Goal: Task Accomplishment & Management: Use online tool/utility

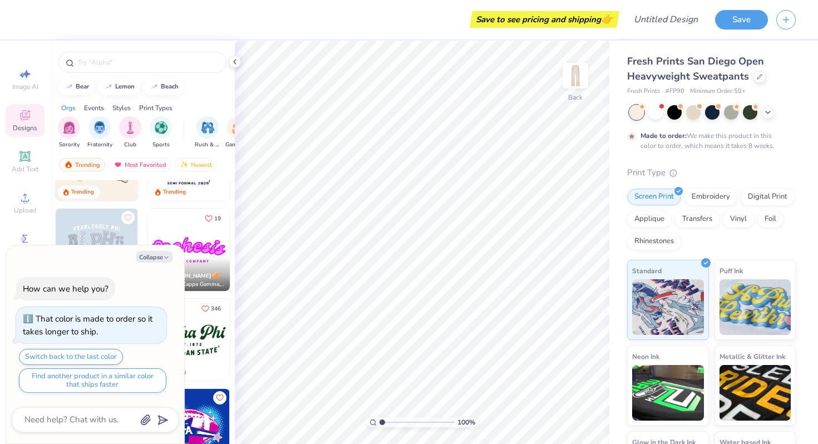
scroll to position [251, 0]
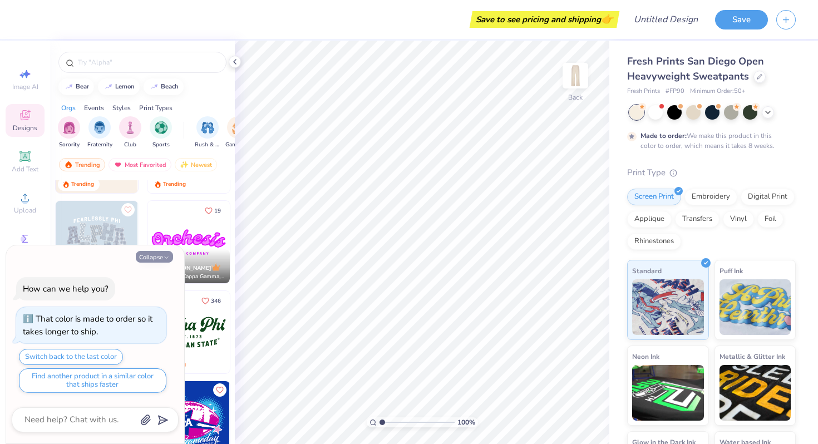
click at [166, 258] on polyline "button" at bounding box center [166, 258] width 3 height 2
type textarea "x"
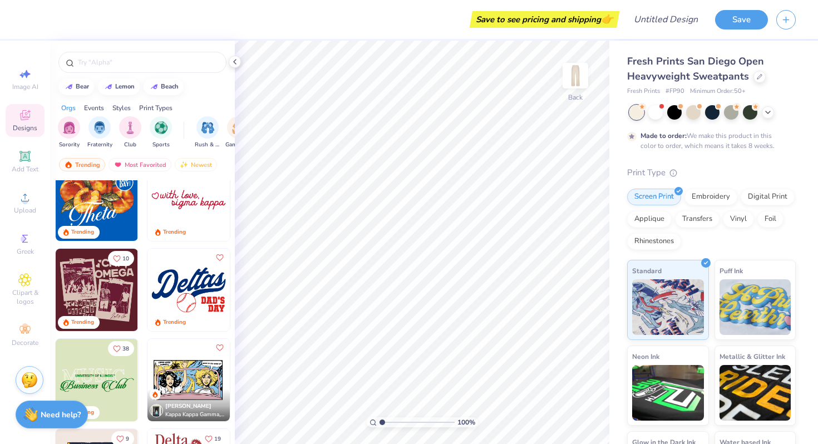
scroll to position [958, 0]
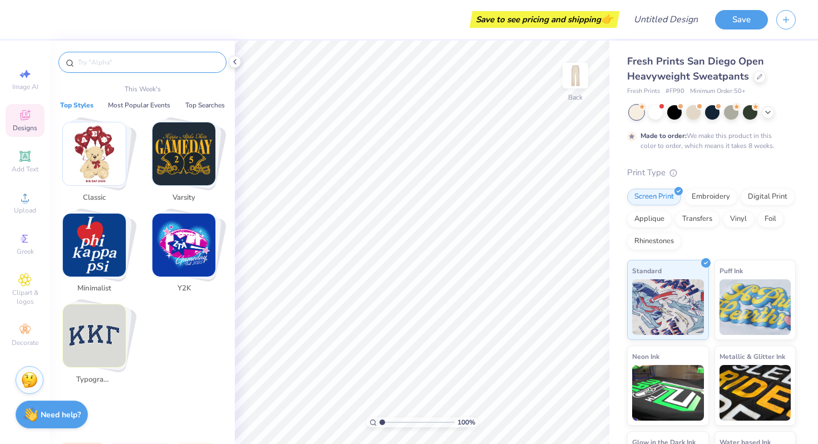
click at [118, 63] on input "text" at bounding box center [148, 62] width 143 height 11
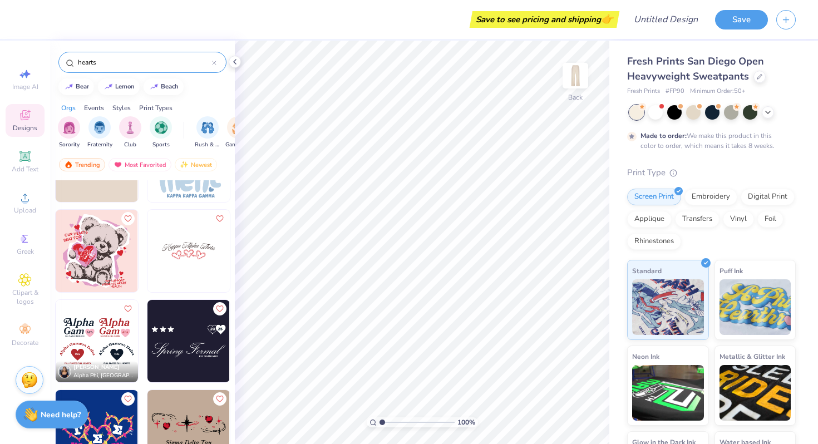
scroll to position [257, 0]
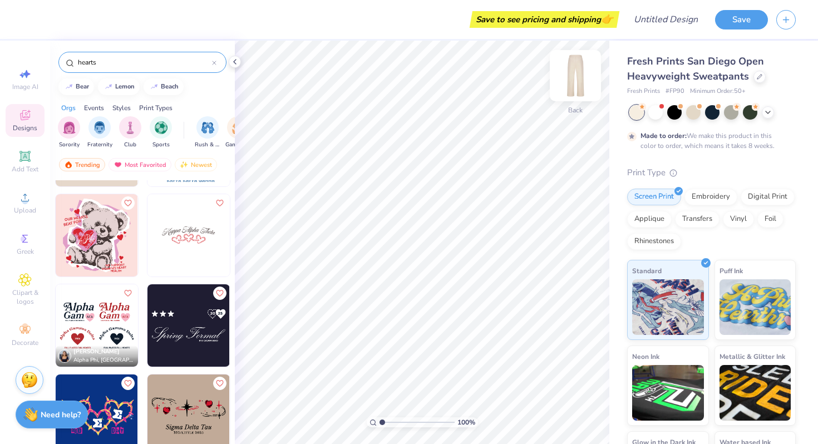
type input "hearts"
click at [582, 69] on img at bounding box center [575, 75] width 45 height 45
click at [22, 167] on span "Add Text" at bounding box center [25, 169] width 27 height 9
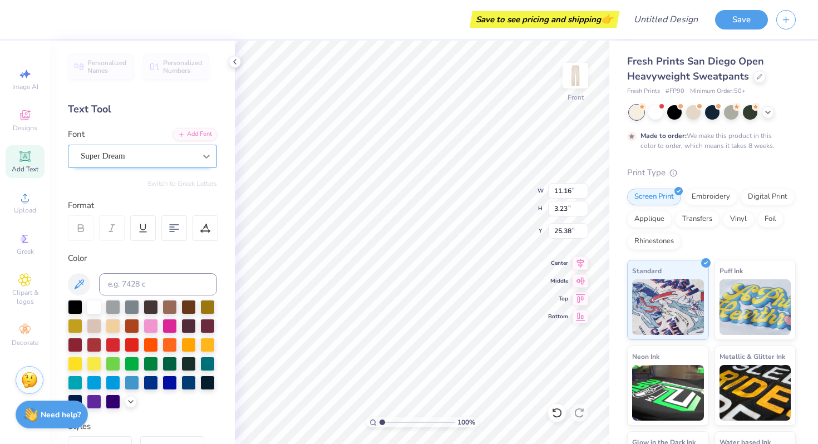
scroll to position [0, 0]
type textarea "The"
type input "4.85"
click at [149, 324] on div at bounding box center [151, 325] width 14 height 14
click at [166, 327] on div at bounding box center [170, 325] width 14 height 14
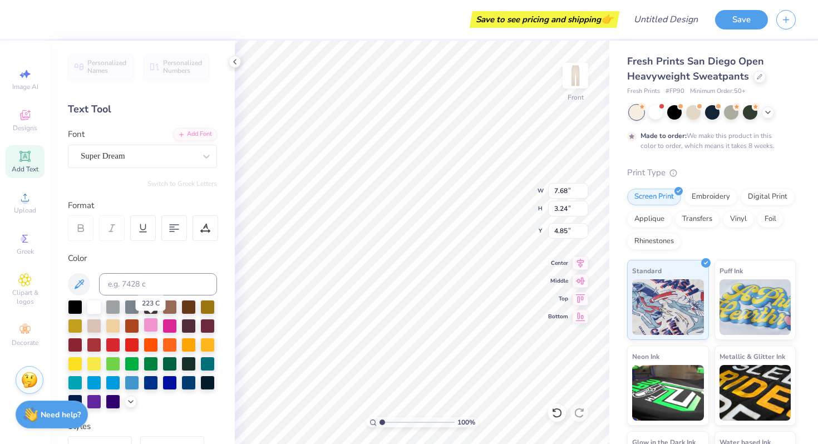
click at [152, 325] on div at bounding box center [151, 325] width 14 height 14
click at [93, 329] on div at bounding box center [94, 325] width 14 height 14
click at [106, 328] on div at bounding box center [113, 325] width 14 height 14
click at [96, 327] on div at bounding box center [94, 325] width 14 height 14
click at [154, 326] on div at bounding box center [151, 325] width 14 height 14
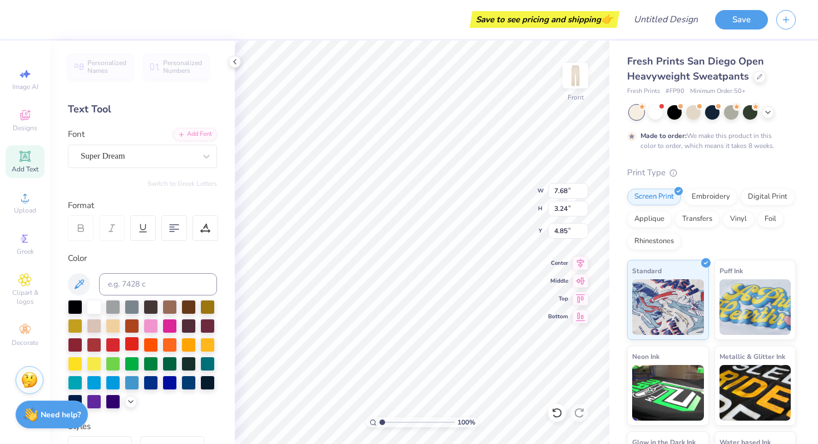
scroll to position [203, 0]
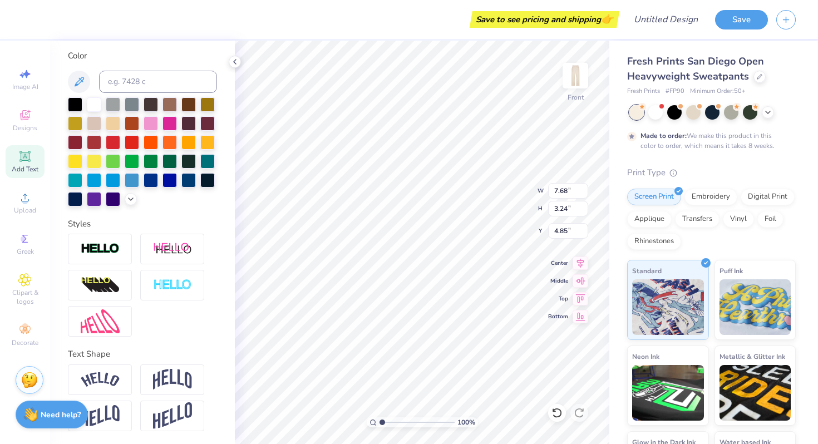
type input "3.84"
click at [409, 146] on li "Copy" at bounding box center [431, 143] width 87 height 22
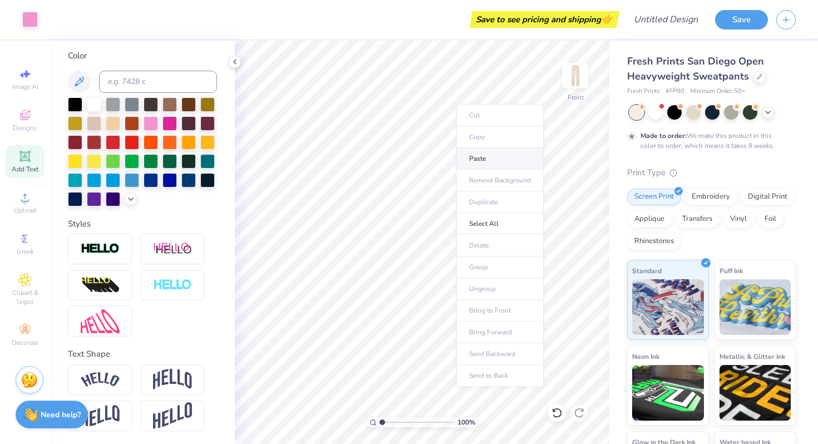
click at [491, 157] on li "Paste" at bounding box center [500, 159] width 87 height 22
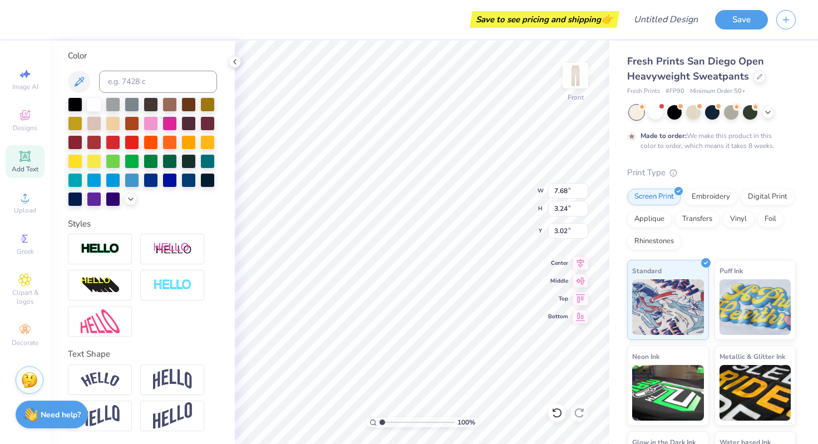
type input "2.97"
type textarea "Func"
type input "11.28"
type input "4.07"
type input "9.79"
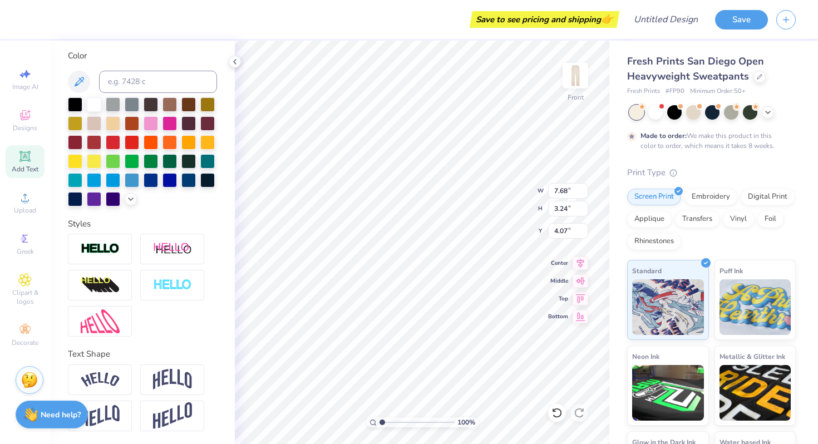
type input "2.97"
type input "4.07"
type input "7.68"
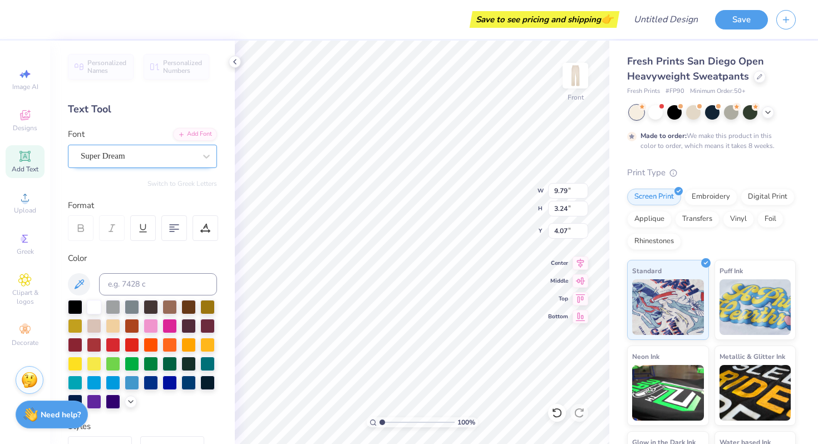
click at [176, 153] on div "Super Dream" at bounding box center [138, 156] width 117 height 17
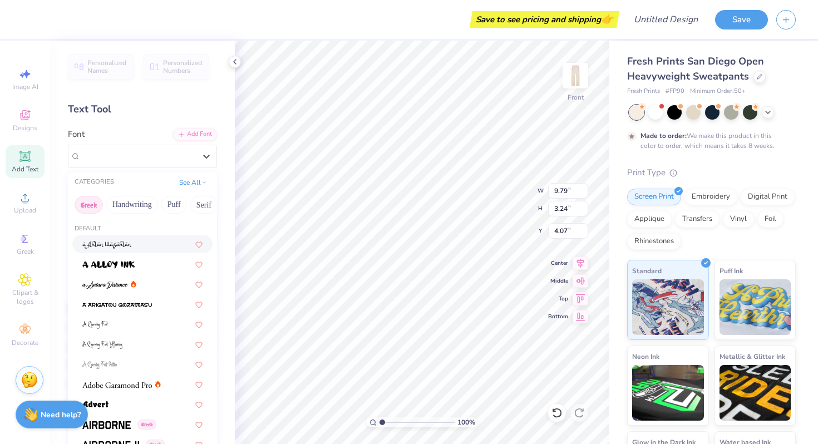
click at [87, 203] on button "Greek" at bounding box center [89, 205] width 28 height 18
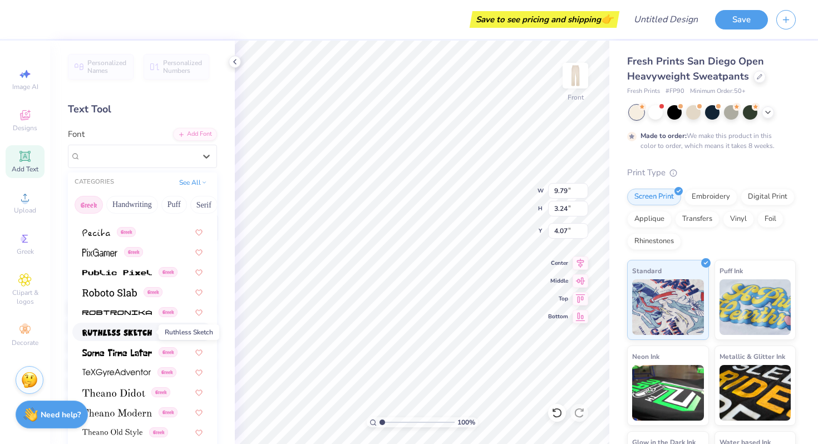
scroll to position [666, 0]
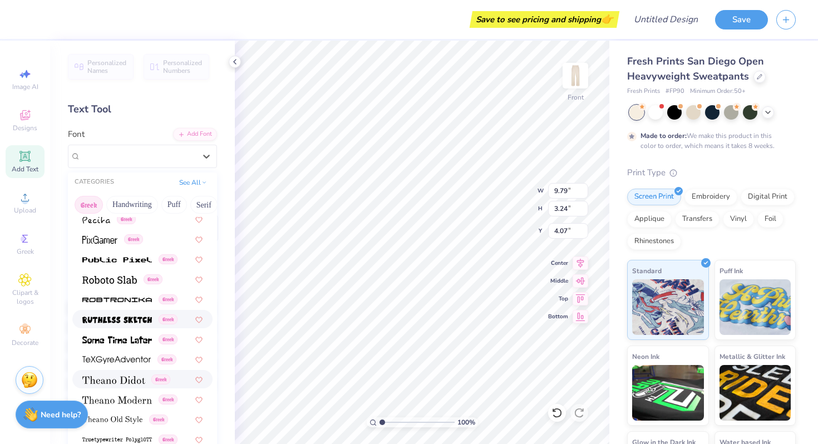
click at [125, 388] on div "Greek" at bounding box center [142, 379] width 140 height 18
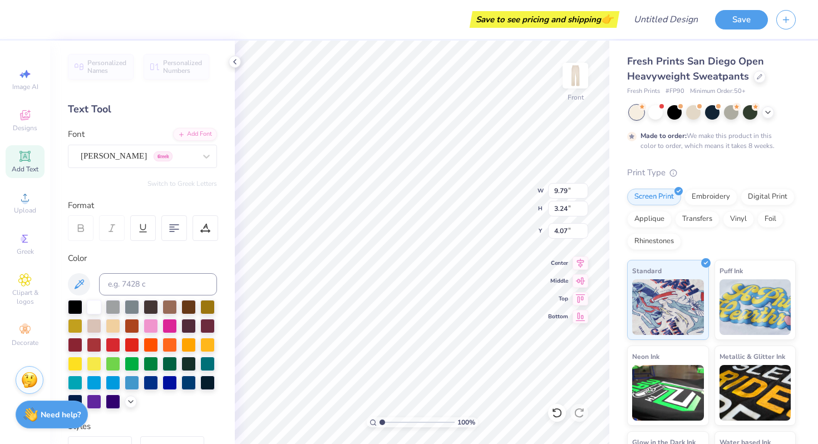
type input "9.85"
type input "3.26"
type input "4.05"
click at [135, 155] on div "Theano Didot Greek" at bounding box center [138, 156] width 117 height 17
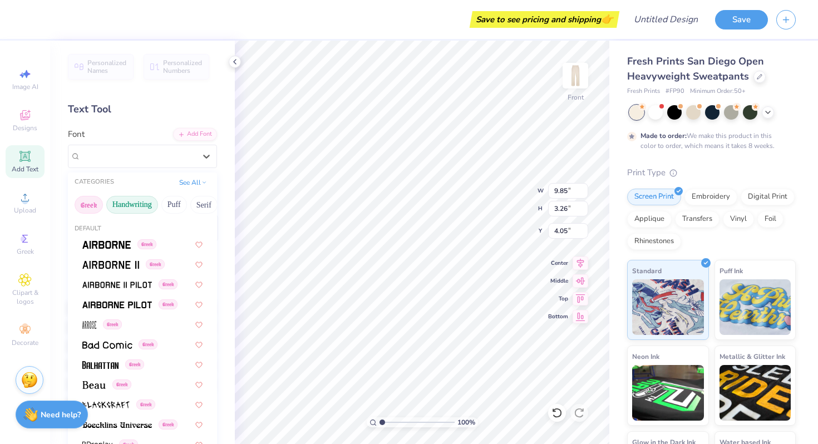
click at [141, 201] on button "Handwriting" at bounding box center [132, 205] width 52 height 18
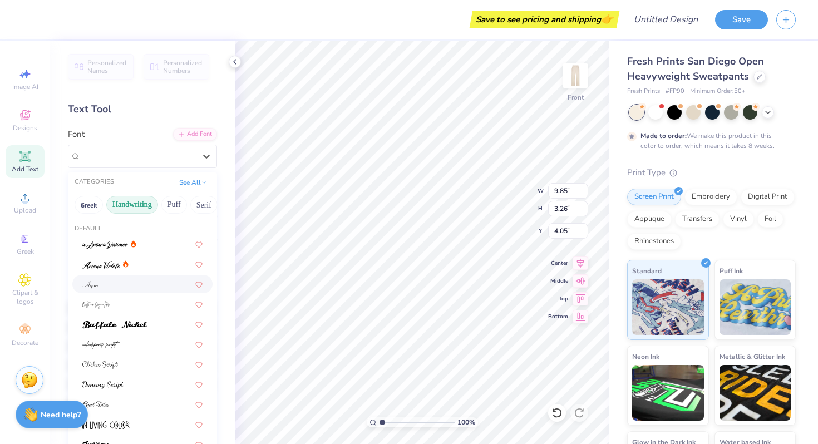
click at [144, 285] on div at bounding box center [142, 284] width 120 height 12
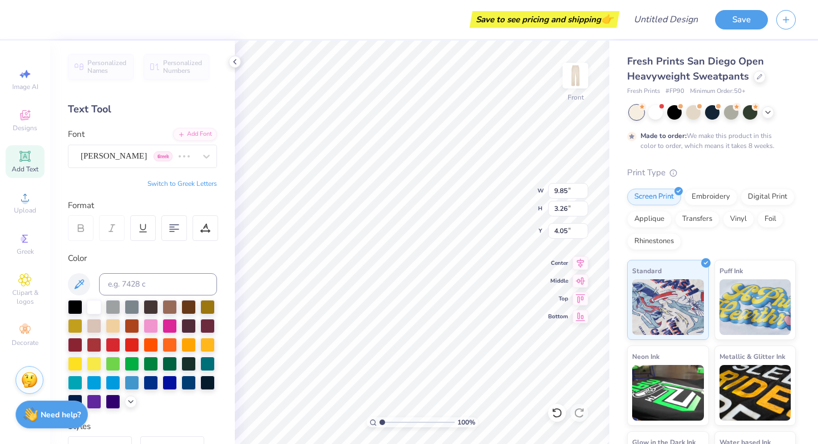
type input "6.41"
type input "3.28"
click at [149, 146] on div "Aspire" at bounding box center [142, 156] width 149 height 23
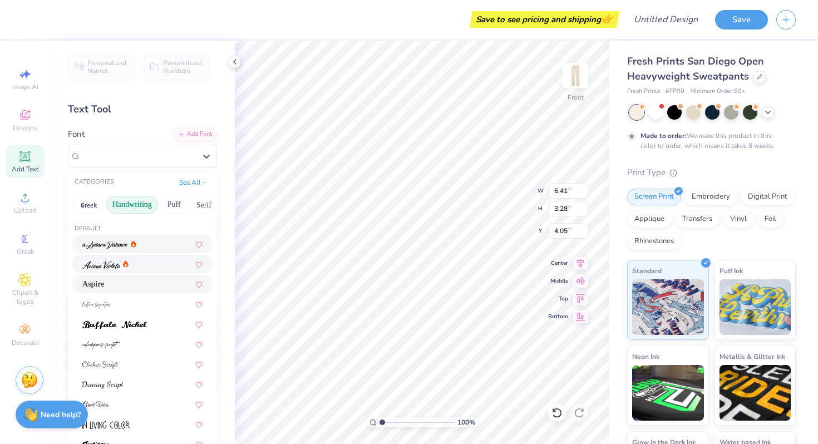
click at [148, 261] on div at bounding box center [142, 264] width 120 height 12
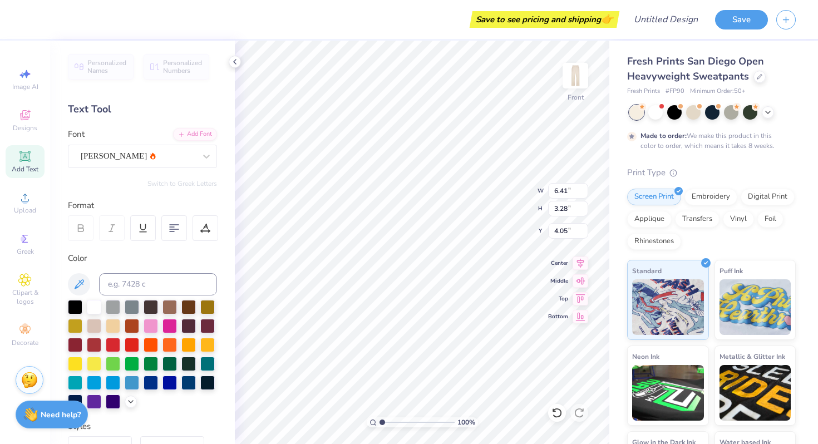
type input "5.54"
type input "3.67"
type input "4.07"
type input "7.68"
type input "3.24"
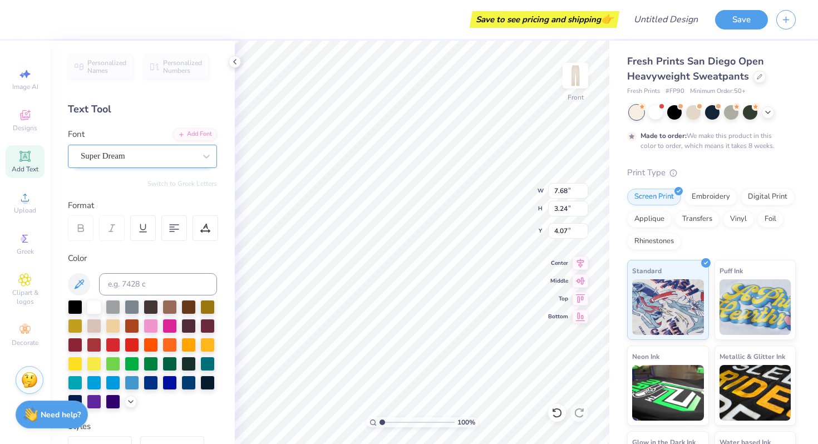
click at [149, 159] on div "Super Dream" at bounding box center [138, 156] width 117 height 17
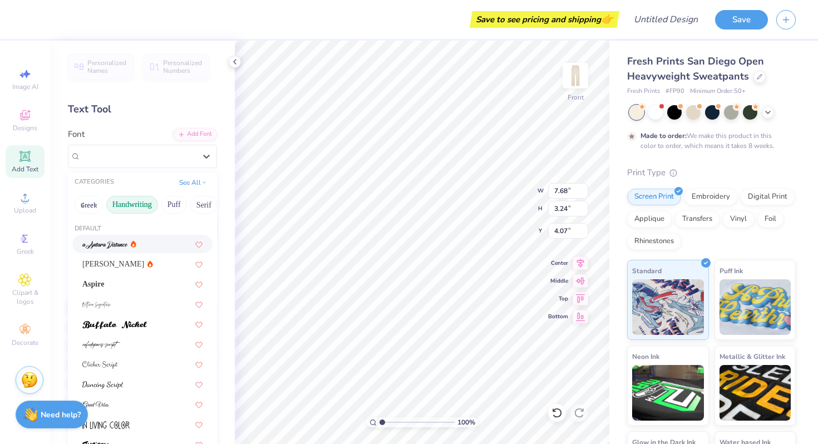
click at [136, 244] on icon at bounding box center [134, 244] width 6 height 7
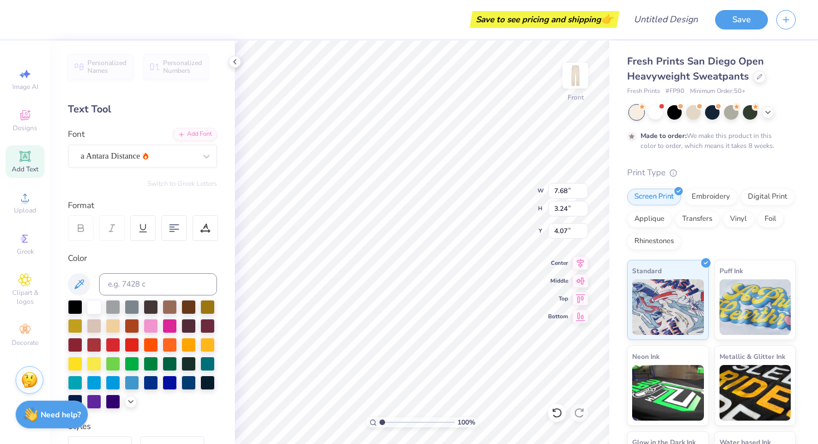
type input "5.55"
type input "4.21"
type input "4.07"
type input "5.54"
type input "3.67"
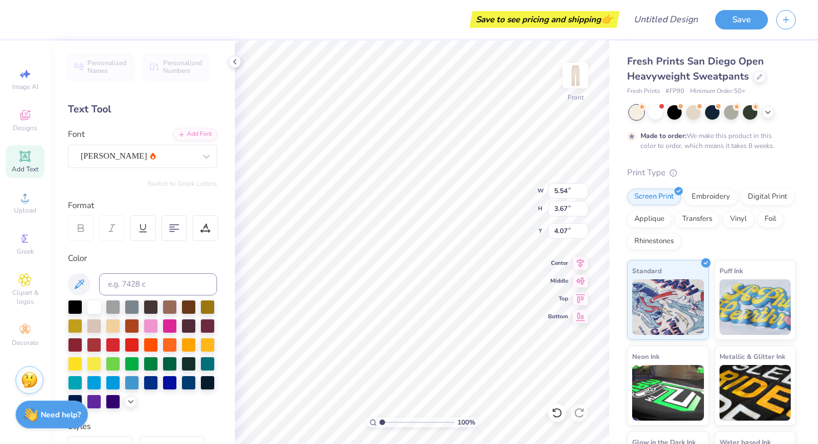
type input "4.34"
click at [177, 156] on div "a Antara Distance" at bounding box center [138, 156] width 117 height 17
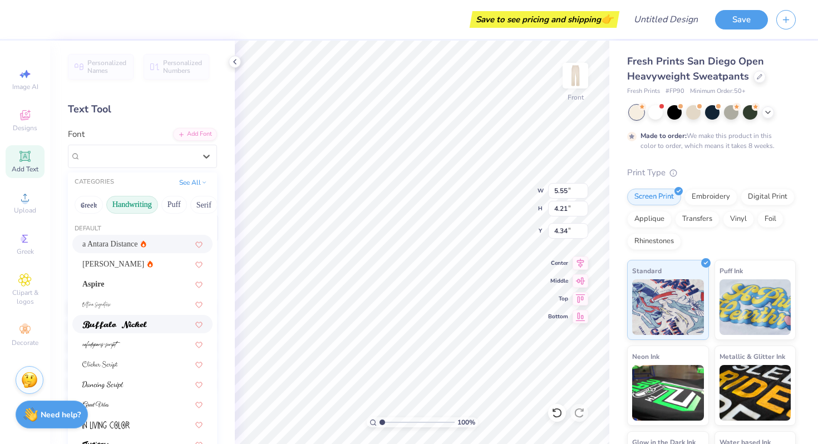
click at [167, 330] on div at bounding box center [142, 324] width 140 height 18
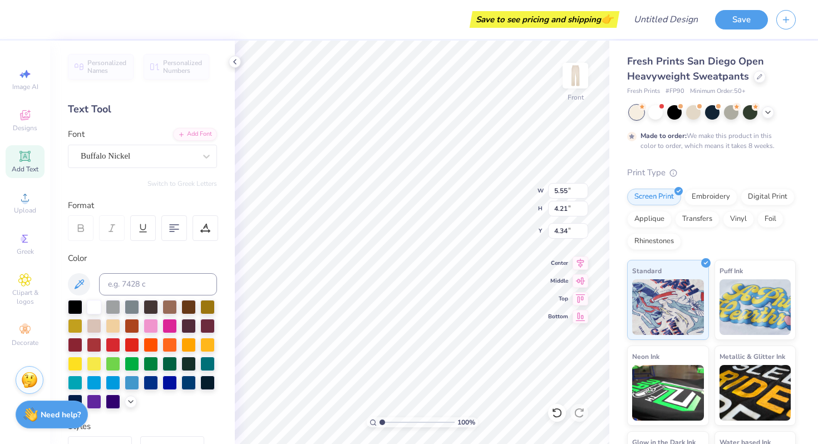
type input "6.14"
type input "3.29"
type input "4.79"
click at [179, 171] on div "Personalized Names Personalized Numbers Text Tool Add Font Font Ariana Violeta …" at bounding box center [142, 243] width 185 height 404
click at [173, 164] on div "Ariana Violeta" at bounding box center [138, 156] width 117 height 17
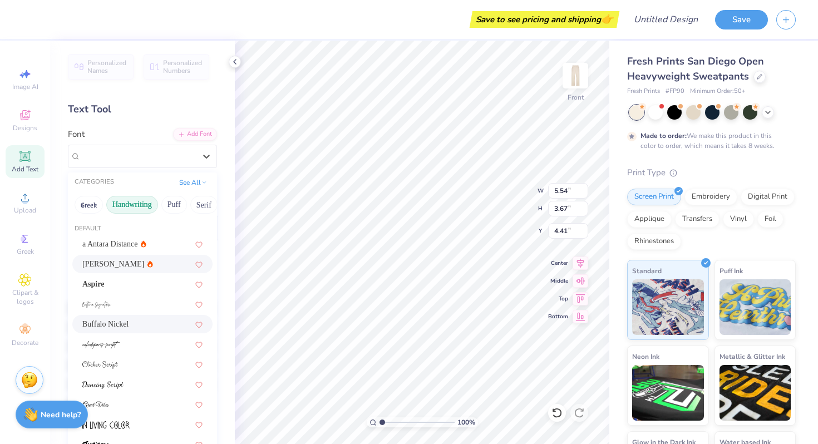
click at [165, 317] on div "Buffalo Nickel" at bounding box center [142, 324] width 140 height 18
type input "8.52"
type input "3.36"
type input "4.56"
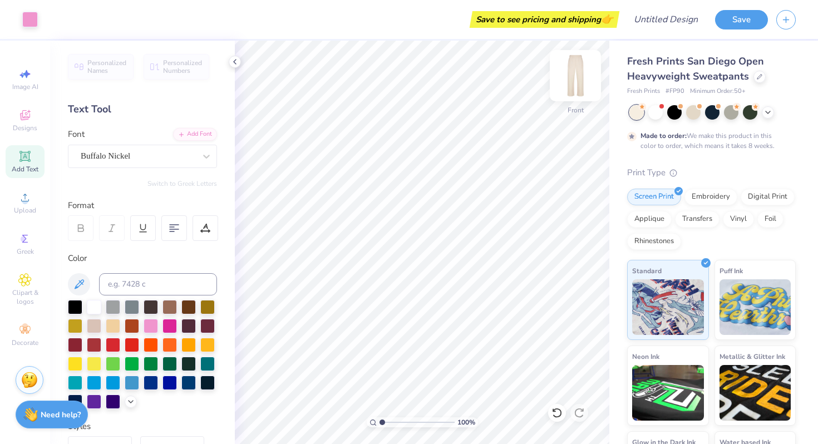
click at [580, 72] on img at bounding box center [575, 75] width 45 height 45
click at [579, 73] on img at bounding box center [575, 75] width 45 height 45
type input "4.56"
type input "8.52"
type input "3.36"
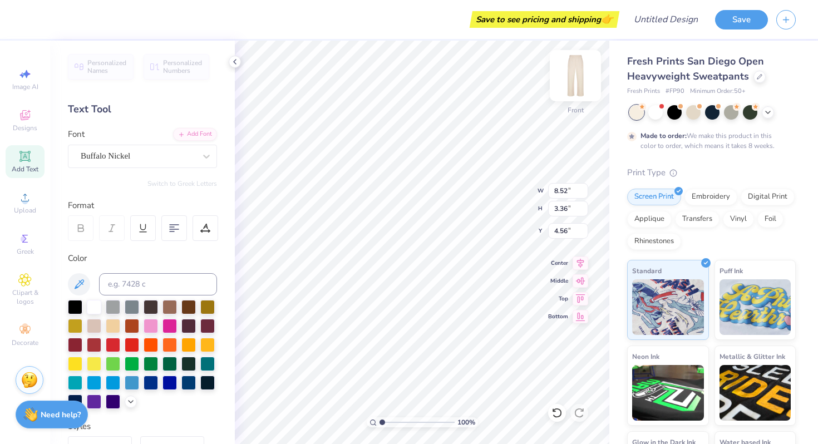
click at [579, 80] on img at bounding box center [575, 75] width 45 height 45
click at [24, 135] on div "Designs" at bounding box center [25, 120] width 39 height 33
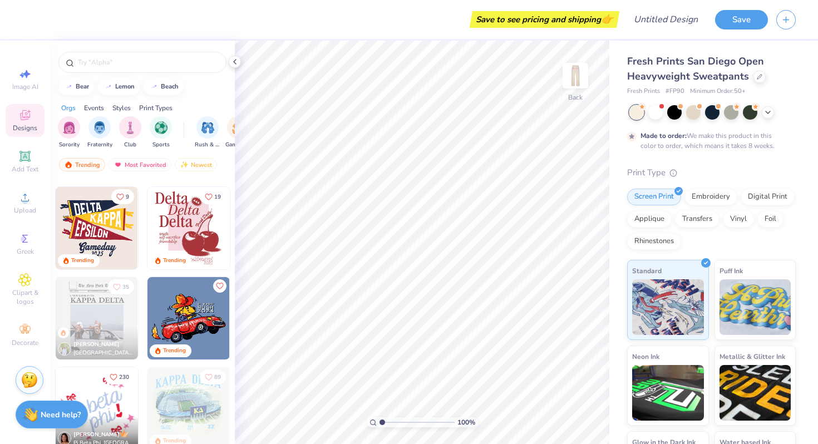
scroll to position [1178, 0]
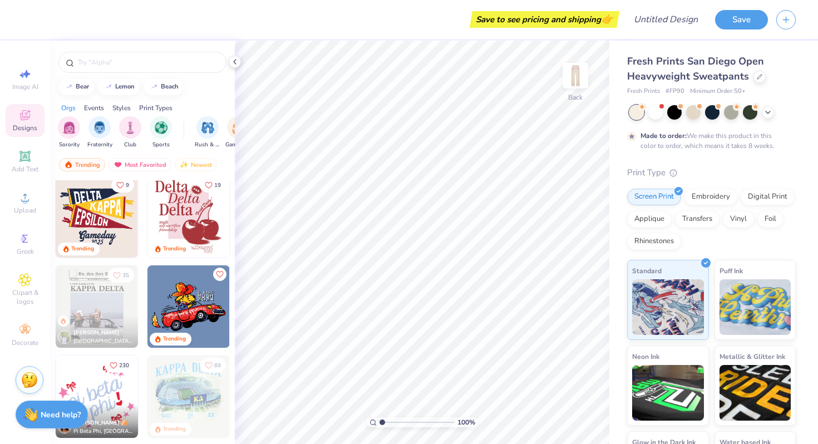
click at [192, 214] on img at bounding box center [189, 216] width 82 height 82
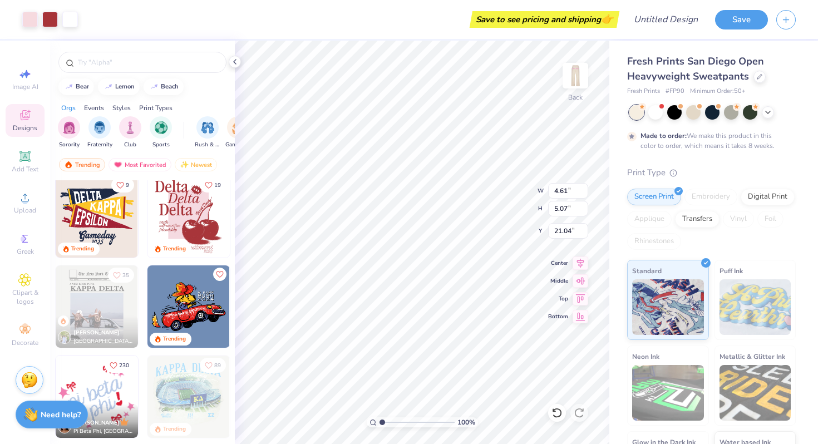
type input "4.61"
type input "5.07"
type input "1.86"
type input "1.88"
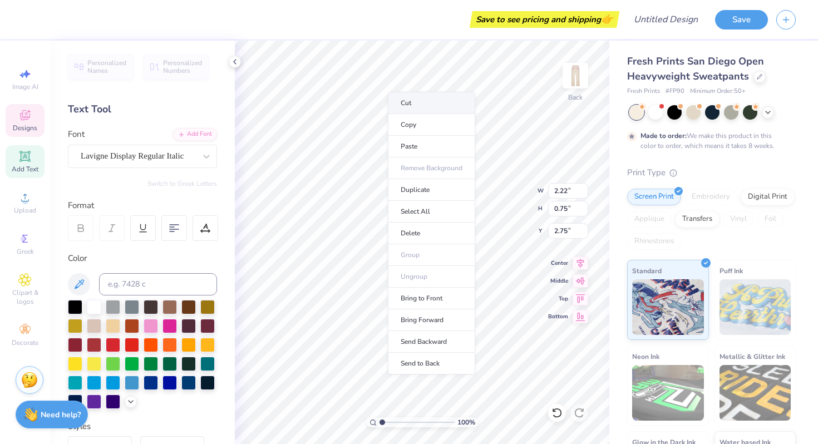
click at [415, 102] on li "Cut" at bounding box center [431, 103] width 87 height 22
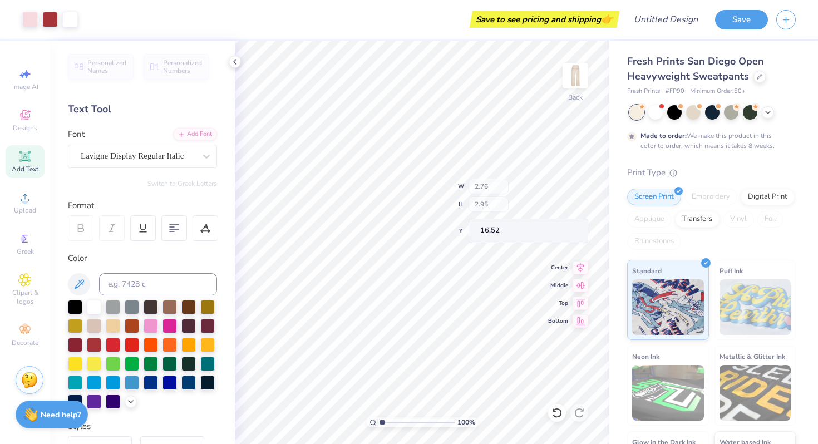
type input "16.52"
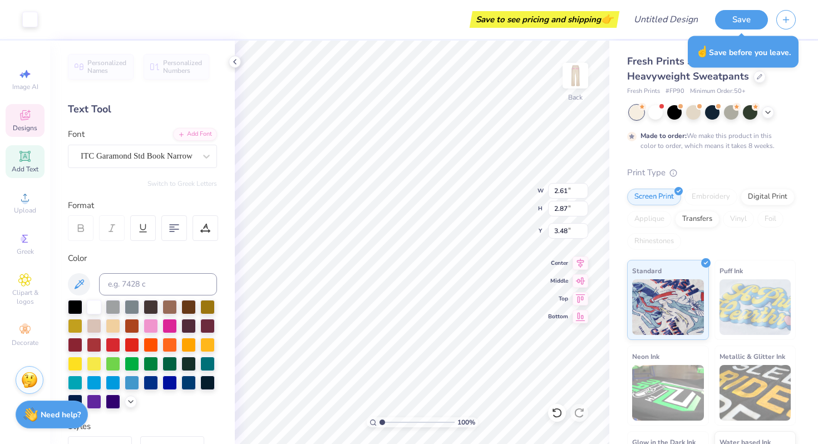
type input "3.85"
type input "2.43"
type textarea "x"
type input "3.88"
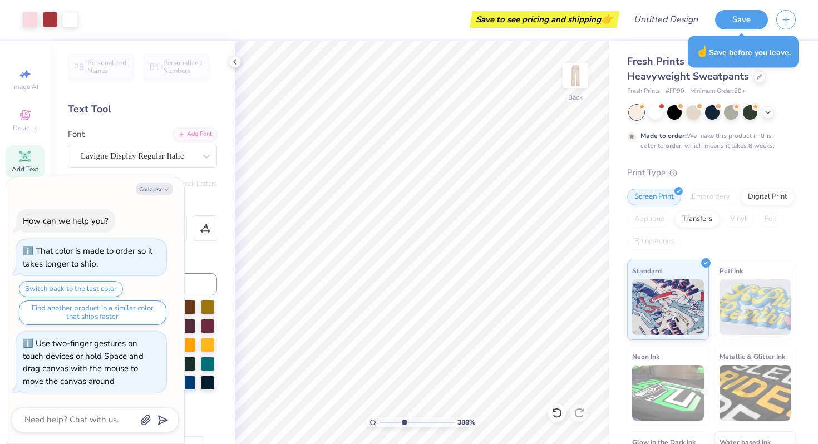
type textarea "x"
type input "4.12"
type textarea "x"
drag, startPoint x: 380, startPoint y: 424, endPoint x: 406, endPoint y: 427, distance: 26.3
type input "4.18"
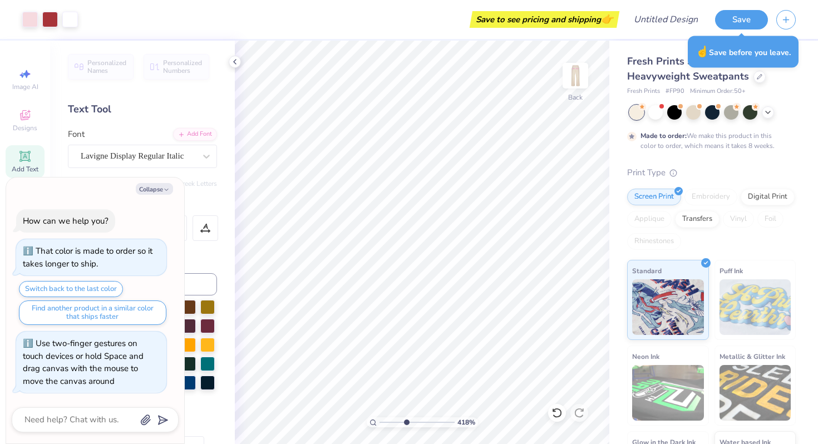
click at [406, 427] on input "range" at bounding box center [417, 423] width 75 height 10
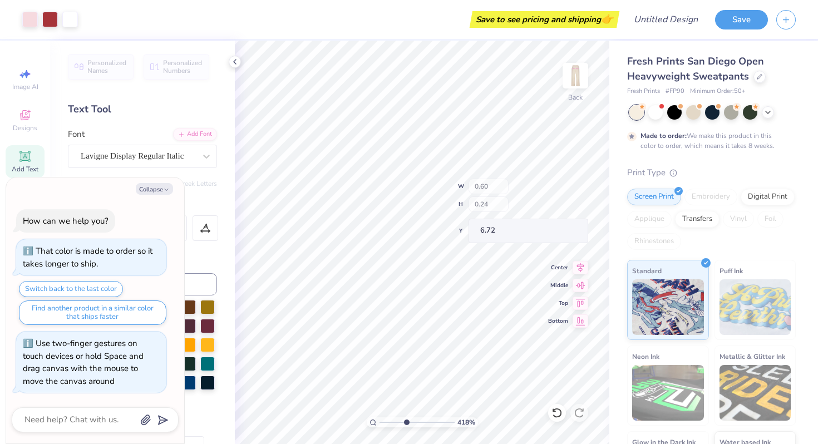
type textarea "x"
type input "2.77"
type input "3.39"
type input "2.57"
type textarea "x"
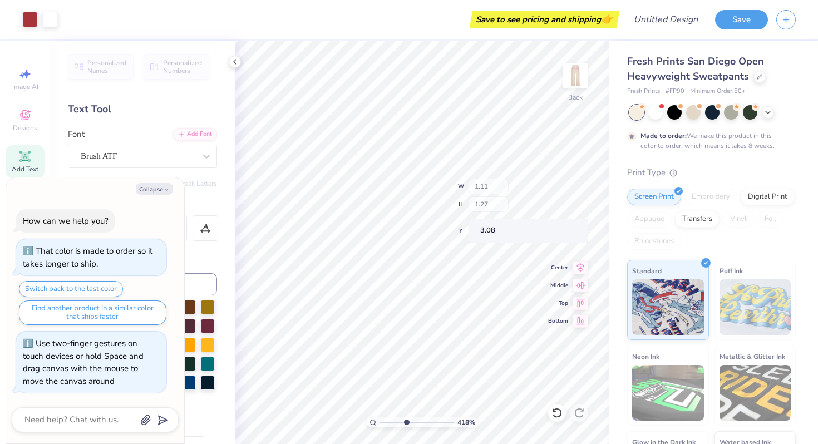
type input "0.42"
type input "0.32"
type input "2.44"
type textarea "x"
type input "1.44"
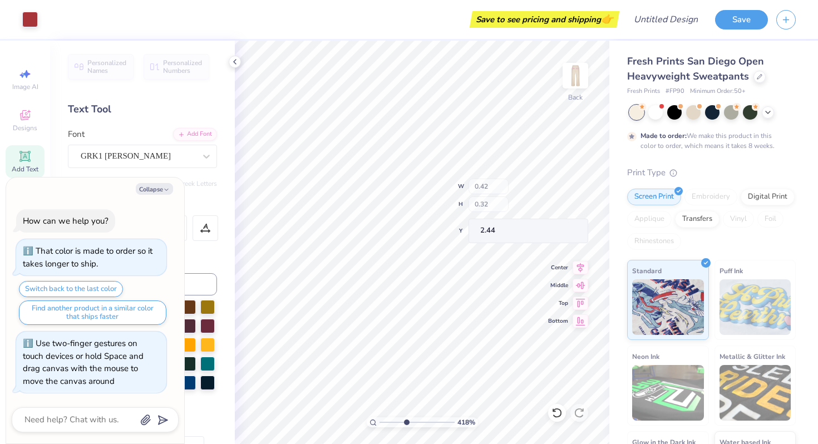
type input "0.29"
type input "4.93"
type textarea "x"
type input "4.91"
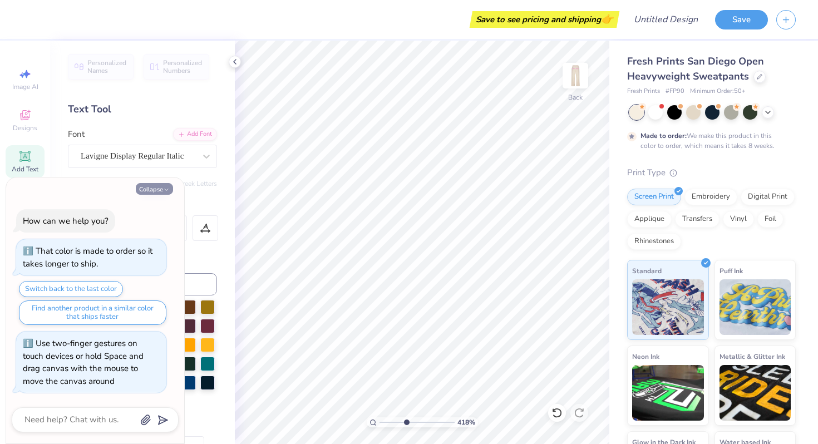
click at [164, 186] on button "Collapse" at bounding box center [154, 189] width 37 height 12
type textarea "x"
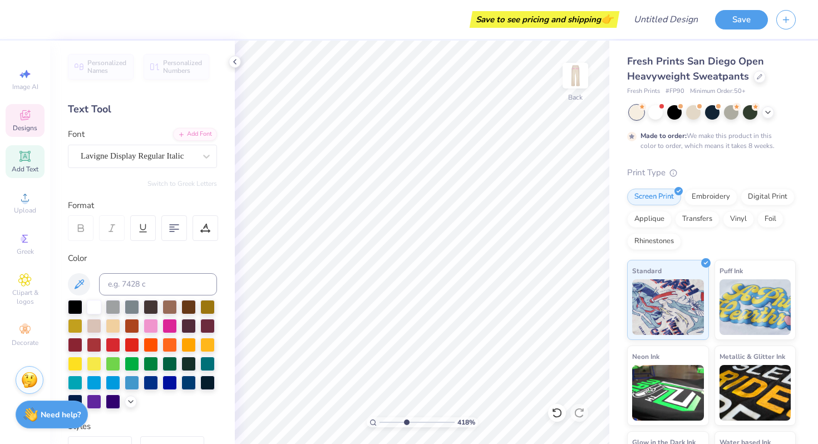
click at [18, 122] on div "Designs" at bounding box center [25, 120] width 39 height 33
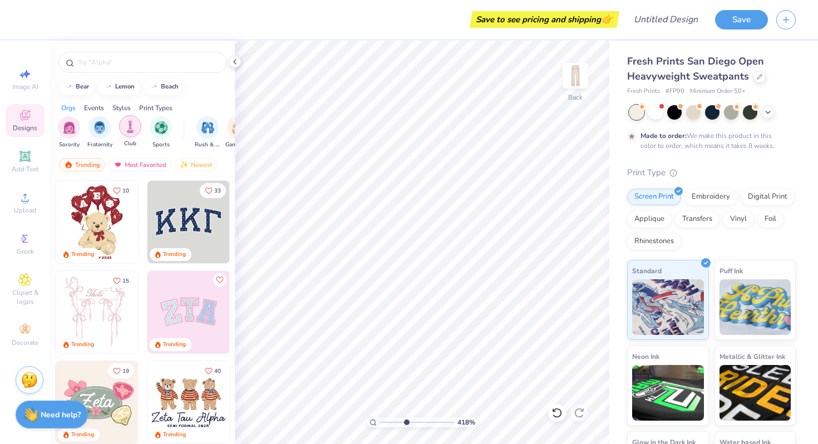
click at [138, 133] on div "filter for Club" at bounding box center [130, 126] width 22 height 22
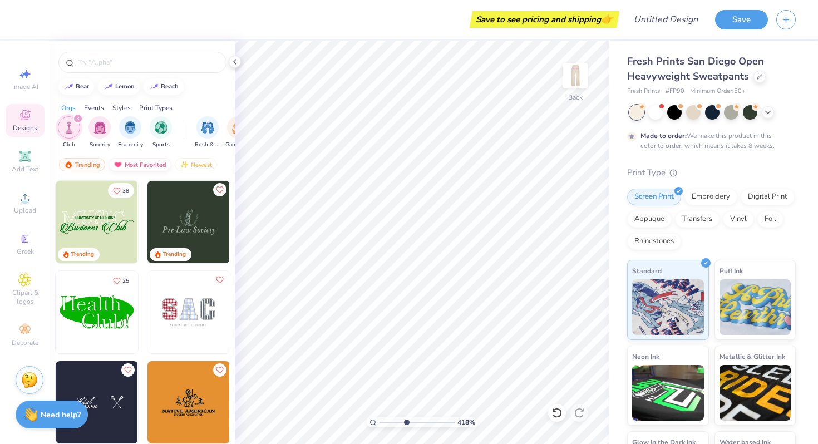
click at [143, 166] on div "Most Favorited" at bounding box center [140, 164] width 63 height 13
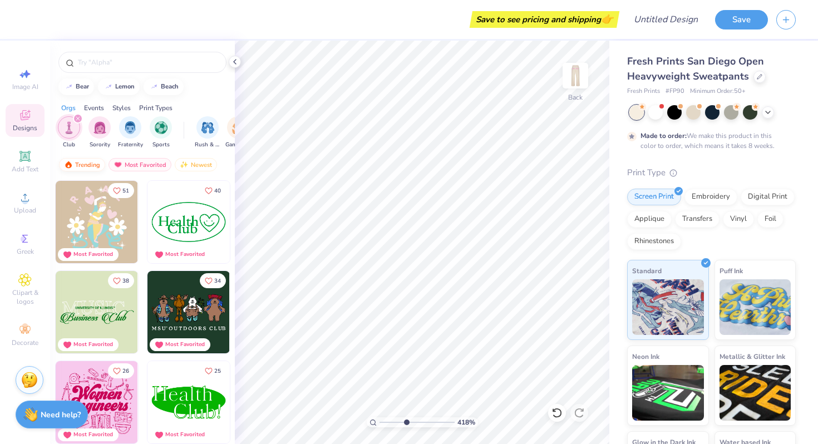
click at [84, 166] on div "Trending" at bounding box center [82, 164] width 46 height 13
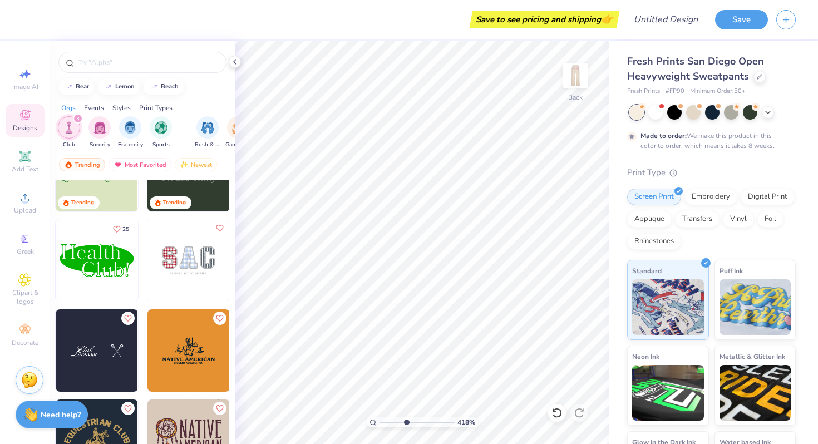
scroll to position [47, 0]
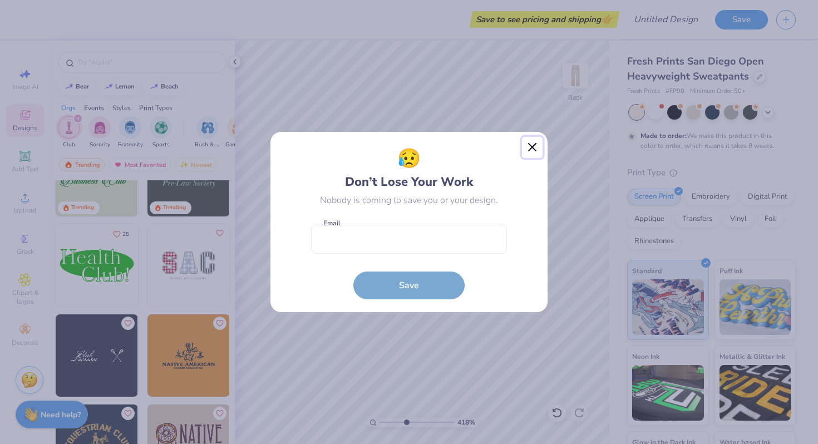
click at [541, 149] on button "Close" at bounding box center [532, 147] width 21 height 21
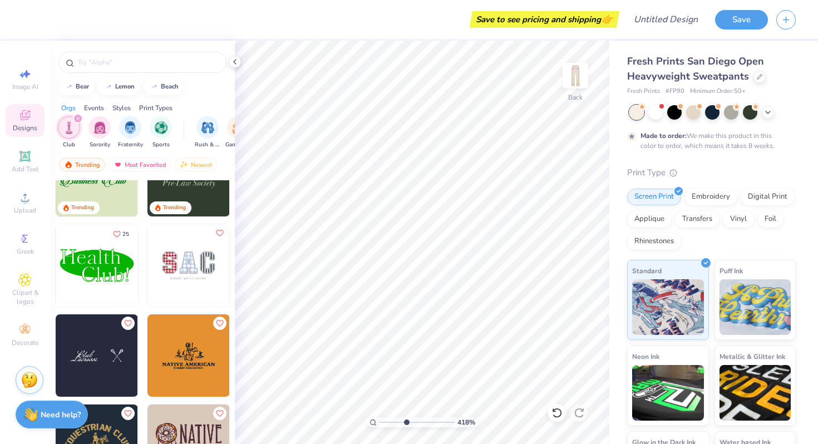
scroll to position [0, 0]
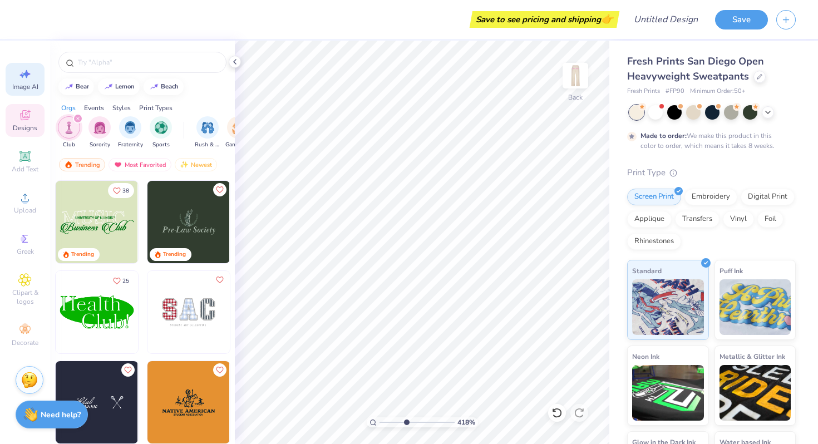
click at [21, 86] on span "Image AI" at bounding box center [25, 86] width 26 height 9
select select "4"
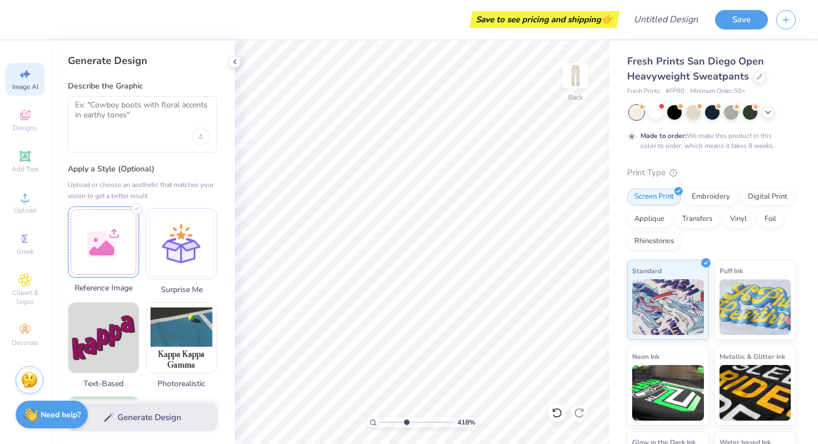
scroll to position [24, 0]
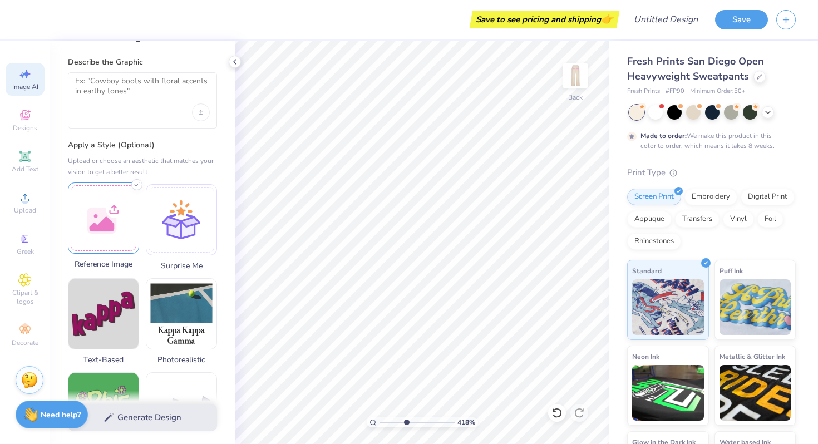
click at [129, 209] on div at bounding box center [103, 218] width 71 height 71
click at [115, 214] on div at bounding box center [103, 218] width 71 height 71
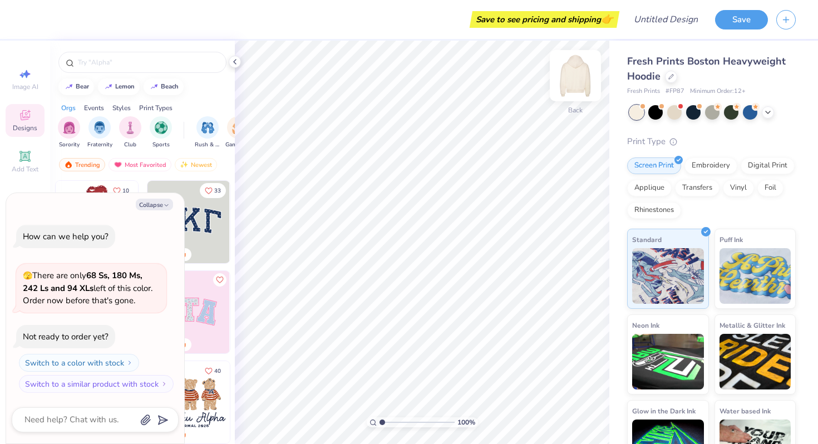
click at [577, 71] on img at bounding box center [575, 75] width 45 height 45
click at [150, 204] on button "Collapse" at bounding box center [154, 205] width 37 height 12
type textarea "x"
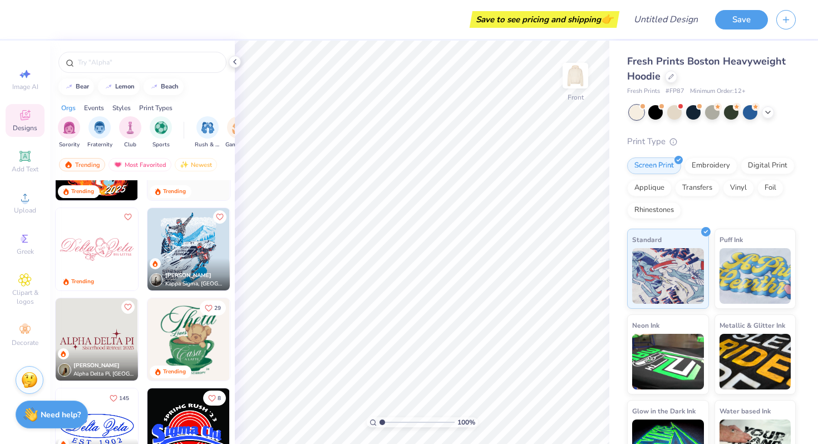
scroll to position [2453, 0]
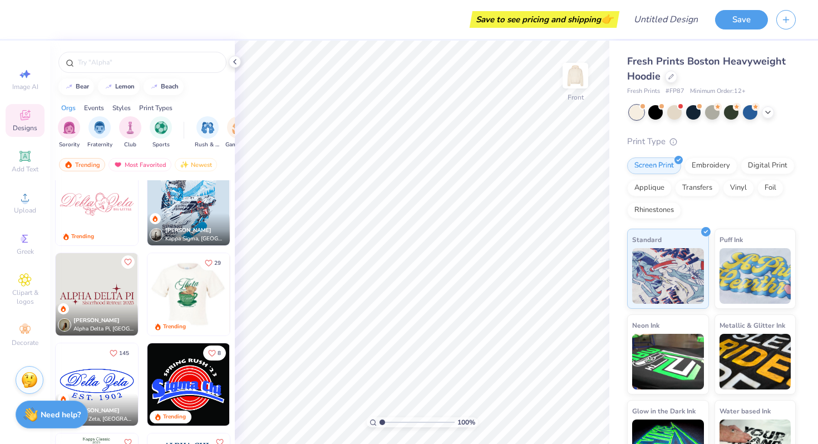
click at [184, 285] on img at bounding box center [188, 294] width 82 height 82
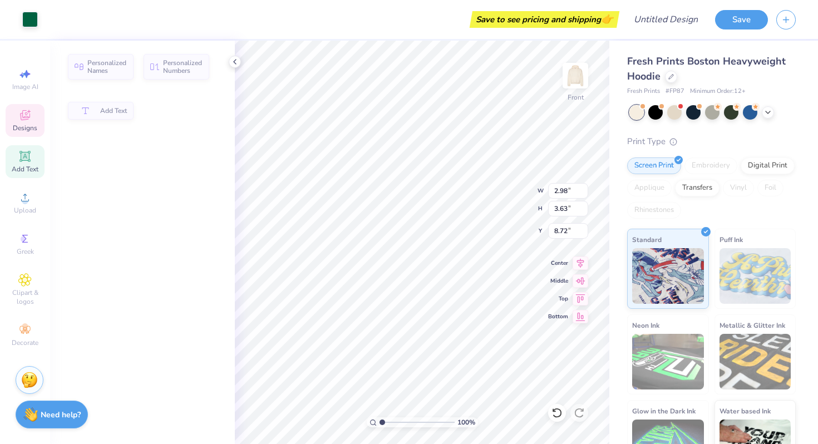
type input "2.98"
type input "3.63"
type input "8.72"
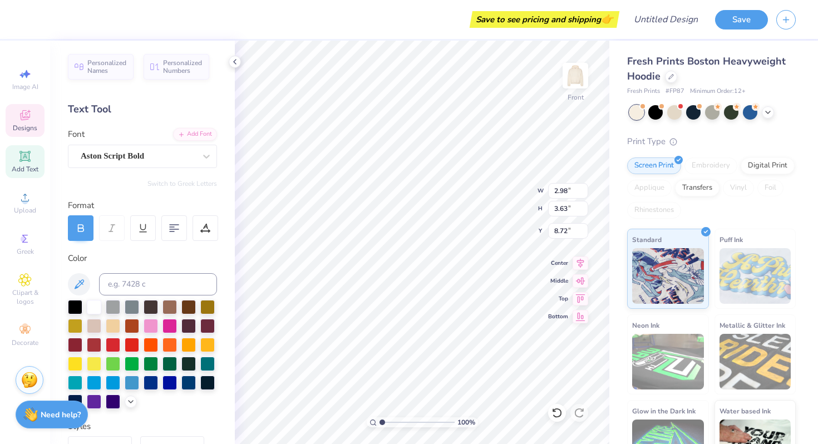
type input "11.58"
type input "5.83"
type input "7.62"
type input "8.99"
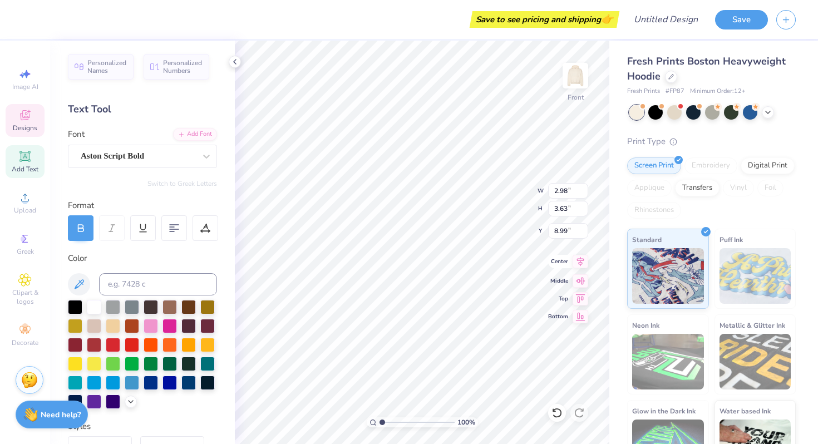
type textarea "The Func"
click at [584, 194] on input "2.97" at bounding box center [568, 191] width 40 height 16
click at [584, 194] on input "2.96" at bounding box center [568, 191] width 40 height 16
click at [584, 194] on input "2.95" at bounding box center [568, 191] width 40 height 16
click at [584, 194] on input "2.94" at bounding box center [568, 191] width 40 height 16
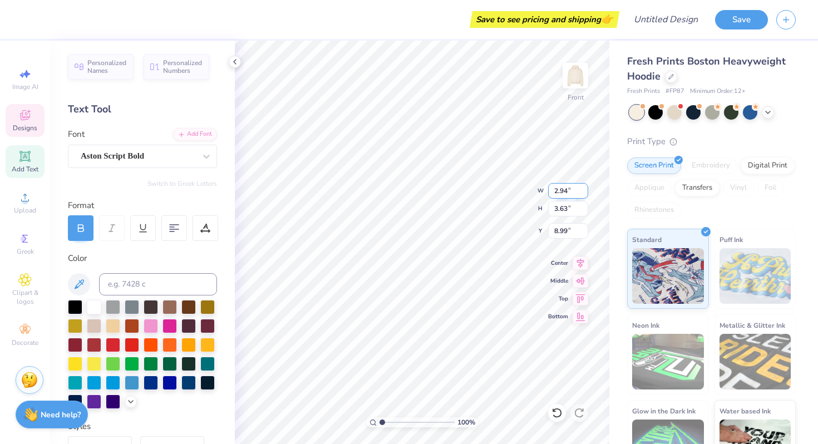
type input "2.93"
click at [584, 194] on input "2.93" at bounding box center [568, 191] width 40 height 16
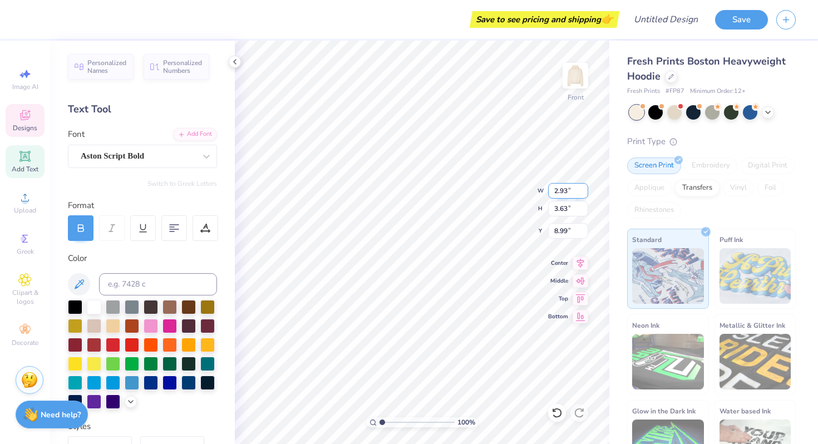
type input "5.35"
click at [585, 236] on input "8.44" at bounding box center [568, 231] width 40 height 16
type input "8.43"
click at [585, 236] on input "8.43" at bounding box center [568, 231] width 40 height 16
type input "0.85"
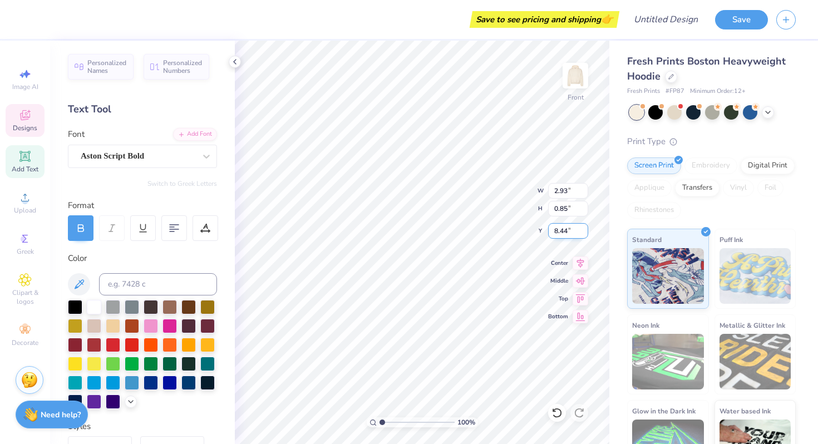
click at [584, 229] on input "8.44" at bounding box center [568, 231] width 40 height 16
click at [584, 229] on input "8.45" at bounding box center [568, 231] width 40 height 16
click at [581, 228] on input "8.46" at bounding box center [568, 231] width 40 height 16
click at [581, 228] on input "8.47" at bounding box center [568, 231] width 40 height 16
click at [581, 228] on input "8.48" at bounding box center [568, 231] width 40 height 16
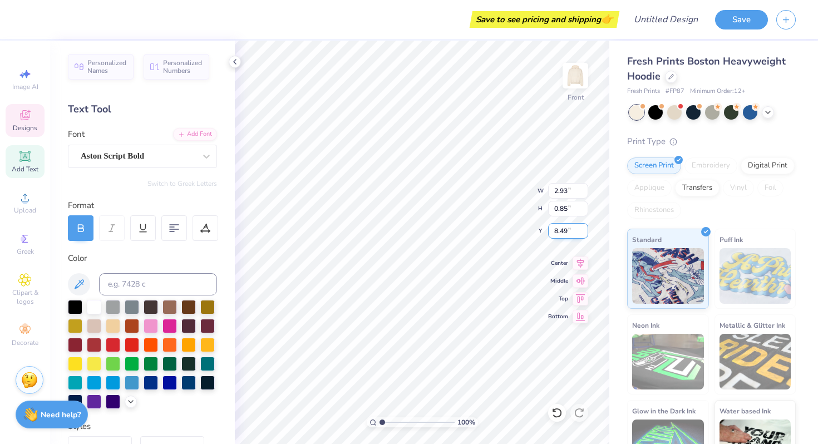
type input "8.49"
click at [581, 228] on input "8.49" at bounding box center [568, 231] width 40 height 16
click at [577, 210] on input "0.85" at bounding box center [568, 209] width 40 height 16
click at [586, 207] on input "0.86" at bounding box center [568, 209] width 40 height 16
click at [586, 207] on input "0.87" at bounding box center [568, 209] width 40 height 16
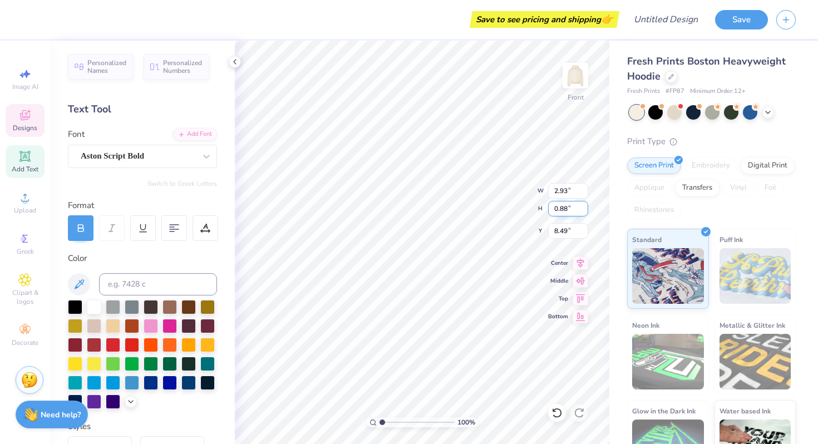
click at [586, 207] on input "0.88" at bounding box center [568, 209] width 40 height 16
click at [586, 207] on input "0.89" at bounding box center [568, 209] width 40 height 16
click at [586, 207] on input "0.9" at bounding box center [568, 209] width 40 height 16
click at [586, 207] on input "0.91" at bounding box center [568, 209] width 40 height 16
click at [586, 207] on input "0.92" at bounding box center [568, 209] width 40 height 16
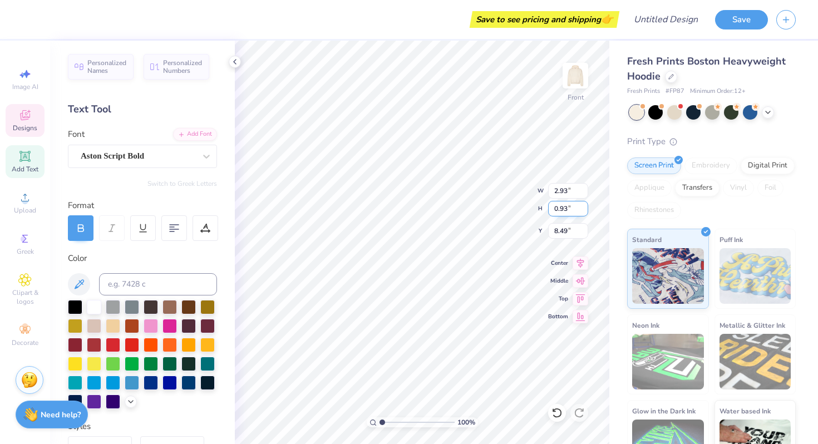
click at [586, 207] on input "0.93" at bounding box center [568, 209] width 40 height 16
click at [586, 207] on input "0.94" at bounding box center [568, 209] width 40 height 16
click at [586, 207] on input "0.95" at bounding box center [568, 209] width 40 height 16
click at [586, 207] on input "0.96" at bounding box center [568, 209] width 40 height 16
click at [586, 207] on input "0.97" at bounding box center [568, 209] width 40 height 16
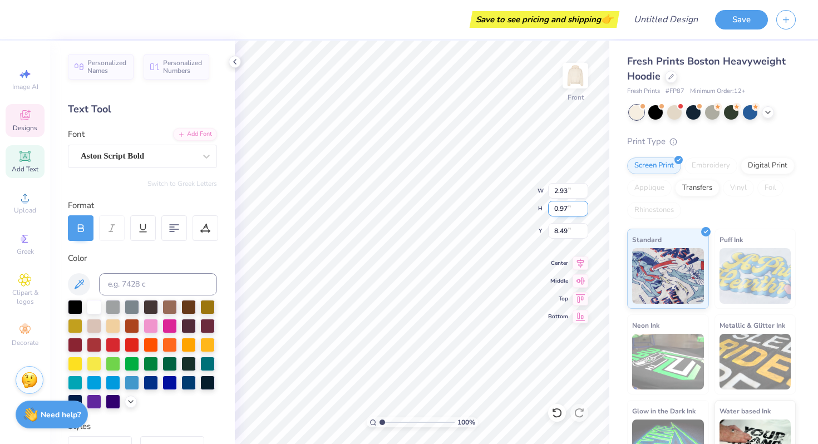
click at [560, 207] on input "0.97" at bounding box center [568, 209] width 40 height 16
click at [558, 209] on input "01.97" at bounding box center [568, 209] width 40 height 16
type input "1.97"
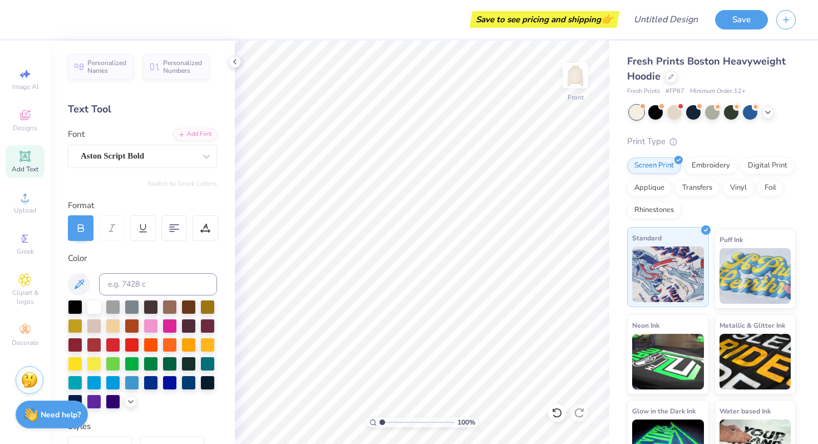
scroll to position [36, 0]
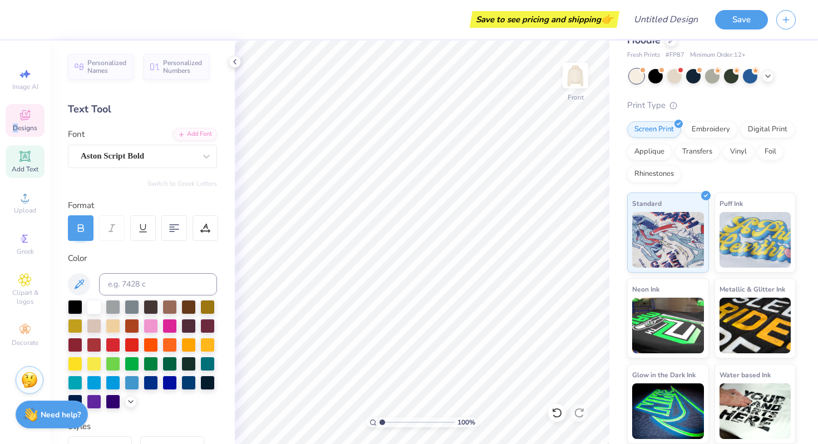
click at [18, 124] on span "Designs" at bounding box center [25, 128] width 24 height 9
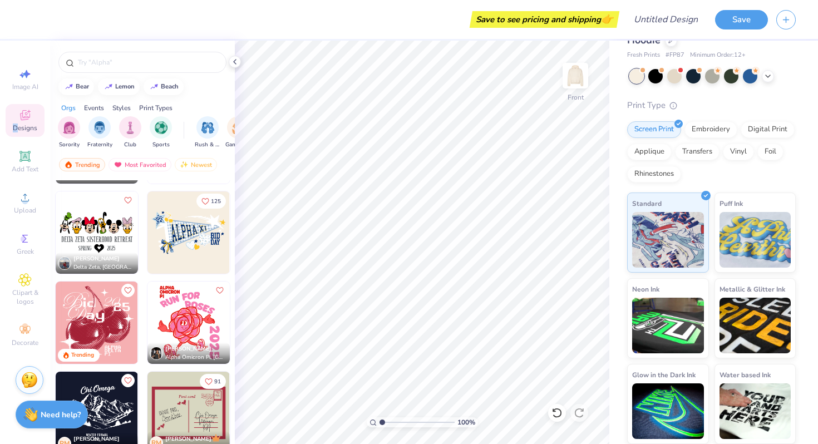
scroll to position [3327, 0]
click at [143, 57] on input "text" at bounding box center [148, 62] width 143 height 11
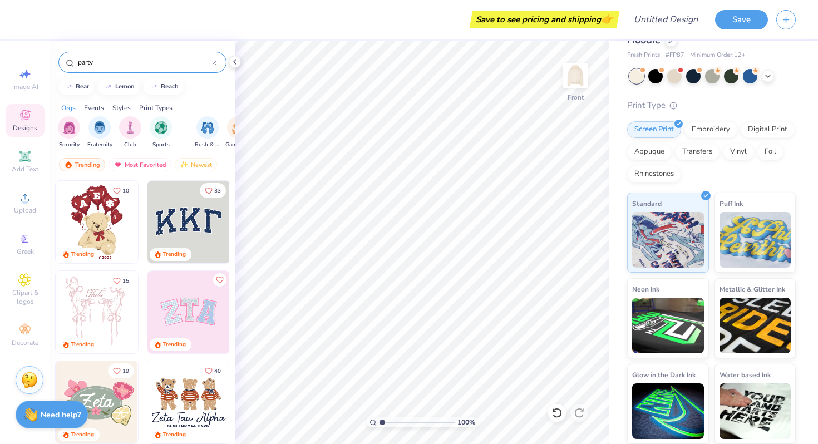
type input "party"
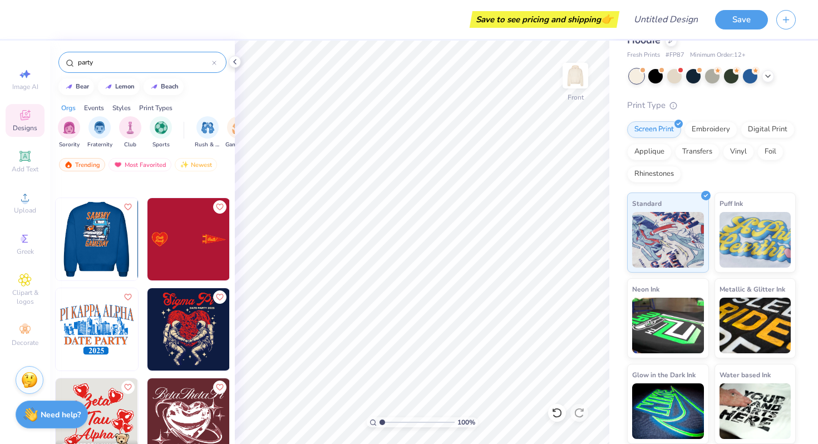
scroll to position [1266, 0]
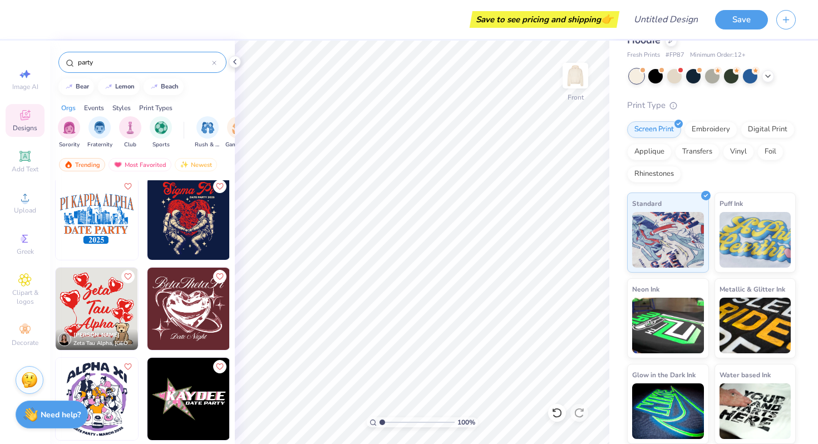
click at [86, 67] on input "party" at bounding box center [144, 62] width 135 height 11
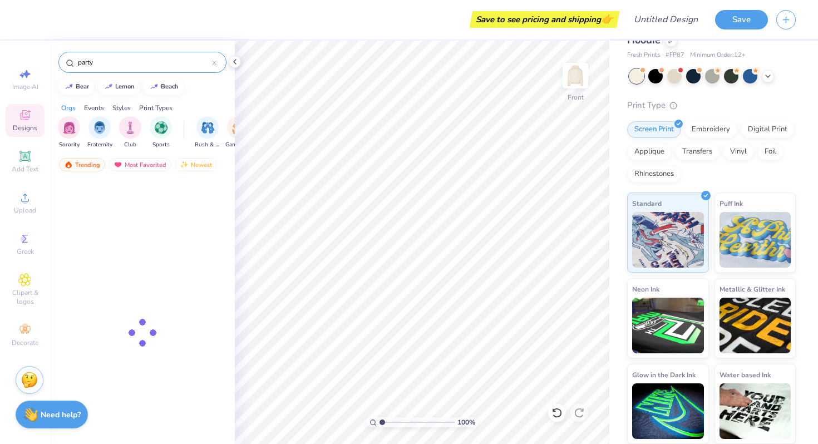
click at [86, 67] on input "party" at bounding box center [144, 62] width 135 height 11
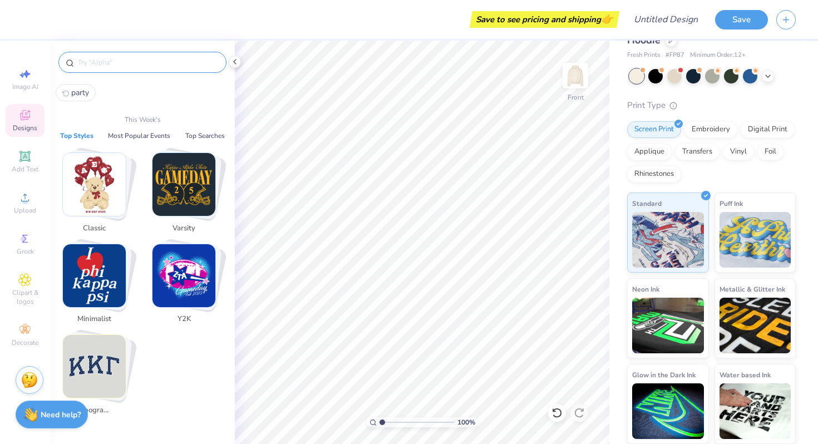
click at [27, 128] on span "Designs" at bounding box center [25, 128] width 24 height 9
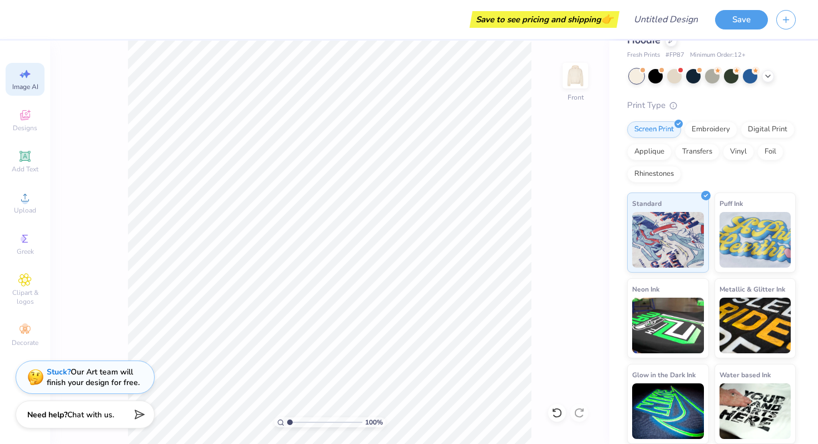
click at [21, 81] on div "Image AI" at bounding box center [25, 79] width 39 height 33
select select "4"
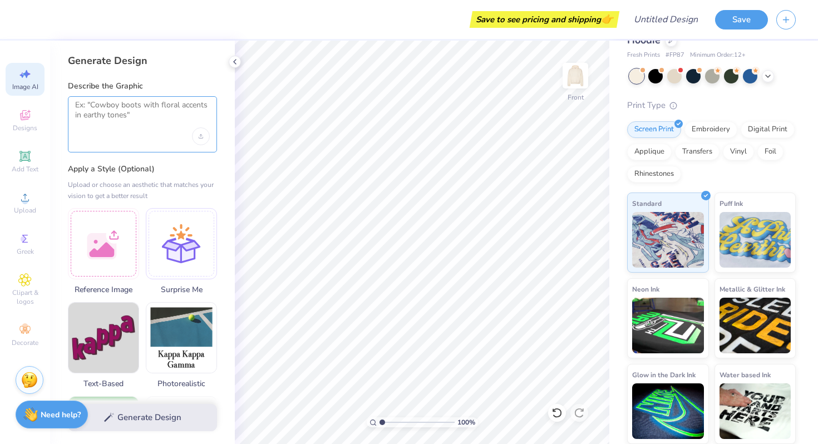
click at [152, 115] on textarea at bounding box center [142, 114] width 135 height 28
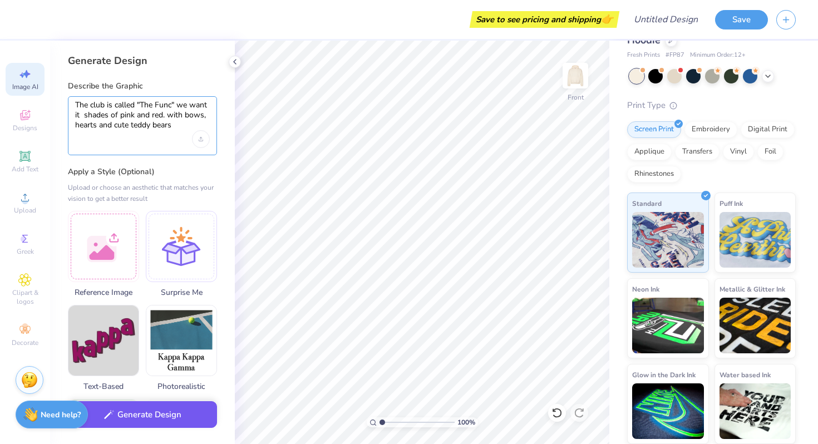
type textarea "The club is called "The Func" we want it shades of pink and red. with bows, hea…"
click at [159, 420] on button "Generate Design" at bounding box center [142, 414] width 149 height 27
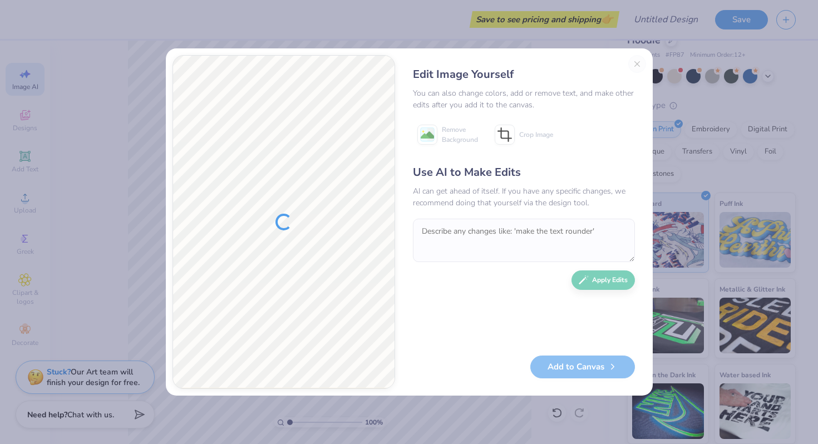
click at [639, 59] on div "Edit Image Yourself You can also change colors, add or remove text, and make ot…" at bounding box center [524, 222] width 244 height 334
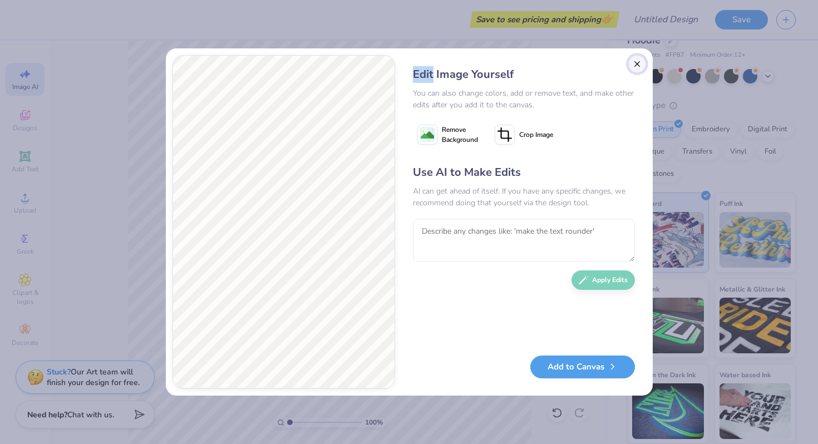
click at [639, 59] on button "Close" at bounding box center [638, 64] width 18 height 18
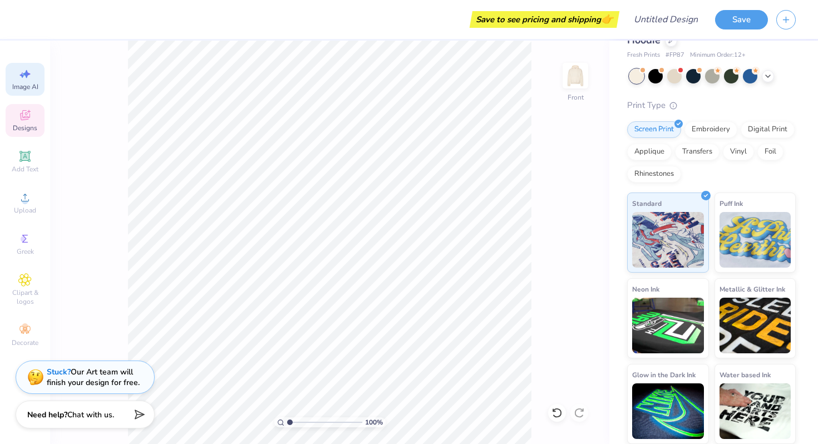
click at [12, 124] on div "Designs" at bounding box center [25, 120] width 39 height 33
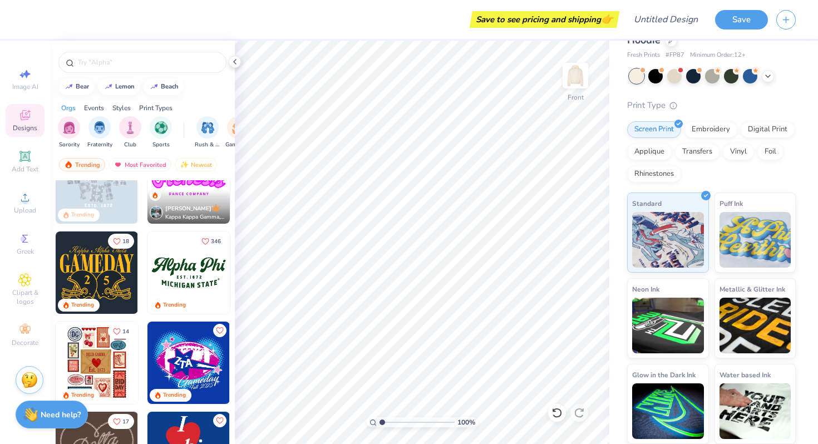
scroll to position [312, 0]
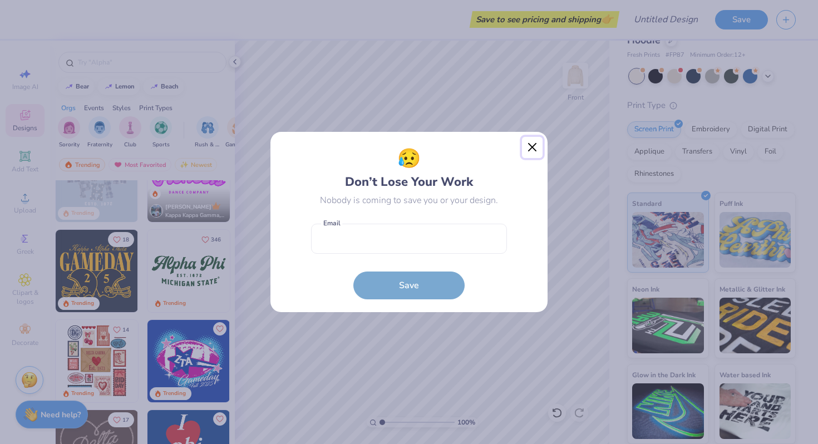
click at [531, 154] on button "Close" at bounding box center [532, 147] width 21 height 21
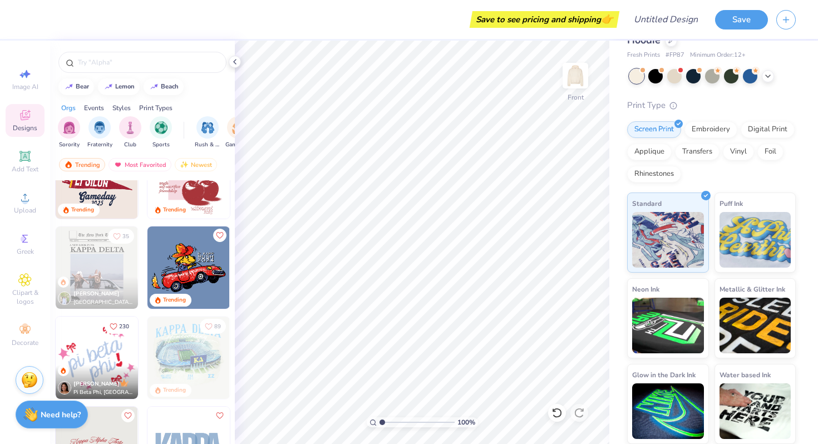
scroll to position [1219, 0]
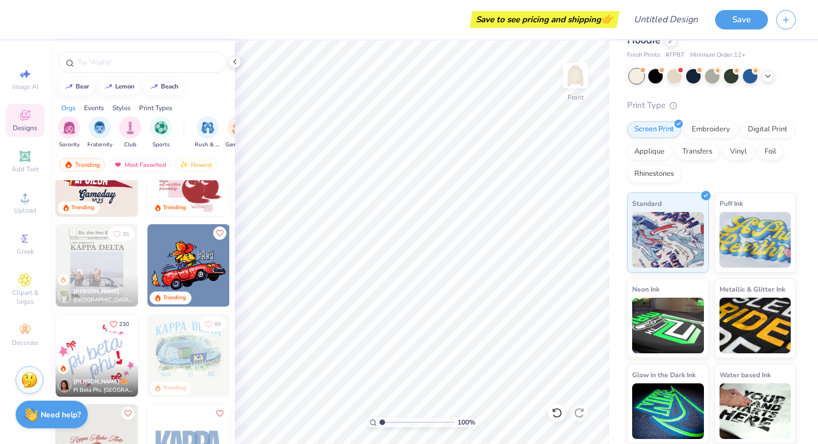
click at [197, 262] on img at bounding box center [189, 265] width 82 height 82
type input "8.94"
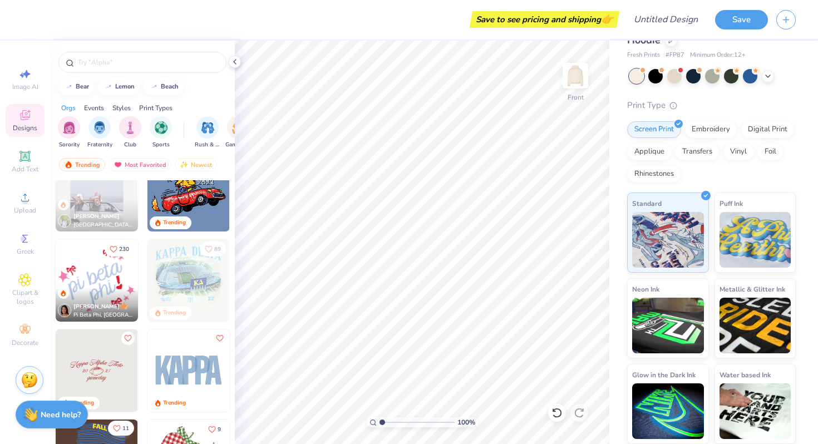
scroll to position [1272, 0]
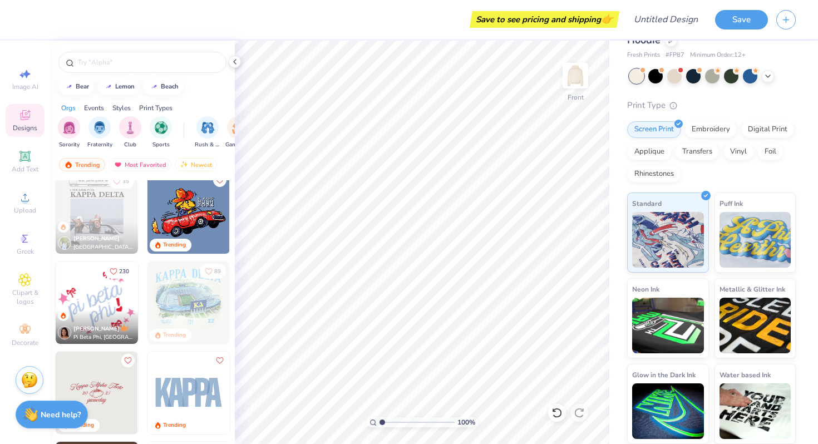
click at [193, 219] on img at bounding box center [189, 212] width 82 height 82
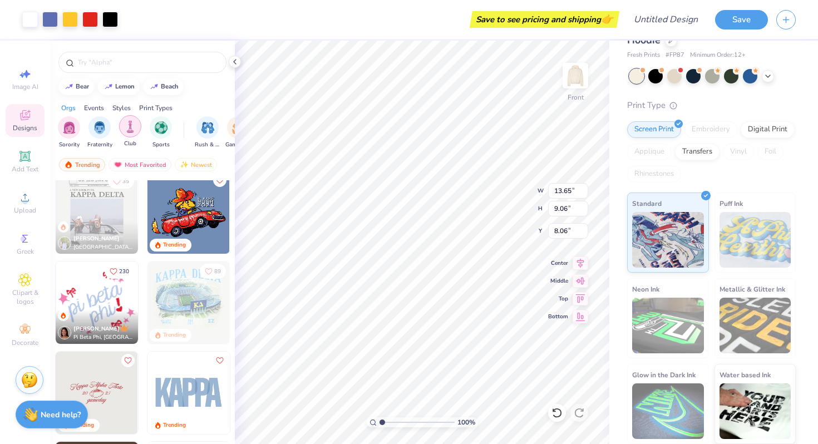
type input "8.06"
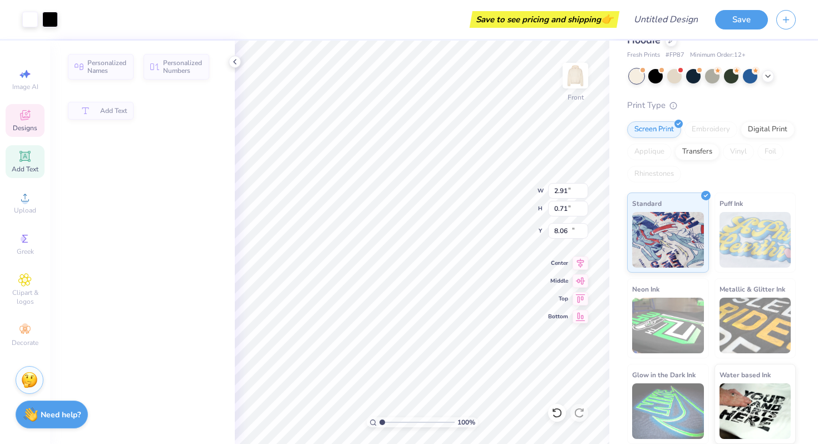
type input "2.91"
type input "0.71"
type input "10.22"
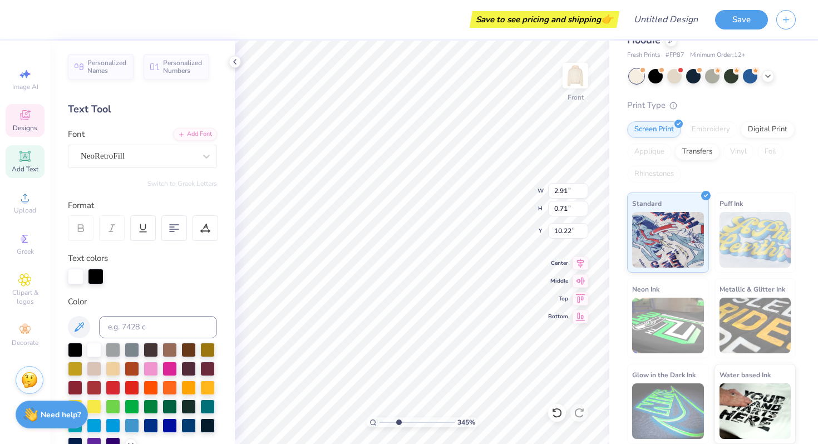
drag, startPoint x: 380, startPoint y: 423, endPoint x: 397, endPoint y: 424, distance: 16.7
type input "3.1"
click at [398, 424] on input "range" at bounding box center [417, 423] width 75 height 10
type input "2.97"
type input "0.50"
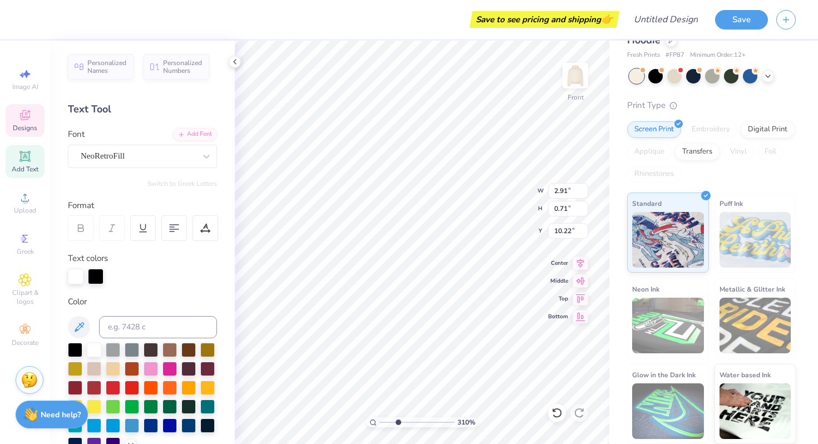
type input "9.80"
type textarea "P"
type textarea "The"
type input "2.91"
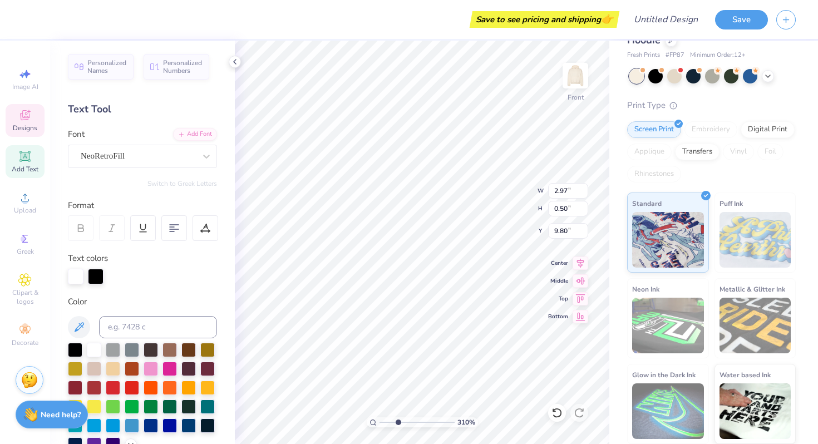
type input "0.71"
type input "10.22"
type textarea "Func"
type input "3.05"
type input "0.65"
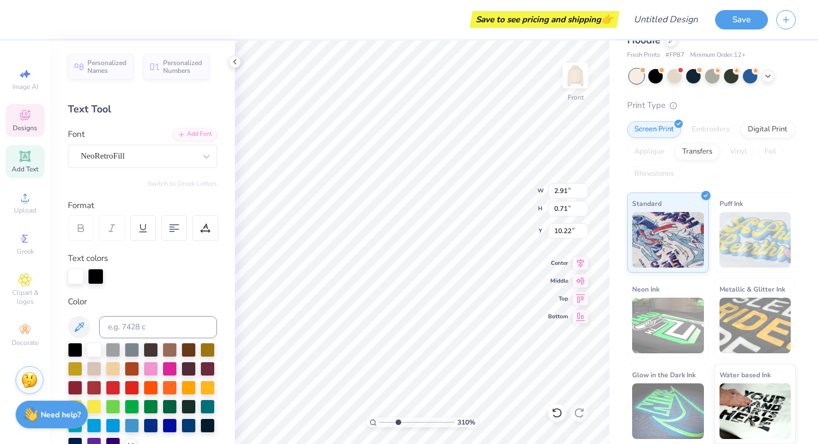
type input "10.93"
type textarea "2025"
drag, startPoint x: 400, startPoint y: 420, endPoint x: 370, endPoint y: 416, distance: 30.8
type input "1"
click at [380, 418] on input "range" at bounding box center [417, 423] width 75 height 10
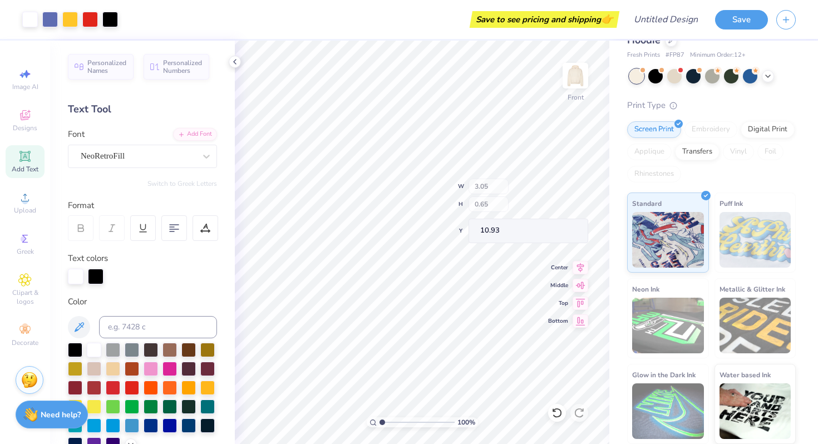
type input "13.21"
type input "8.29"
type input "8.09"
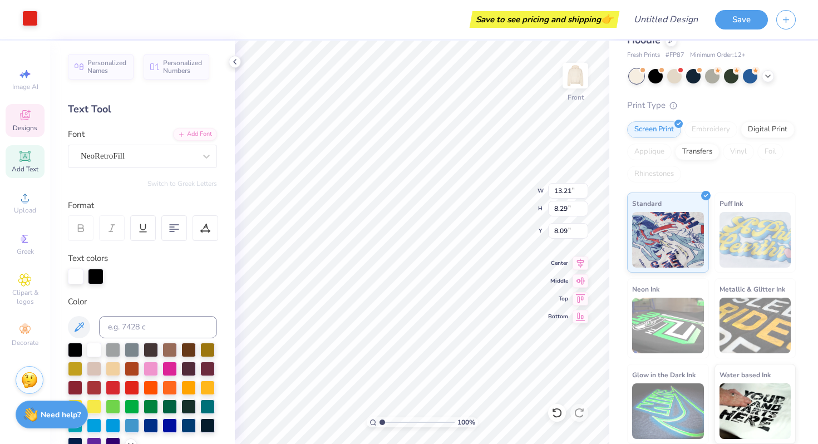
click at [28, 17] on div at bounding box center [30, 19] width 16 height 16
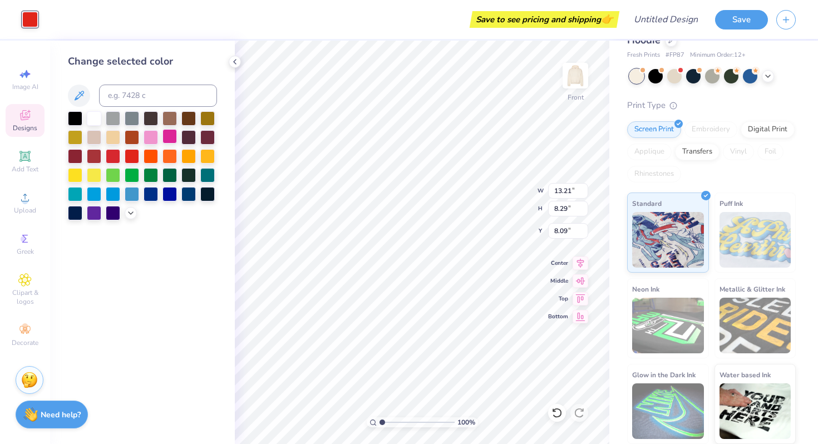
click at [168, 135] on div at bounding box center [170, 136] width 14 height 14
click at [173, 139] on div at bounding box center [170, 136] width 14 height 14
click at [155, 138] on div at bounding box center [151, 136] width 14 height 14
type input "12.71"
type input "8.23"
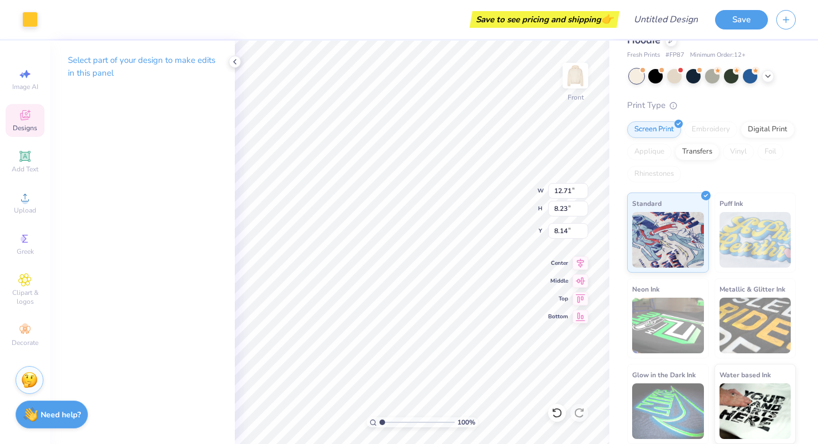
type input "8.09"
click at [33, 19] on div at bounding box center [30, 19] width 16 height 16
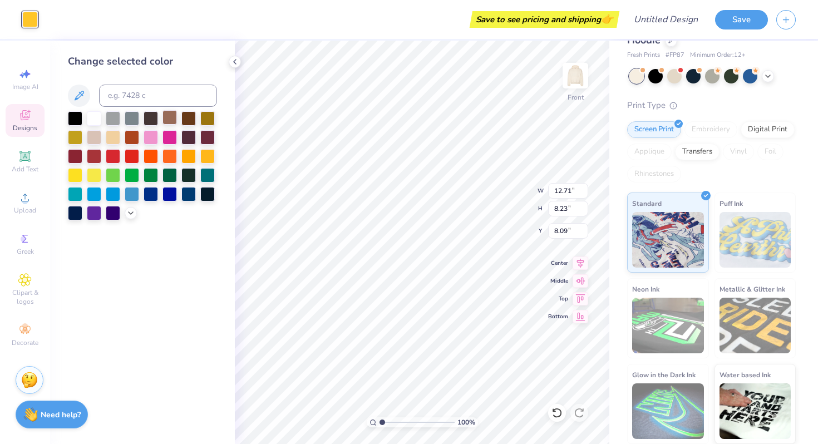
click at [166, 119] on div at bounding box center [170, 117] width 14 height 14
click at [87, 144] on div at bounding box center [94, 137] width 14 height 14
click at [103, 140] on div at bounding box center [142, 165] width 149 height 109
click at [81, 99] on icon at bounding box center [78, 95] width 13 height 13
click at [168, 121] on div at bounding box center [170, 118] width 14 height 14
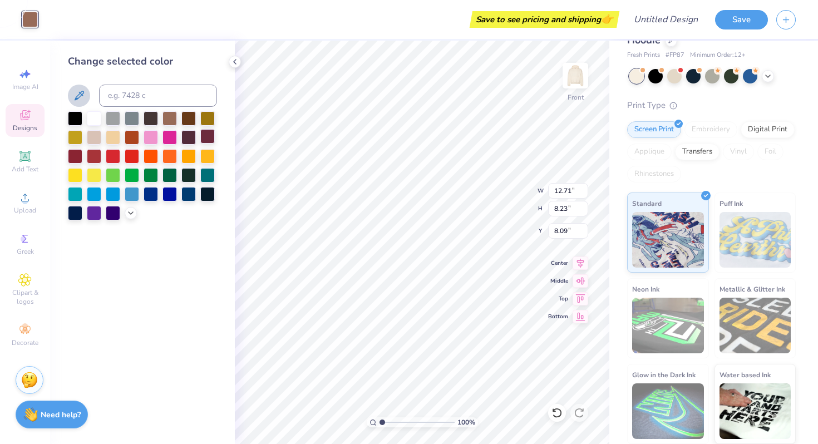
click at [208, 132] on div at bounding box center [207, 136] width 14 height 14
click at [185, 138] on div at bounding box center [189, 136] width 14 height 14
click at [153, 123] on div at bounding box center [151, 117] width 14 height 14
click at [169, 116] on div at bounding box center [170, 117] width 14 height 14
click at [94, 139] on div at bounding box center [94, 136] width 14 height 14
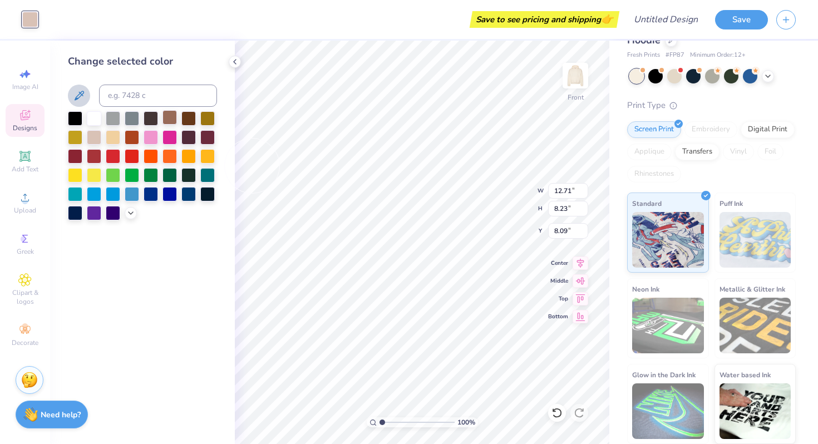
click at [169, 117] on div at bounding box center [170, 117] width 14 height 14
type input "13.65"
type input "9.06"
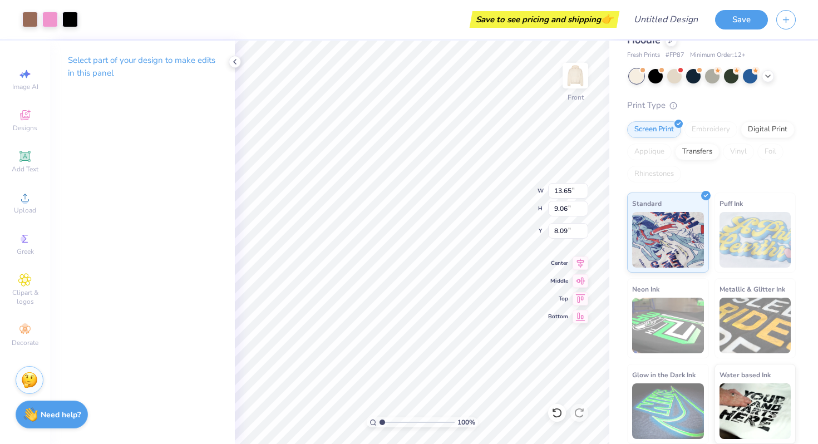
type input "7.95"
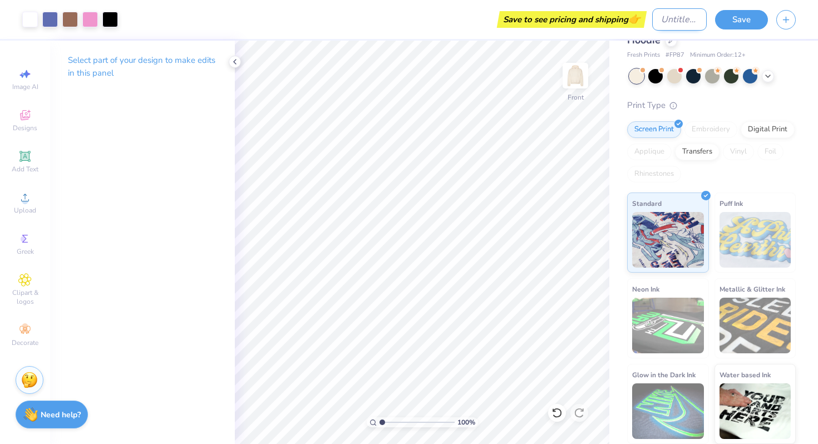
click at [664, 23] on input "Design Title" at bounding box center [680, 19] width 55 height 22
type input "Dog Funk 1"
click at [570, 83] on img at bounding box center [575, 75] width 45 height 45
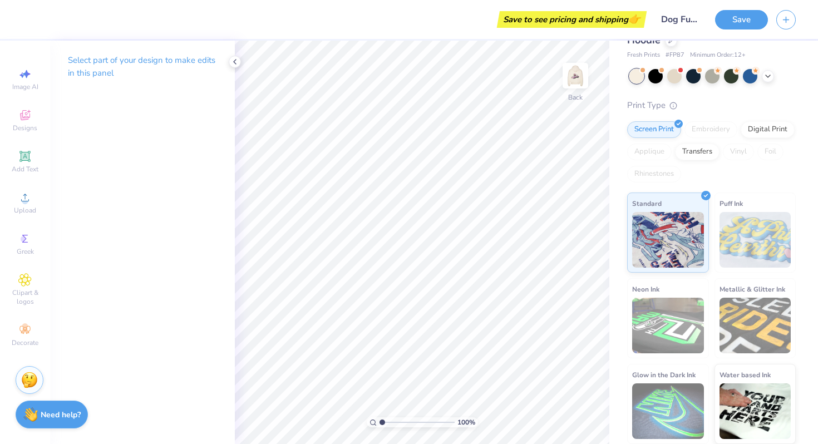
click at [12, 184] on div "Image AI Designs Add Text Upload Greek Clipart & logos Decorate" at bounding box center [25, 207] width 39 height 289
click at [24, 154] on icon at bounding box center [25, 156] width 8 height 8
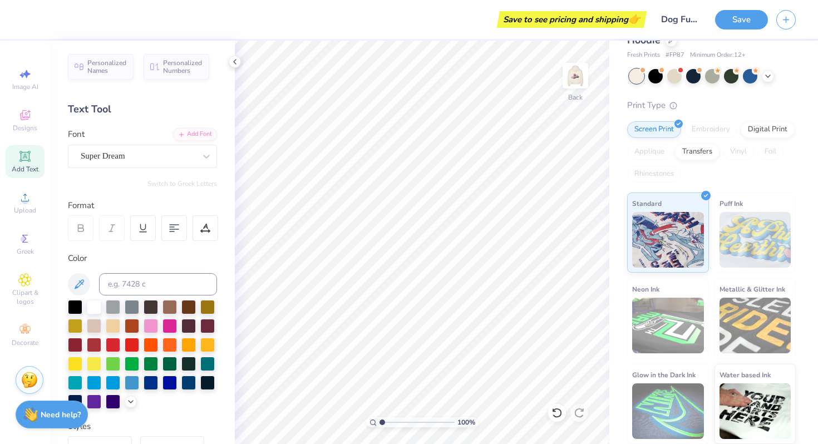
click at [1, 125] on div "Image AI Designs Add Text Upload Greek Clipart & logos Decorate" at bounding box center [25, 243] width 50 height 404
click at [36, 120] on div "Designs" at bounding box center [25, 120] width 39 height 33
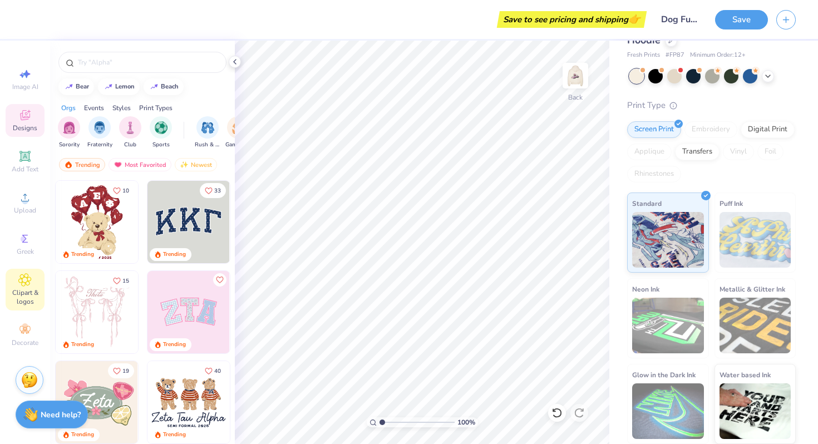
click at [35, 291] on span "Clipart & logos" at bounding box center [25, 297] width 39 height 18
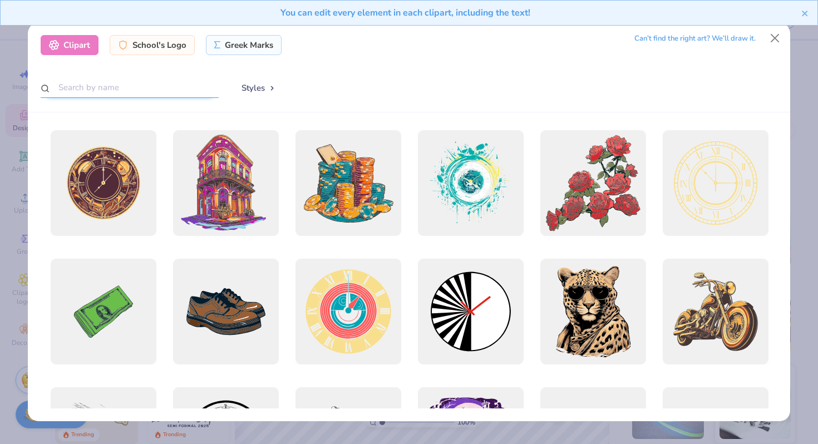
click at [156, 84] on input "text" at bounding box center [130, 87] width 178 height 21
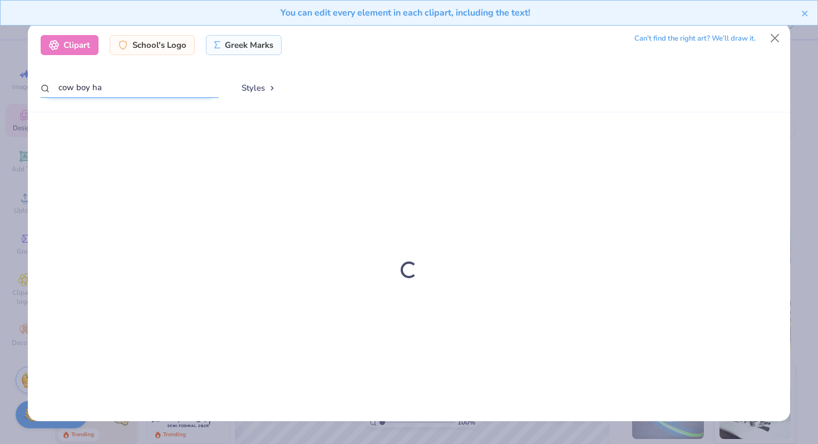
type input "cow boy hat"
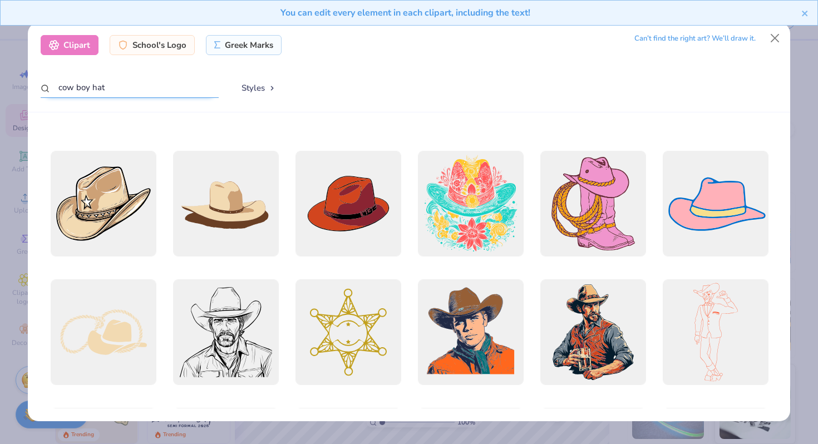
scroll to position [237, 0]
click at [765, 41] on button "Close" at bounding box center [775, 38] width 21 height 21
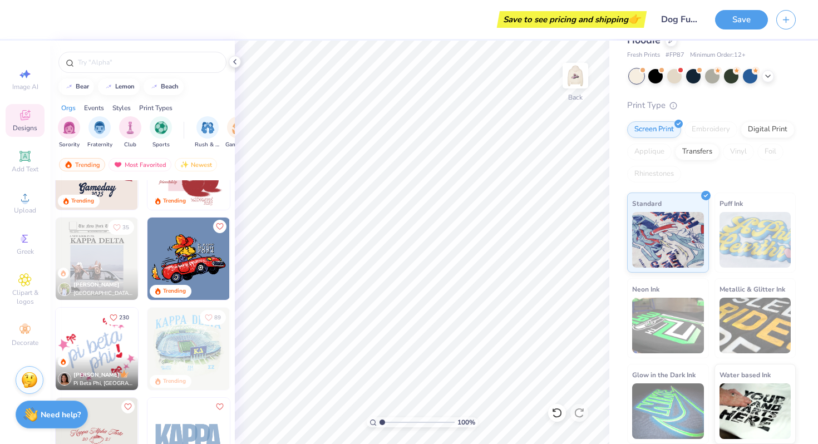
scroll to position [1137, 0]
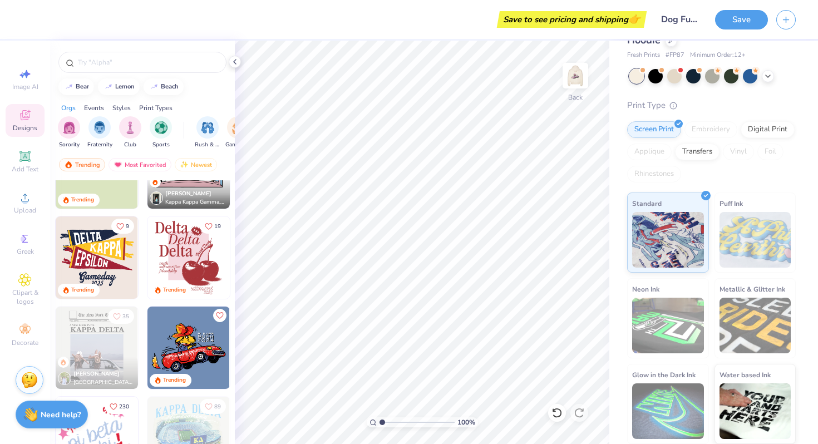
click at [202, 337] on img at bounding box center [189, 348] width 82 height 82
drag, startPoint x: 383, startPoint y: 423, endPoint x: 391, endPoint y: 419, distance: 9.5
type input "2.27"
click at [391, 419] on input "range" at bounding box center [417, 423] width 75 height 10
type input "1.13"
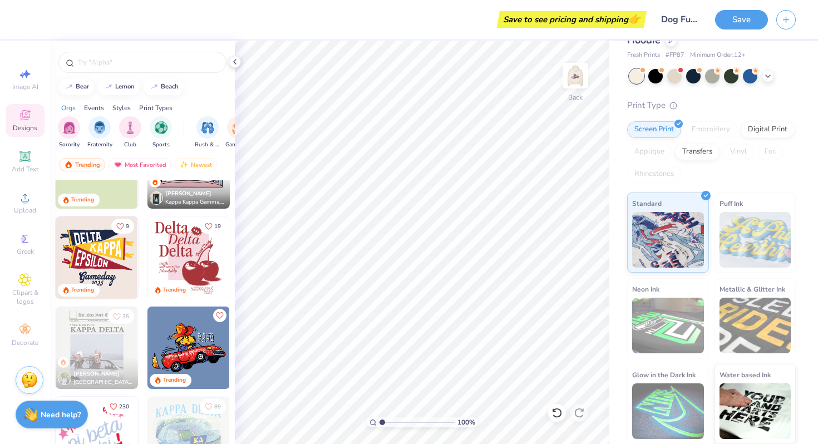
drag, startPoint x: 393, startPoint y: 426, endPoint x: 370, endPoint y: 423, distance: 23.0
type input "1"
click at [380, 423] on input "range" at bounding box center [417, 423] width 75 height 10
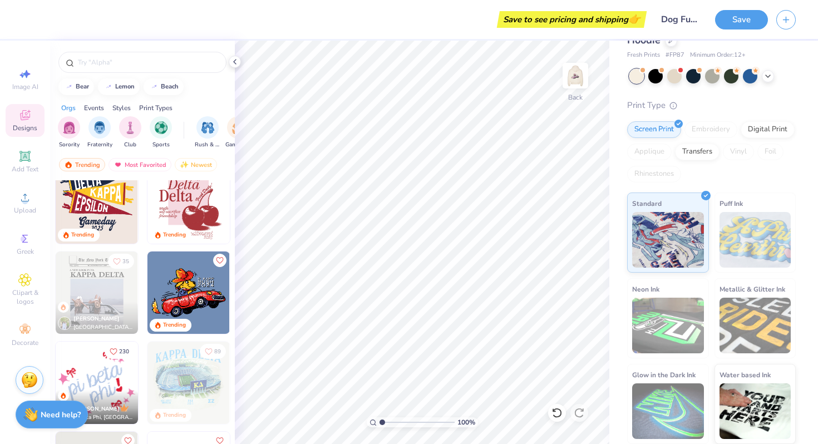
scroll to position [1219, 0]
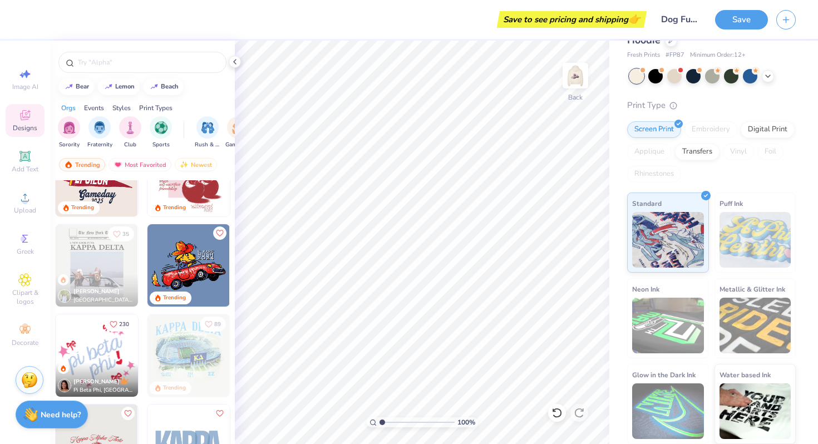
click at [196, 263] on img at bounding box center [189, 265] width 82 height 82
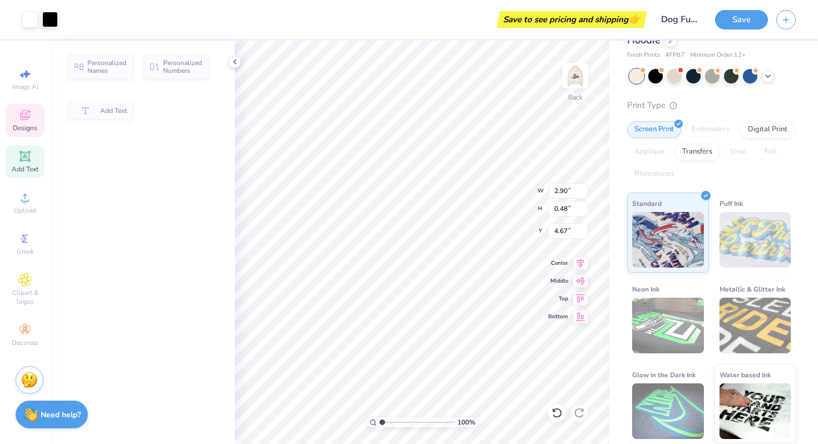
type input "2.90"
type input "0.48"
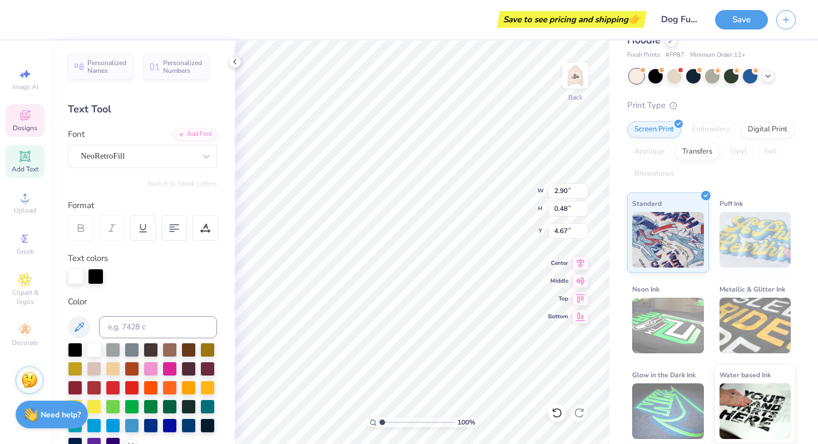
type input "4.66"
type input "12.91"
type input "8.10"
type input "3.11"
type input "2.52"
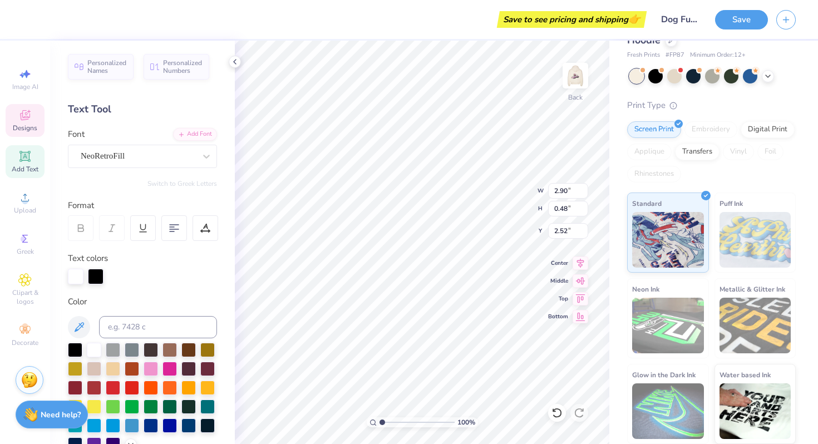
scroll to position [0, 0]
type textarea "P"
type textarea "The"
type input "2.85"
type input "0.69"
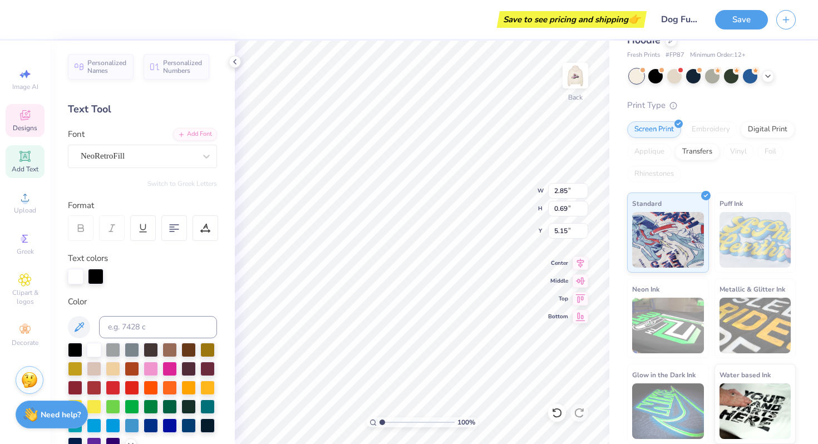
type input "5.15"
type input "2.98"
type input "0.63"
type input "5.78"
type input "2.85"
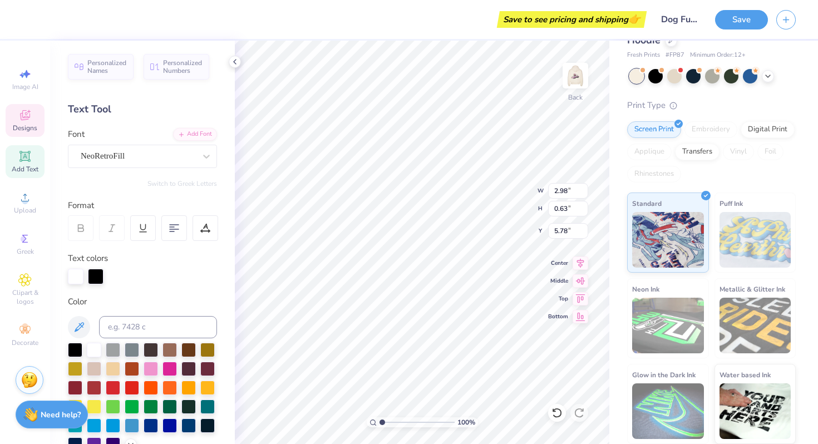
type input "0.69"
type input "3.00"
type textarea "Func"
type input "2.98"
type input "0.63"
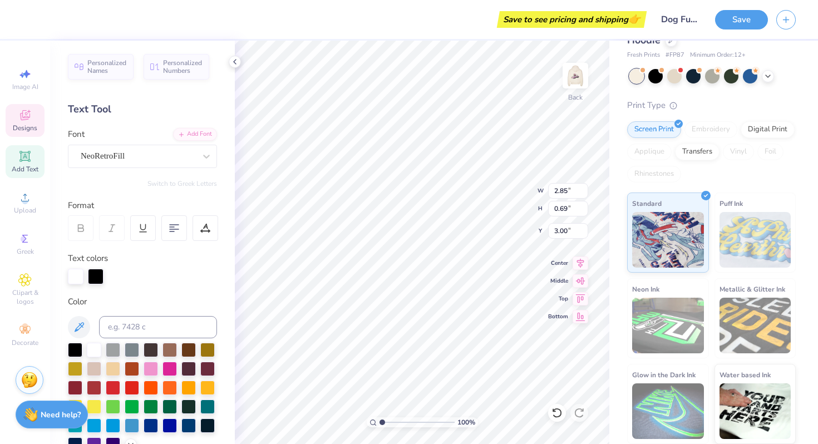
type input "5.78"
type input "3.29"
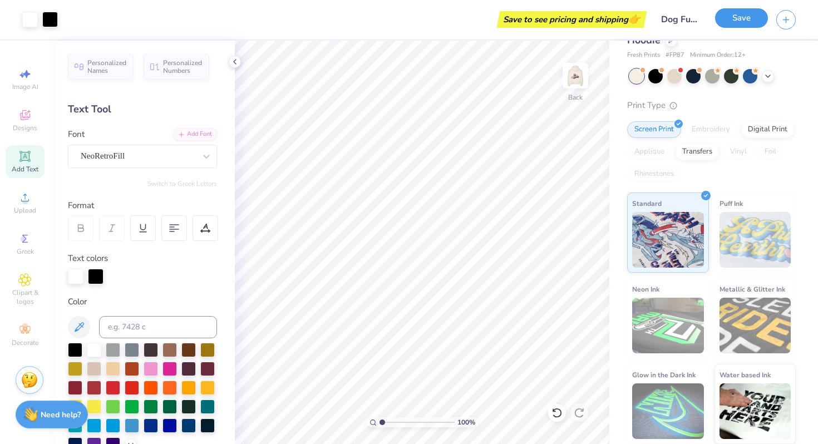
click at [746, 22] on button "Save" at bounding box center [741, 17] width 53 height 19
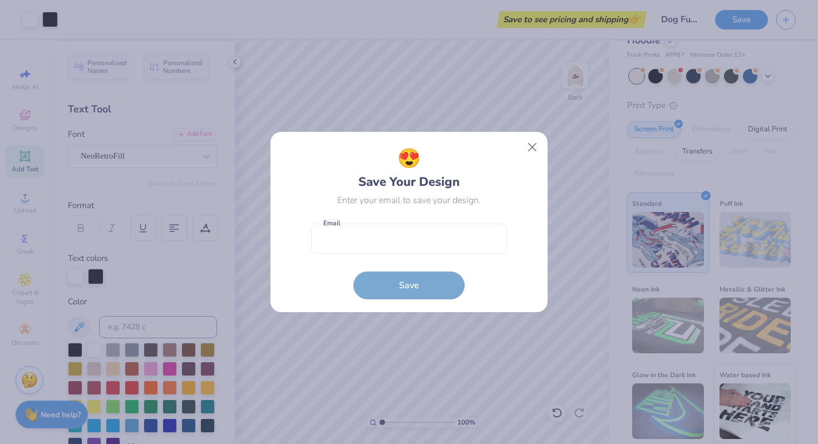
click at [425, 212] on div "😍 Save Your Design Enter your email to save your design. Email is a required fi…" at bounding box center [409, 222] width 196 height 155
click at [429, 228] on input "email" at bounding box center [409, 239] width 196 height 31
type input "tayakappen2@gmail.com"
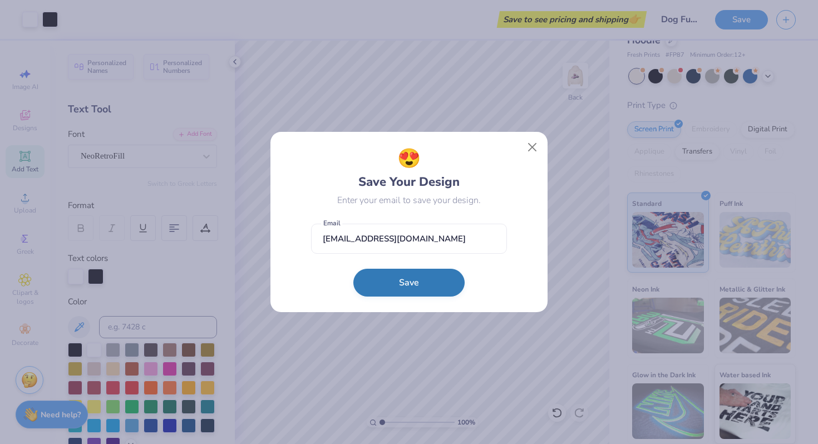
click at [410, 281] on button "Save" at bounding box center [409, 283] width 111 height 28
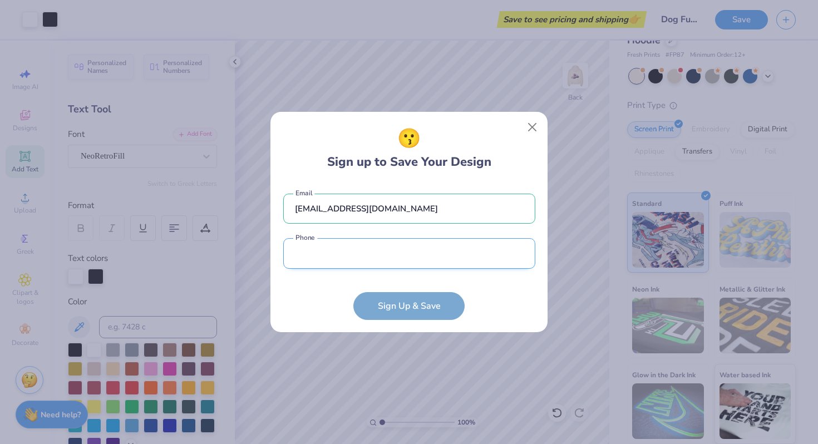
click at [392, 260] on input "tel" at bounding box center [409, 253] width 252 height 31
type input "(425) 526-9772"
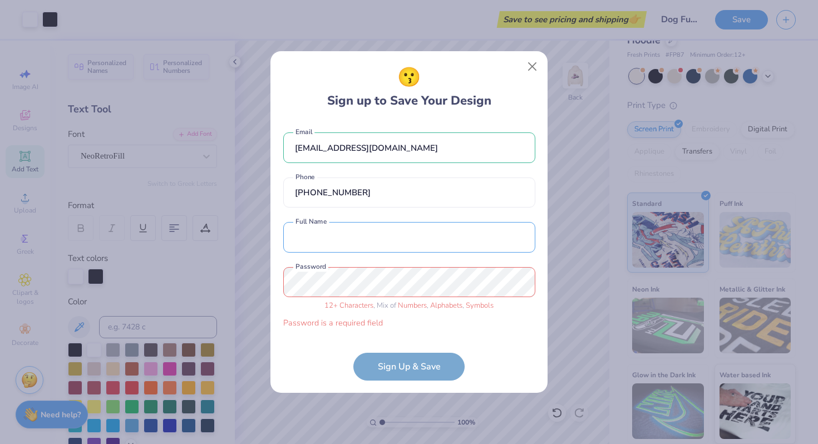
click at [368, 260] on div "tayakappen2@gmail.com Email (425) 526-9772 Phone Full Name is a required field …" at bounding box center [409, 227] width 252 height 213
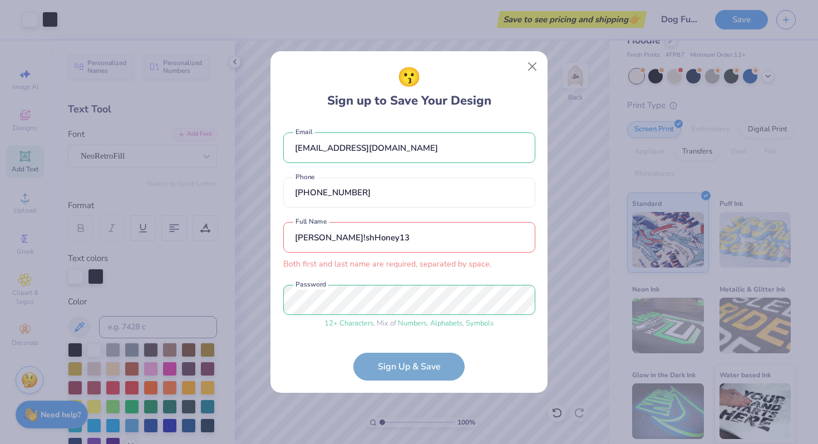
click at [379, 239] on input "Sal!shHoney13" at bounding box center [409, 237] width 252 height 31
drag, startPoint x: 380, startPoint y: 241, endPoint x: 291, endPoint y: 236, distance: 89.2
click at [292, 237] on input "Sal!shHoney13" at bounding box center [409, 237] width 252 height 31
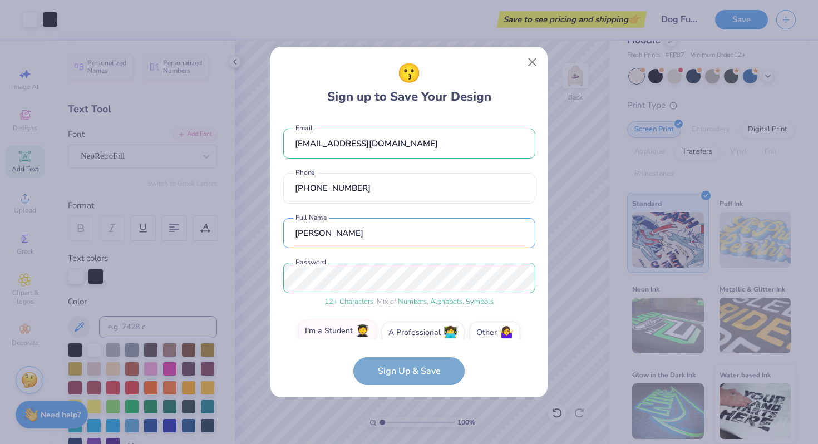
type input "Taya Kappen"
click at [350, 323] on label "I'm a Student 🧑‍🎓" at bounding box center [337, 331] width 78 height 22
click at [406, 332] on input "I'm a Student 🧑‍🎓" at bounding box center [409, 335] width 7 height 7
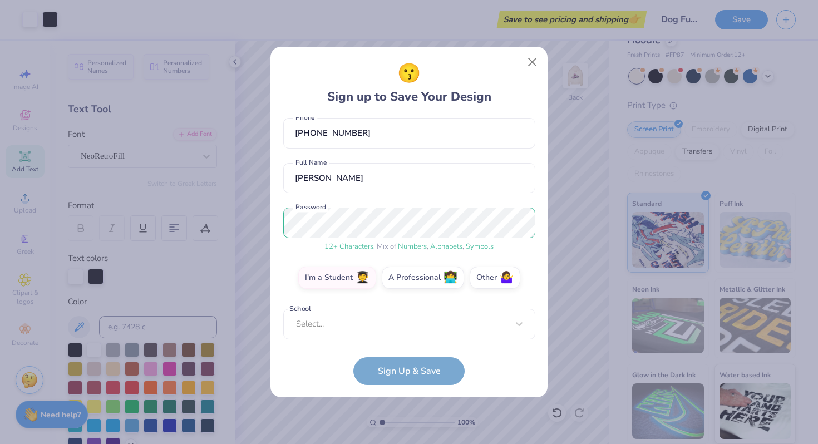
click at [381, 329] on div "tayakappen2@gmail.com Email (425) 526-9772 Phone Taya Kappen Full Name 12 + Cha…" at bounding box center [409, 228] width 252 height 222
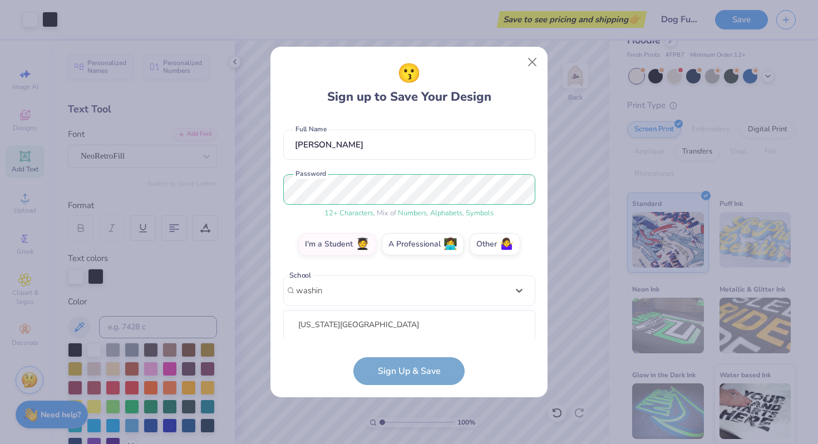
scroll to position [228, 0]
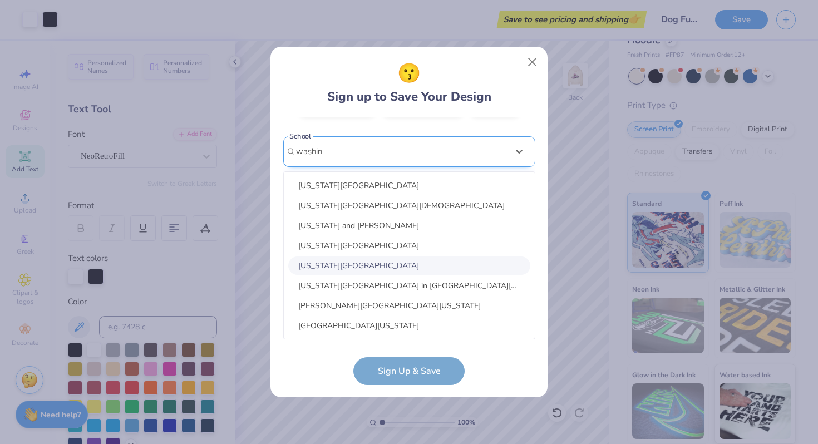
click at [370, 263] on div "Washington State University" at bounding box center [409, 266] width 242 height 18
type input "washin"
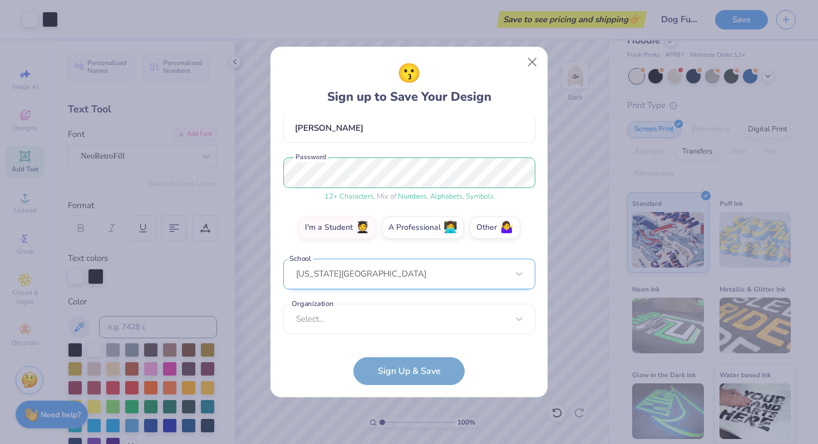
scroll to position [105, 0]
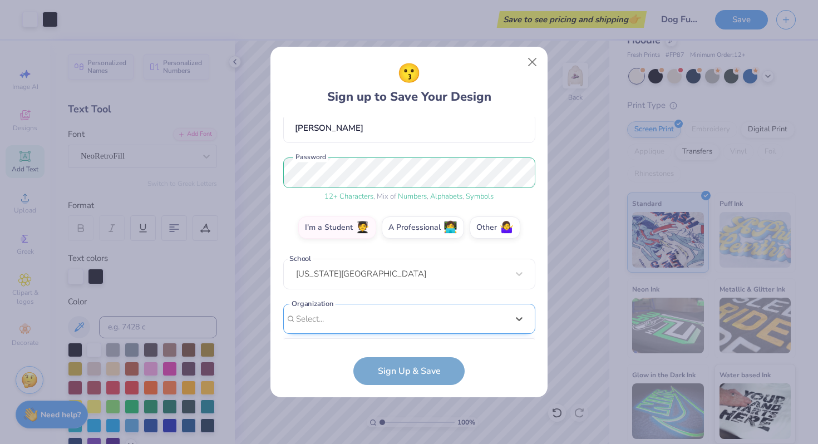
click at [398, 324] on div "option focused, 1 of 15. 15 results available. Use Up and Down to choose option…" at bounding box center [409, 405] width 252 height 203
click at [408, 136] on div "tayakappen2@gmail.com Email (425) 526-9772 Phone Taya Kappen Full Name 12 + Cha…" at bounding box center [409, 228] width 252 height 222
click at [423, 381] on form "tayakappen2@gmail.com Email (425) 526-9772 Phone Taya Kappen Full Name 12 + Cha…" at bounding box center [409, 251] width 252 height 268
click at [413, 366] on form "tayakappen2@gmail.com Email (425) 526-9772 Phone Taya Kappen Full Name 12 + Cha…" at bounding box center [409, 251] width 252 height 268
click at [393, 330] on div "Select..." at bounding box center [409, 319] width 252 height 31
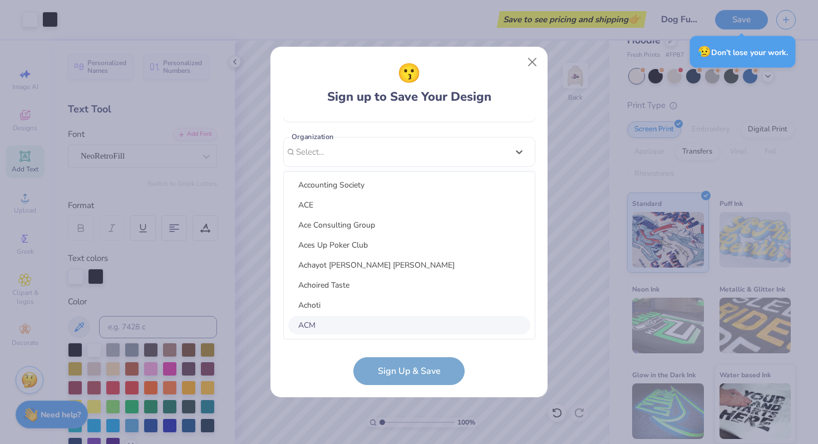
scroll to position [282, 0]
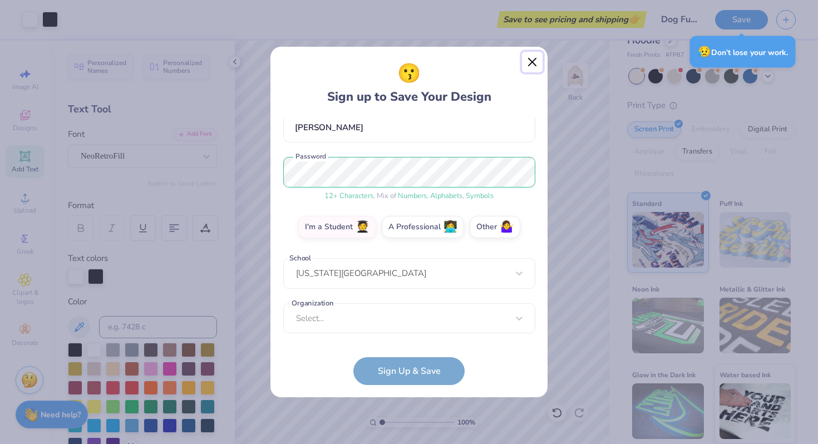
click at [533, 62] on button "Close" at bounding box center [532, 62] width 21 height 21
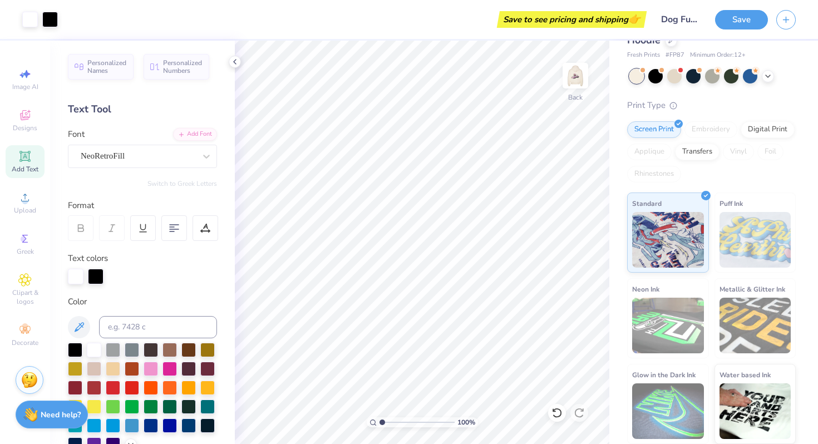
click at [750, 7] on div "Save" at bounding box center [766, 19] width 103 height 39
click at [752, 18] on button "Save" at bounding box center [741, 17] width 53 height 19
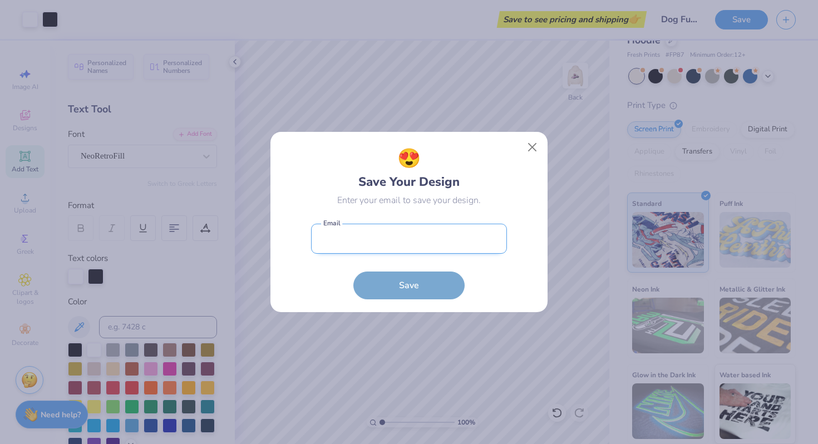
click at [464, 231] on input "email" at bounding box center [409, 239] width 196 height 31
type input "tayakappen2@gmail.com"
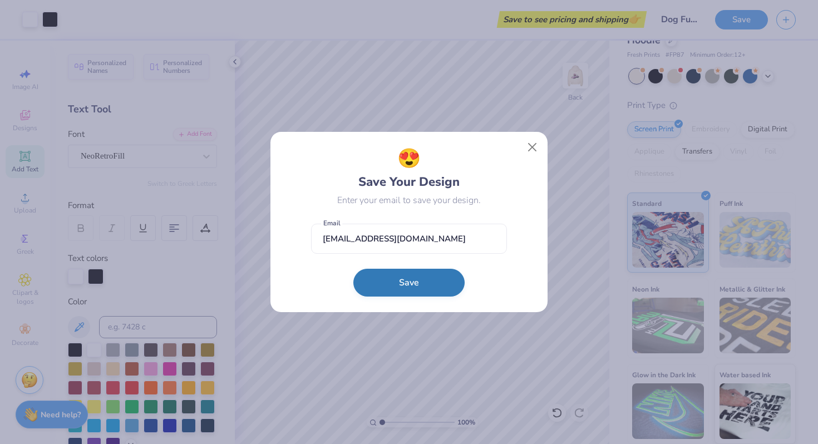
click at [426, 287] on button "Save" at bounding box center [409, 283] width 111 height 28
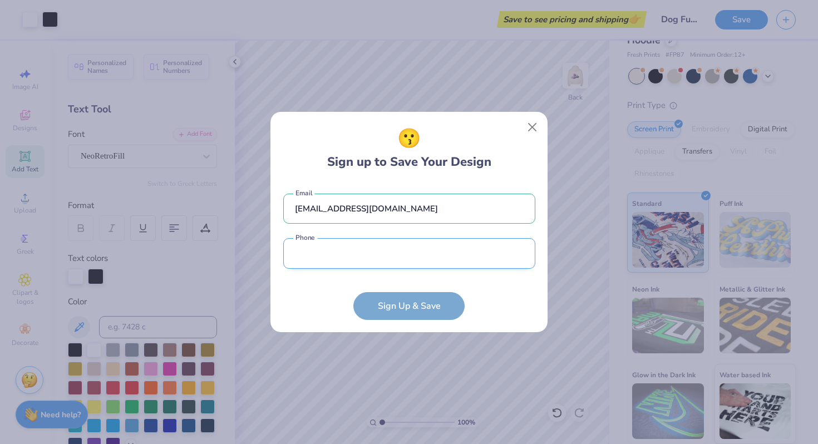
click at [395, 253] on input "tel" at bounding box center [409, 253] width 252 height 31
type input "(425) 526-9772"
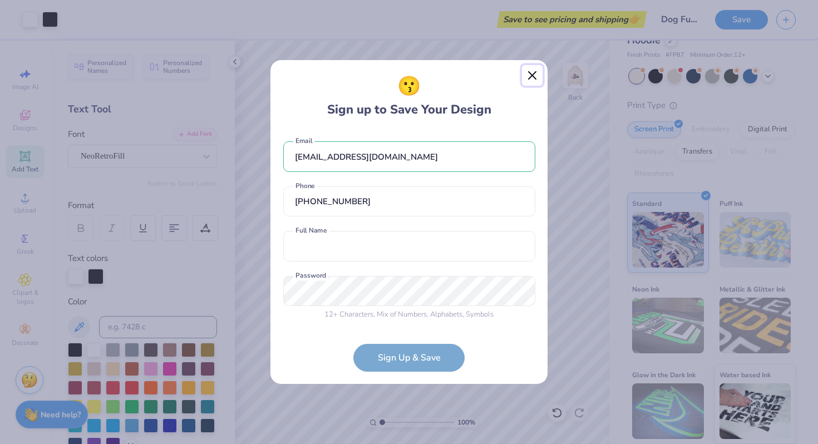
click at [533, 75] on button "Close" at bounding box center [532, 75] width 21 height 21
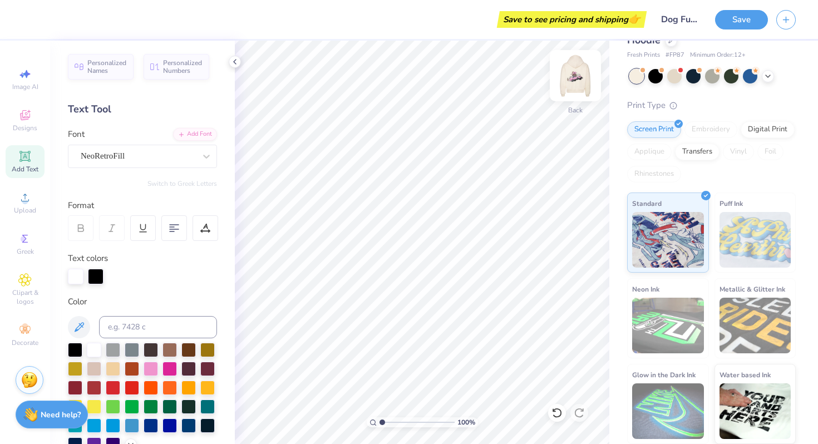
click at [576, 85] on img at bounding box center [575, 75] width 45 height 45
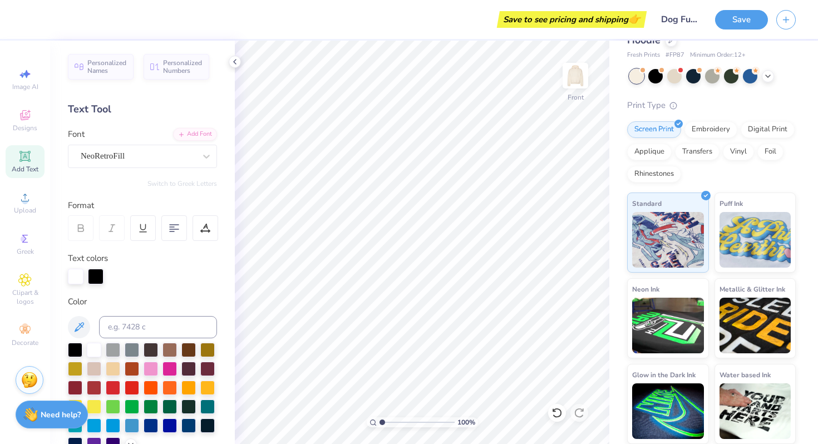
click at [26, 176] on div "Add Text" at bounding box center [25, 161] width 39 height 33
click at [22, 105] on div "Designs" at bounding box center [25, 120] width 39 height 33
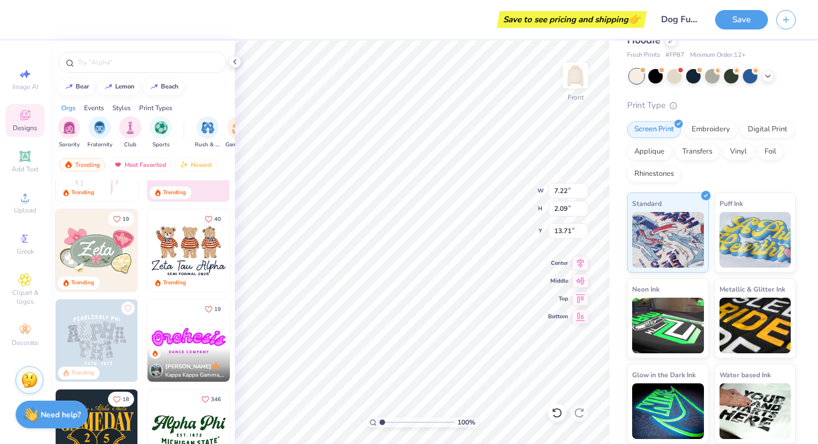
scroll to position [154, 0]
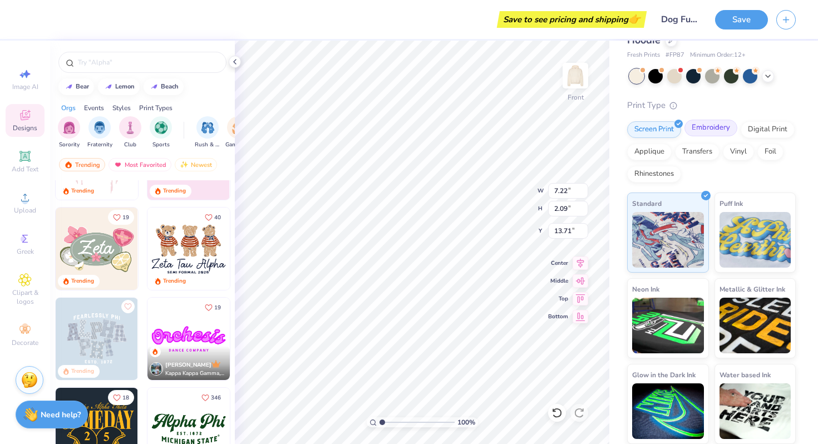
click at [712, 122] on div "Embroidery" at bounding box center [711, 128] width 53 height 17
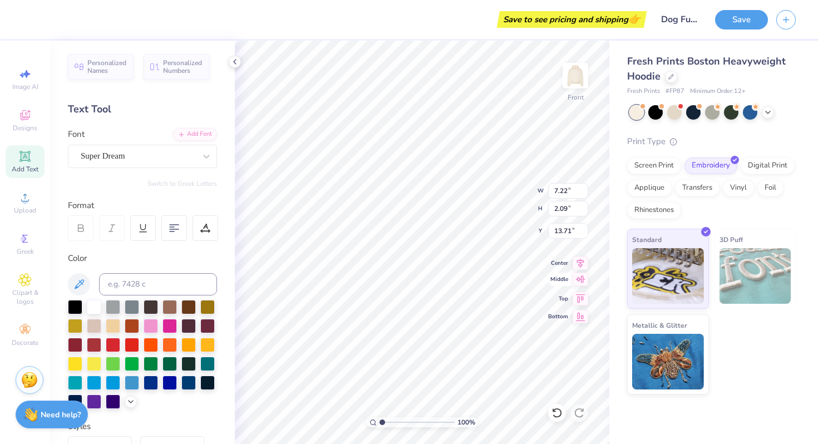
scroll to position [0, 0]
click at [23, 129] on span "Designs" at bounding box center [25, 128] width 24 height 9
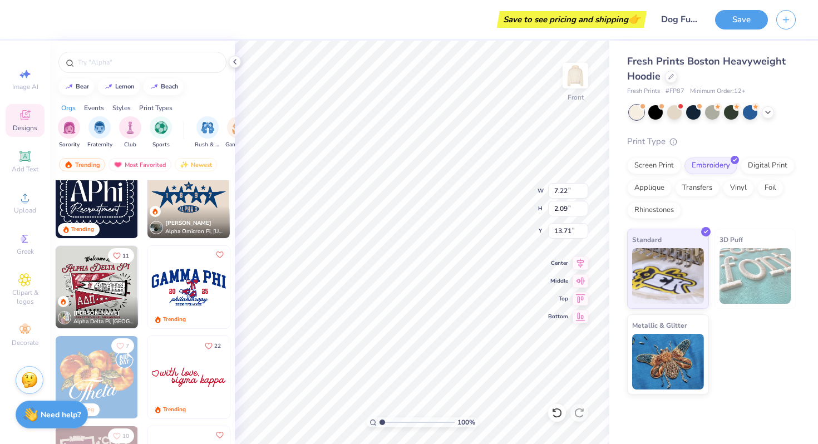
scroll to position [749, 0]
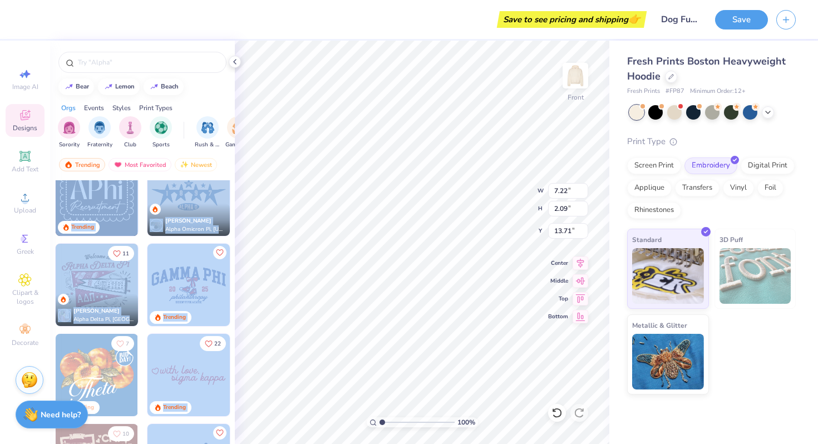
click at [272, 189] on div "Save to see pricing and shipping 👉 Design Title Dog Funk 1 Save Image AI Design…" at bounding box center [409, 222] width 818 height 444
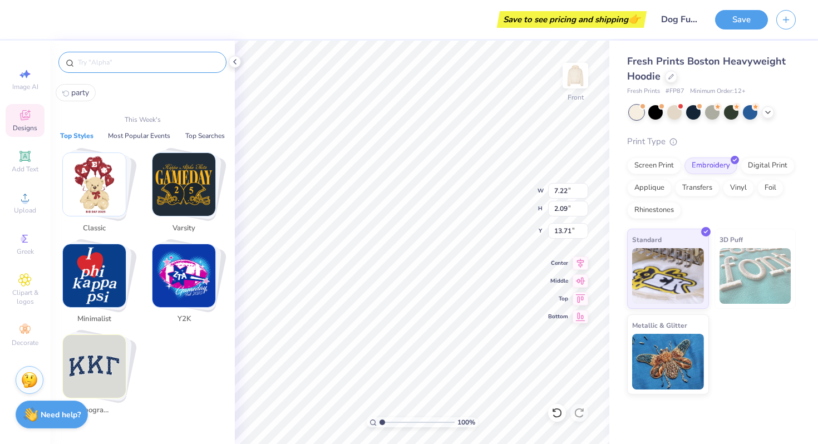
click at [155, 62] on input "text" at bounding box center [148, 62] width 143 height 11
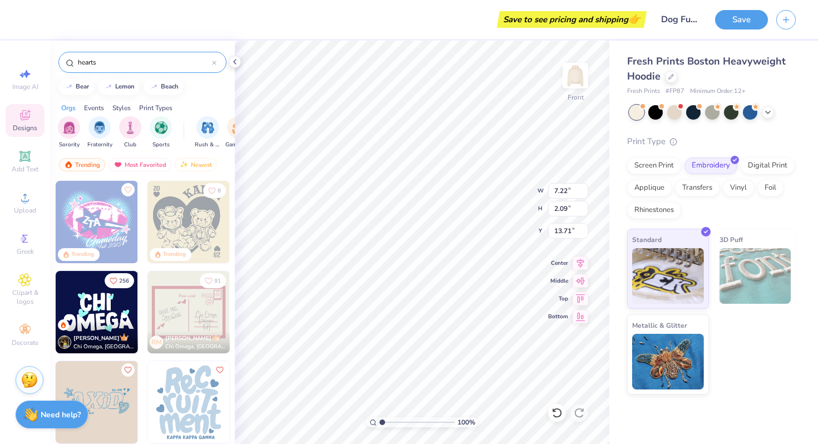
type input "hearts"
click at [127, 70] on div "hearts" at bounding box center [142, 62] width 168 height 21
click at [115, 61] on input "hearts" at bounding box center [144, 62] width 135 height 11
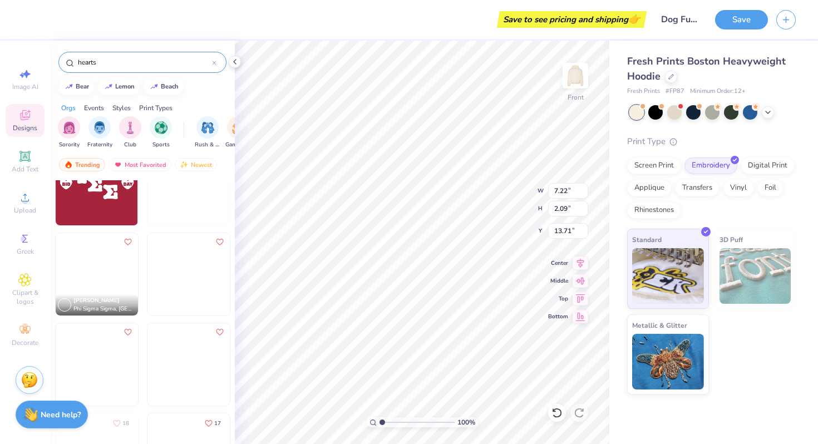
scroll to position [1570, 0]
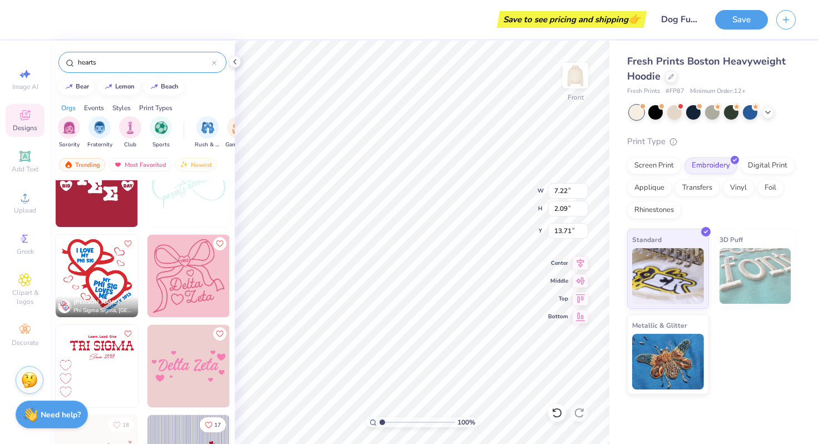
click at [193, 286] on img at bounding box center [189, 276] width 82 height 82
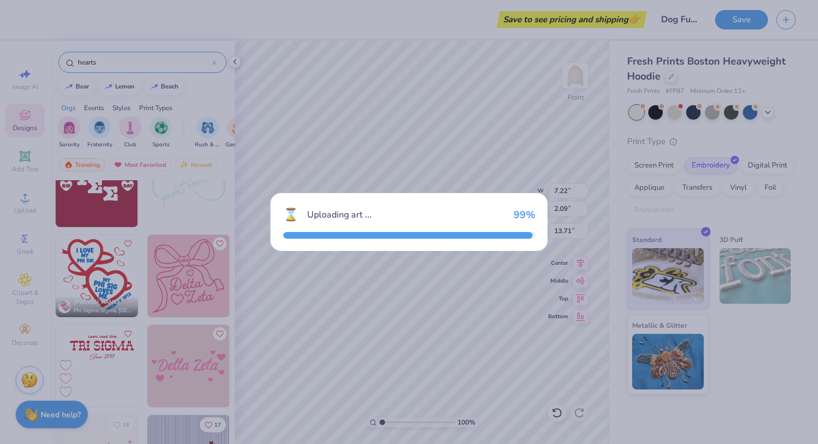
type input "5.88"
type input "6.06"
type input "11.72"
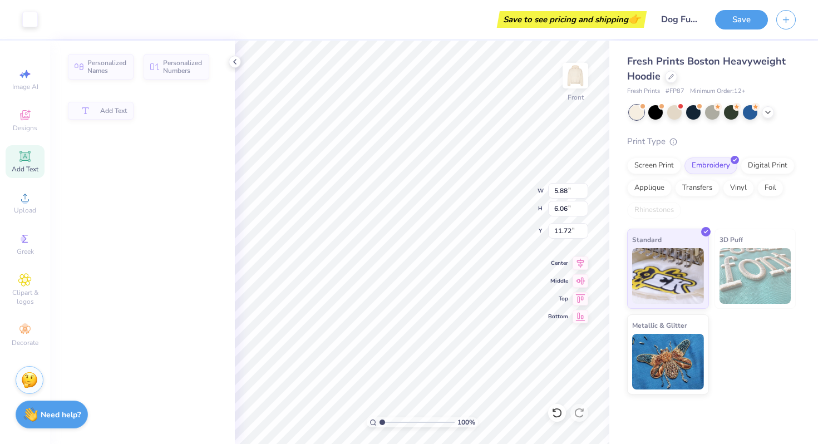
type input "7.22"
type input "2.09"
type input "13.71"
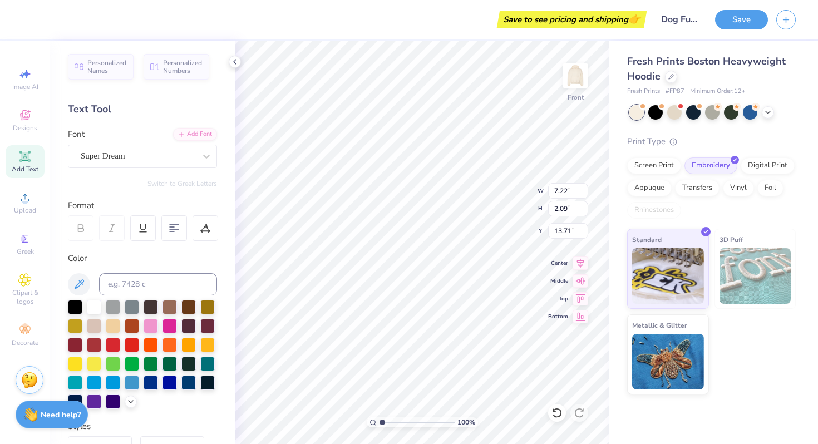
type input "5.88"
type input "6.06"
type input "6.13"
type input "5.55"
type input "2.08"
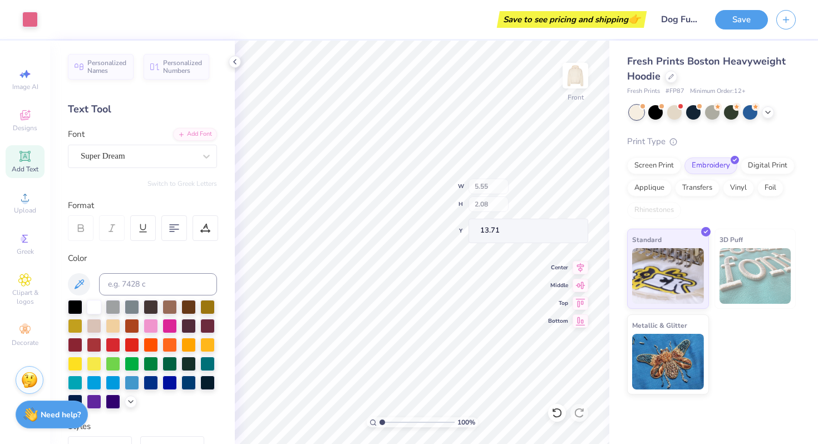
type input "16.07"
type input "11.42"
type input "11.77"
type input "7.08"
drag, startPoint x: 384, startPoint y: 422, endPoint x: 400, endPoint y: 423, distance: 16.2
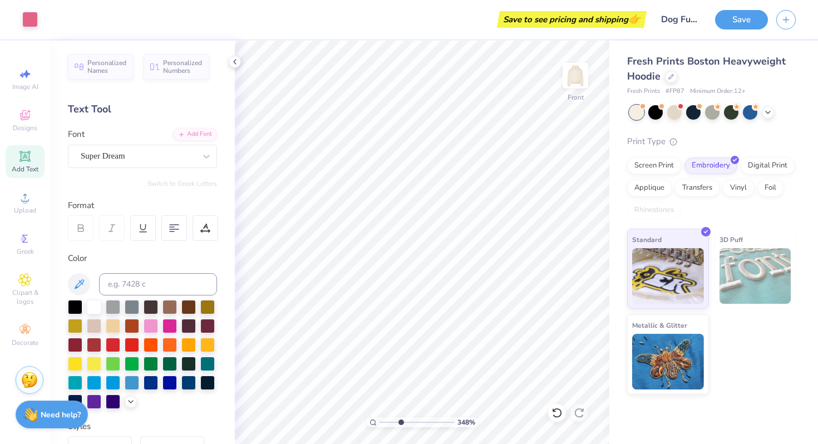
type input "3.48"
click at [400, 423] on input "range" at bounding box center [417, 423] width 75 height 10
type textarea "2025"
type input "1.37"
type input "0.63"
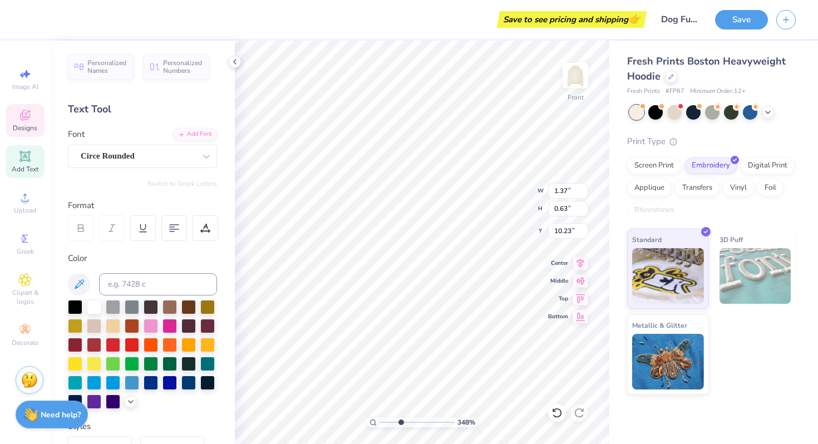
type input "10.23"
type input "5.30"
type input "2.16"
type input "13.21"
type textarea "The"
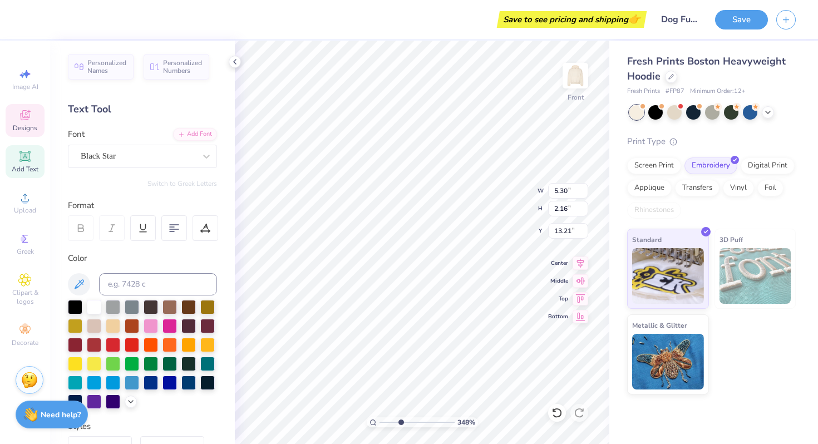
type input "4.70"
type input "2.10"
type input "15.20"
type textarea "Func"
drag, startPoint x: 402, startPoint y: 423, endPoint x: 394, endPoint y: 423, distance: 7.8
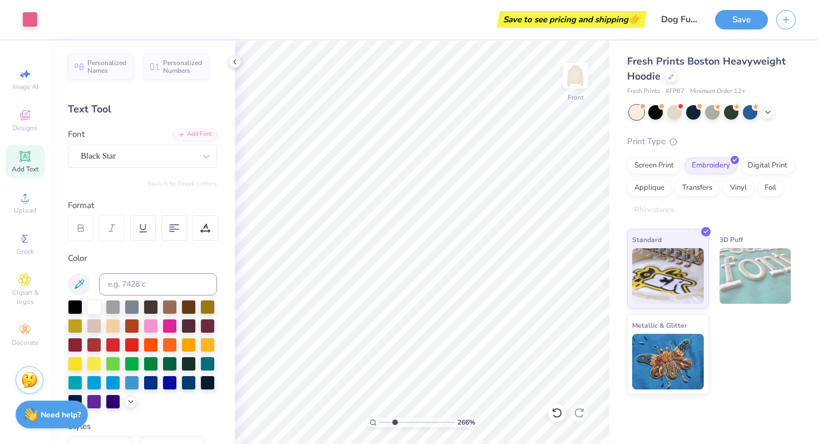
click at [394, 423] on input "range" at bounding box center [417, 423] width 75 height 10
drag, startPoint x: 394, startPoint y: 423, endPoint x: 369, endPoint y: 423, distance: 24.5
type input "1.78"
click at [388, 423] on input "range" at bounding box center [417, 423] width 75 height 10
click at [20, 117] on icon at bounding box center [24, 115] width 13 height 13
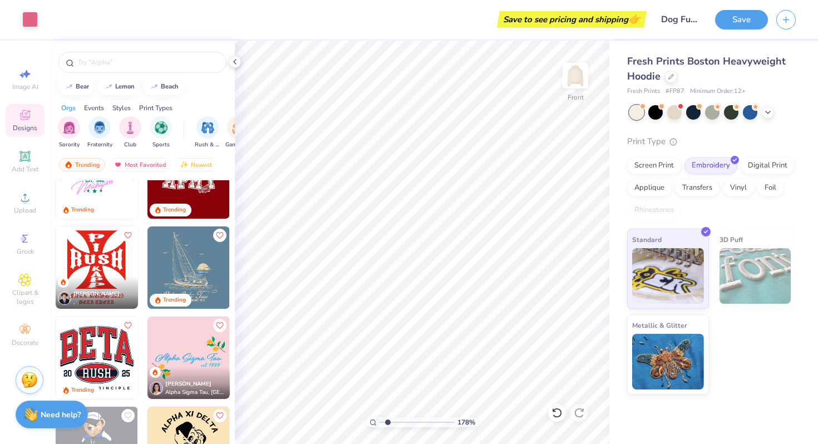
scroll to position [2028, 0]
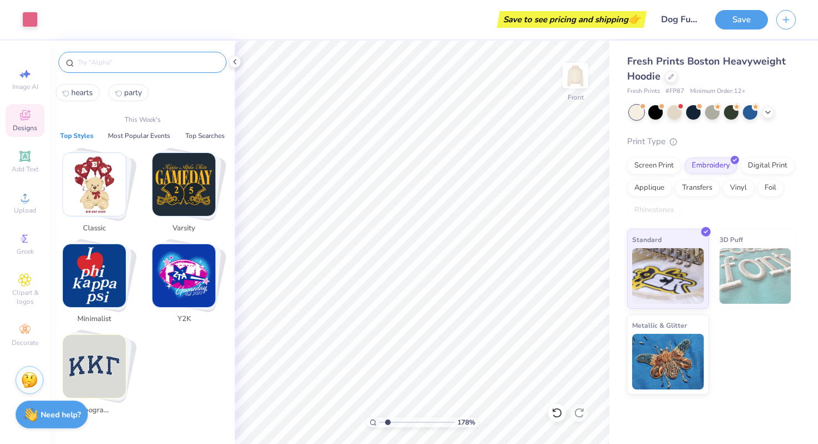
click at [135, 63] on input "text" at bounding box center [148, 62] width 143 height 11
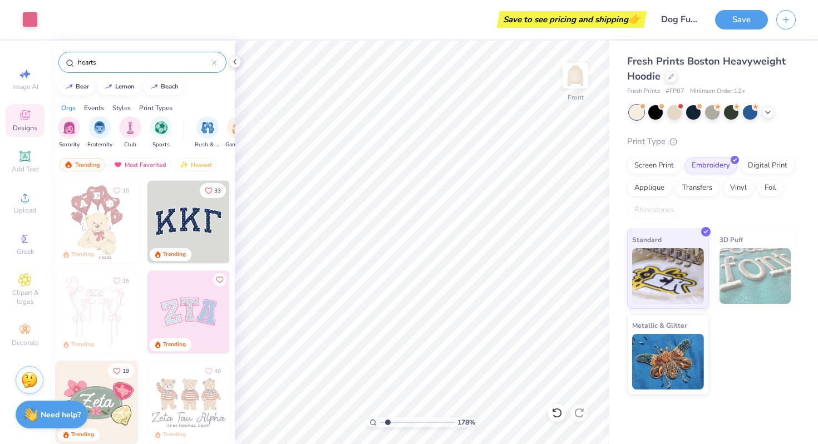
type input "hearts"
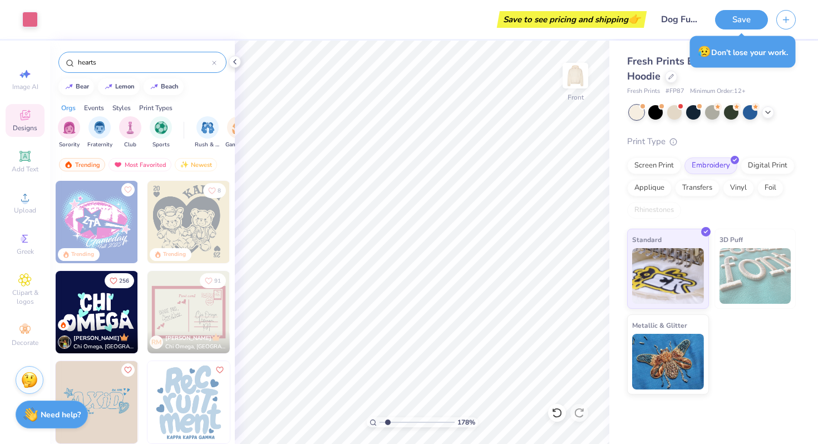
click at [175, 58] on input "hearts" at bounding box center [144, 62] width 135 height 11
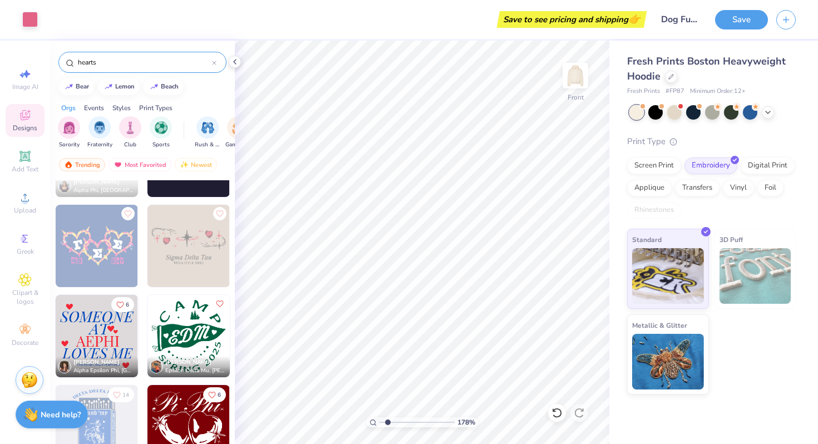
scroll to position [434, 0]
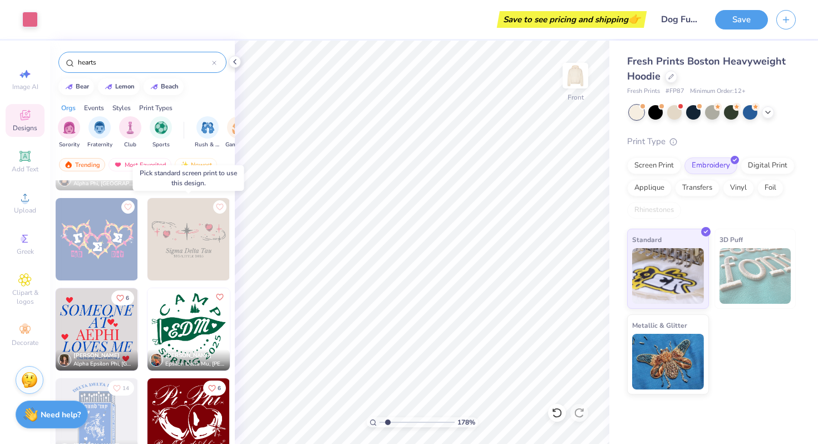
click at [181, 259] on img at bounding box center [189, 239] width 82 height 82
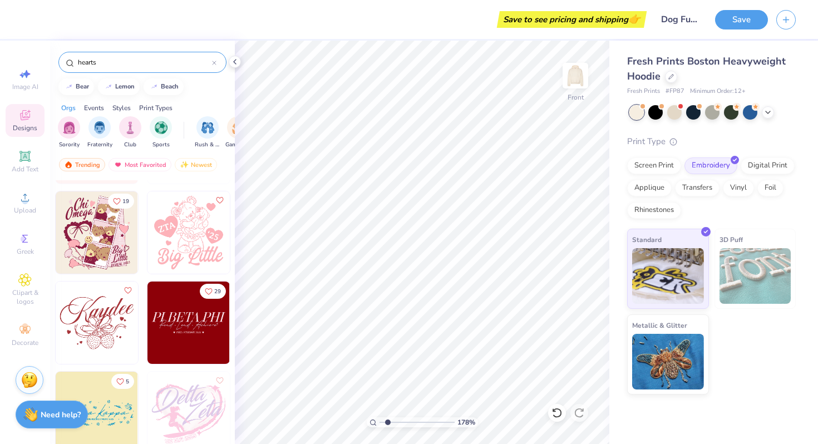
scroll to position [2702, 0]
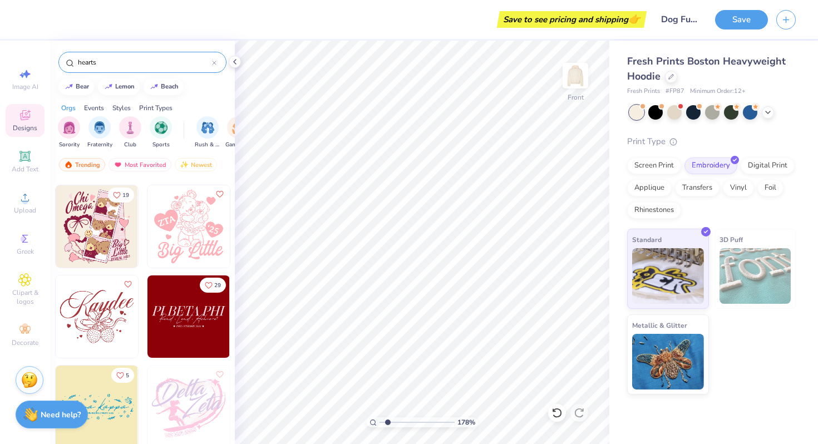
click at [106, 326] on img at bounding box center [97, 317] width 82 height 82
type input "8.57"
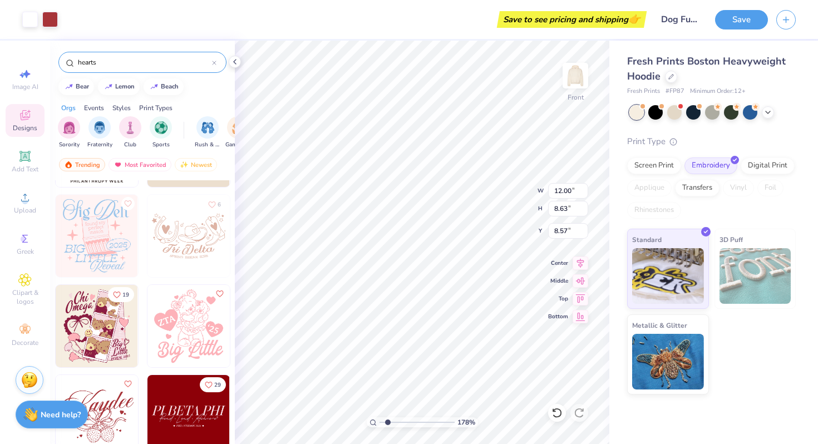
scroll to position [2600, 0]
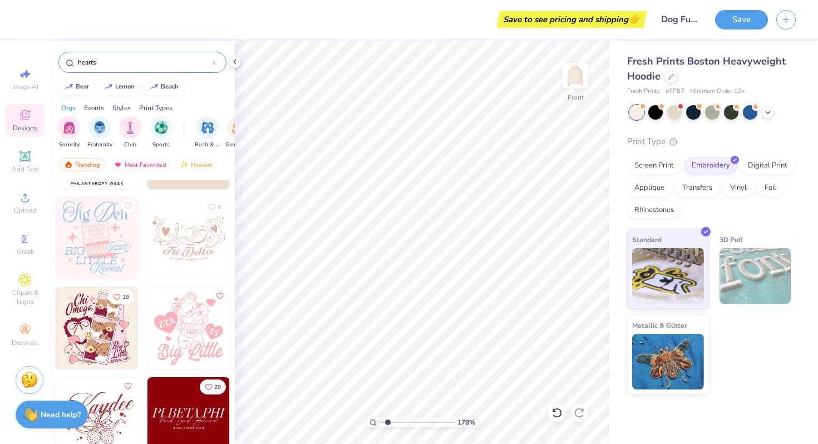
click at [92, 327] on img at bounding box center [97, 328] width 82 height 82
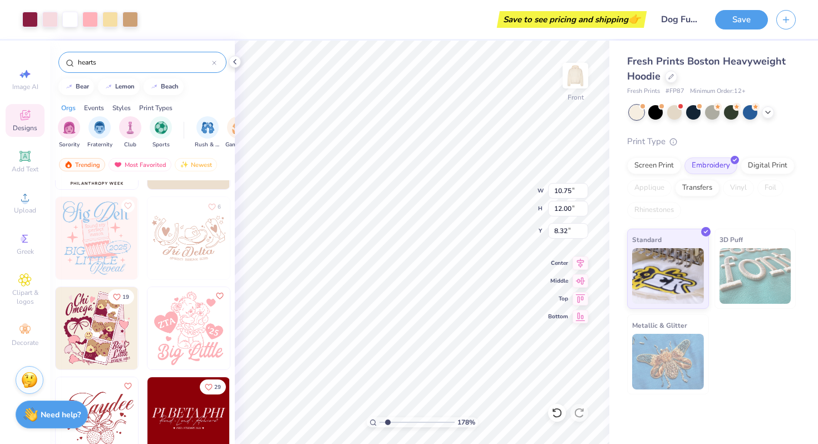
type input "8.32"
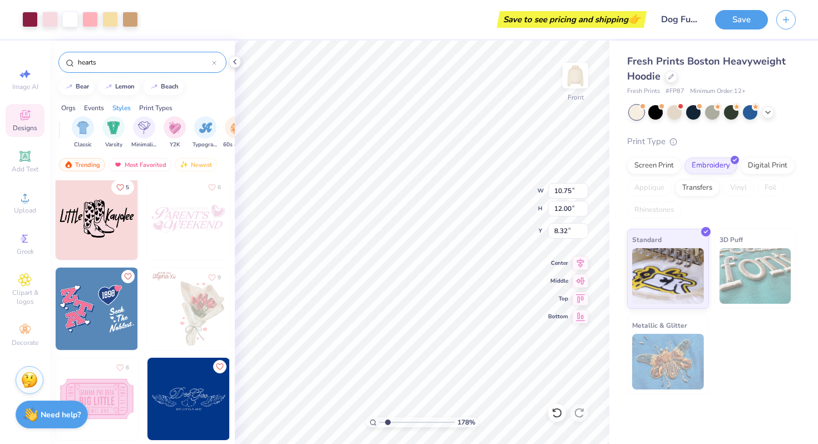
scroll to position [0, 570]
click at [146, 134] on div "filter for Minimalist" at bounding box center [144, 126] width 22 height 22
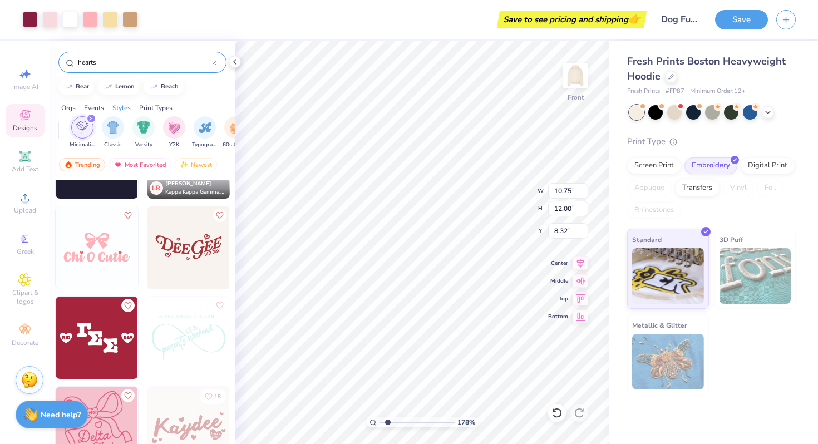
scroll to position [74, 0]
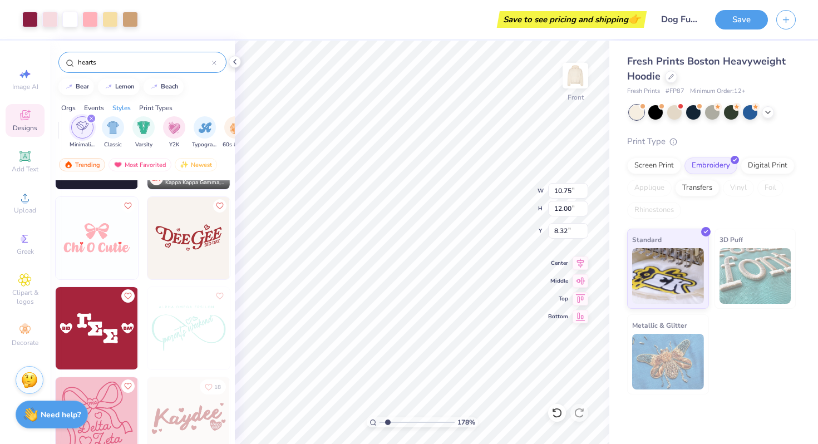
click at [156, 128] on div "Minimalist Classic Varsity Y2K Typography 60s & 70s 80s & 90s Handdrawn Grunge …" at bounding box center [226, 132] width 310 height 33
click at [168, 130] on div "filter for Y2K" at bounding box center [174, 126] width 22 height 22
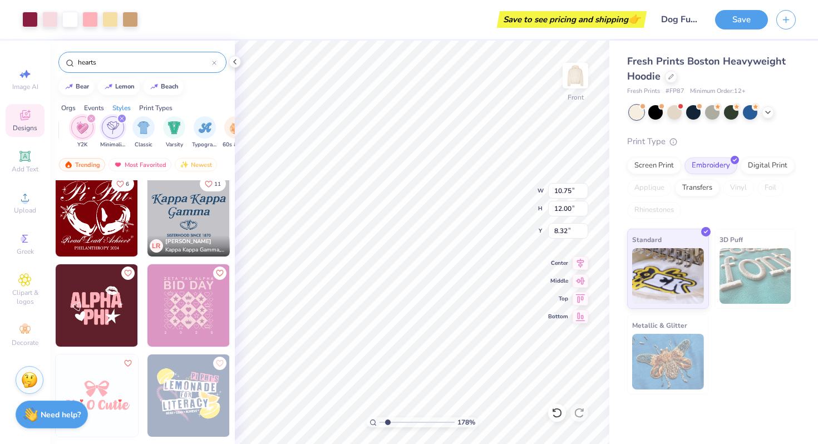
scroll to position [282, 0]
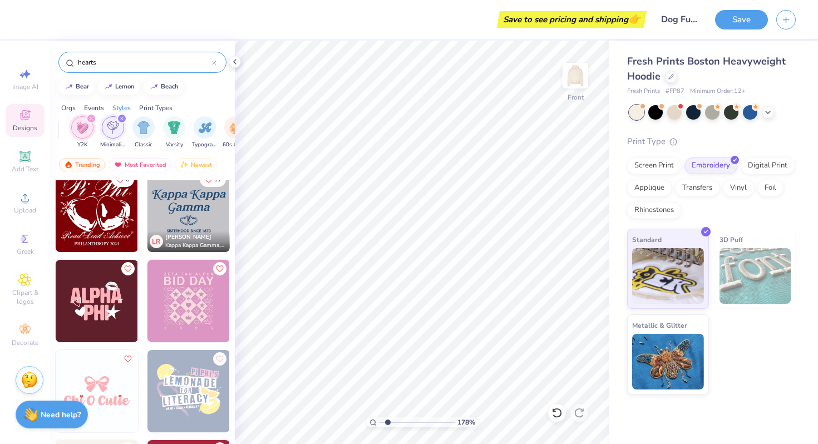
click at [98, 217] on img at bounding box center [97, 211] width 82 height 82
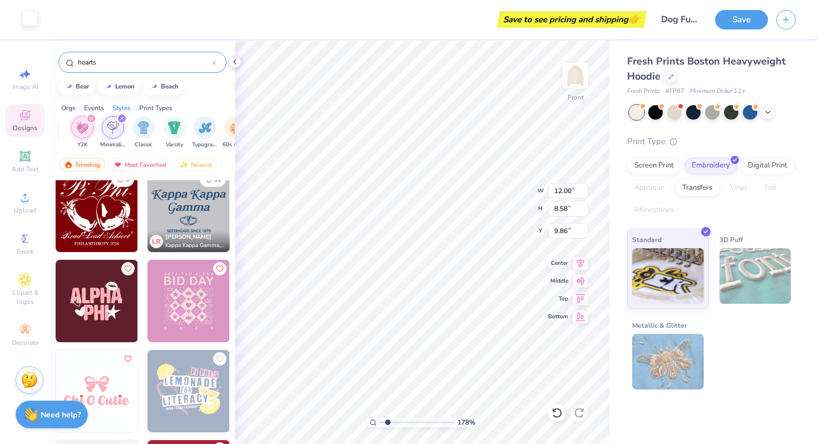
type input "9.86"
click at [27, 18] on div at bounding box center [30, 19] width 16 height 16
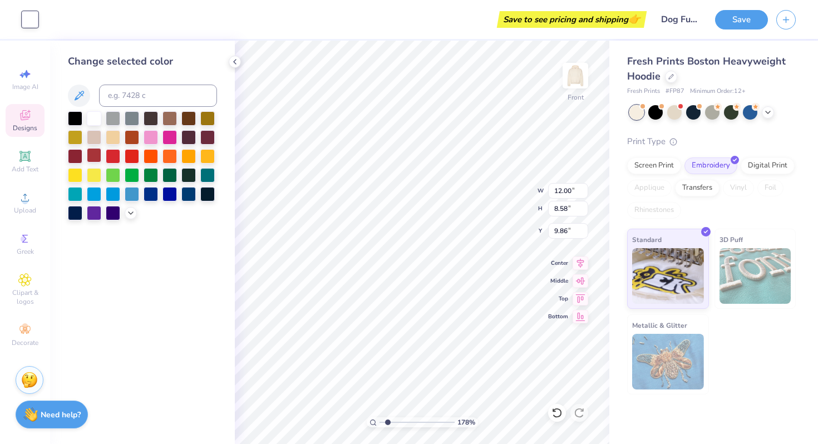
click at [97, 160] on div at bounding box center [94, 155] width 14 height 14
click at [91, 156] on div at bounding box center [94, 155] width 14 height 14
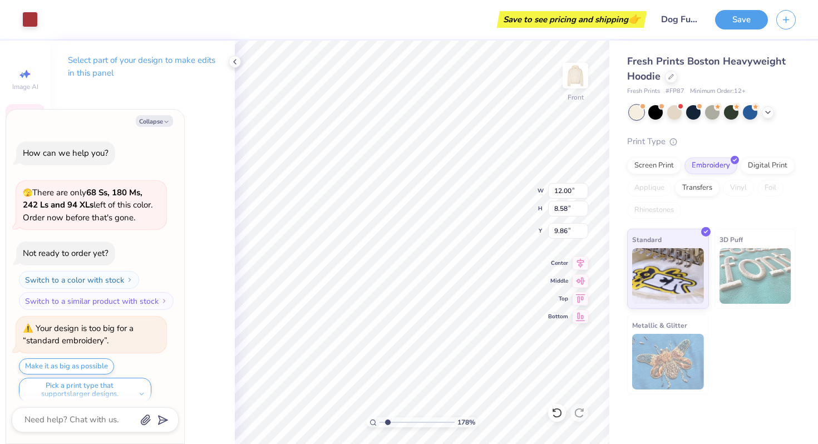
scroll to position [9, 0]
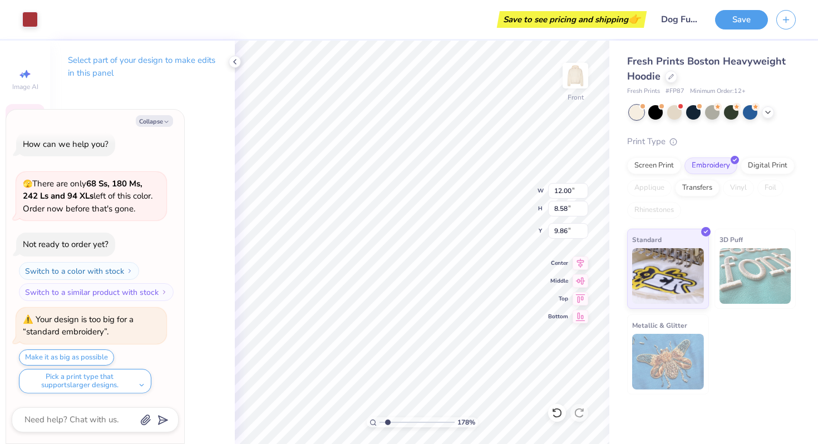
type textarea "x"
type input "9.36"
click at [95, 415] on textarea at bounding box center [79, 420] width 113 height 15
type textarea "x"
type textarea "do"
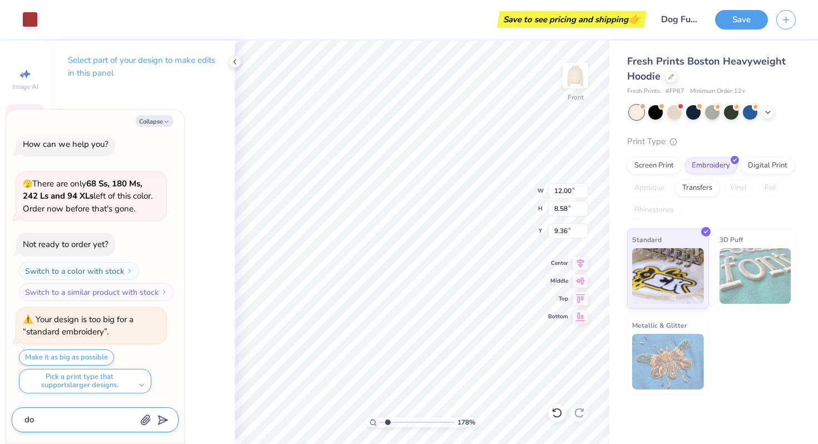
type textarea "x"
type textarea "do"
type textarea "x"
type textarea "do i"
type textarea "x"
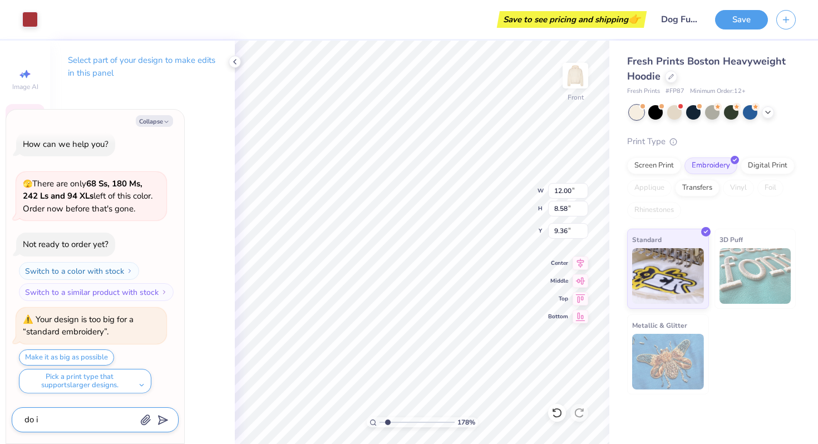
type textarea "do i"
type textarea "x"
type textarea "do i h"
type textarea "x"
type textarea "do i ha"
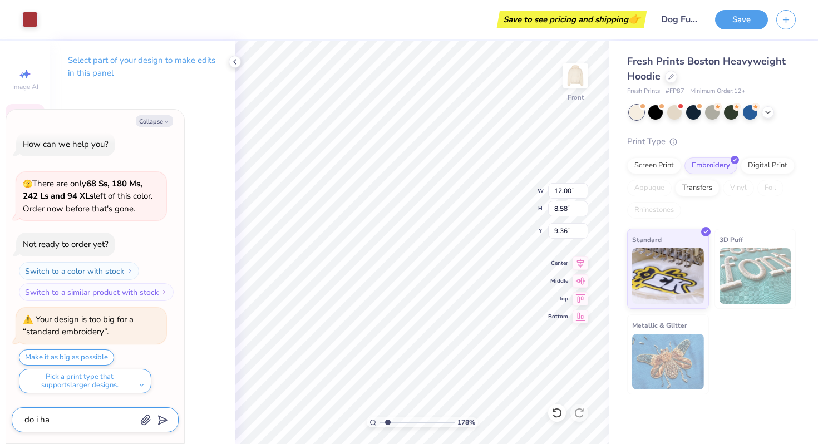
type textarea "x"
type textarea "do i hav"
type textarea "x"
type textarea "do i have"
type textarea "x"
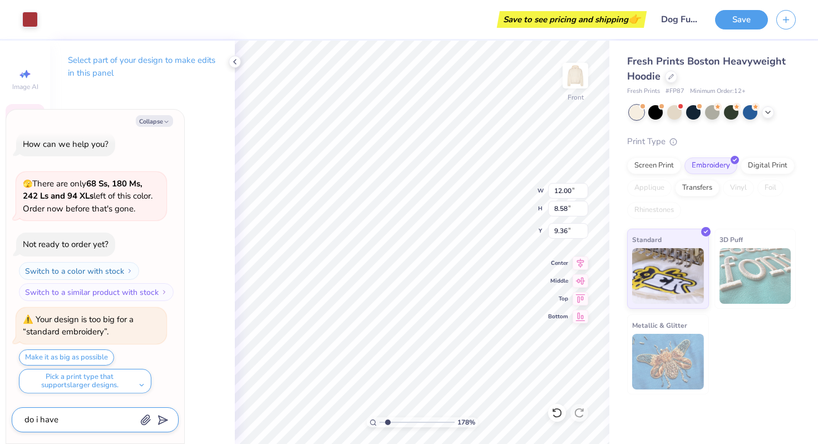
type textarea "do i have t"
type textarea "x"
type textarea "do i have to"
type textarea "x"
type textarea "do i have to"
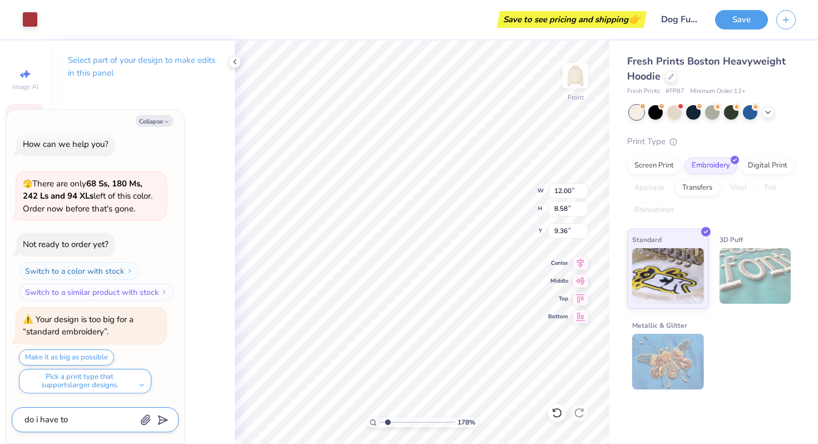
type textarea "x"
type textarea "do i have to b"
type textarea "x"
type textarea "do i have to be"
type textarea "x"
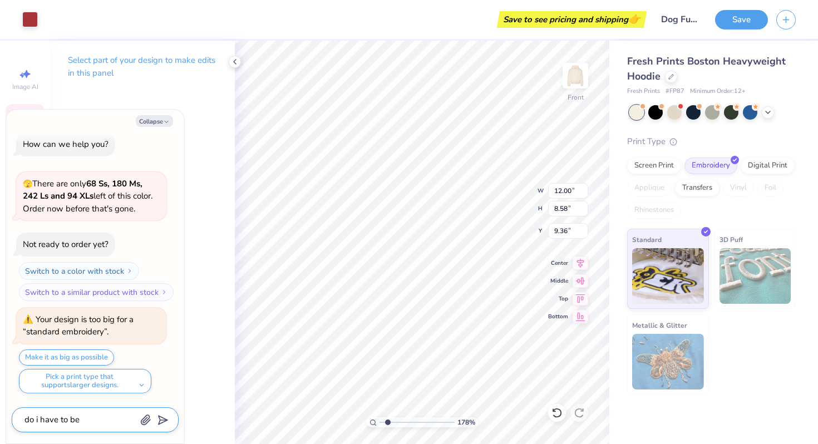
type textarea "do i have to be"
type textarea "x"
type textarea "do i have to be o"
type textarea "x"
type textarea "do i have to be"
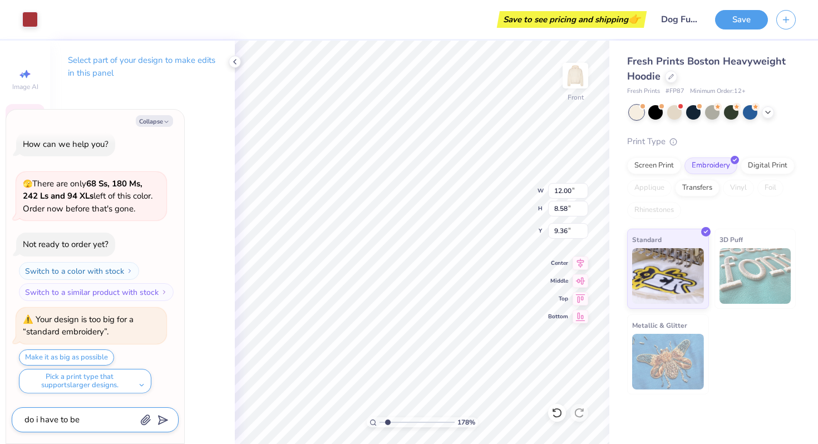
type textarea "x"
type textarea "do i have to be i"
type textarea "x"
type textarea "do i have to be in"
type textarea "x"
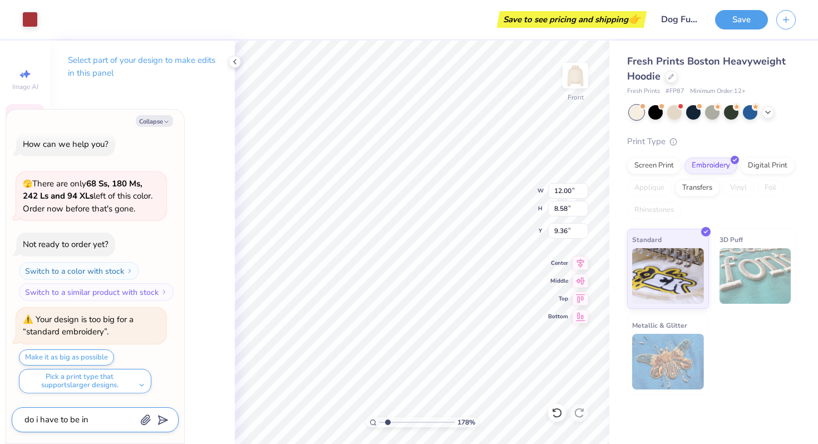
type textarea "do i have to be in"
type textarea "x"
type textarea "do i have to be in a"
type textarea "x"
type textarea "do i have to be in a"
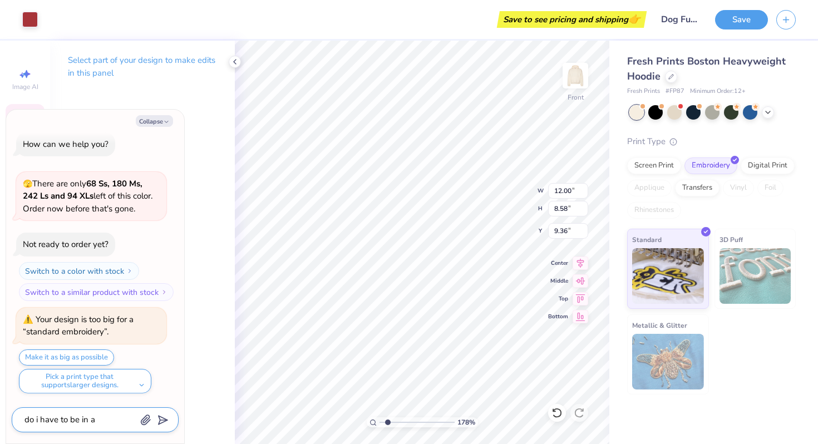
type textarea "x"
type textarea "do i have to be in a c"
type textarea "x"
type textarea "do i have to be in a cl"
type textarea "x"
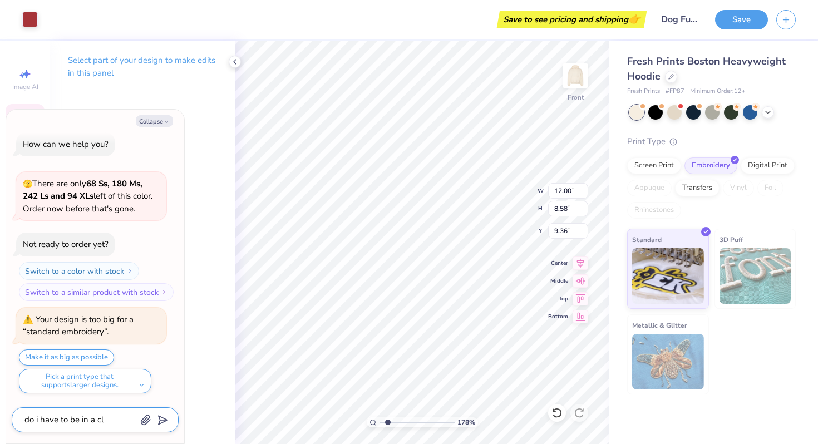
type textarea "do i have to be in a clu"
type textarea "x"
type textarea "do i have to be in a club"
type textarea "x"
type textarea "do i have to be in a club"
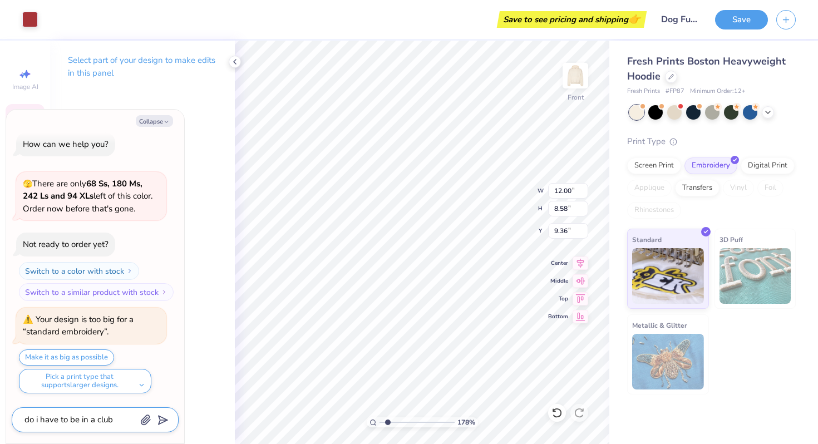
type textarea "x"
type textarea "do i have to be in a club t"
type textarea "x"
type textarea "do i have to be in a club to"
type textarea "x"
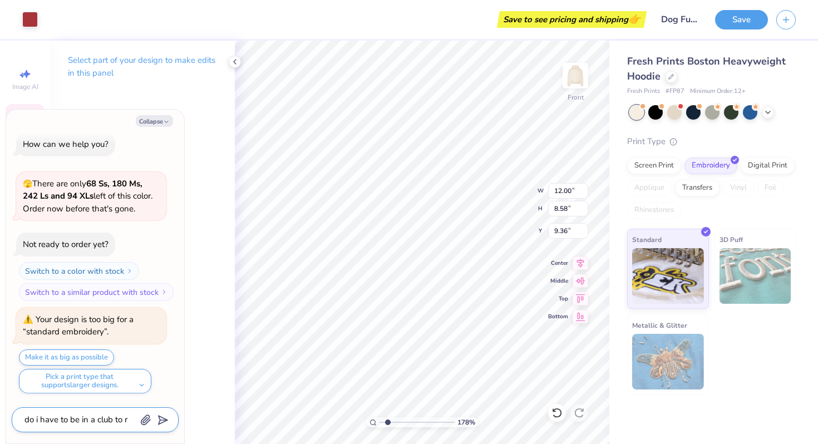
type textarea "do i have to be in a club to ro"
type textarea "x"
type textarea "do i have to be in a club to rod"
type textarea "x"
type textarea "do i have to be in a club to rode"
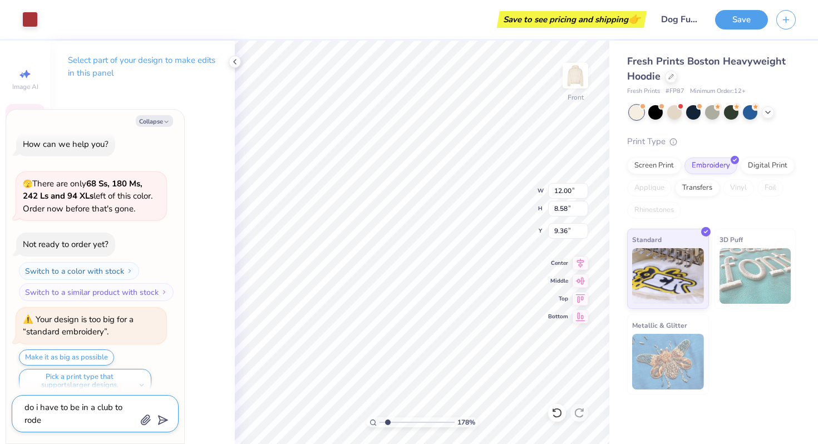
type textarea "x"
type textarea "do i have to be in a club to roder"
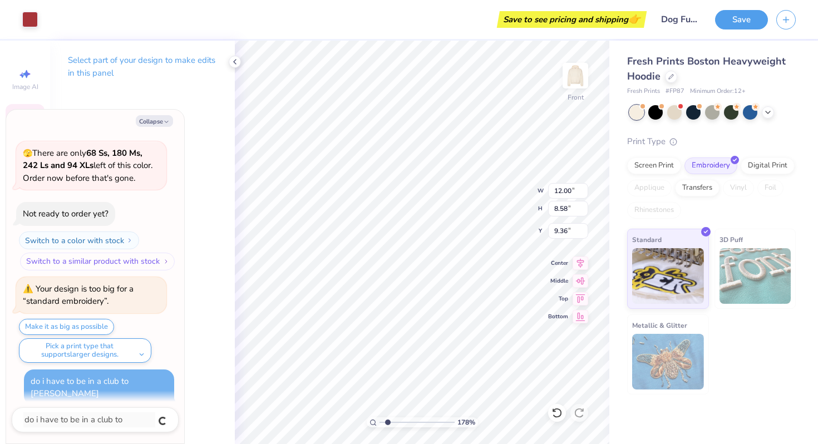
type textarea "x"
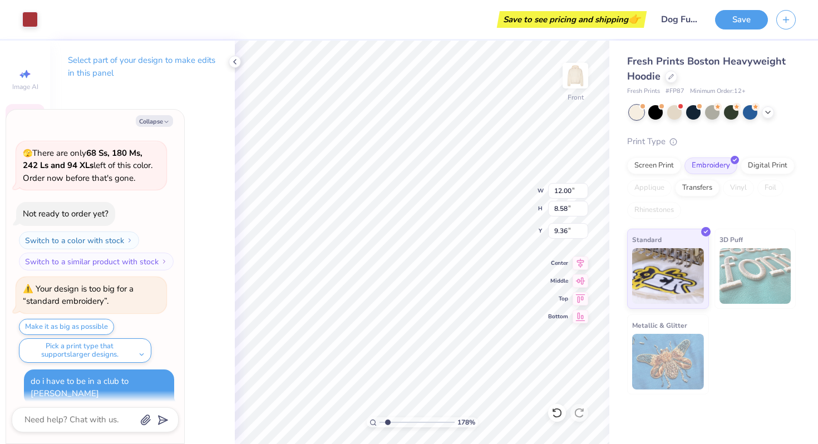
click at [112, 103] on div "Select part of your design to make edits in this panel" at bounding box center [142, 243] width 185 height 404
click at [160, 121] on button "Collapse" at bounding box center [154, 121] width 37 height 12
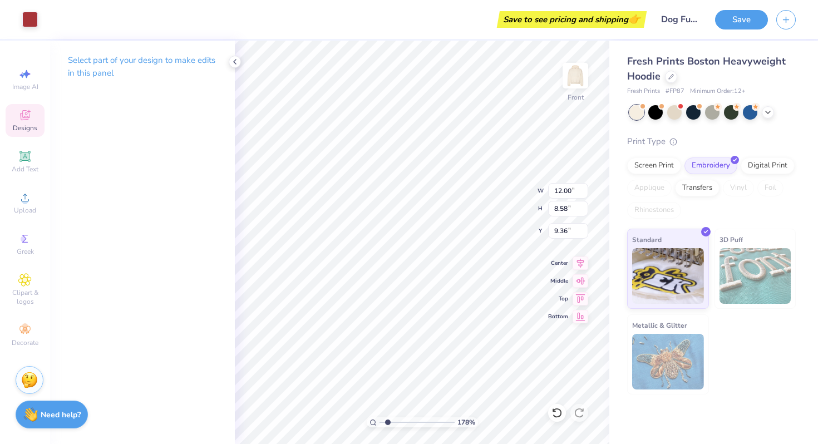
click at [26, 100] on div "Image AI Designs Add Text Upload Greek Clipart & logos Decorate" at bounding box center [25, 207] width 39 height 289
click at [38, 125] on div "Designs" at bounding box center [25, 120] width 39 height 33
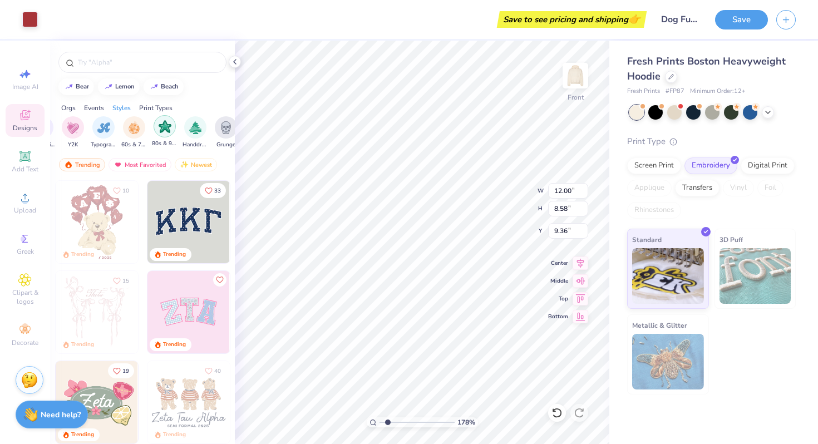
scroll to position [0, 673]
click at [131, 129] on img "filter for 60s & 70s" at bounding box center [133, 126] width 12 height 13
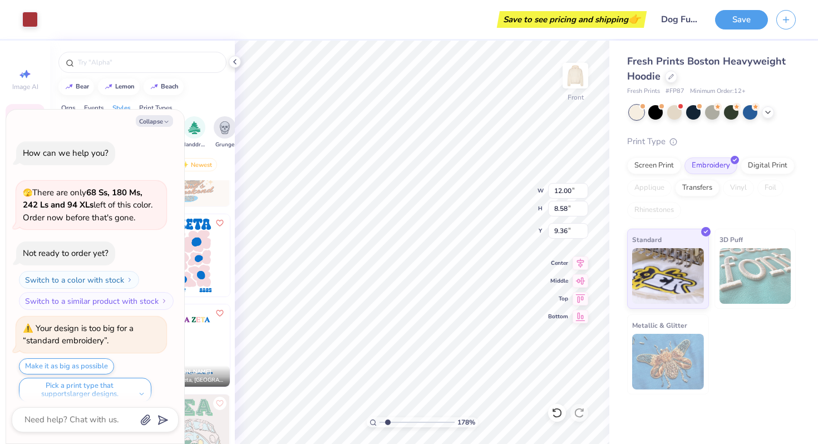
scroll to position [92, 0]
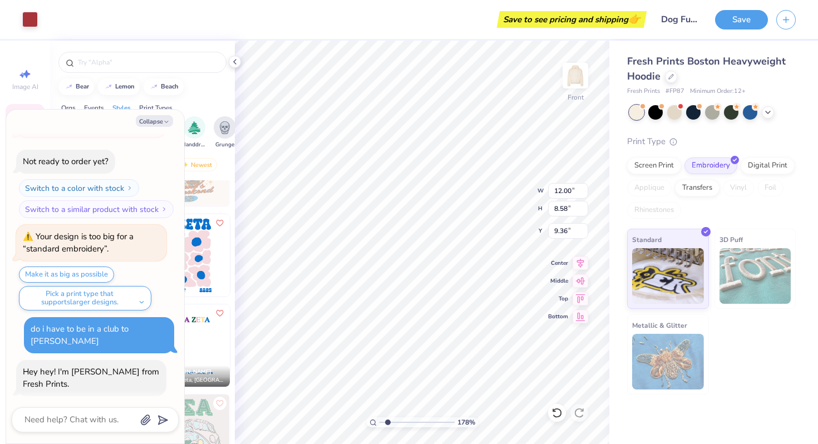
click at [205, 100] on div "Orgs Events Styles Print Types" at bounding box center [142, 105] width 185 height 16
click at [161, 115] on div "Collapse How can we help you? 🫣 There are only 68 Ss, 180 Ms, 242 Ls and 94 XLs…" at bounding box center [95, 277] width 178 height 334
click at [91, 420] on textarea at bounding box center [79, 420] width 113 height 15
click at [96, 438] on div "Collapse How can we help you? 🫣 There are only 68 Ss, 180 Ms, 242 Ls and 94 XLs…" at bounding box center [95, 277] width 178 height 334
click at [90, 426] on textarea at bounding box center [79, 420] width 113 height 15
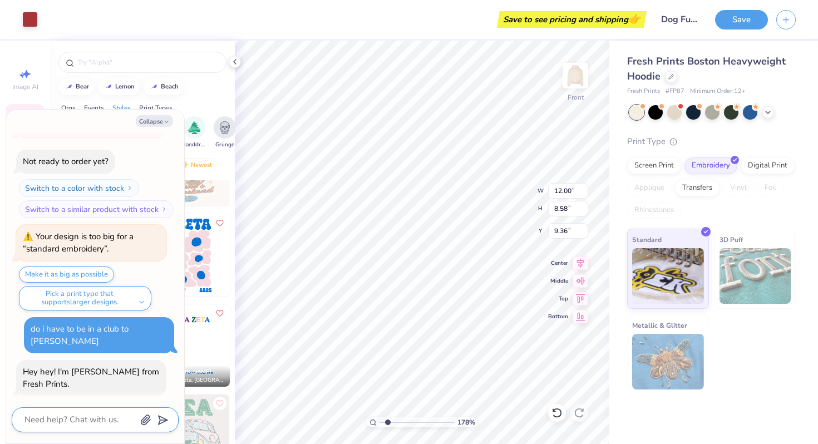
type textarea "x"
type textarea "m"
type textarea "x"
type textarea "me"
type textarea "x"
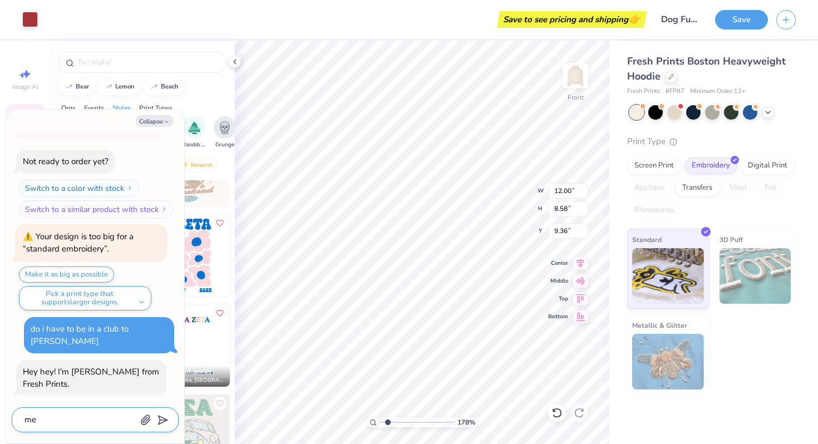
type textarea "me"
type textarea "x"
type textarea "me a"
type textarea "x"
type textarea "me an"
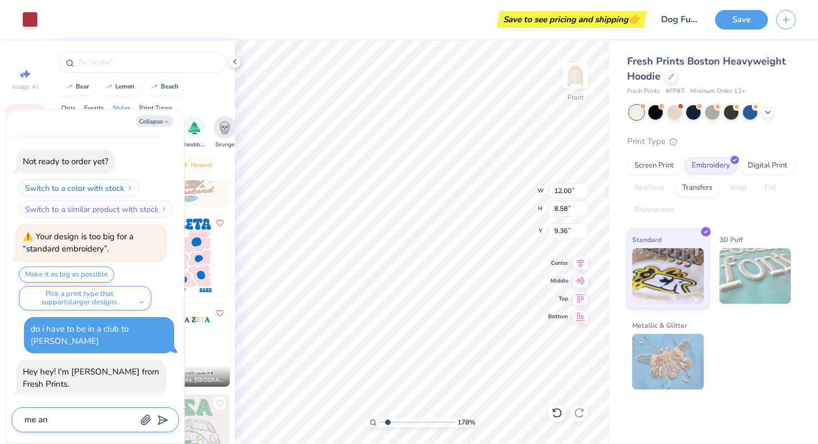
type textarea "x"
type textarea "me and"
type textarea "x"
type textarea "me and"
click at [98, 422] on textarea "me and my friends want to order a sweat set jusy for 5" at bounding box center [79, 413] width 113 height 27
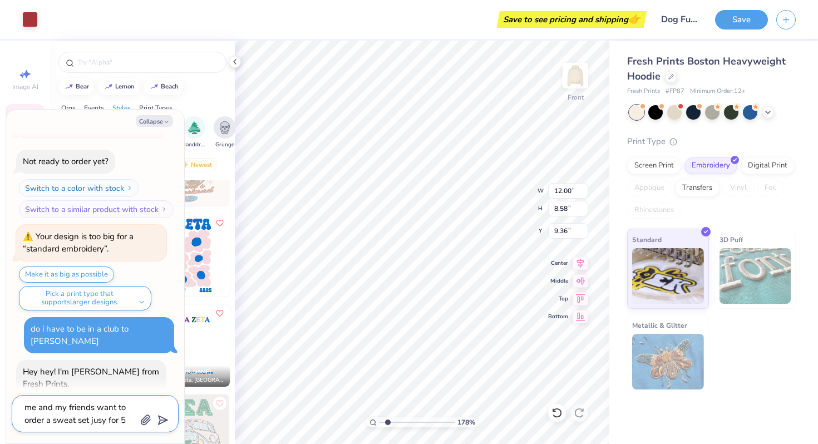
click at [98, 422] on textarea "me and my friends want to order a sweat set jusy for 5" at bounding box center [79, 413] width 113 height 27
click at [122, 421] on textarea "me and my friends want to order a sweat set just for 5" at bounding box center [79, 413] width 113 height 27
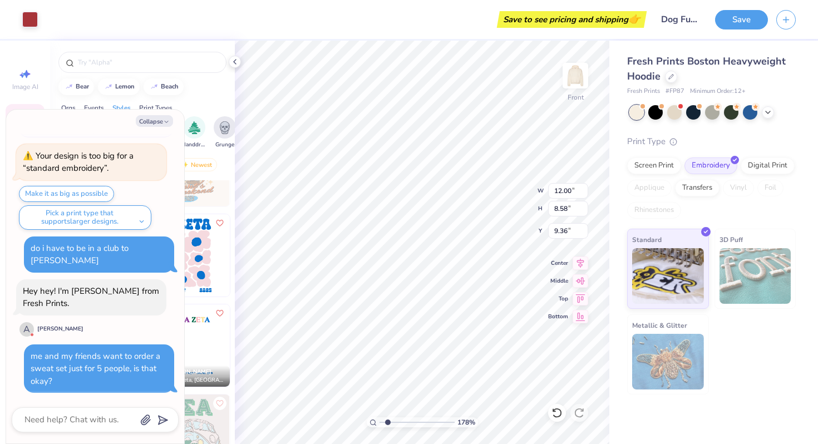
scroll to position [148, 0]
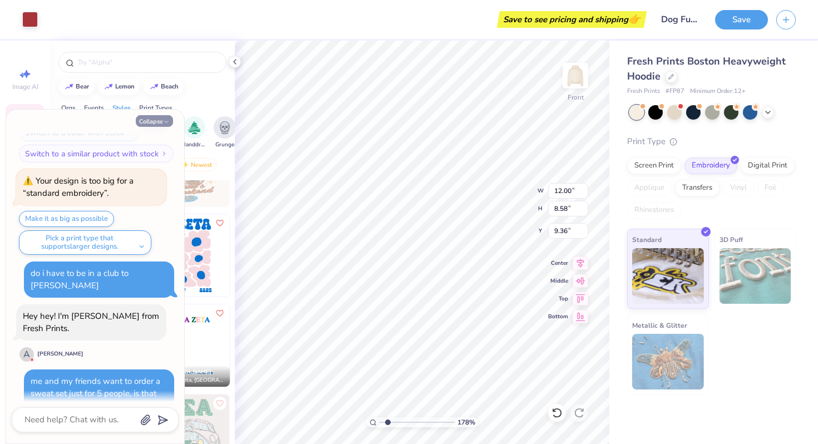
click at [153, 116] on button "Collapse" at bounding box center [154, 121] width 37 height 12
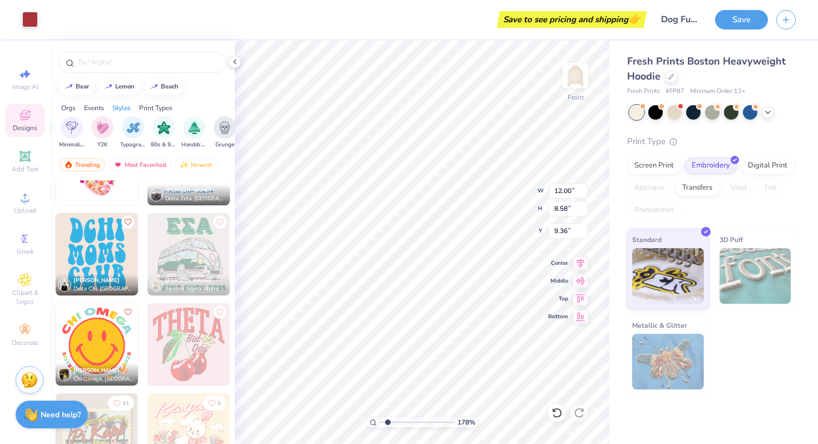
scroll to position [1234, 0]
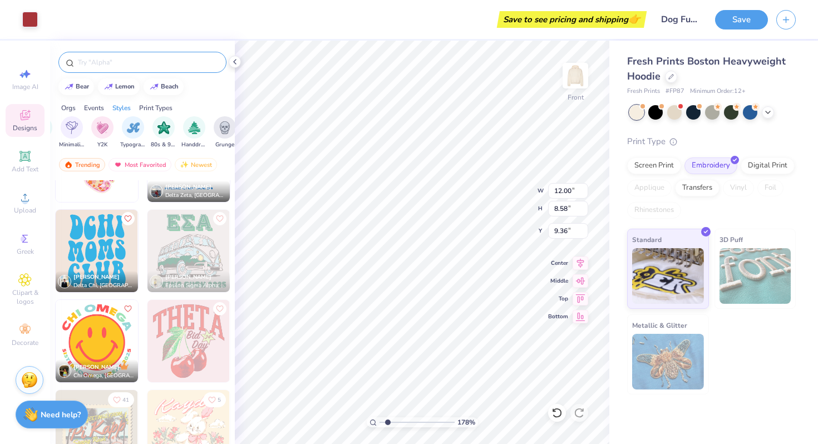
click at [105, 65] on input "text" at bounding box center [148, 62] width 143 height 11
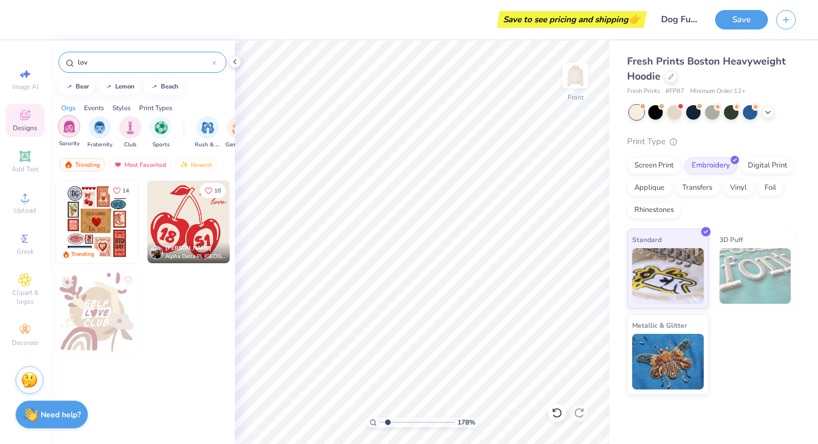
click at [68, 130] on img "filter for Sorority" at bounding box center [69, 126] width 13 height 13
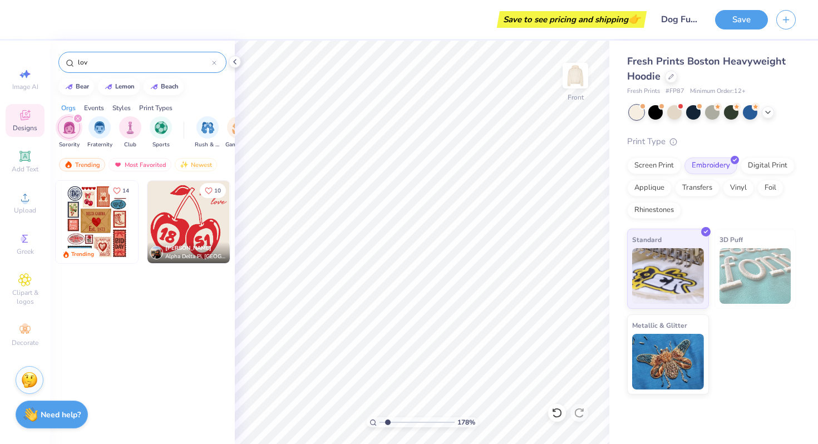
click at [106, 62] on input "lov" at bounding box center [144, 62] width 135 height 11
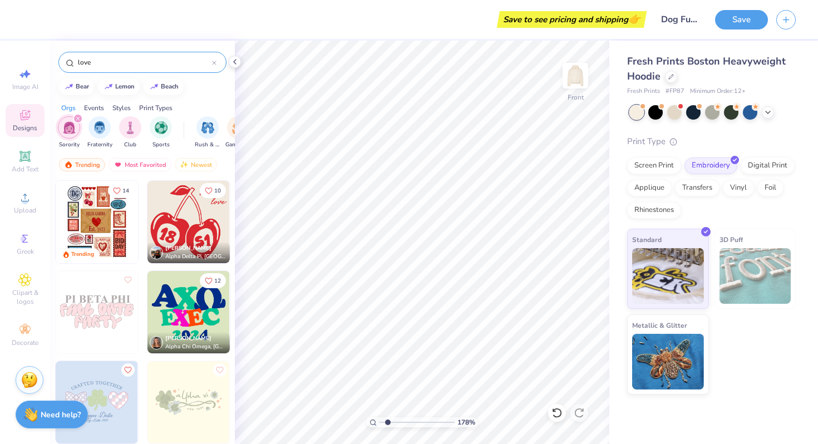
click at [87, 61] on input "love" at bounding box center [144, 62] width 135 height 11
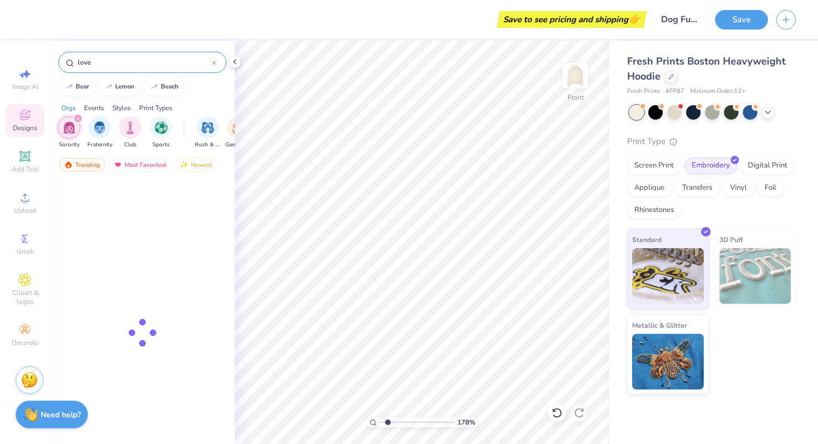
click at [87, 61] on input "love" at bounding box center [144, 62] width 135 height 11
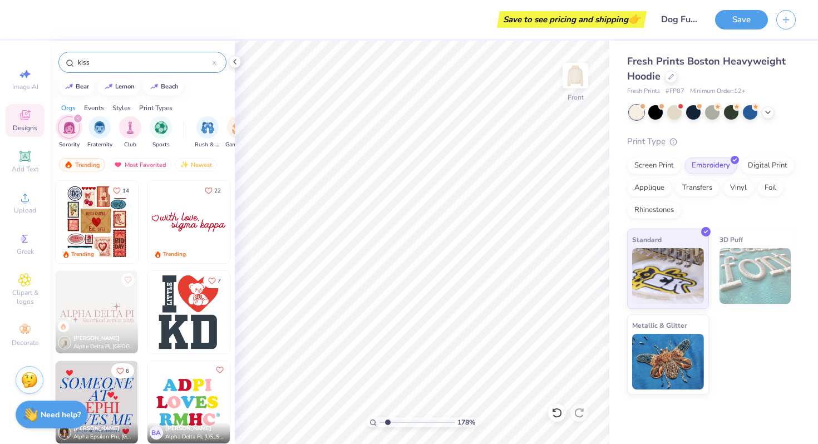
type input "kiss"
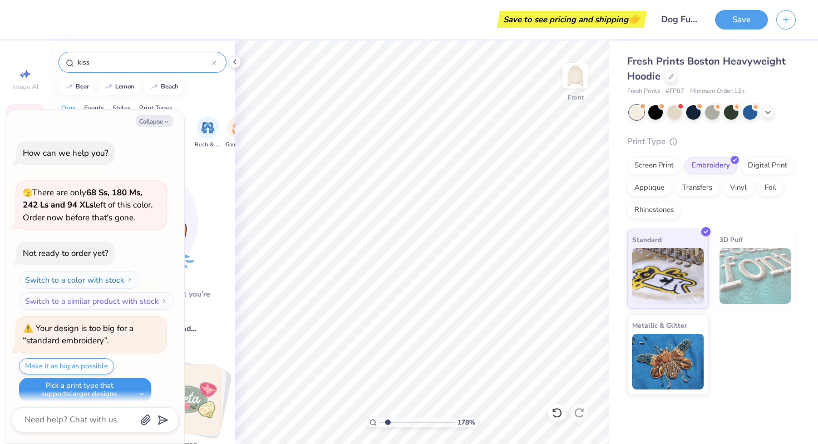
scroll to position [225, 0]
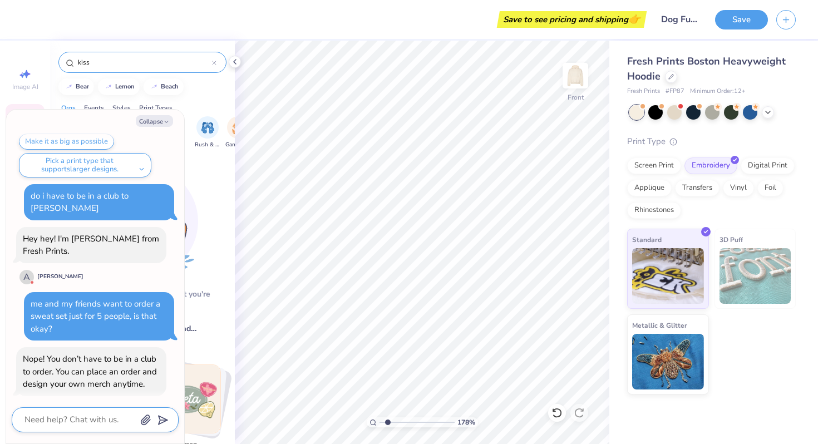
click at [69, 418] on textarea at bounding box center [79, 420] width 113 height 15
type textarea "x"
type textarea "o"
type textarea "x"
type textarea "ok"
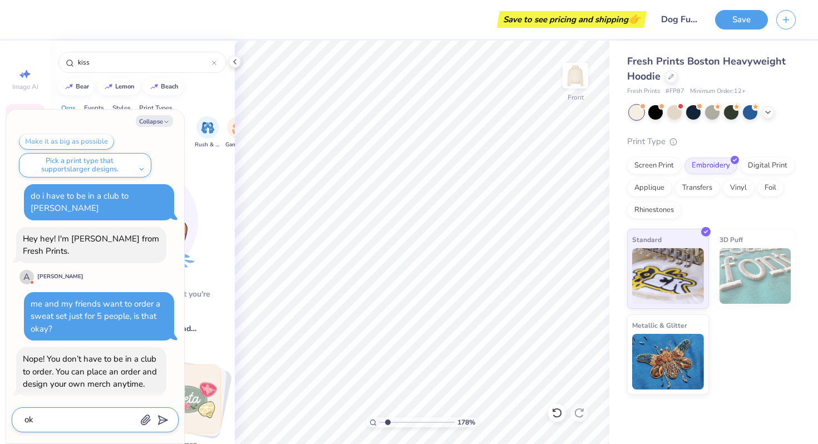
type textarea "x"
type textarea "oka"
type textarea "x"
type textarea "okay"
type textarea "x"
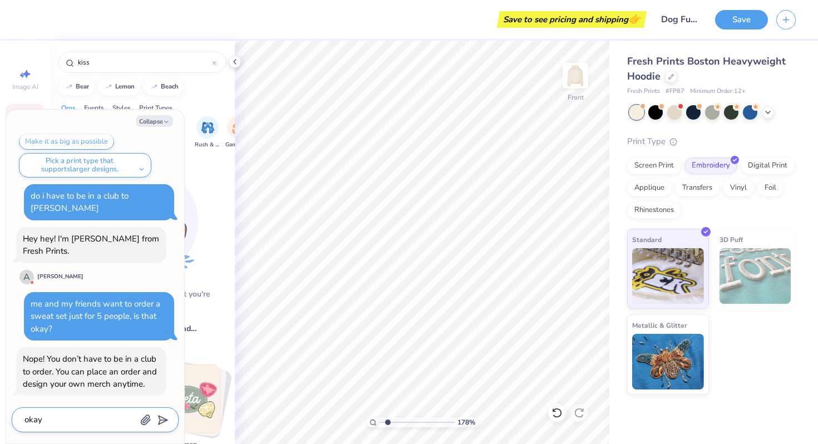
type textarea "okay!"
type textarea "x"
type textarea "okay!"
type textarea "x"
type textarea "okay! w"
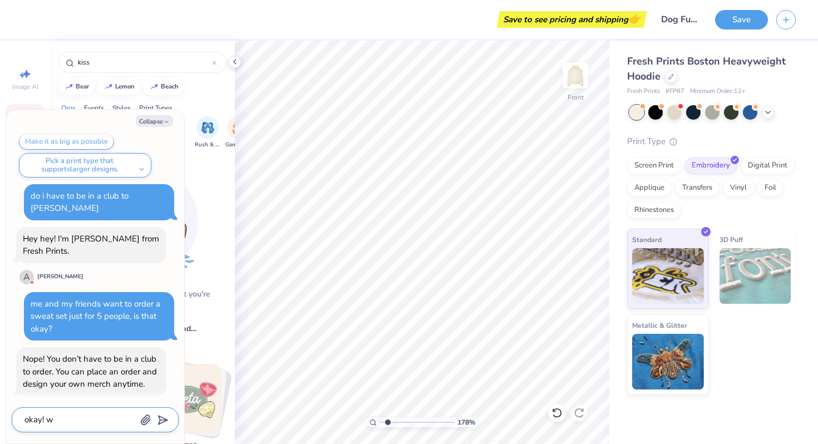
type textarea "x"
type textarea "okay! we"
type textarea "x"
type textarea "okay! we"
type textarea "x"
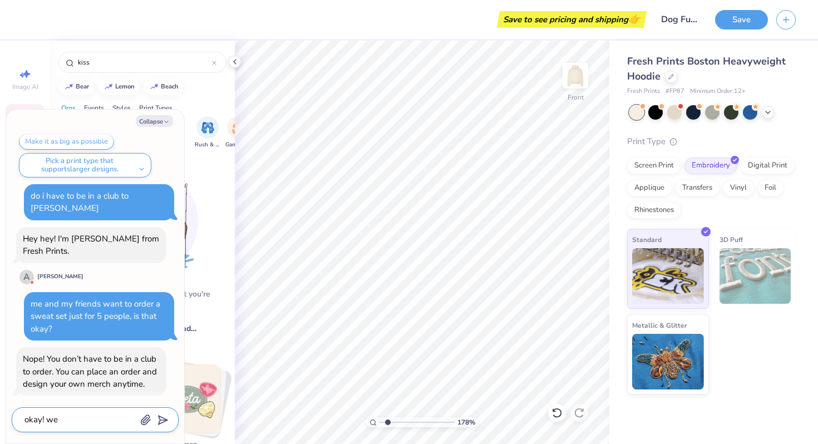
type textarea "okay! we I"
type textarea "x"
type textarea "okay! we I"
type textarea "x"
type textarea "okay! we I s"
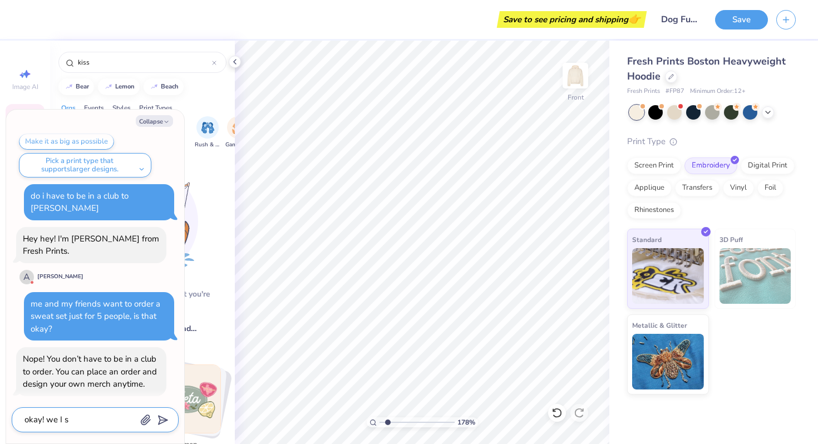
type textarea "x"
type textarea "okay! we I se"
type textarea "x"
type textarea "okay! we I set"
type textarea "x"
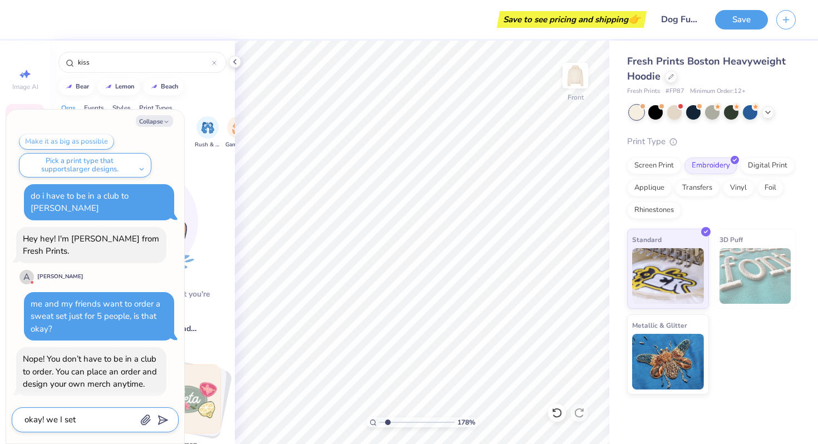
type textarea "okay! we I set u"
type textarea "x"
type textarea "okay! we I set up"
type textarea "x"
type textarea "okay! we I set up a"
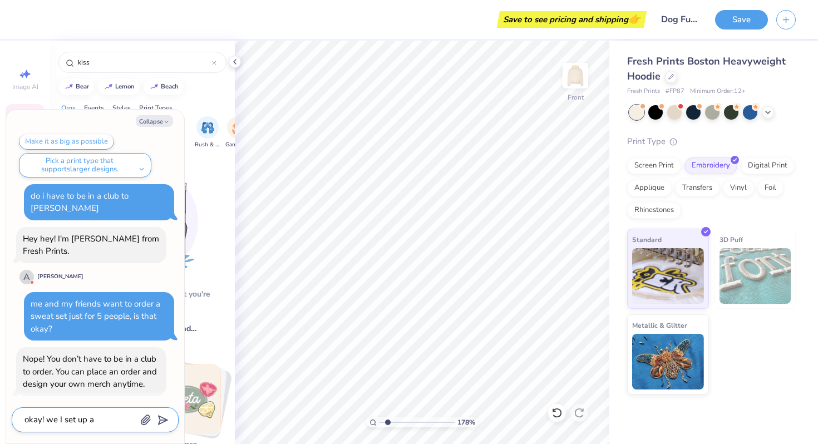
type textarea "x"
type textarea "okay! we I set up an"
type textarea "x"
type textarea "okay! we I set up an"
type textarea "x"
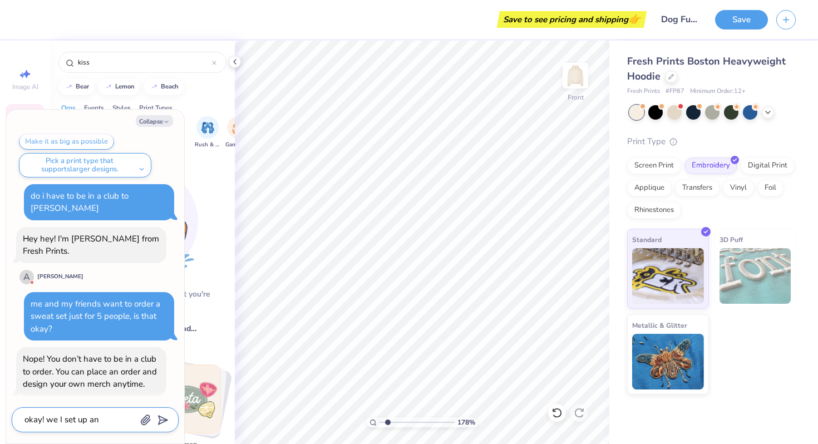
type textarea "okay! we I set up an a"
type textarea "x"
type textarea "okay! we I set up an ac"
type textarea "x"
type textarea "okay! we I set up an acc"
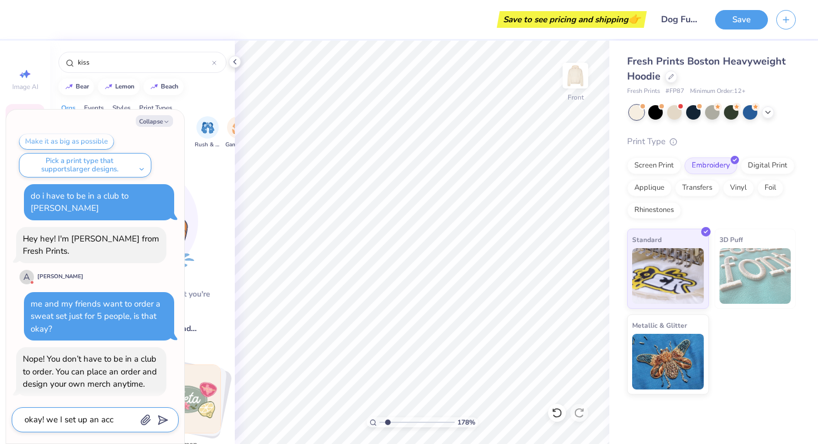
type textarea "x"
type textarea "okay! we I set up an acco"
type textarea "x"
type textarea "okay! we I set up an accou"
type textarea "x"
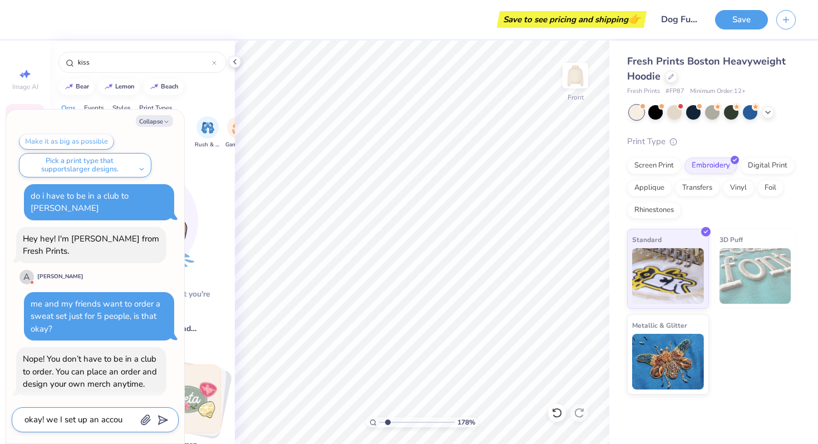
type textarea "okay! we I set up an accoun"
type textarea "x"
type textarea "okay! we I set up an account"
type textarea "x"
type textarea "okay! we I set up an account"
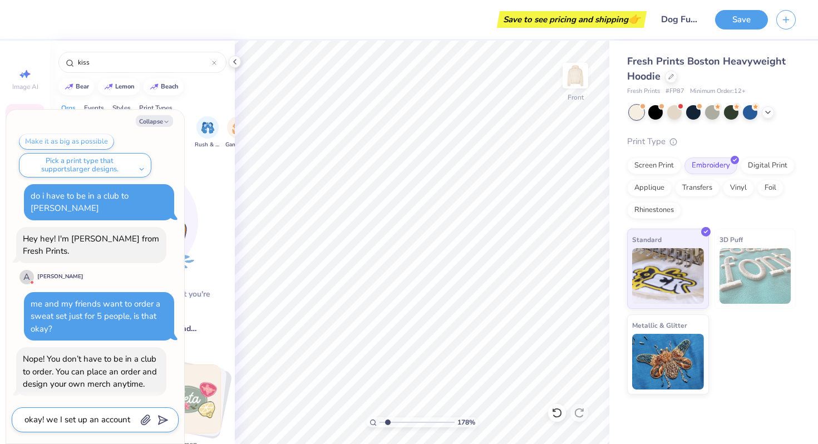
type textarea "x"
type textarea "okay! we I set up an account h"
type textarea "x"
type textarea "okay! we I set up an account"
type textarea "x"
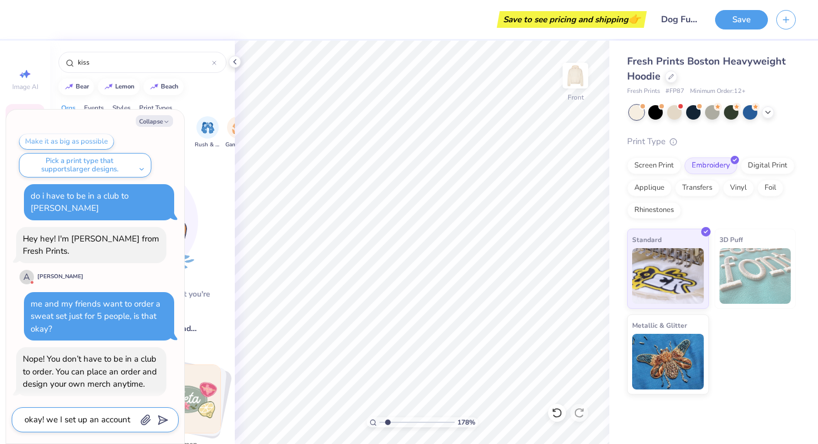
type textarea "okay! we I set up an account"
type textarea "x"
type textarea "okay! we I set up an accoun"
type textarea "x"
type textarea "okay! we I set up an accou"
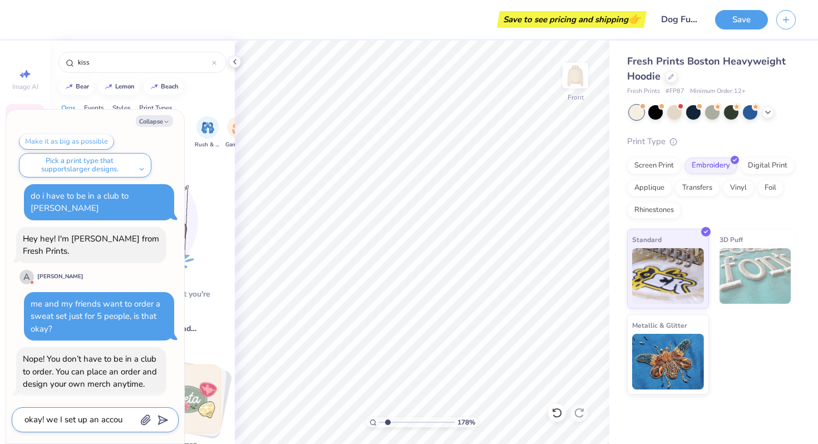
type textarea "x"
type textarea "okay! we I set up an acco"
type textarea "x"
type textarea "okay! we I set up an acc"
type textarea "x"
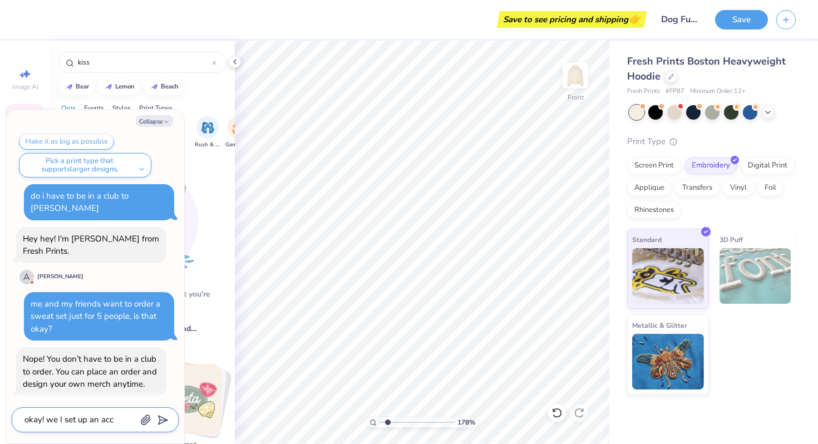
type textarea "okay! we I set up an ac"
type textarea "x"
type textarea "okay! we I set up an a"
type textarea "x"
type textarea "okay! we I set up an"
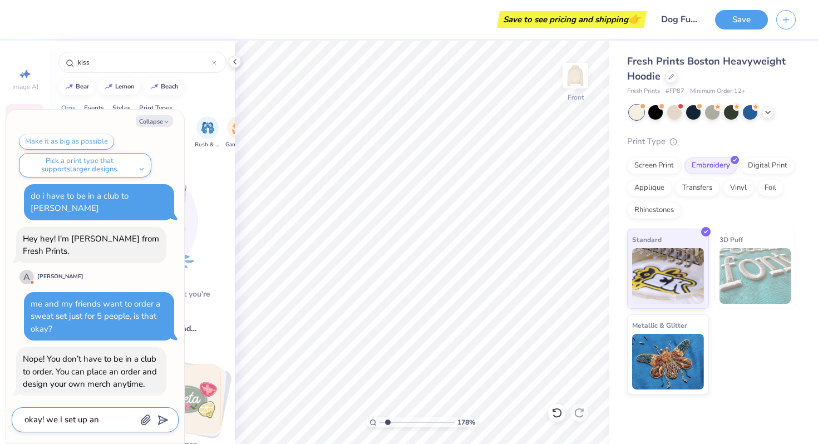
type textarea "x"
type textarea "okay! we I set up an"
type textarea "x"
type textarea "okay! we I set up a"
type textarea "x"
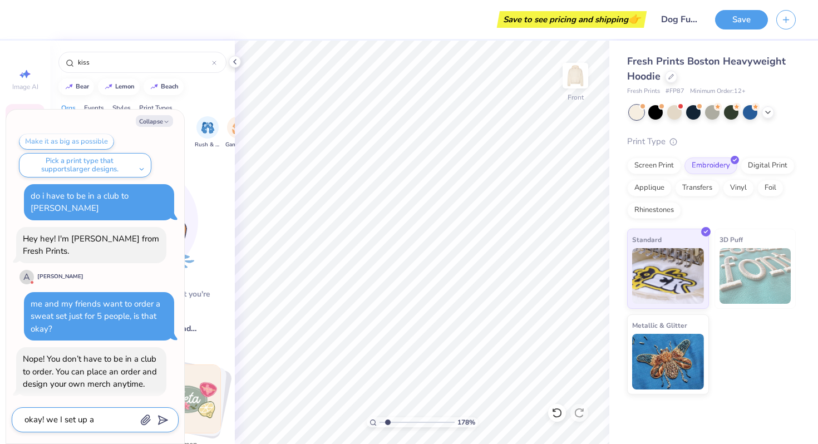
type textarea "okay! we I set up"
type textarea "x"
type textarea "okay! we I set up"
type textarea "x"
type textarea "okay! we I set u"
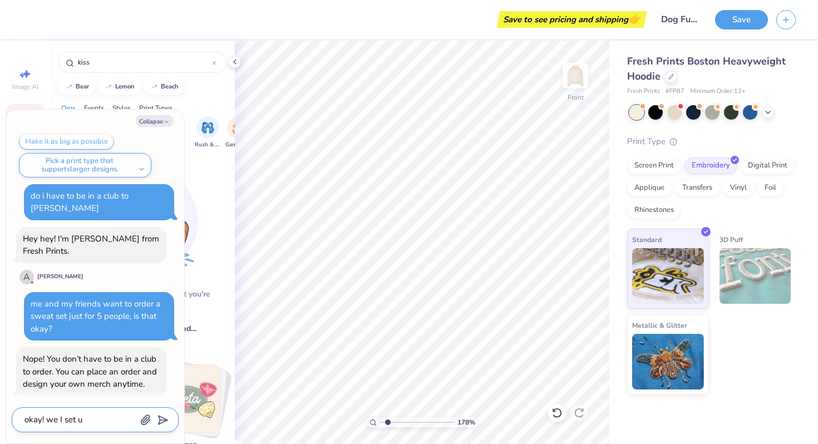
type textarea "x"
type textarea "okay! we I set"
type textarea "x"
type textarea "okay! we I set"
type textarea "x"
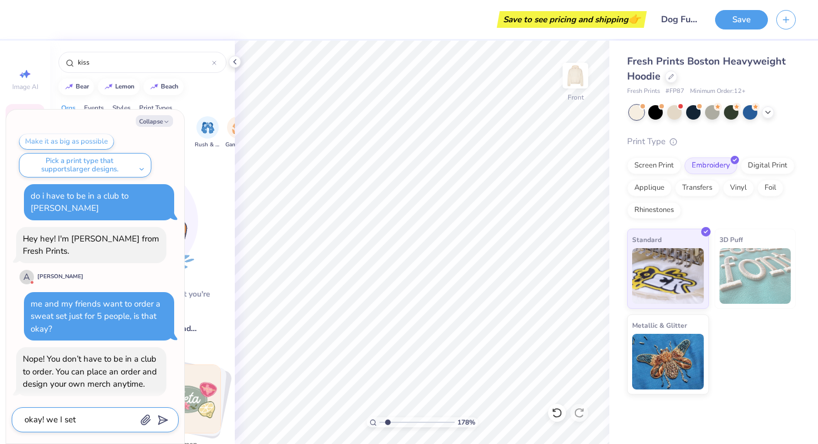
type textarea "okay! we I se"
type textarea "x"
type textarea "okay! we I s"
type textarea "x"
type textarea "okay! we I"
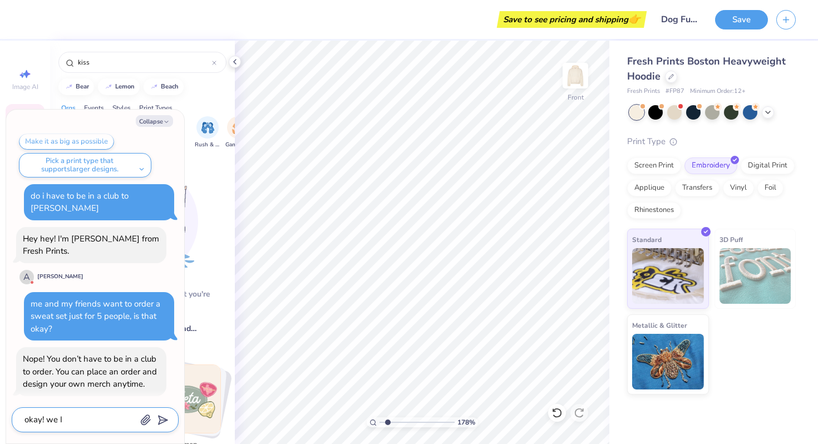
type textarea "x"
type textarea "okay! we I"
type textarea "x"
type textarea "okay! we"
type textarea "x"
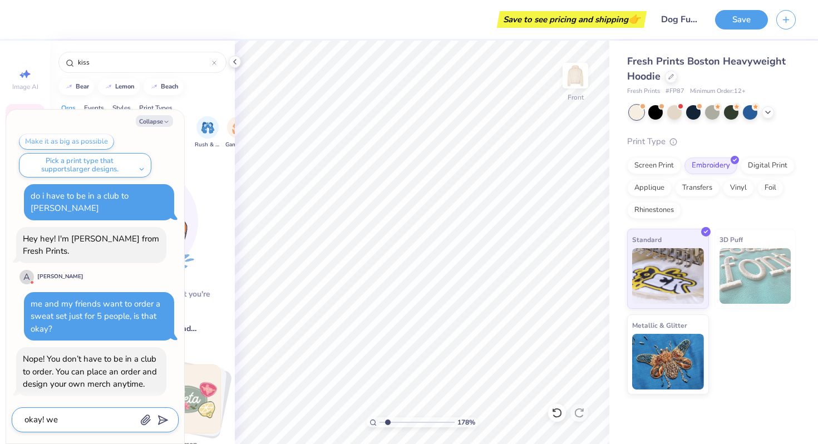
type textarea "okay! we"
type textarea "x"
type textarea "okay! w"
type textarea "x"
type textarea "okay!"
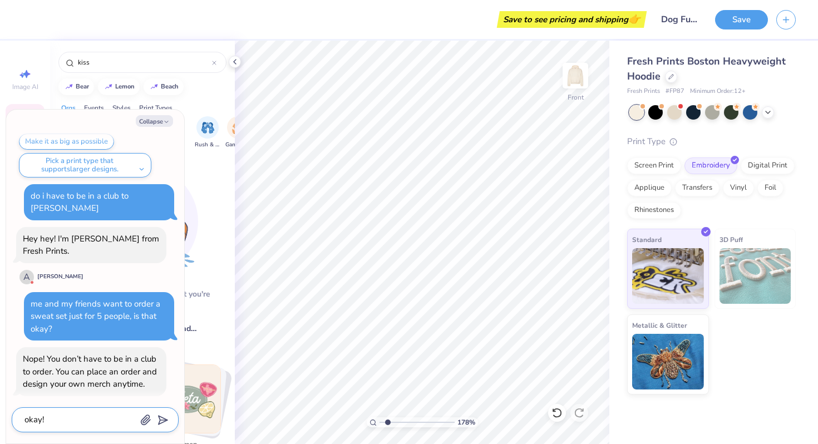
type textarea "x"
type textarea "okay!"
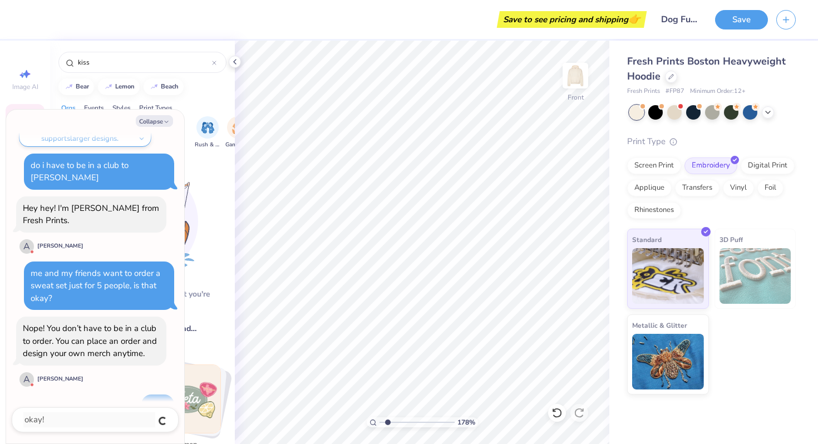
type textarea "x"
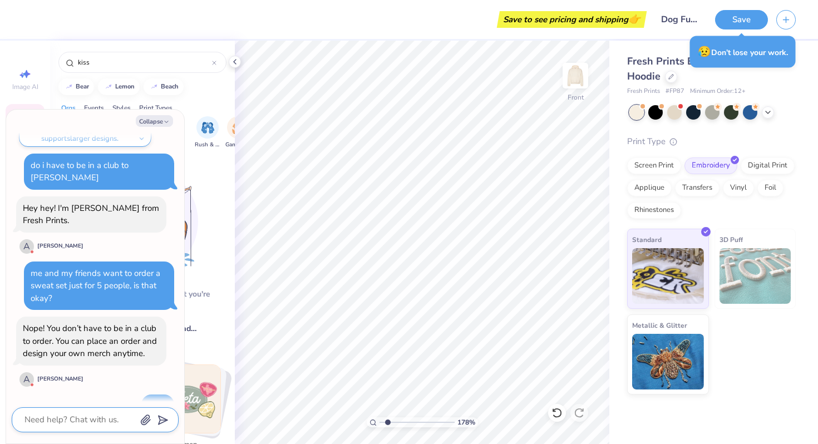
click at [58, 425] on textarea at bounding box center [79, 420] width 113 height 15
type textarea "x"
type textarea "a"
type textarea "x"
type textarea "ar"
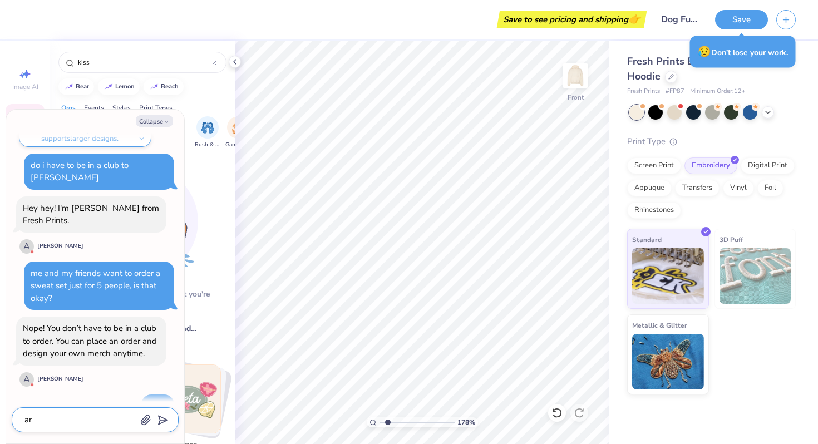
type textarea "x"
type textarea "are"
type textarea "x"
type textarea "are"
type textarea "x"
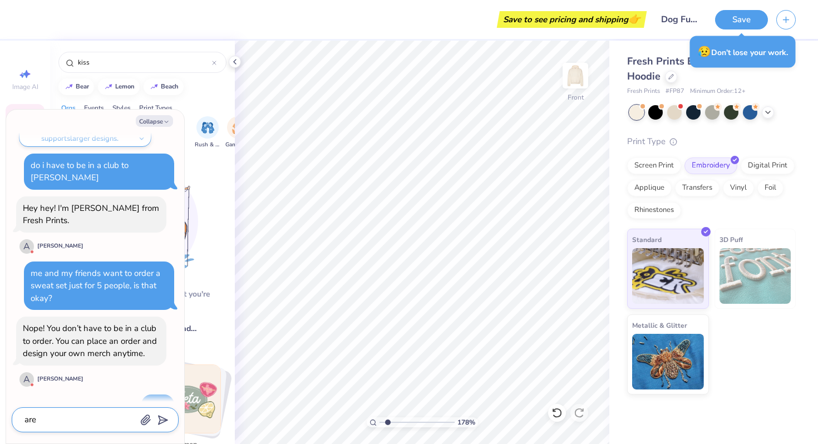
type textarea "are t"
type textarea "x"
type textarea "are th"
type textarea "x"
type textarea "are ther"
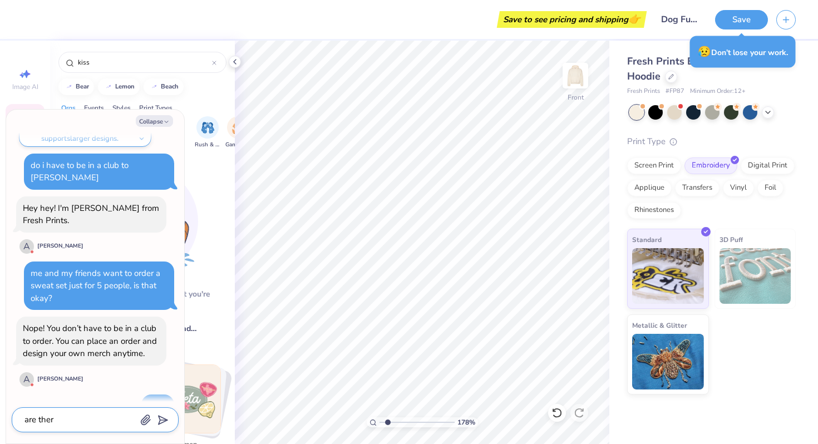
type textarea "x"
type textarea "are there"
type textarea "x"
type textarea "are there s"
type textarea "x"
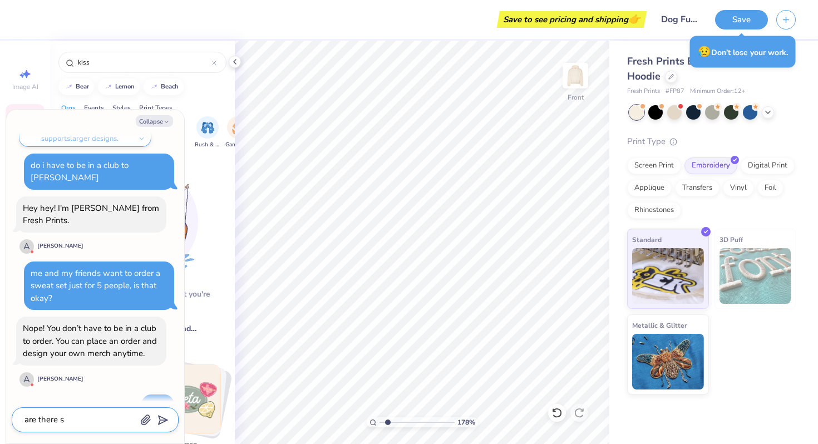
type textarea "are there st"
type textarea "x"
type textarea "are there stu"
type textarea "x"
type textarea "are there stud"
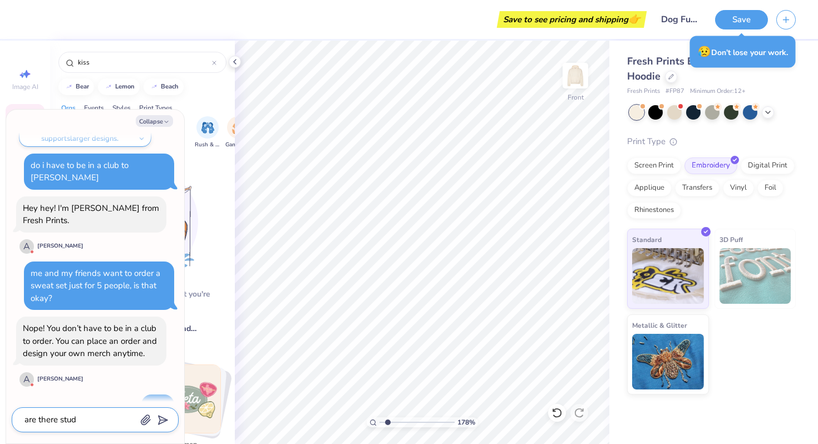
type textarea "x"
type textarea "are there stude"
type textarea "x"
type textarea "are there studen"
type textarea "x"
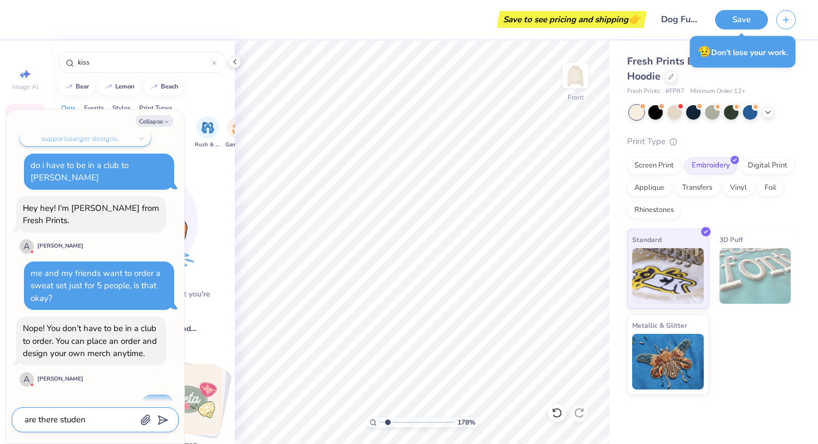
type textarea "are there student"
type textarea "x"
type textarea "are there student"
type textarea "x"
type textarea "are there student s"
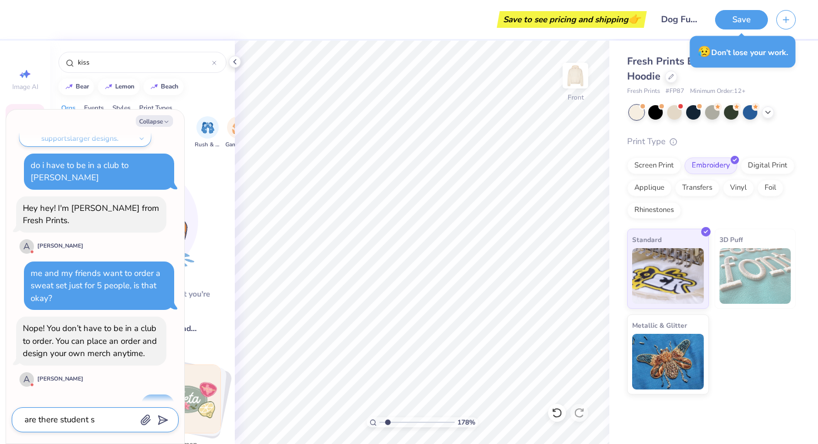
type textarea "x"
type textarea "are there student"
type textarea "x"
type textarea "are there student d"
type textarea "x"
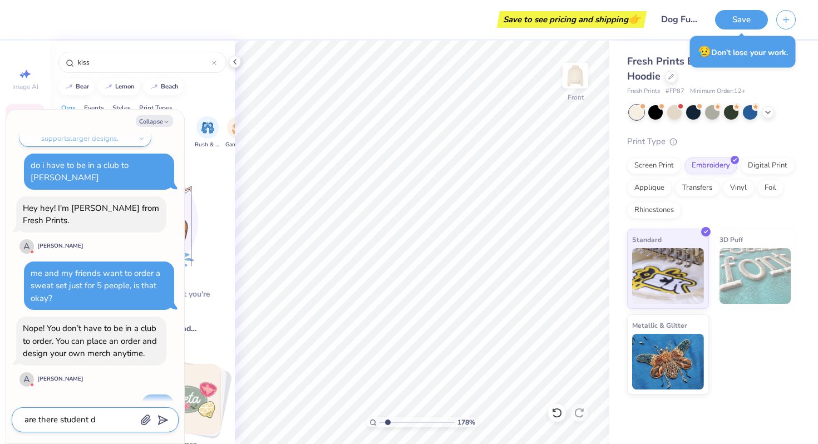
type textarea "are there student di"
type textarea "x"
type textarea "are there student dis"
type textarea "x"
type textarea "are there student disx"
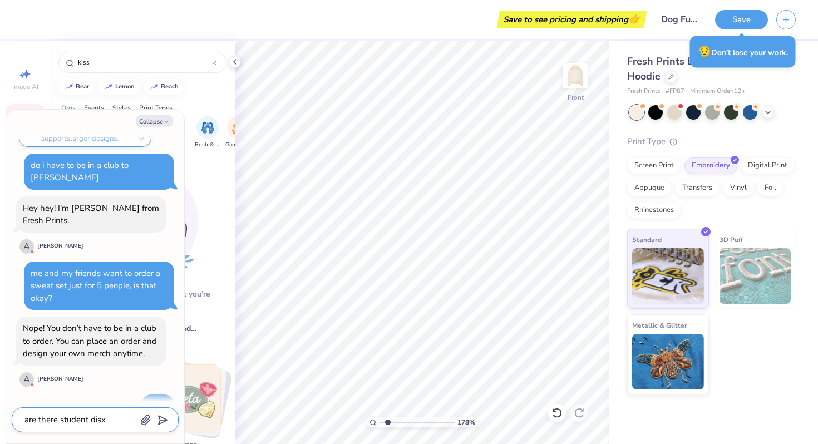
type textarea "x"
type textarea "are there student dis"
type textarea "x"
type textarea "are there student disc"
type textarea "x"
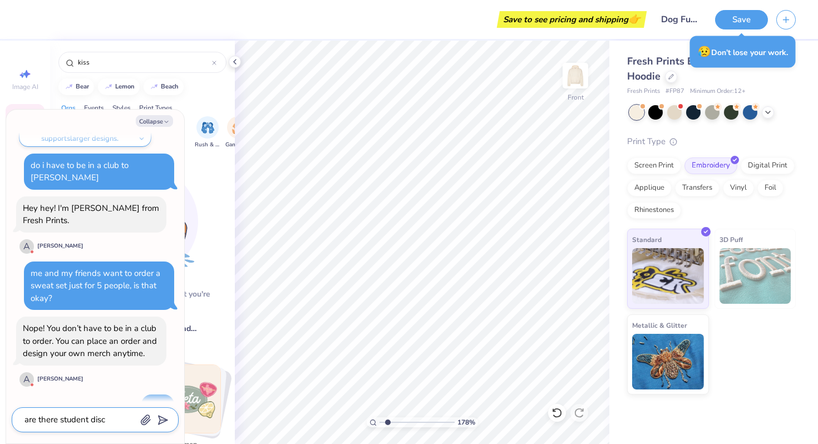
type textarea "are there student disco"
type textarea "x"
type textarea "are there student discou"
type textarea "x"
type textarea "are there student discoun"
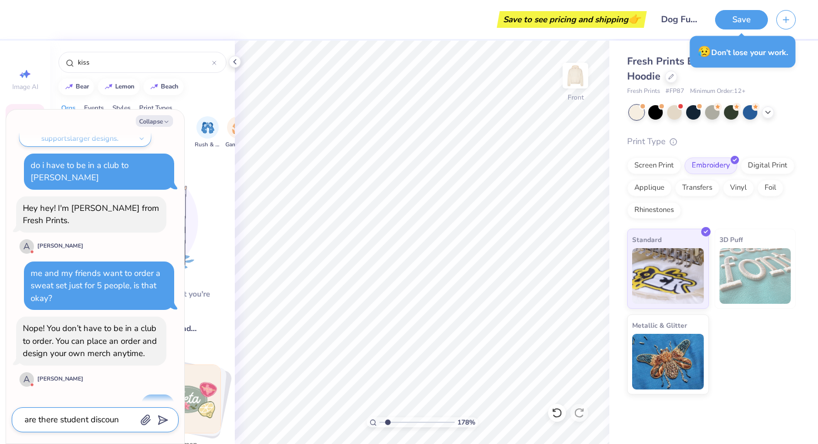
type textarea "x"
type textarea "are there student discount"
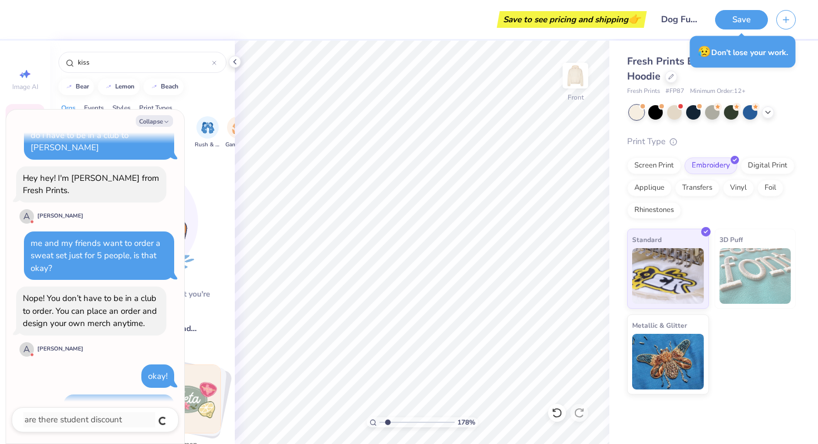
type textarea "x"
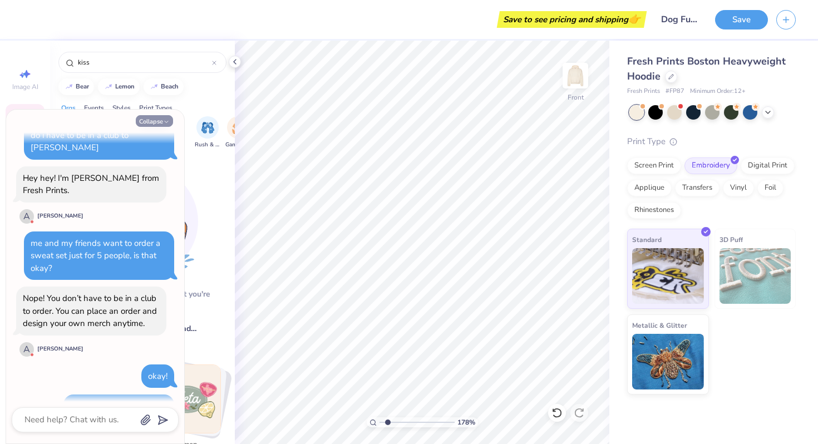
click at [165, 121] on polyline "button" at bounding box center [166, 122] width 3 height 2
type textarea "x"
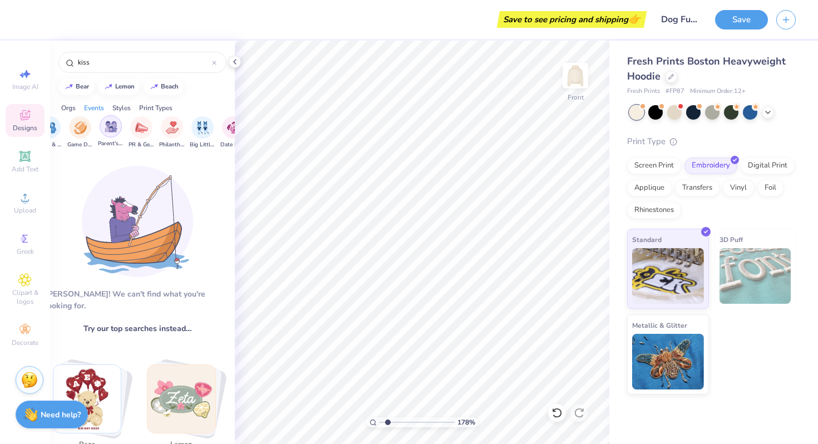
scroll to position [0, 165]
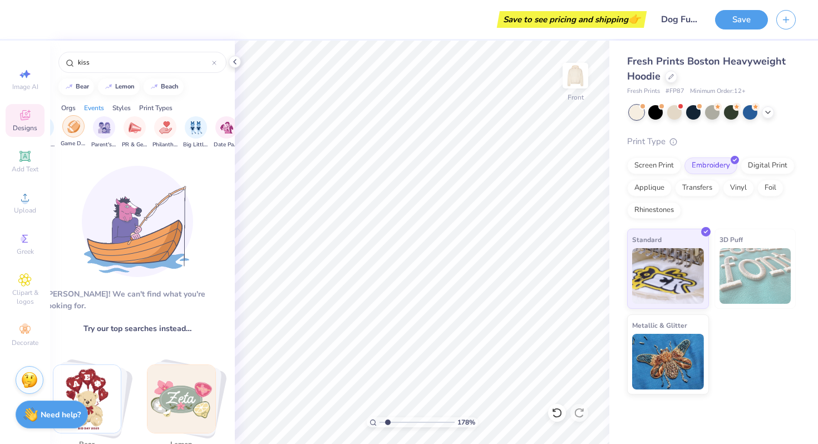
click at [78, 125] on img "filter for Game Day" at bounding box center [73, 126] width 13 height 13
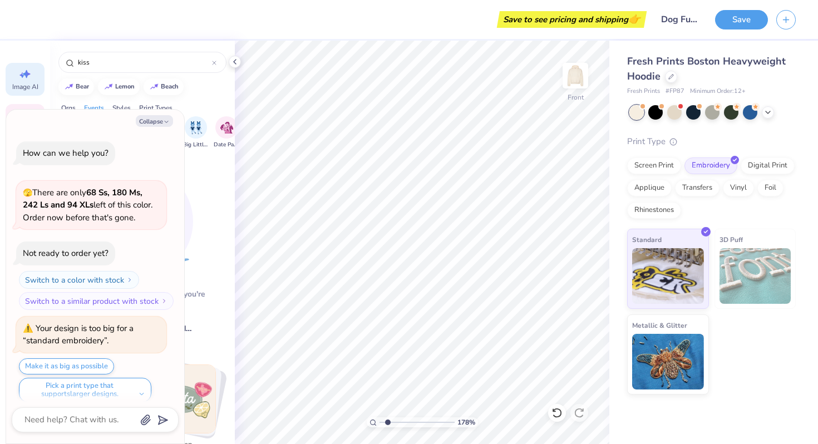
scroll to position [389, 0]
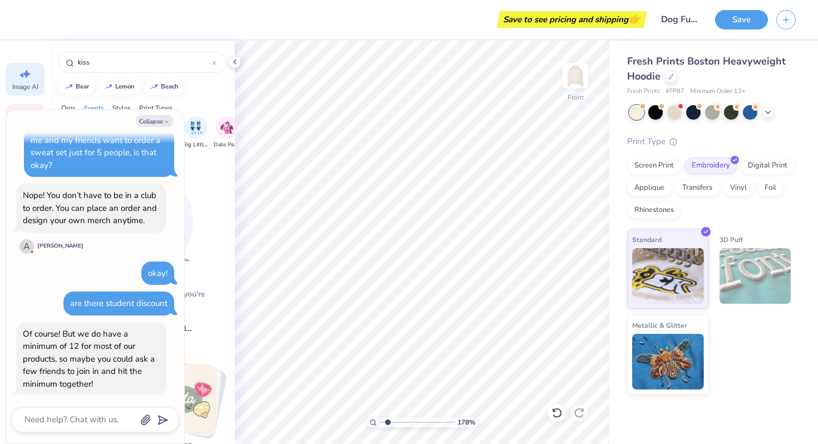
click at [26, 79] on icon at bounding box center [24, 73] width 13 height 13
type textarea "x"
select select "4"
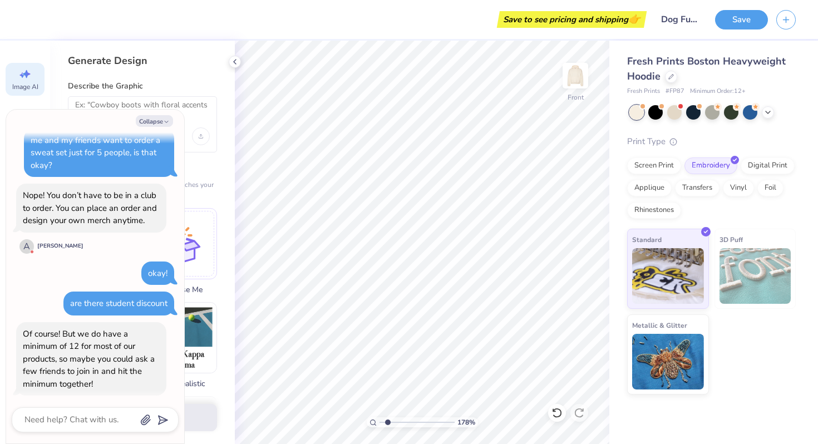
click at [81, 429] on div at bounding box center [95, 420] width 167 height 25
click at [77, 418] on textarea at bounding box center [79, 420] width 113 height 15
type textarea "x"
type textarea "1"
type textarea "x"
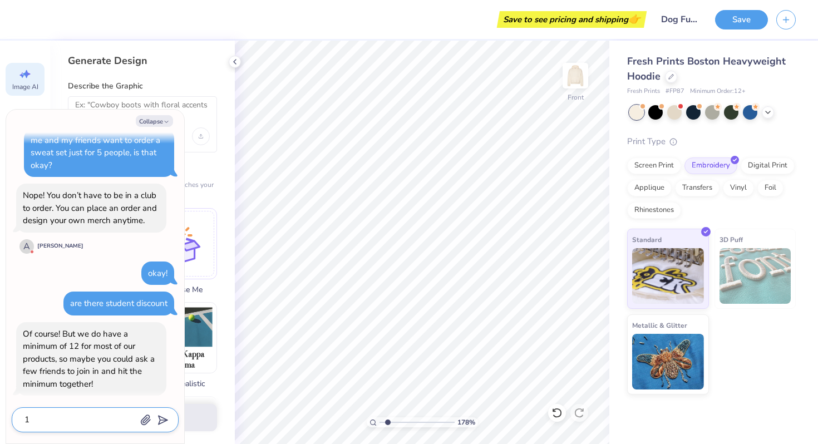
type textarea "1q"
type textarea "x"
type textarea "1"
type textarea "x"
type textarea "12"
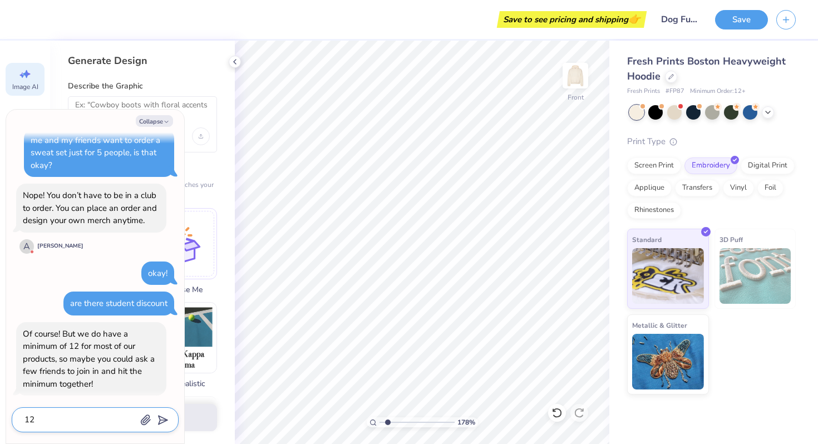
type textarea "x"
type textarea "12 p"
type textarea "x"
type textarea "12 pe"
type textarea "x"
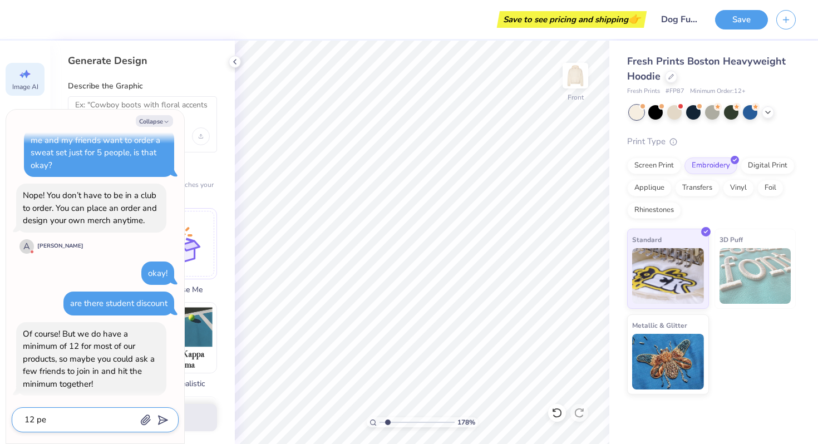
type textarea "12 per"
type textarea "x"
type textarea "12 per"
type textarea "x"
type textarea "12 per i"
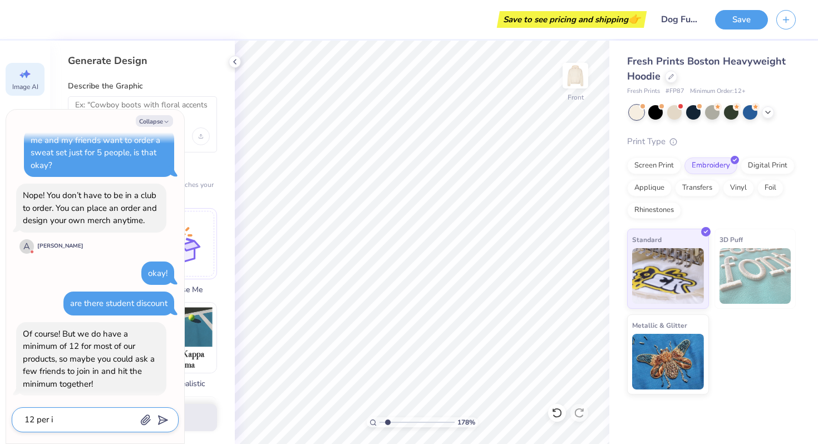
type textarea "x"
type textarea "12 per it"
type textarea "x"
type textarea "12 per ite"
type textarea "x"
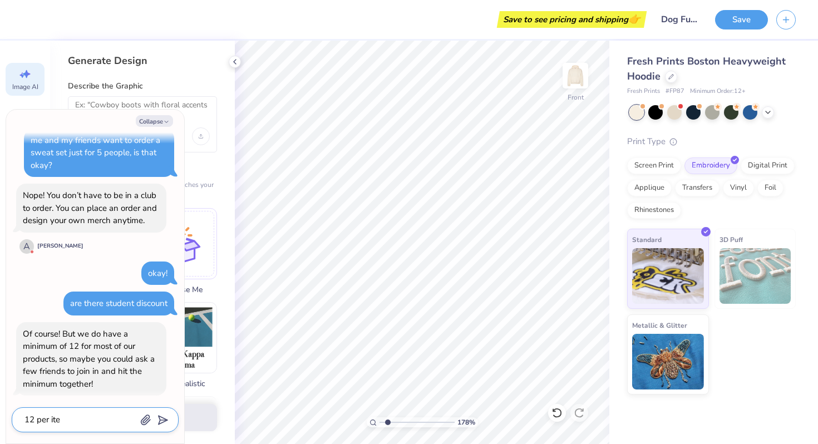
type textarea "12 per item"
type textarea "x"
type textarea "12 per item?"
type textarea "x"
type textarea "12 per item?"
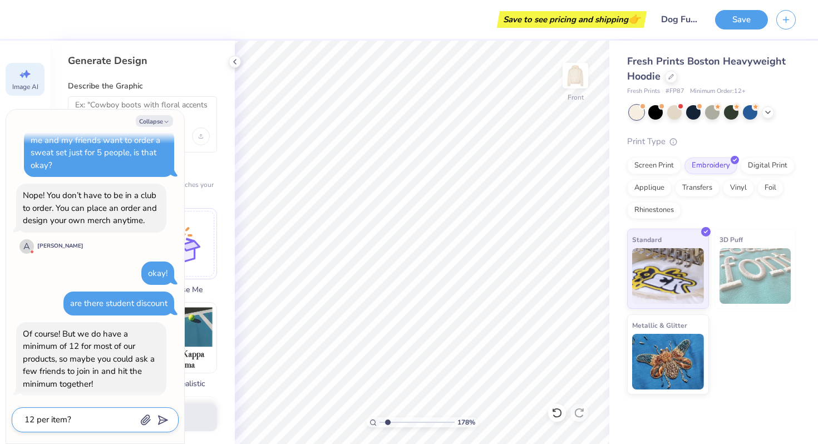
type textarea "x"
type textarea "12 per item? c"
type textarea "x"
type textarea "12 per item? ca"
type textarea "x"
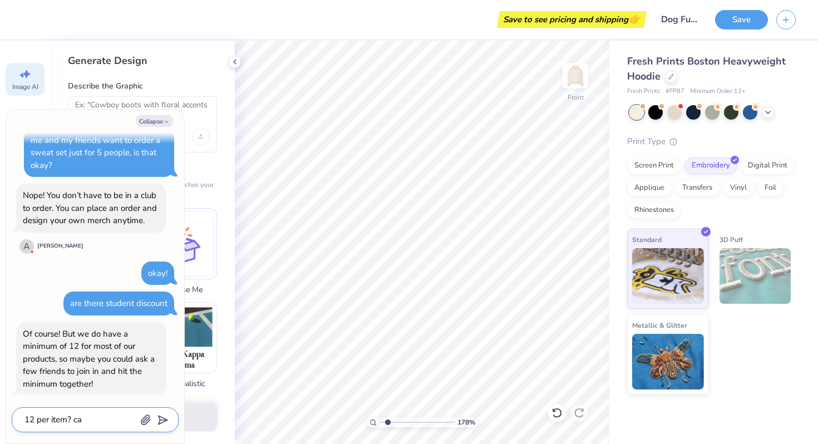
type textarea "12 per item? cau"
type textarea "x"
type textarea "12 per item? caus"
type textarea "x"
type textarea "12 per item? cau"
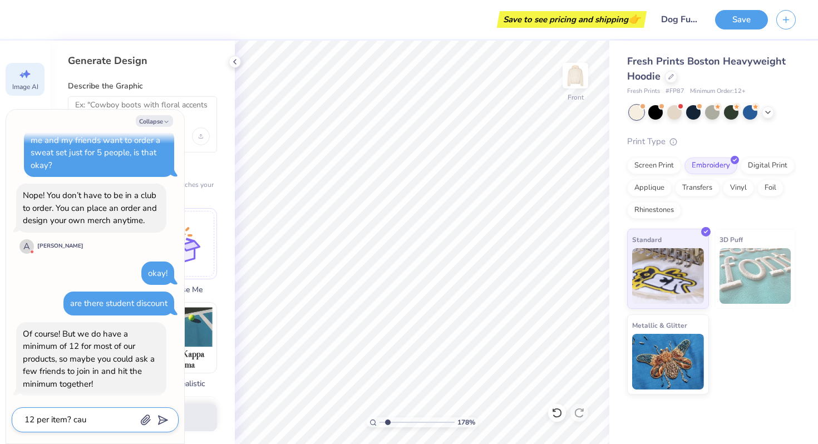
type textarea "x"
type textarea "12 per item? ca"
type textarea "x"
type textarea "12 per item? c"
type textarea "x"
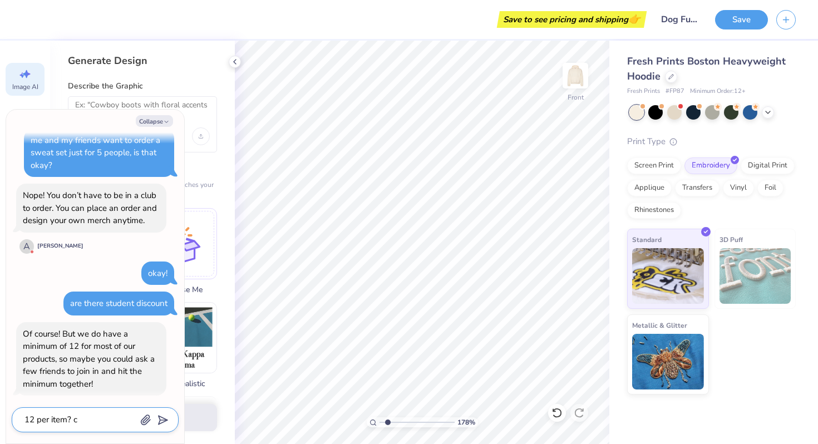
type textarea "12 per item?"
type textarea "x"
type textarea "12 per item? w"
type textarea "x"
type textarea "12 per item?"
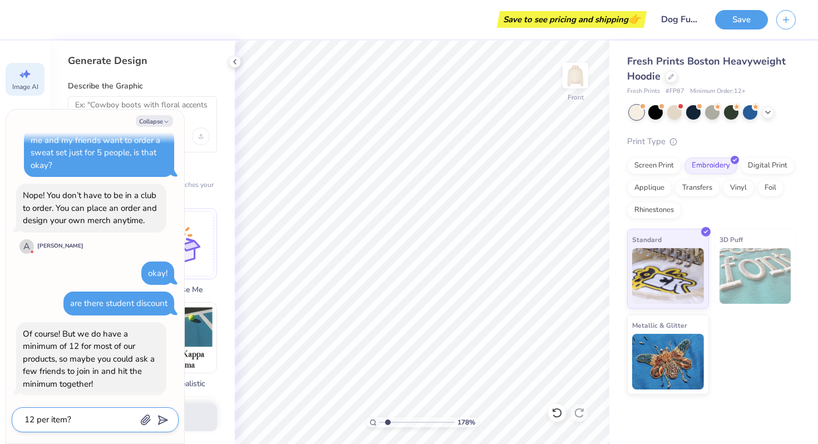
type textarea "x"
type textarea "12 per item? w"
type textarea "x"
type textarea "12 per item? wo"
type textarea "x"
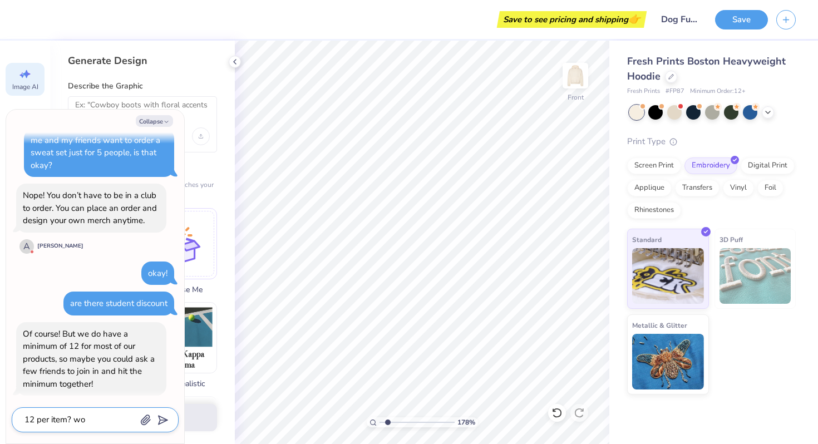
type textarea "12 per item? wou"
type textarea "x"
type textarea "12 per item? woul"
type textarea "x"
type textarea "12 per item? would"
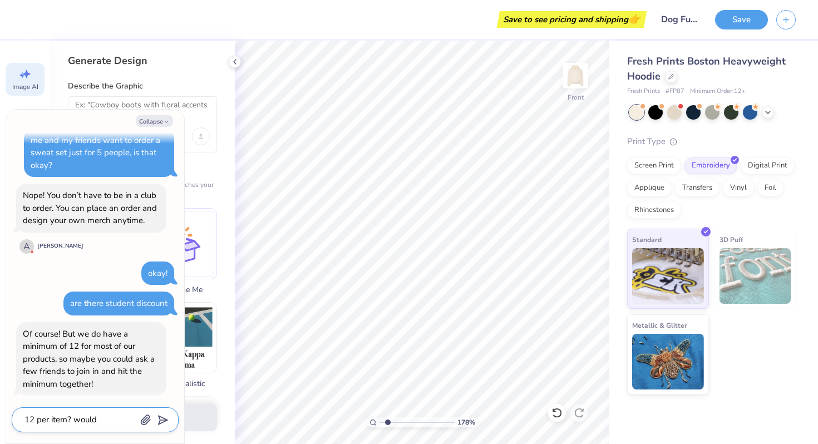
type textarea "x"
type textarea "12 per item? would i"
type textarea "x"
type textarea "12 per item? would it"
type textarea "x"
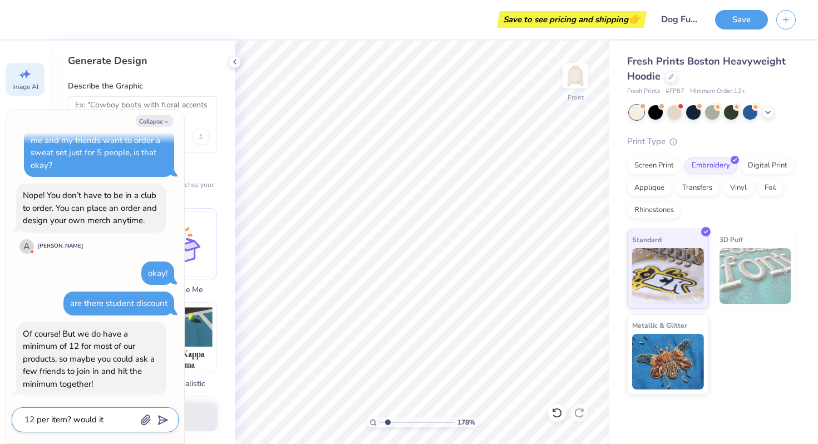
type textarea "12 per item? would it"
type textarea "x"
type textarea "12 per item? would it wo"
type textarea "x"
type textarea "12 per item? would it wok"
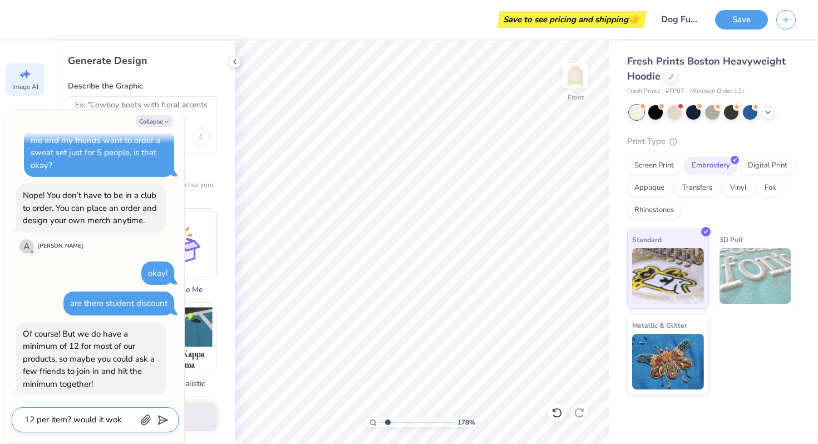
type textarea "x"
type textarea "12 per item? would it wokr"
type textarea "x"
type textarea "12 per item? would it wokr i"
type textarea "x"
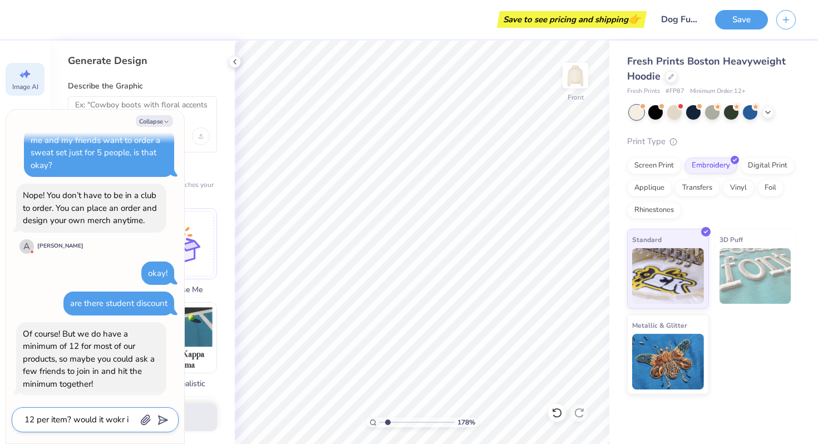
type textarea "12 per item? would it wokr"
type textarea "x"
type textarea "12 per item? would it wokr"
type textarea "x"
type textarea "12 per item? would it wok"
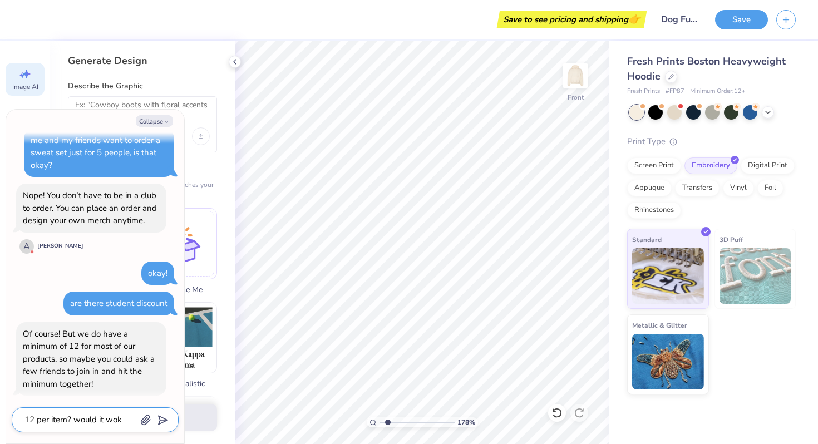
type textarea "x"
type textarea "12 per item? would it wo"
type textarea "x"
type textarea "12 per item? would it wor"
type textarea "x"
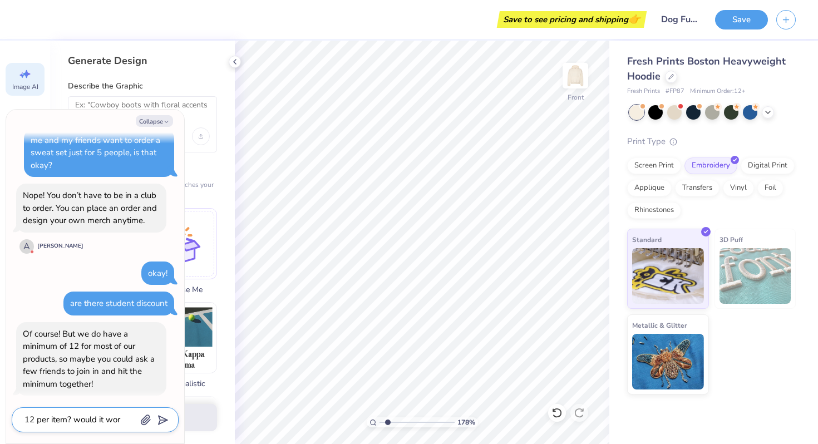
type textarea "12 per item? would it work"
type textarea "x"
type textarea "12 per item? would it work"
type textarea "x"
type textarea "12 per item? would it work i"
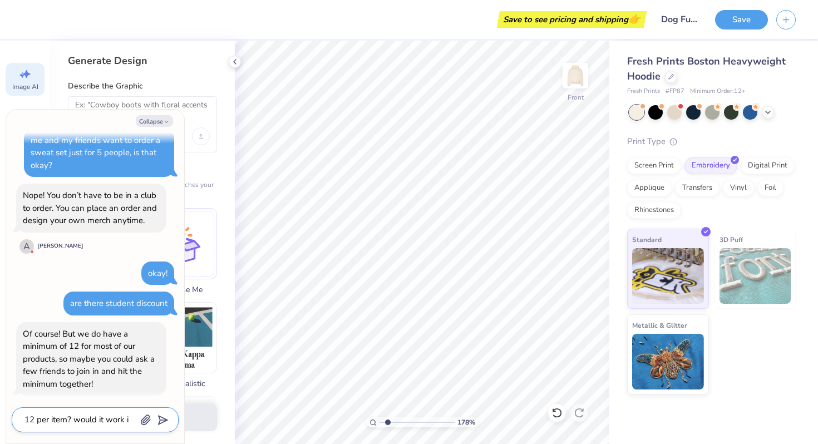
type textarea "x"
type textarea "12 per item? would it work if"
type textarea "x"
type textarea "12 per item? would it work if w"
type textarea "x"
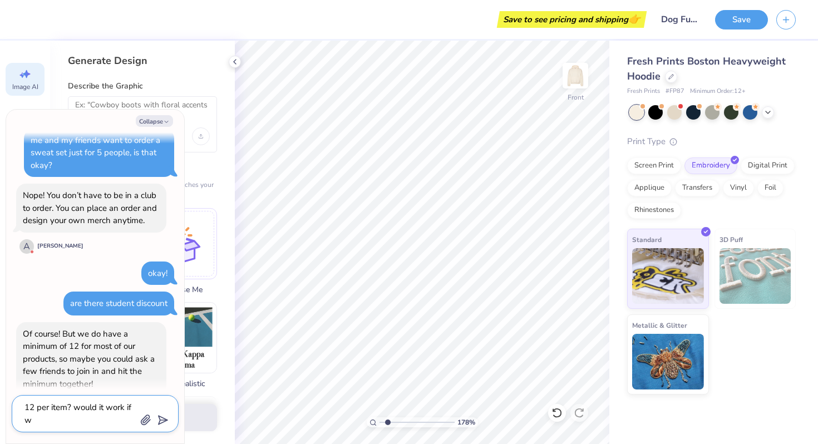
type textarea "12 per item? would it work if we"
type textarea "x"
type textarea "12 per item? would it work if we"
type textarea "x"
type textarea "12 per item? would it work if we d"
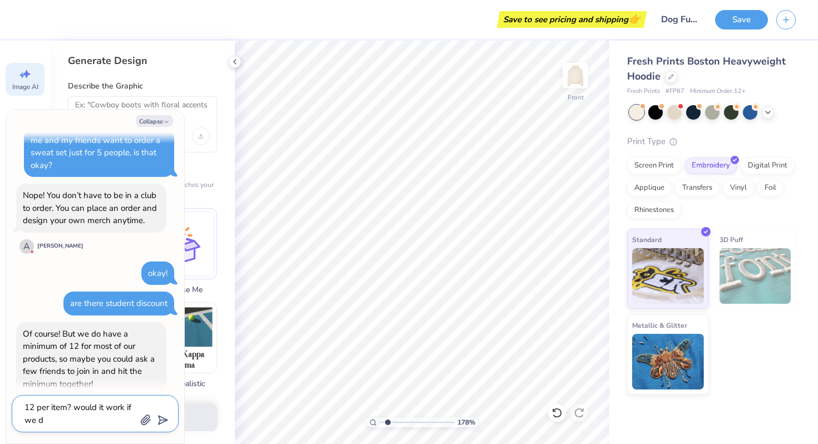
type textarea "x"
type textarea "12 per item? would it work if we di"
type textarea "x"
type textarea "12 per item? would it work if we did"
type textarea "x"
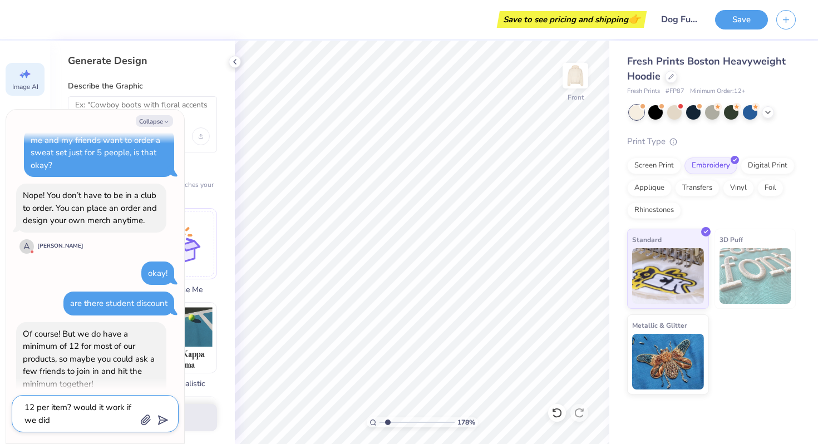
type textarea "12 per item? would it work if we did"
type textarea "x"
type textarea "12 per item? would it work if we did 6"
type textarea "x"
type textarea "12 per item? would it work if we did 6"
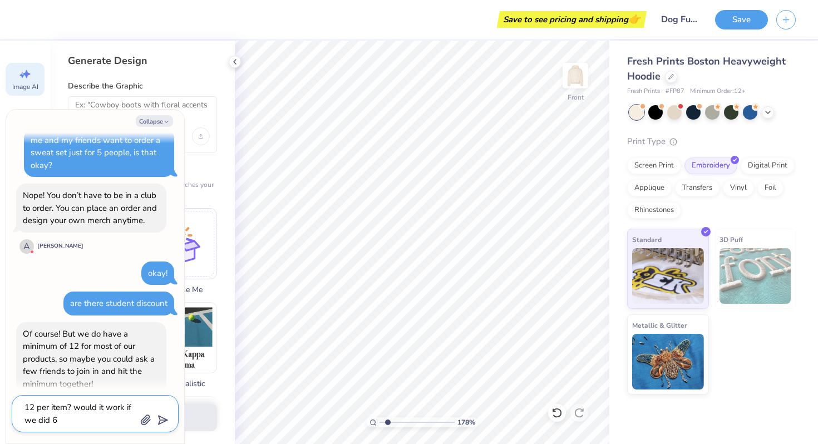
type textarea "x"
type textarea "12 per item? would it work if we did 6 s"
type textarea "x"
type textarea "12 per item? would it work if we did 6 sw"
type textarea "x"
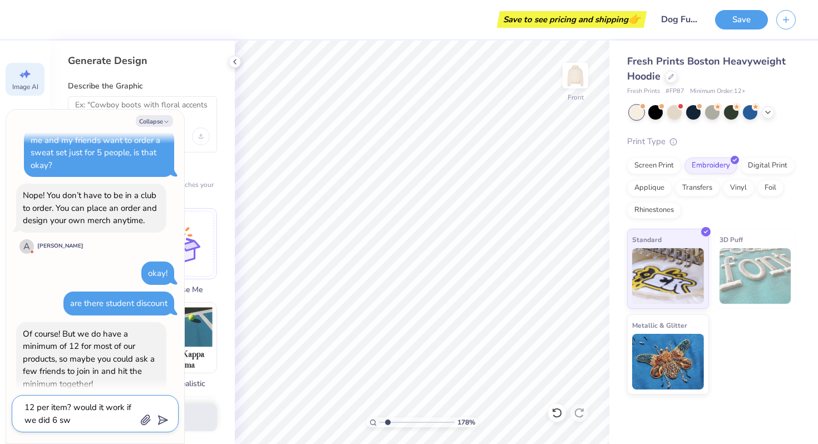
type textarea "12 per item? would it work if we did 6 swe"
type textarea "x"
type textarea "12 per item? would it work if we did 6 swea"
type textarea "x"
type textarea "12 per item? would it work if we did 6 sweat"
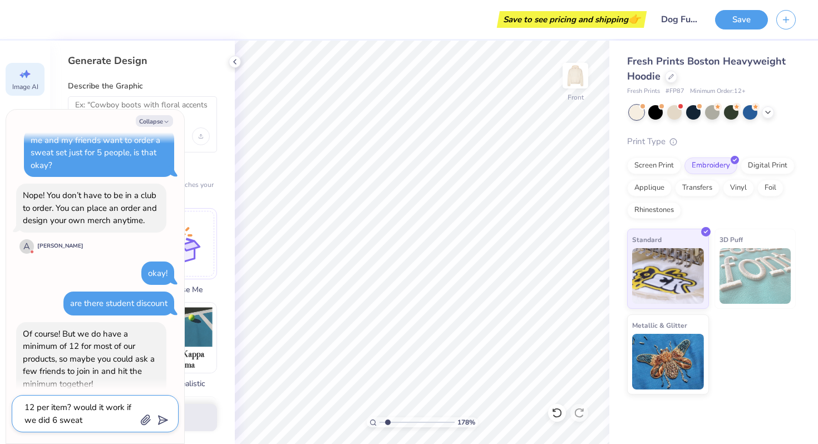
type textarea "x"
type textarea "12 per item? would it work if we did 6 sweatsh"
type textarea "x"
type textarea "12 per item? would it work if we did 6 sweatshi"
type textarea "x"
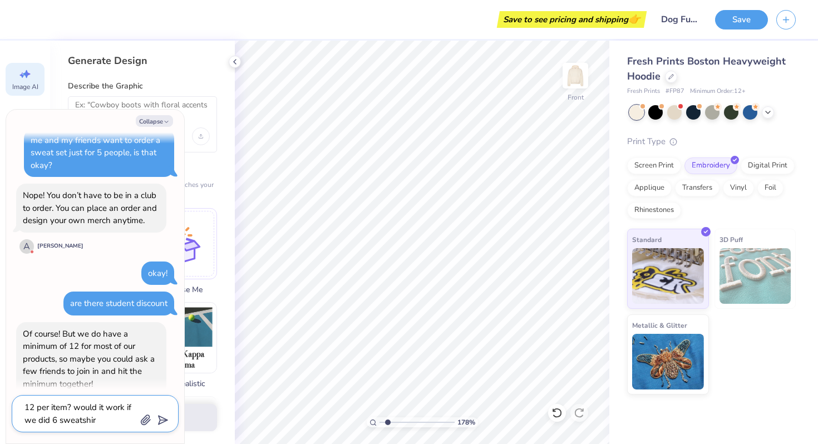
type textarea "12 per item? would it work if we did 6 sweatshirt"
type textarea "x"
type textarea "12 per item? would it work if we did 6 sweatshirt"
type textarea "x"
type textarea "12 per item? would it work if we did 6 sweatshirt ad"
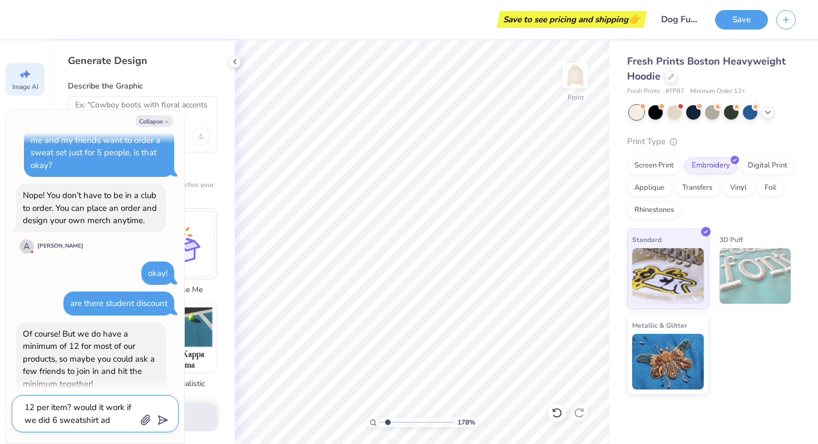
type textarea "x"
type textarea "12 per item? would it work if we did 6 sweatshirt adn"
type textarea "x"
type textarea "12 per item? would it work if we did 6 sweatshirt adn"
type textarea "x"
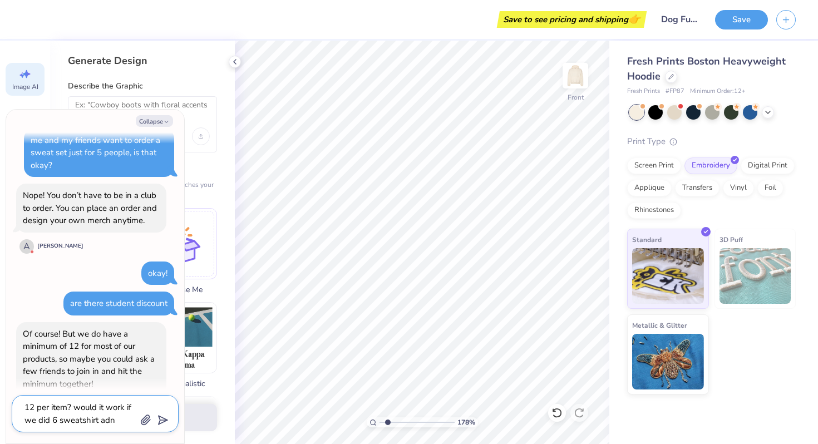
type textarea "12 per item? would it work if we did 6 sweatshirt adn 6"
type textarea "x"
type textarea "12 per item? would it work if we did 6 sweatshirt adn 6"
type textarea "x"
type textarea "12 per item? would it work if we did 6 sweatshirt adn 6 s"
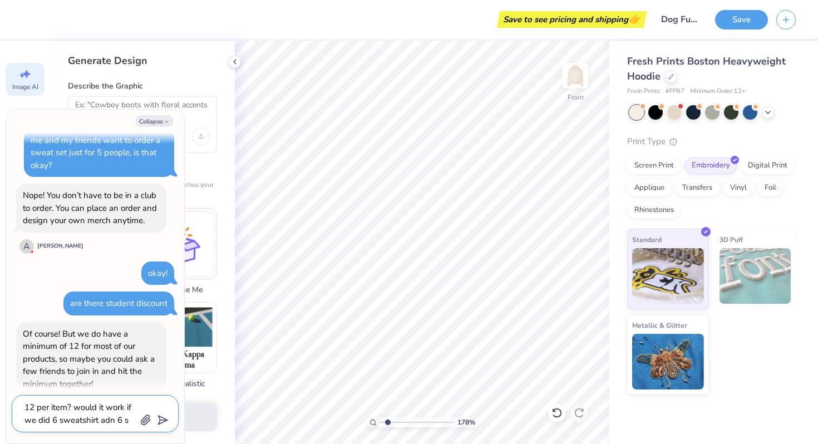
type textarea "x"
type textarea "12 per item? would it work if we did 6 sweatshirt adn 6 sw"
type textarea "x"
type textarea "12 per item? would it work if we did 6 sweatshirt adn 6 swe"
type textarea "x"
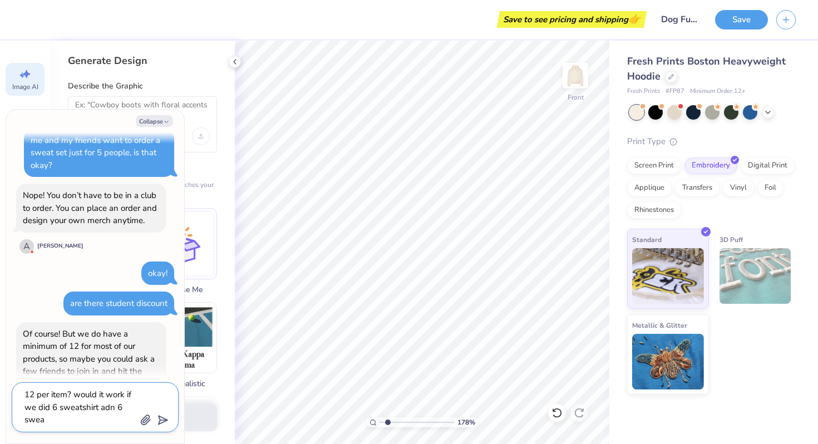
type textarea "12 per item? would it work if we did 6 sweatshirt adn 6 sweat"
type textarea "x"
type textarea "12 per item? would it work if we did 6 sweatshirt adn 6 sweatp"
type textarea "x"
type textarea "12 per item? would it work if we did 6 sweatshirt adn 6 sweatpan"
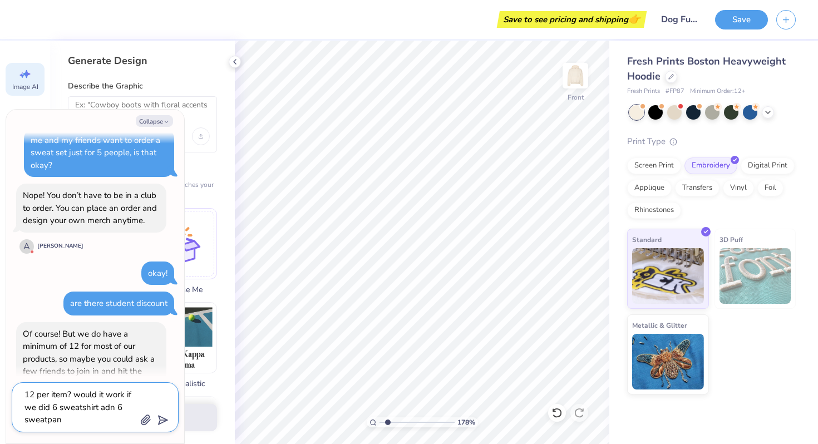
type textarea "x"
type textarea "12 per item? would it work if we did 6 sweatshirt adn 6 sweatpant"
type textarea "x"
type textarea "12 per item? would it work if we did 6 sweatshirt adn 6 sweatpants"
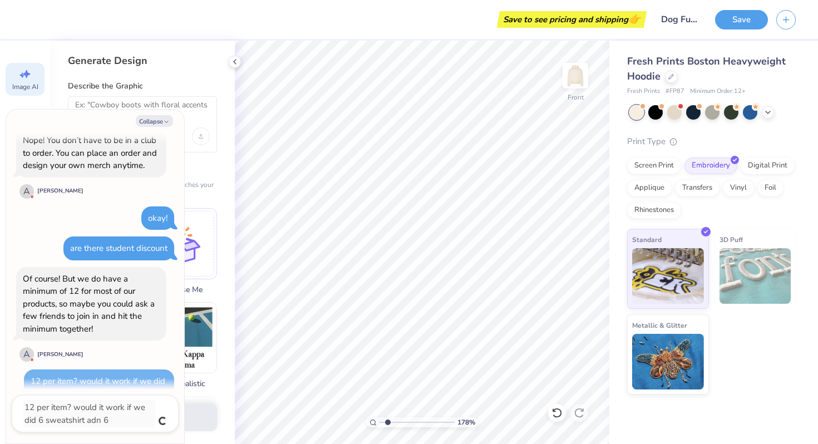
type textarea "x"
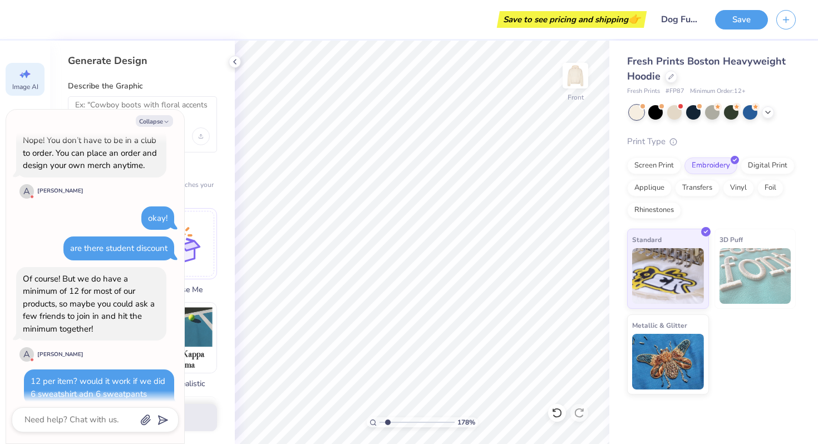
scroll to position [432, 0]
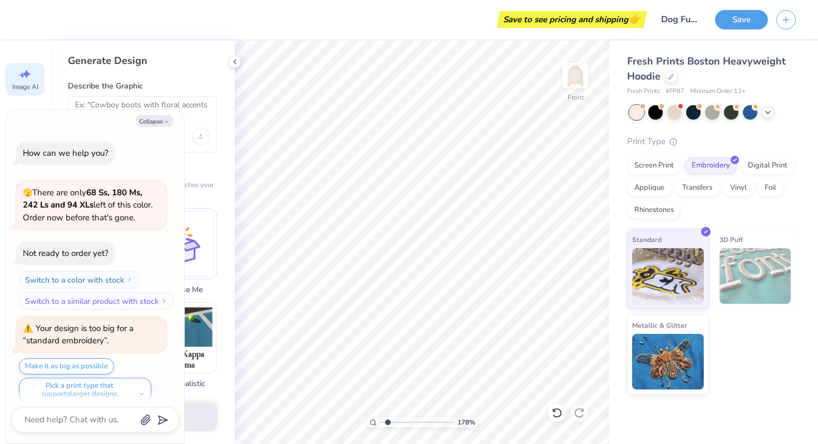
select select "4"
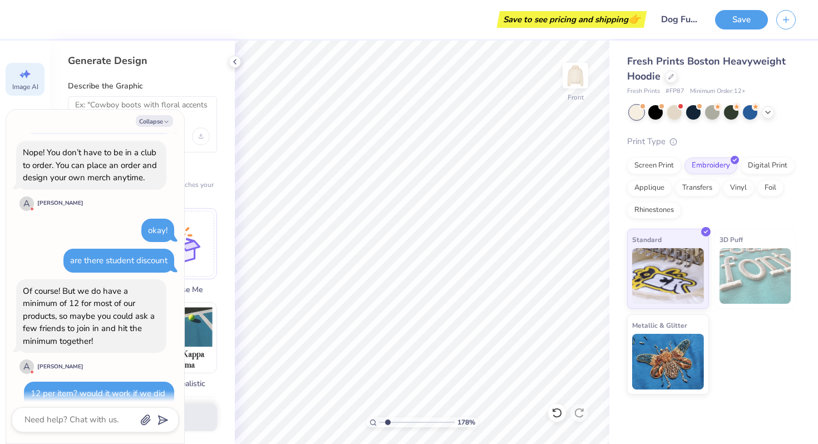
click at [158, 128] on div "Collapse How can we help you? 🫣 There are only 68 Ss, 180 Ms, 242 Ls and 94 XLs…" at bounding box center [95, 277] width 178 height 334
click at [156, 124] on button "Collapse" at bounding box center [154, 121] width 37 height 12
type textarea "x"
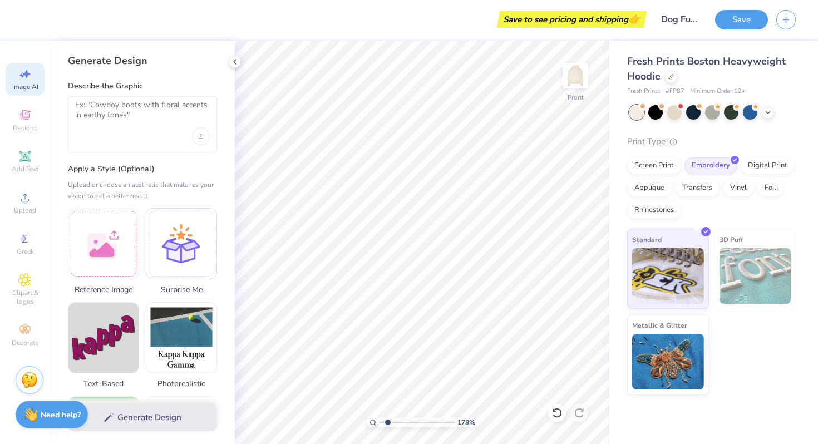
click at [23, 90] on span "Image AI" at bounding box center [25, 86] width 26 height 9
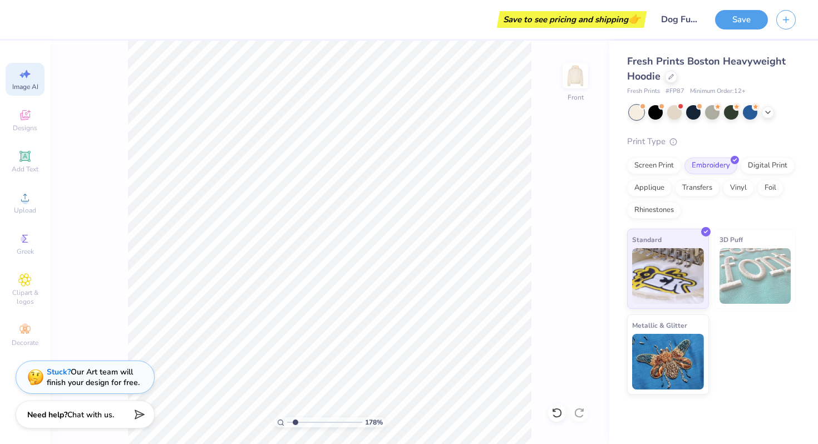
click at [30, 88] on span "Image AI" at bounding box center [25, 86] width 26 height 9
select select "4"
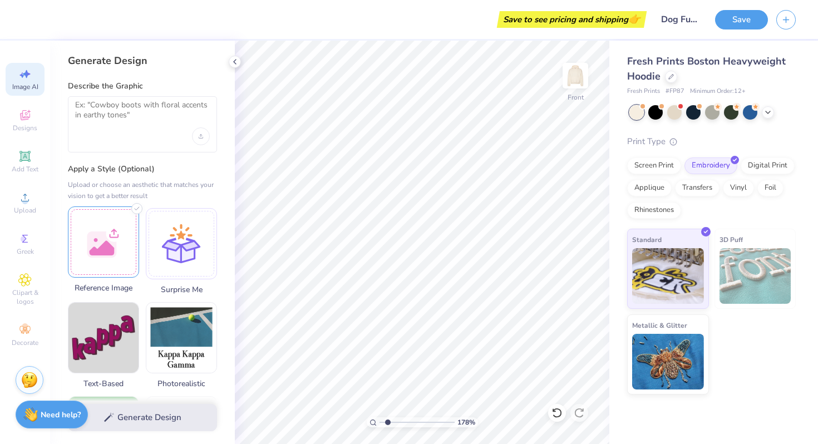
click at [99, 244] on div at bounding box center [103, 242] width 71 height 71
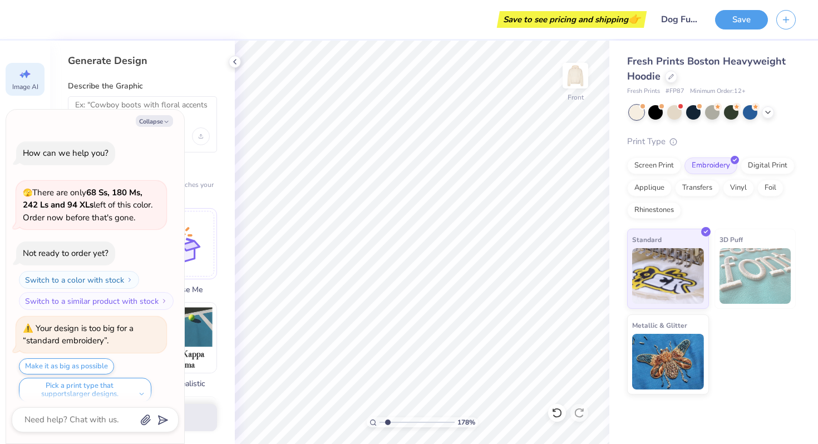
scroll to position [522, 0]
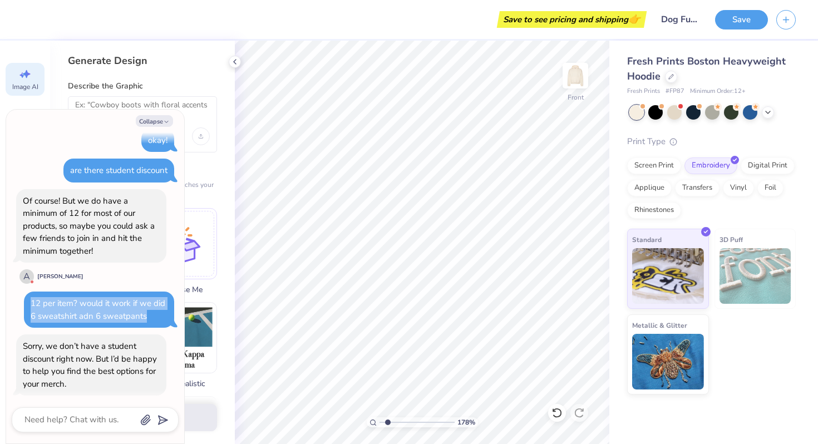
drag, startPoint x: 155, startPoint y: 294, endPoint x: 7, endPoint y: 275, distance: 149.3
click at [7, 275] on div "Collapse How can we help you? 🫣 There are only 68 Ss, 180 Ms, 242 Ls and 94 XLs…" at bounding box center [95, 277] width 178 height 334
copy div "12 per item? would it work if we did 6 sweatshirt adn 6 sweatpants"
click at [75, 426] on textarea at bounding box center [79, 420] width 113 height 15
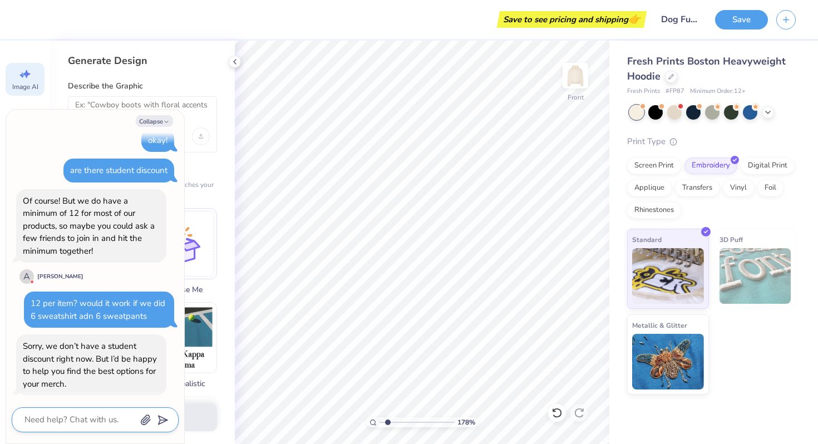
paste textarea "12 per item? would it work if we did 6 sweatshirt adn 6 sweatpants"
type textarea "x"
type textarea "12 per item? would it work if we did 6 sweatshirt adn 6 sweatpants"
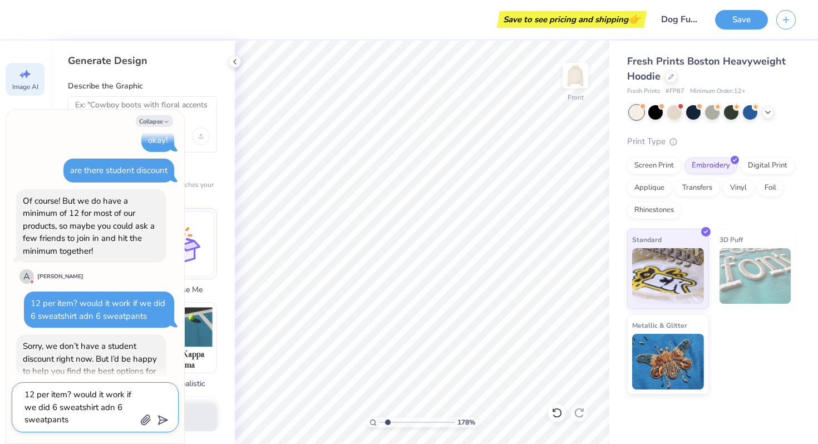
click at [107, 409] on textarea "12 per item? would it work if we did 6 sweatshirt adn 6 sweatpants" at bounding box center [79, 408] width 113 height 40
type textarea "x"
type textarea "12 per item? would it work if we did 6 sweatshirt ann 6 sweatpants"
type textarea "x"
type textarea "12 per item? would it work if we did 6 sweatshirt an 6 sweatpants"
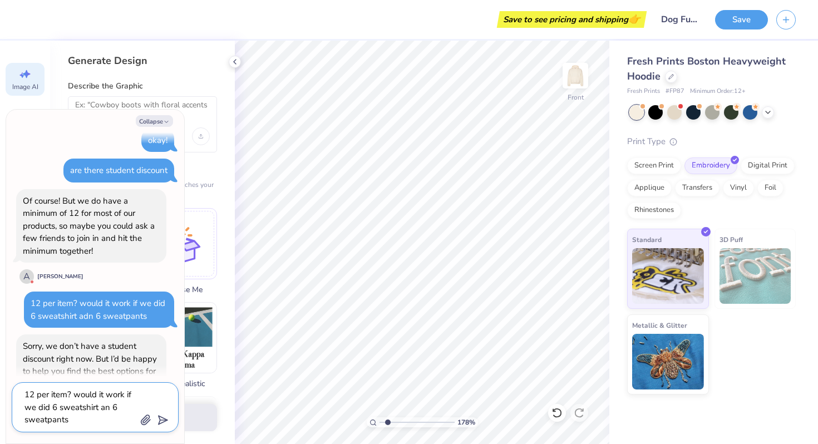
type textarea "x"
click at [70, 414] on textarea "12 per item? would it work if we did 6 sweatshirt and 6 sweatpants" at bounding box center [79, 408] width 113 height 40
type textarea "12 per item? would it work if we did 6 sweatshirt and 6 sweatpants"
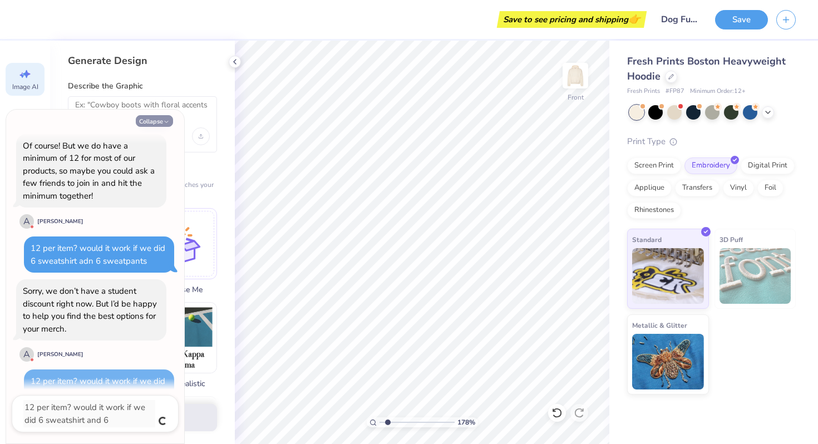
click at [158, 124] on button "Collapse" at bounding box center [154, 121] width 37 height 12
type textarea "x"
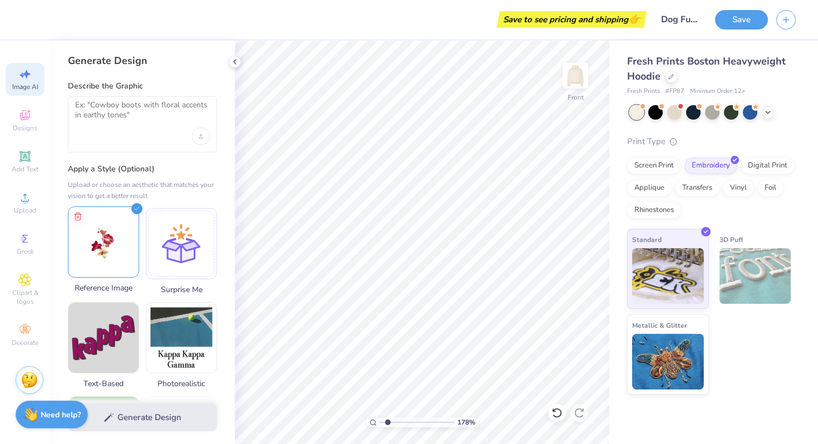
click at [101, 246] on img at bounding box center [103, 242] width 70 height 70
click at [119, 244] on img at bounding box center [103, 242] width 70 height 70
drag, startPoint x: 391, startPoint y: 424, endPoint x: 350, endPoint y: 424, distance: 41.2
type input "1"
click at [380, 424] on input "range" at bounding box center [417, 423] width 75 height 10
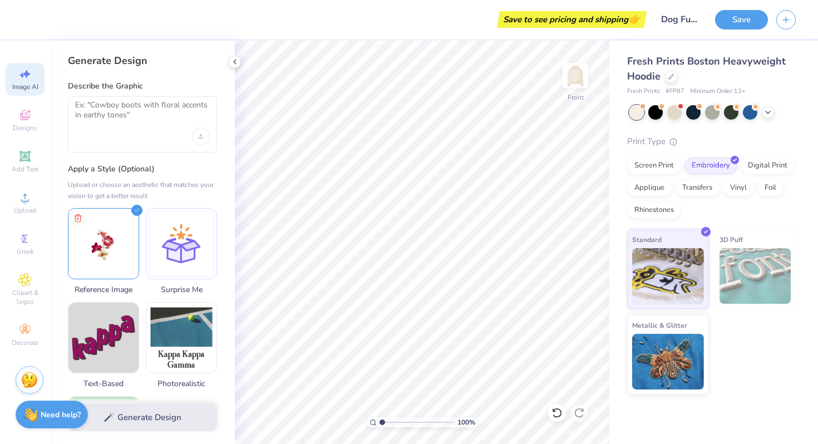
click at [114, 133] on div at bounding box center [142, 124] width 149 height 56
click at [112, 105] on textarea at bounding box center [142, 114] width 135 height 28
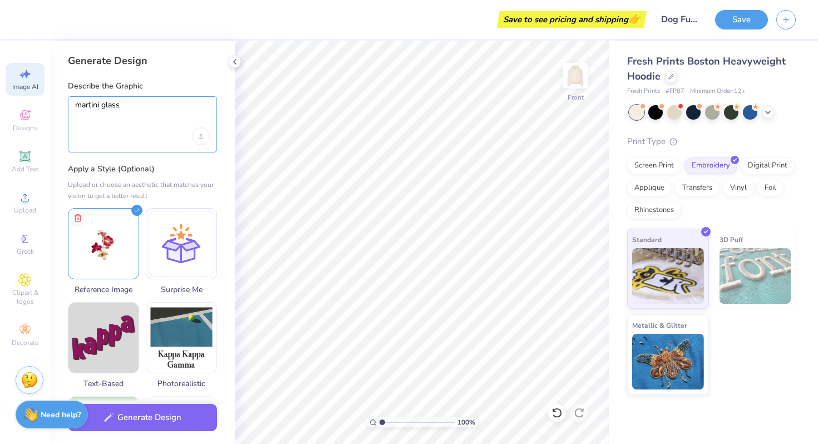
click at [208, 125] on textarea "martini glass" at bounding box center [142, 114] width 135 height 28
type textarea "martini glass"
click at [205, 135] on div "Upload image" at bounding box center [201, 137] width 18 height 18
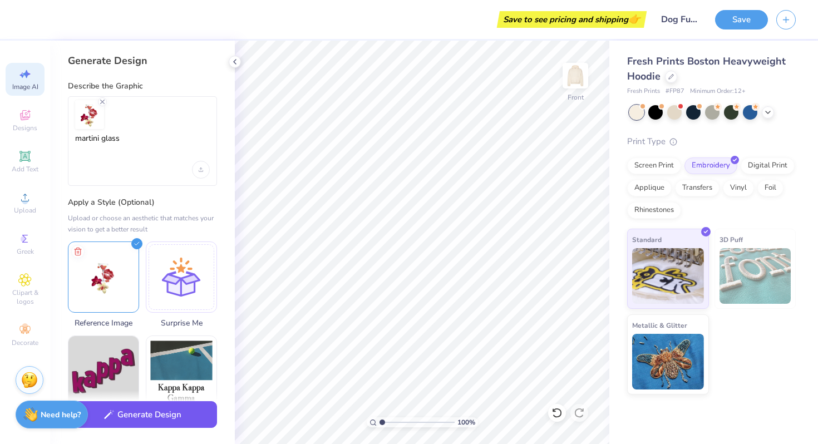
click at [158, 418] on button "Generate Design" at bounding box center [142, 414] width 149 height 27
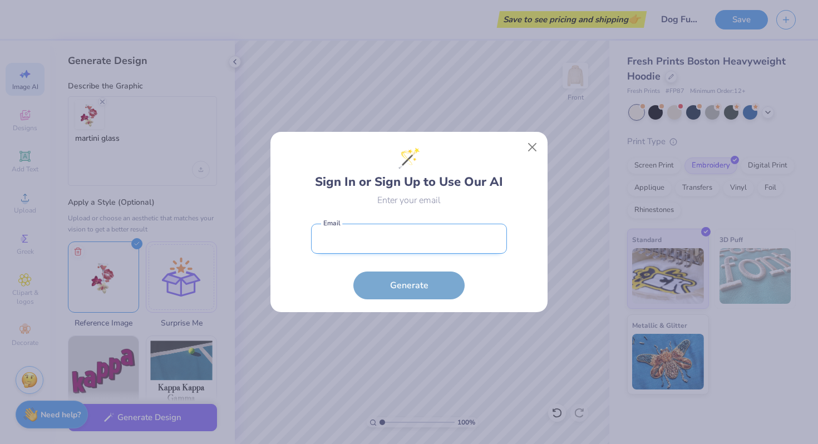
click at [450, 237] on input "email" at bounding box center [409, 239] width 196 height 31
type input "[EMAIL_ADDRESS][DOMAIN_NAME]"
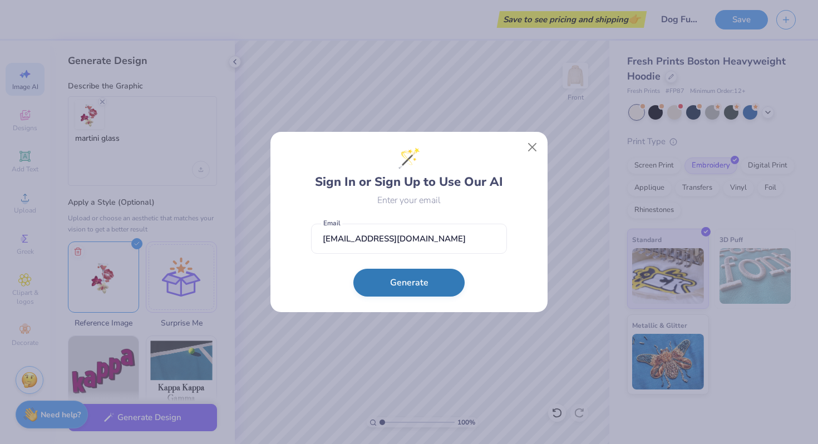
click at [441, 285] on button "Generate" at bounding box center [409, 283] width 111 height 28
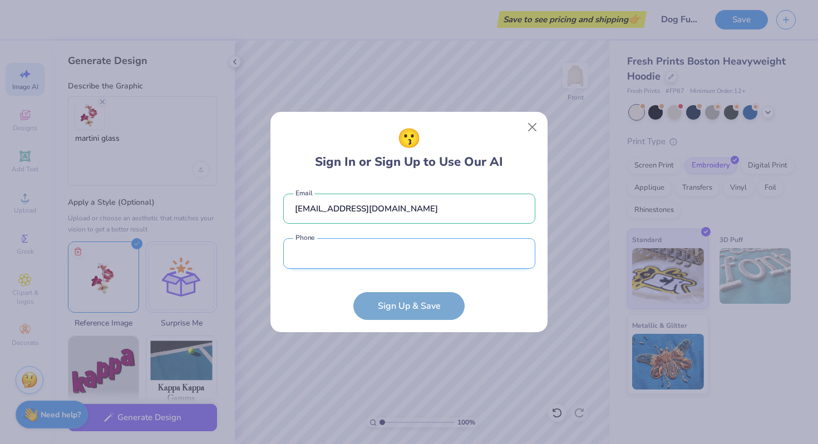
click at [430, 267] on input "tel" at bounding box center [409, 253] width 252 height 31
type input "[PHONE_NUMBER]"
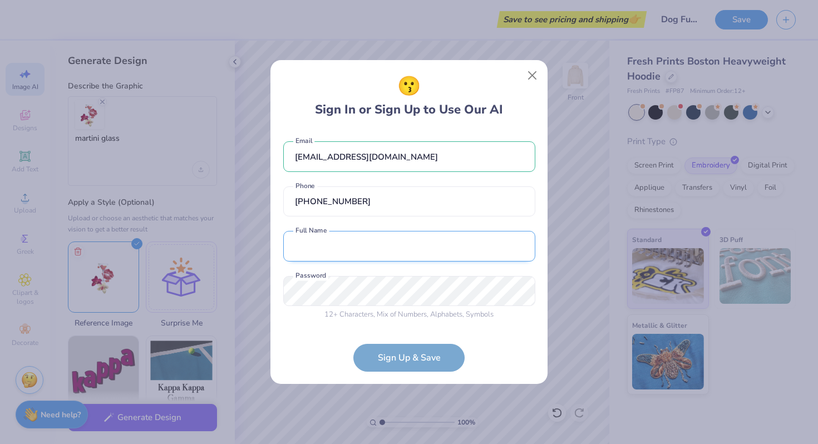
click at [375, 251] on input "text" at bounding box center [409, 246] width 252 height 31
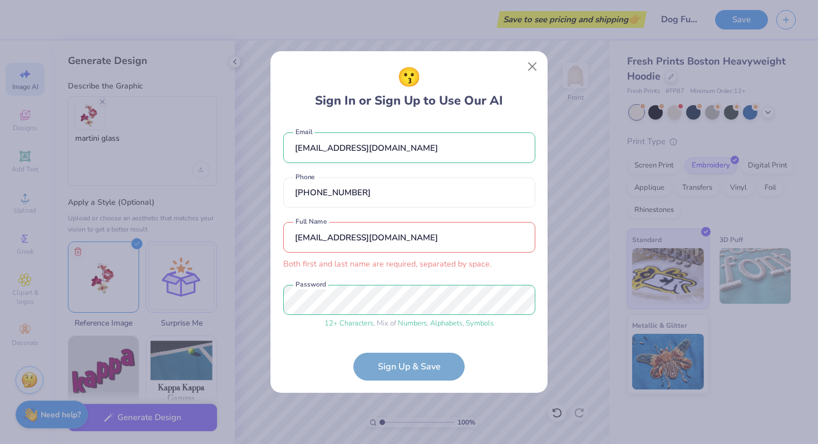
drag, startPoint x: 406, startPoint y: 238, endPoint x: 274, endPoint y: 236, distance: 132.5
click at [274, 236] on div "😗 Sign In or Sign Up to Use Our AI tayakappen2@gmail.com Email (425) 526-9772 P…" at bounding box center [409, 222] width 277 height 342
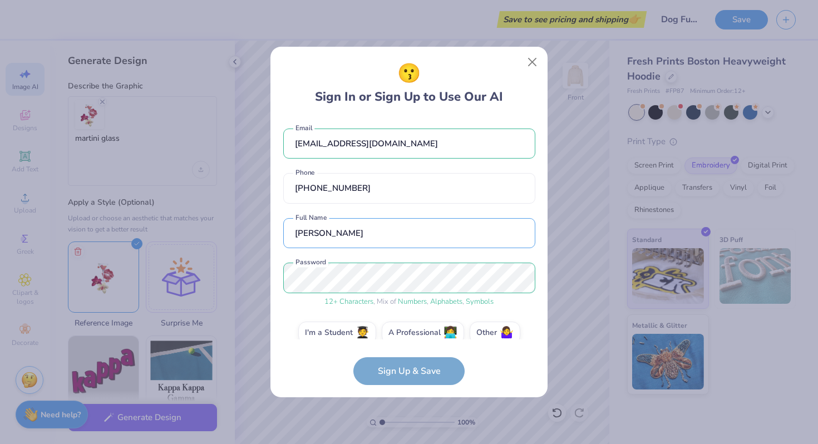
type input "[PERSON_NAME]"
click at [384, 369] on form "tayakappen2@gmail.com Email (425) 526-9772 Phone taya kappen Full Name 12 + Cha…" at bounding box center [409, 251] width 252 height 268
click at [402, 374] on form "tayakappen2@gmail.com Email (425) 526-9772 Phone taya kappen Full Name 12 + Cha…" at bounding box center [409, 251] width 252 height 268
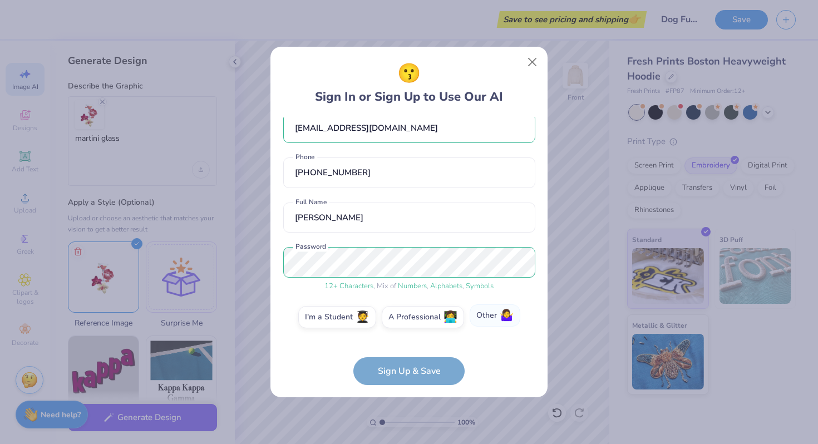
click at [497, 315] on label "Other 🤷‍♀️" at bounding box center [495, 316] width 51 height 22
click at [413, 332] on input "Other 🤷‍♀️" at bounding box center [409, 335] width 7 height 7
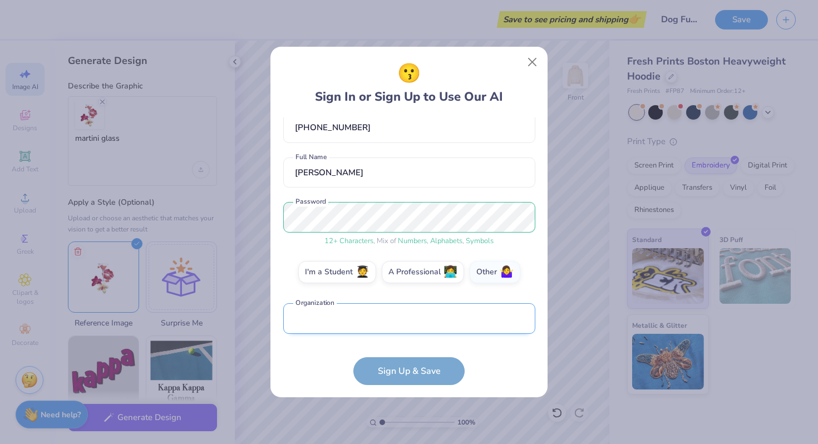
click at [491, 316] on input "text" at bounding box center [409, 318] width 252 height 31
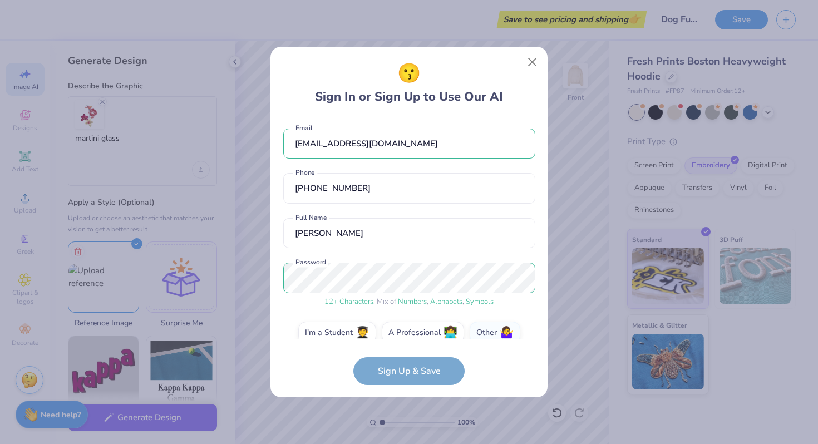
select select "4"
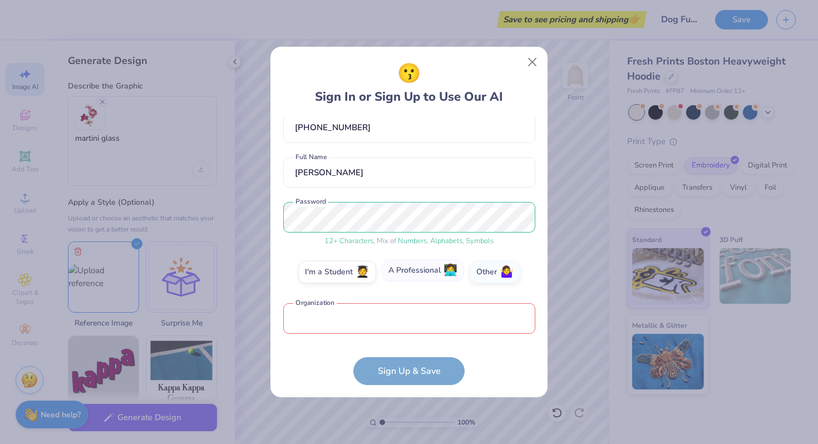
click at [430, 274] on label "A Professional 👩‍💻" at bounding box center [423, 270] width 82 height 22
click at [413, 332] on input "A Professional 👩‍💻" at bounding box center [409, 335] width 7 height 7
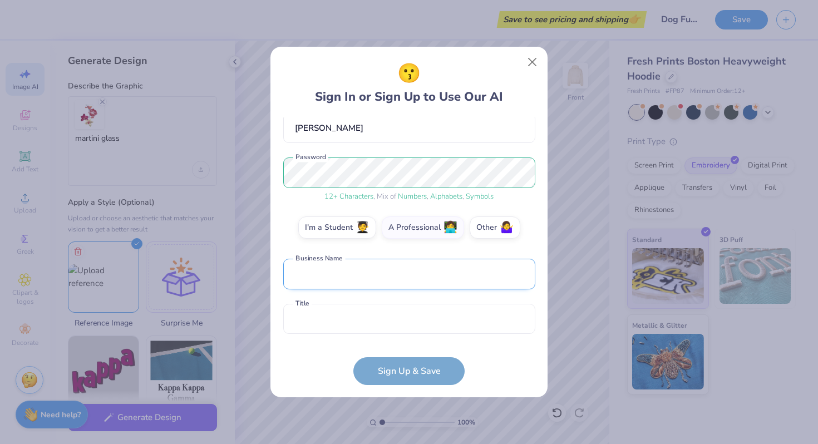
click at [431, 275] on input "text" at bounding box center [409, 274] width 252 height 31
type input "The Func"
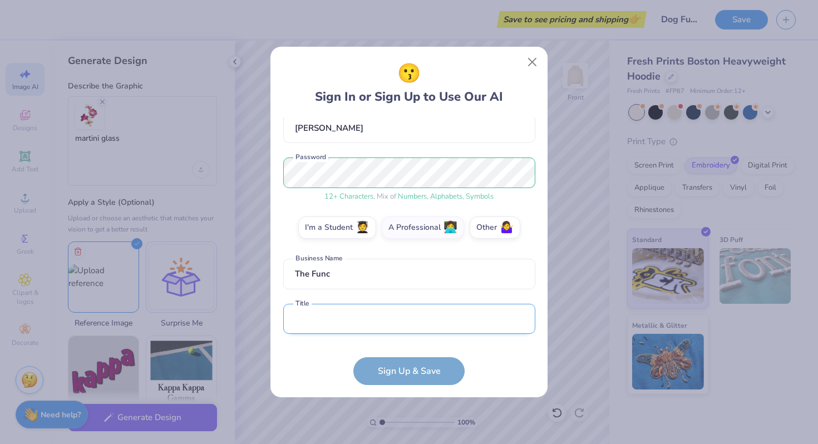
click at [416, 314] on input "text" at bounding box center [409, 319] width 252 height 31
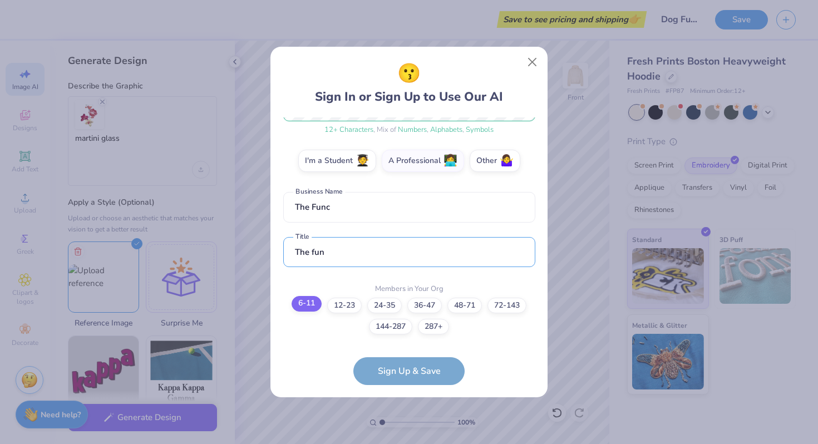
type input "The fun"
click at [315, 301] on label "6-11" at bounding box center [307, 304] width 30 height 16
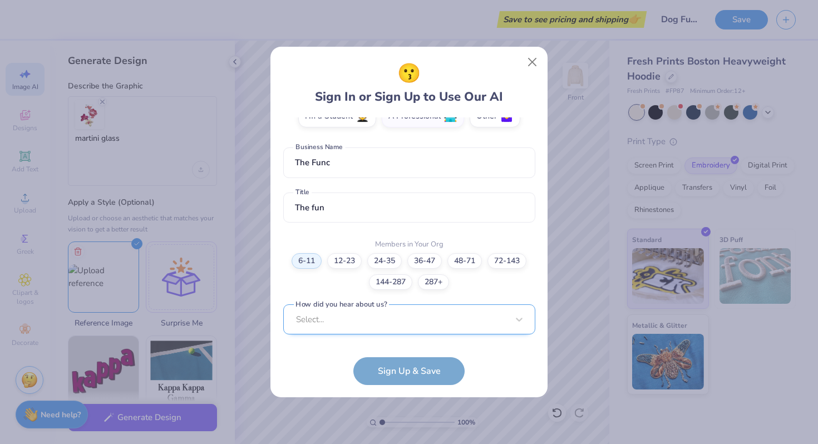
click at [378, 321] on div "Select..." at bounding box center [409, 320] width 252 height 31
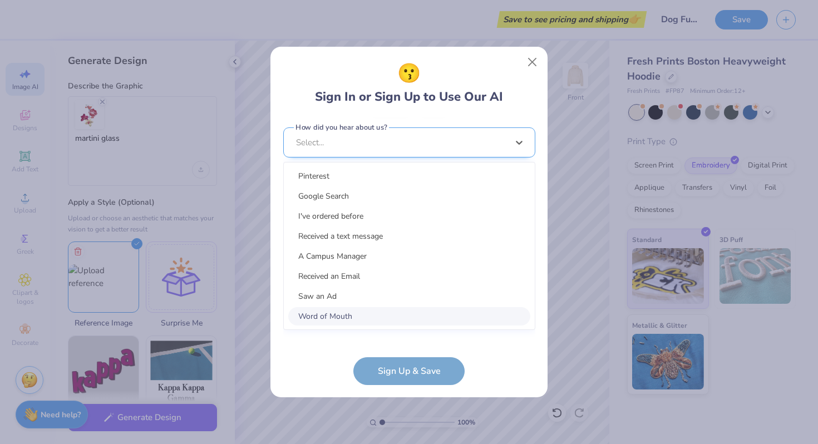
scroll to position [384, 0]
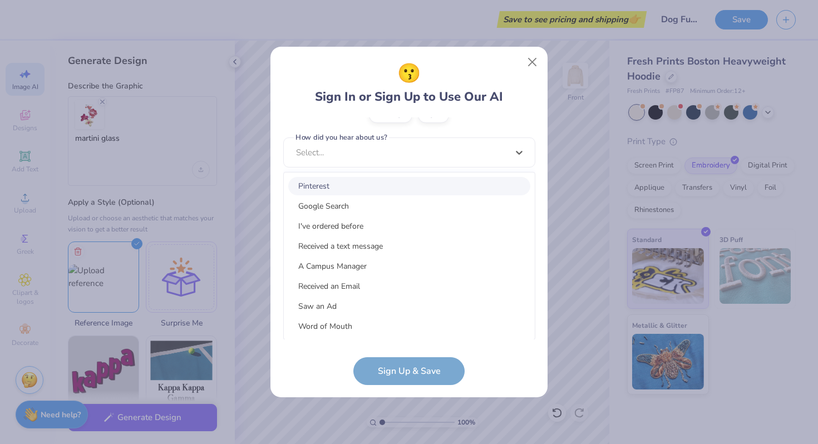
click at [368, 186] on div "Pinterest" at bounding box center [409, 186] width 242 height 18
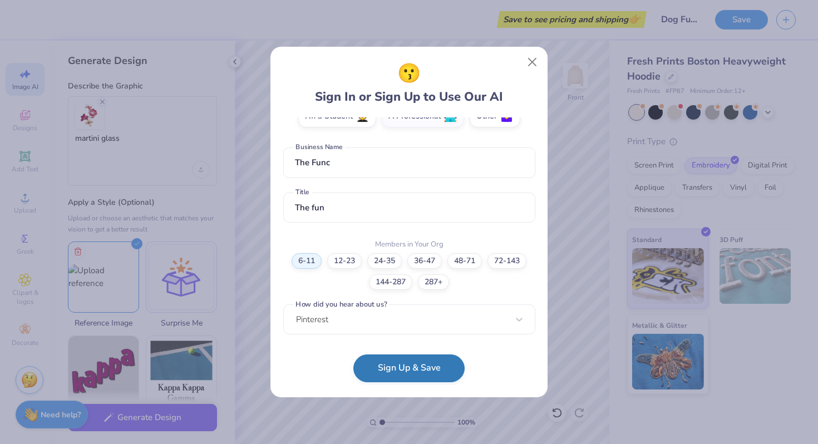
click at [410, 379] on button "Sign Up & Save" at bounding box center [409, 369] width 111 height 28
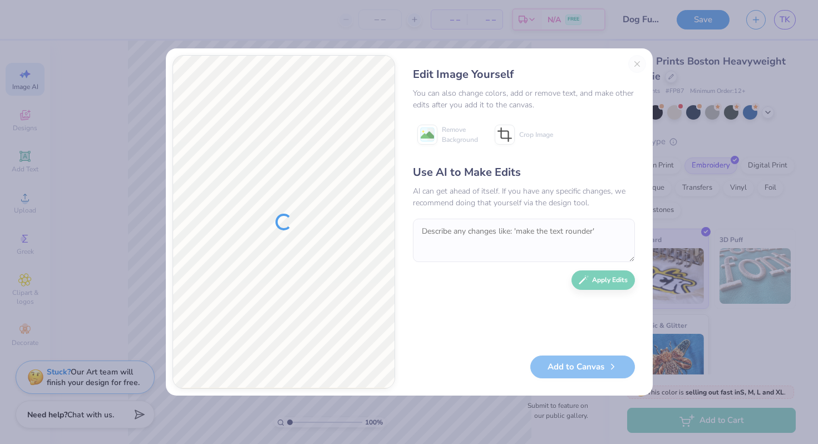
type textarea "x"
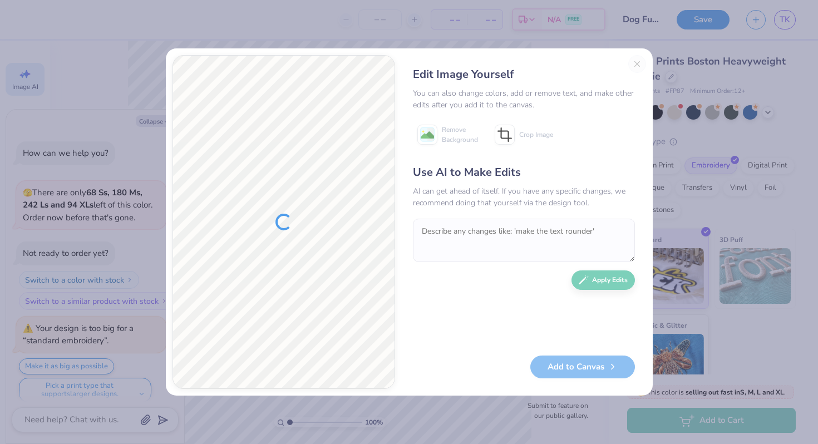
scroll to position [705, 0]
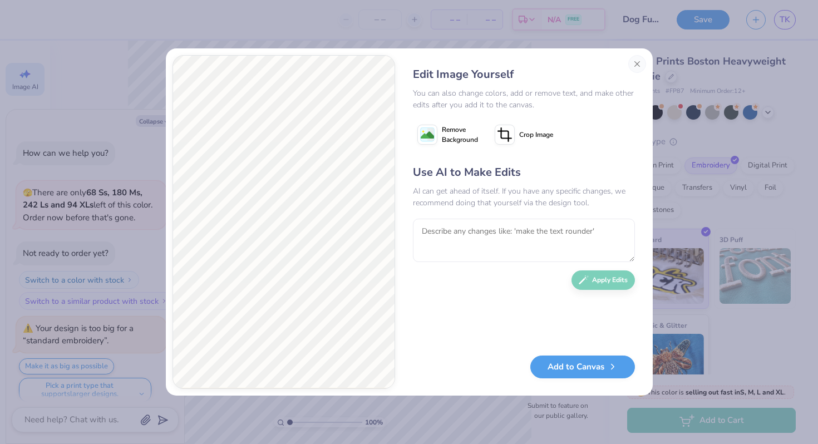
scroll to position [705, 0]
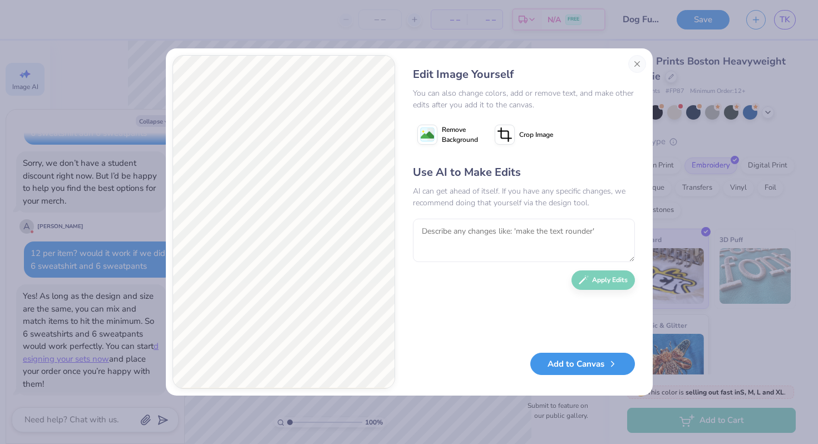
click at [594, 366] on button "Add to Canvas" at bounding box center [583, 364] width 105 height 23
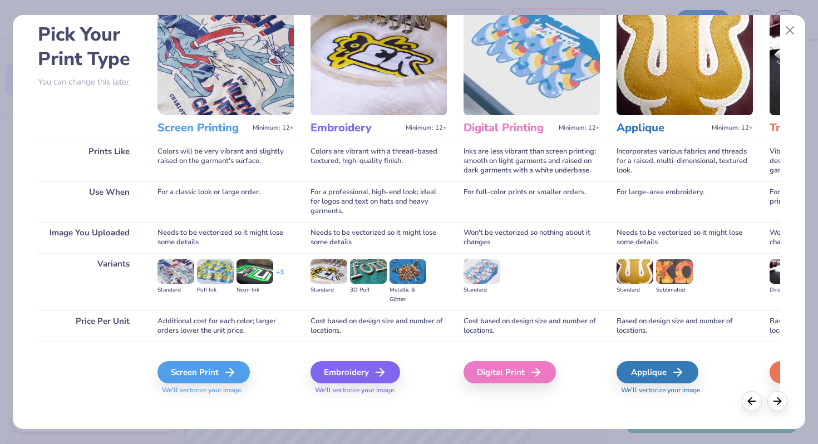
scroll to position [53, 0]
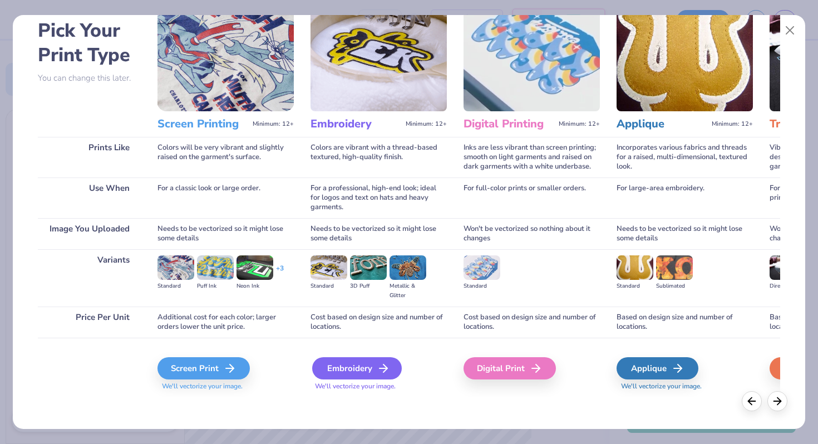
click at [347, 371] on div "Embroidery" at bounding box center [357, 368] width 90 height 22
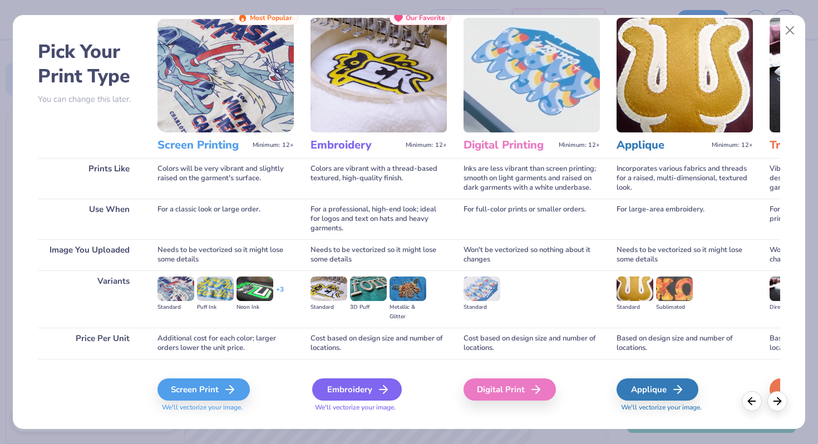
scroll to position [30, 0]
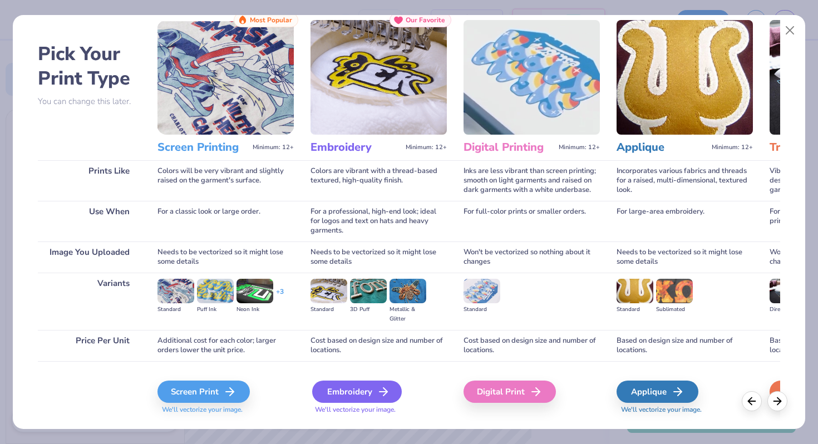
drag, startPoint x: 347, startPoint y: 388, endPoint x: 354, endPoint y: 380, distance: 9.9
click at [351, 384] on div "Embroidery" at bounding box center [357, 392] width 90 height 22
click at [355, 395] on div "Embroidery" at bounding box center [357, 392] width 90 height 22
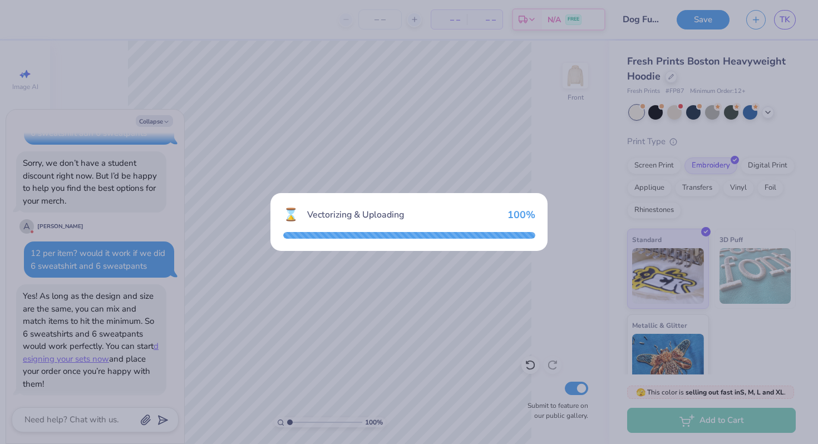
type textarea "x"
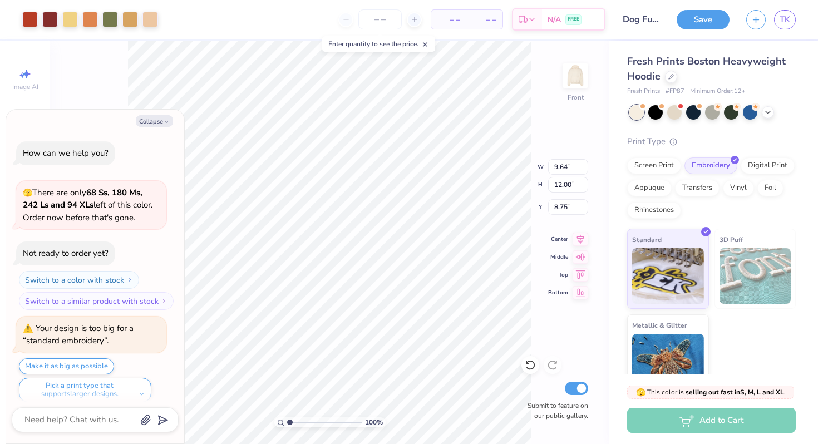
scroll to position [705, 0]
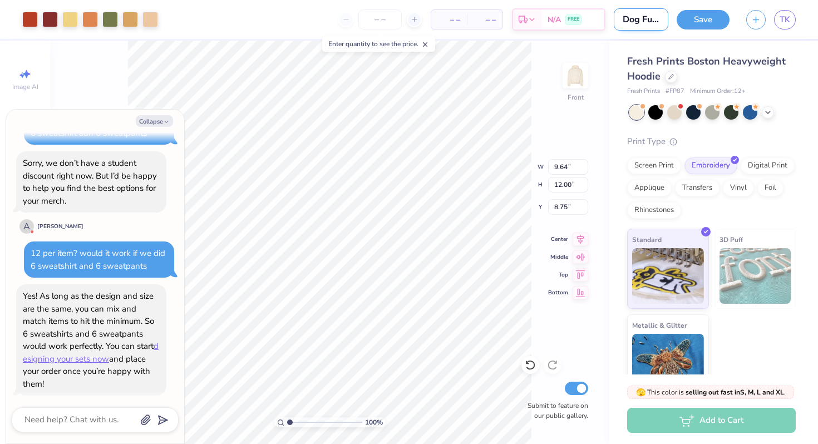
click at [635, 25] on input "Dog Funk 1" at bounding box center [641, 19] width 55 height 22
click at [639, 23] on input "Dog Funk 1" at bounding box center [641, 19] width 55 height 22
click at [656, 22] on input "Dog Funk 1" at bounding box center [641, 19] width 55 height 22
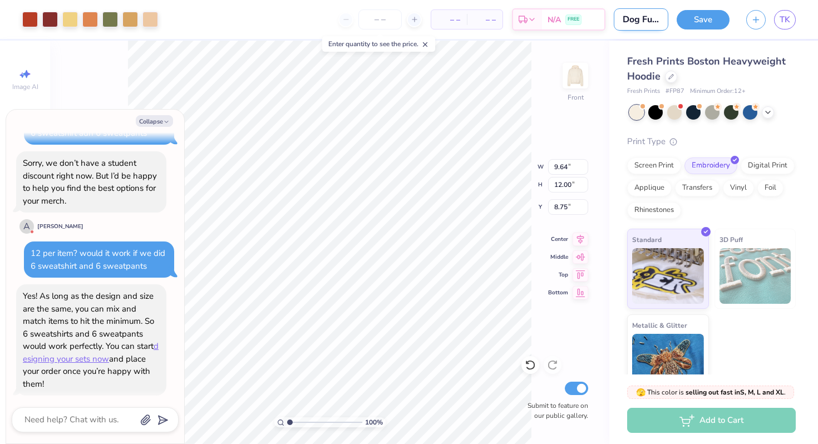
type input "Dog 1"
type textarea "x"
type input "Do 1"
type textarea "x"
type input "D 1"
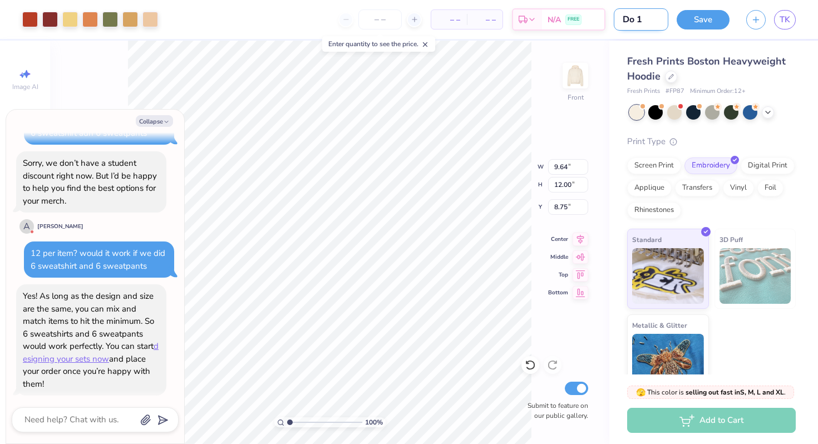
type textarea "x"
type input "1"
type textarea "x"
type input "F"
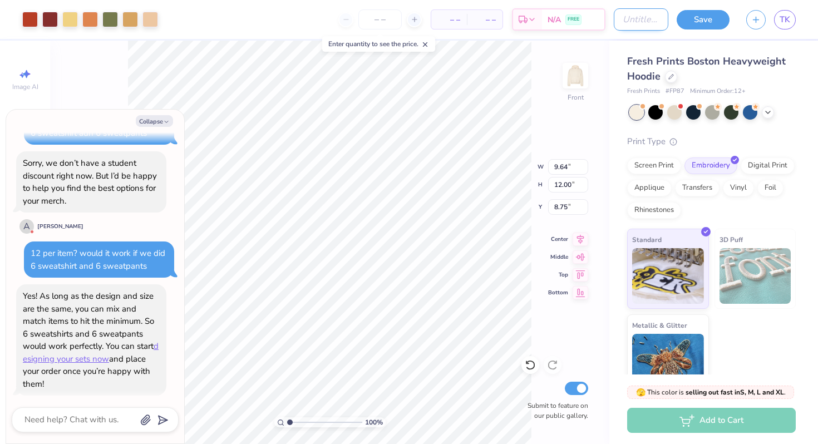
type textarea "x"
type input "Fu"
type textarea "x"
type input "Fun"
type textarea "x"
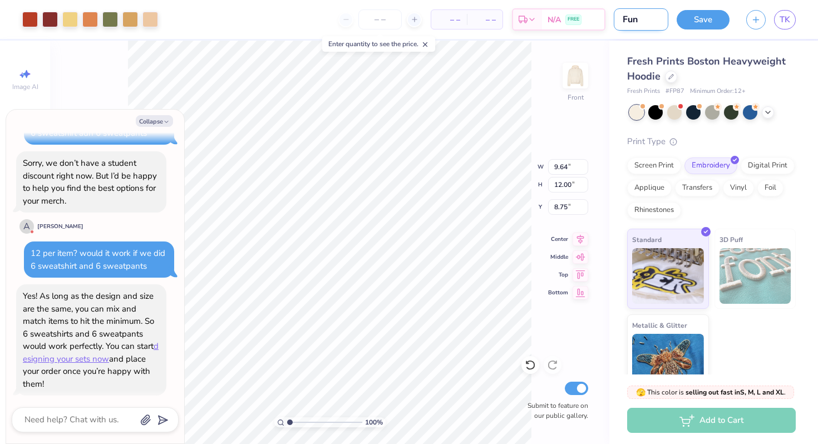
type input "Func"
type textarea "x"
type input "Func"
type textarea "x"
type input "Func o"
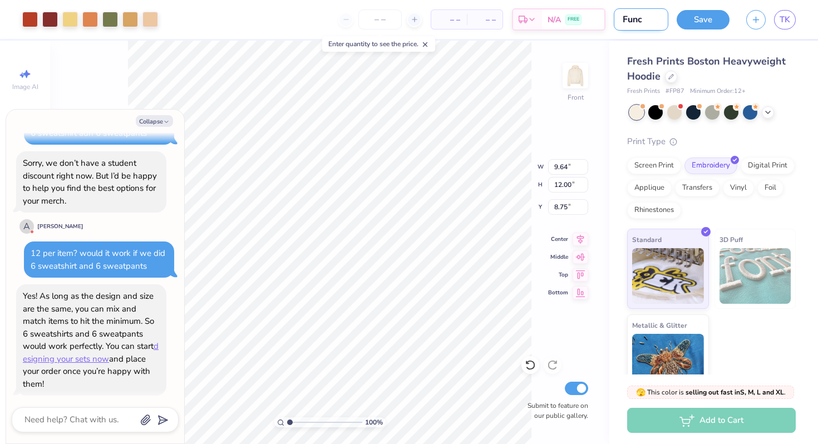
type textarea "x"
type input "Func on"
type textarea "x"
type input "Func o"
type textarea "x"
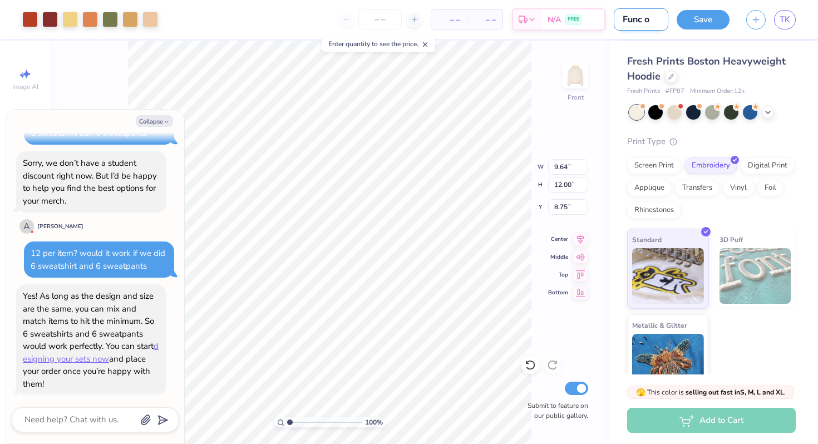
type input "Func"
type textarea "x"
type input "Func 1"
type textarea "x"
type input "Func 1"
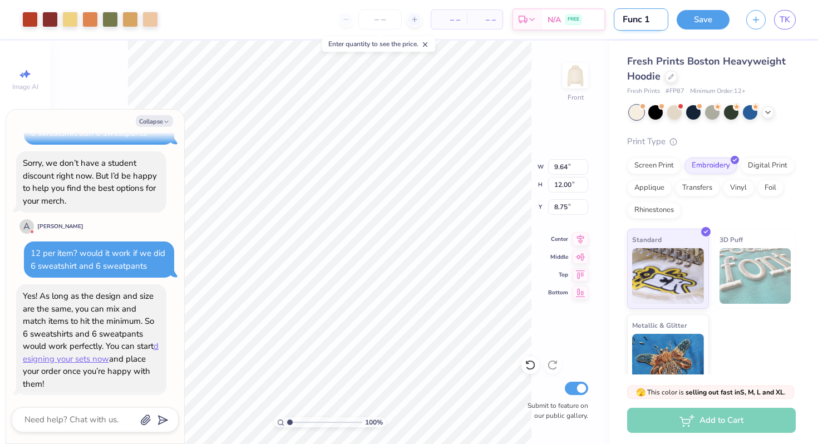
type textarea "x"
type input "Func 1"
click at [94, 423] on textarea at bounding box center [79, 420] width 113 height 15
type textarea "x"
type textarea "t"
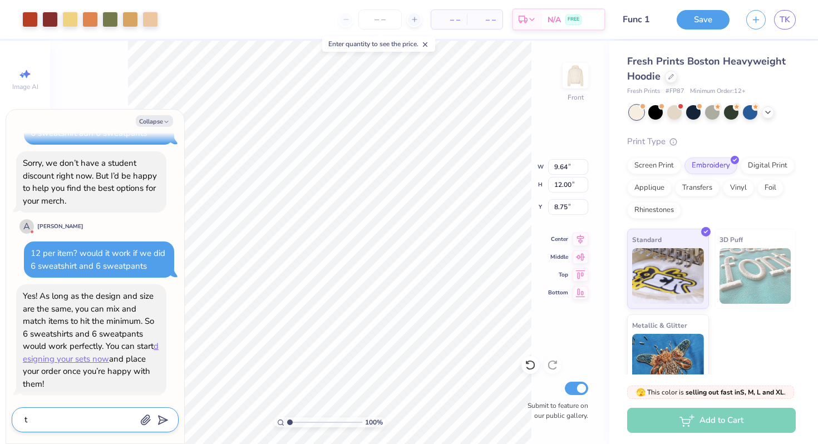
type textarea "x"
type textarea "th"
type textarea "x"
type textarea "tha"
type textarea "x"
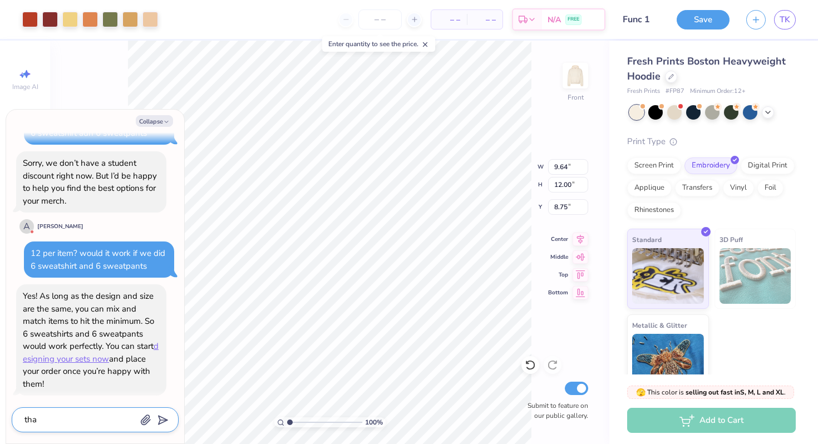
type textarea "than"
type textarea "x"
type textarea "thank"
type textarea "x"
type textarea "thank"
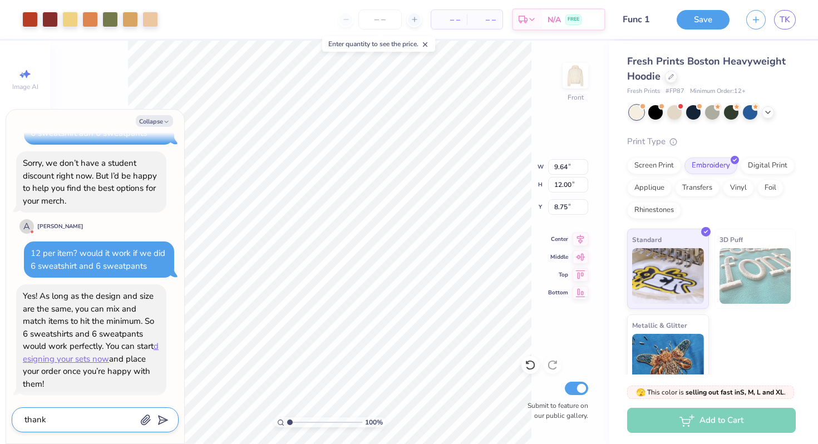
type textarea "x"
type textarea "thank u"
type textarea "x"
type textarea "thank"
type textarea "x"
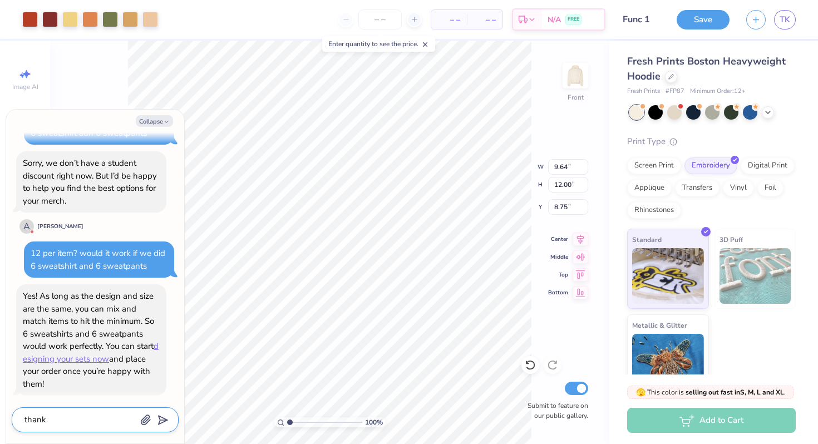
type textarea "thank y"
type textarea "x"
type textarea "thank yo"
type textarea "x"
type textarea "thank you"
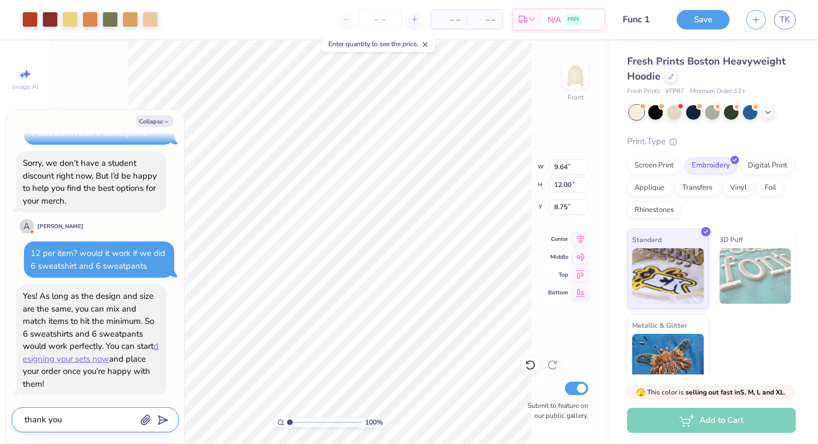
type textarea "x"
type textarea "thank you!"
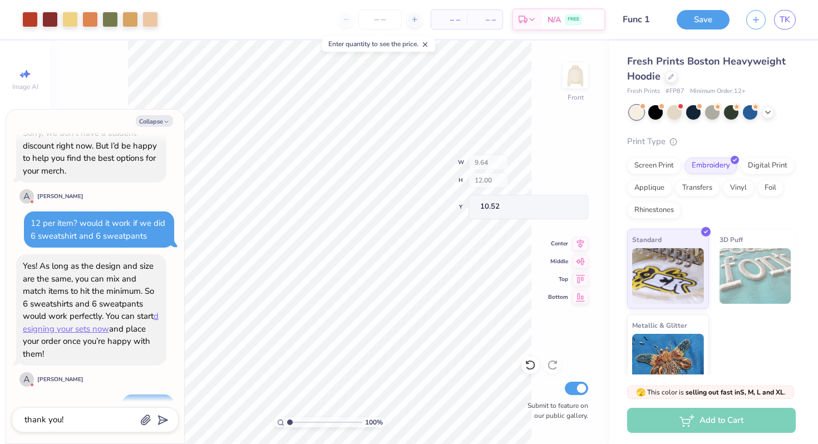
type textarea "x"
type input "10.52"
click at [182, 232] on body "Art colors – – Per Item – – Total Est. Delivery N/A FREE Design Title Func 1 Sa…" at bounding box center [409, 222] width 818 height 444
click at [160, 118] on button "Collapse" at bounding box center [154, 121] width 37 height 12
type textarea "x"
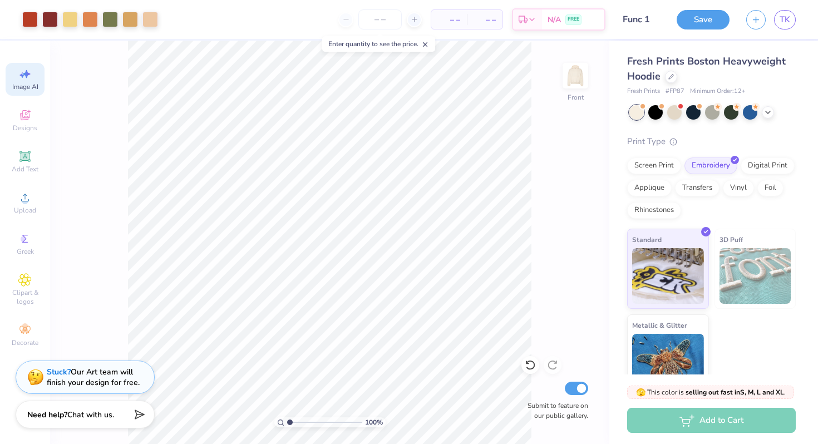
click at [33, 88] on span "Image AI" at bounding box center [25, 86] width 26 height 9
select select "4"
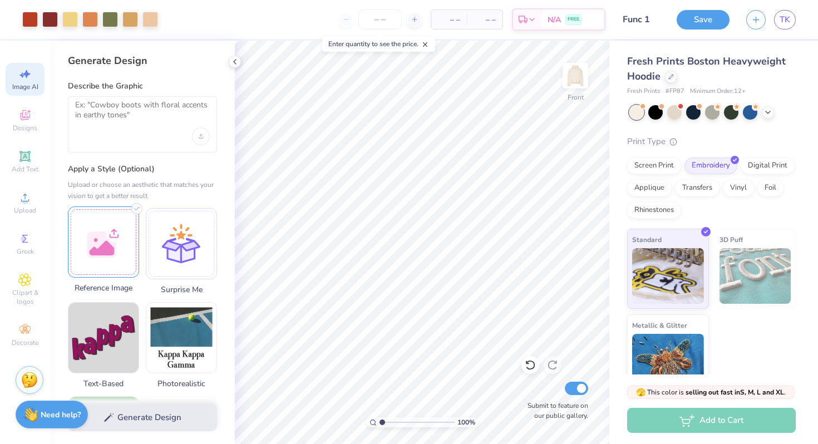
click at [112, 247] on div at bounding box center [103, 242] width 71 height 71
select select "4"
click at [202, 134] on icon "Upload image" at bounding box center [201, 134] width 2 height 1
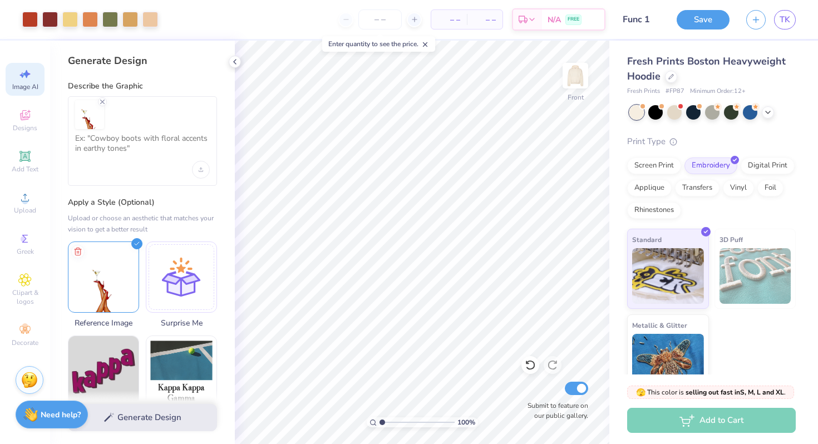
click at [156, 417] on div "Generate Design" at bounding box center [142, 418] width 185 height 54
click at [127, 425] on div "Generate Design" at bounding box center [142, 418] width 185 height 54
click at [126, 425] on div "Generate Design" at bounding box center [142, 418] width 185 height 54
click at [126, 173] on div at bounding box center [142, 141] width 149 height 90
click at [117, 156] on textarea at bounding box center [142, 148] width 135 height 28
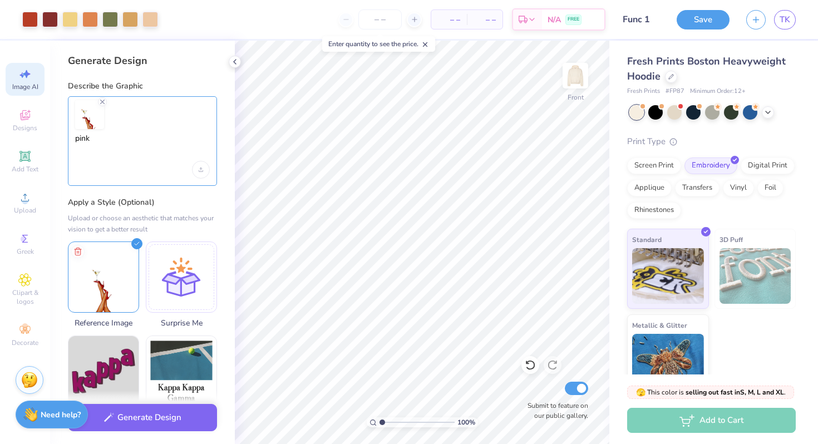
type textarea "pink"
type textarea "x"
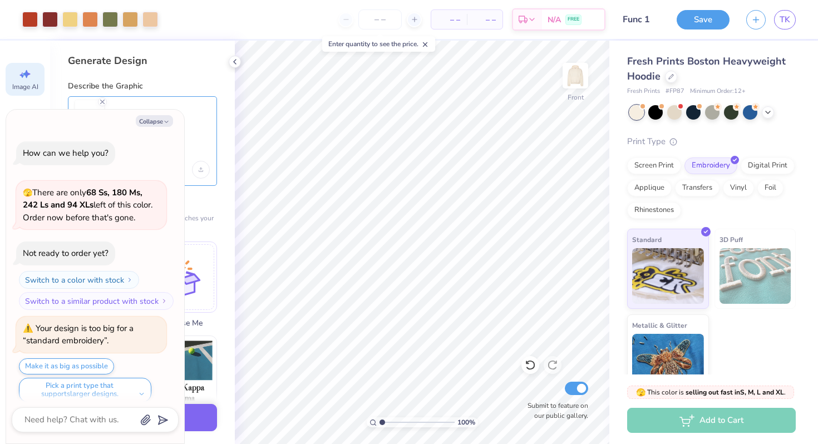
scroll to position [813, 0]
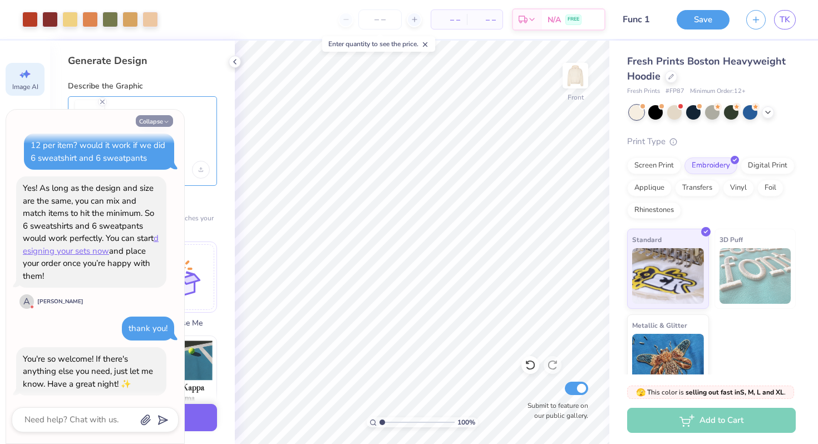
type textarea "pink"
click at [153, 121] on button "Collapse" at bounding box center [154, 121] width 37 height 12
type textarea "x"
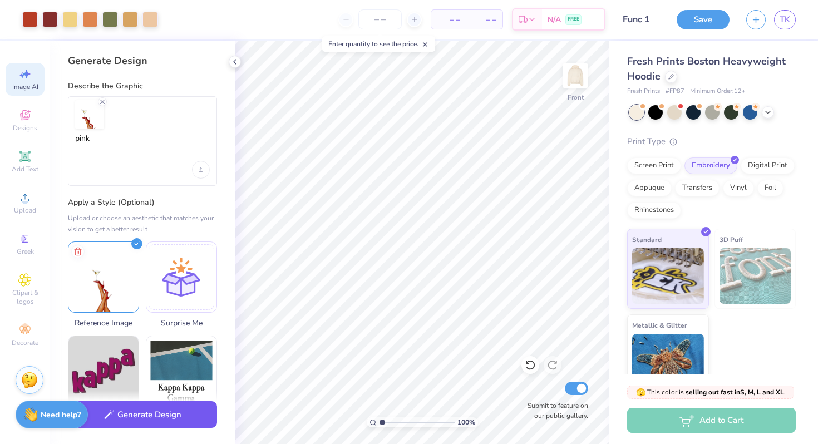
click at [165, 421] on button "Generate Design" at bounding box center [142, 414] width 149 height 27
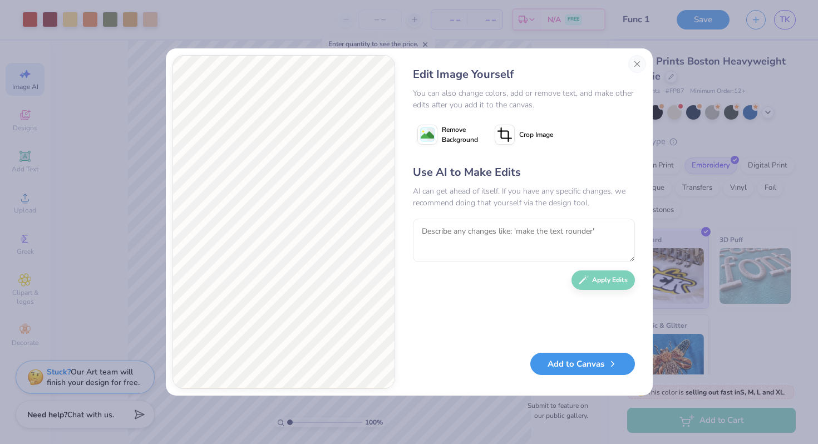
click at [586, 367] on button "Add to Canvas" at bounding box center [583, 364] width 105 height 23
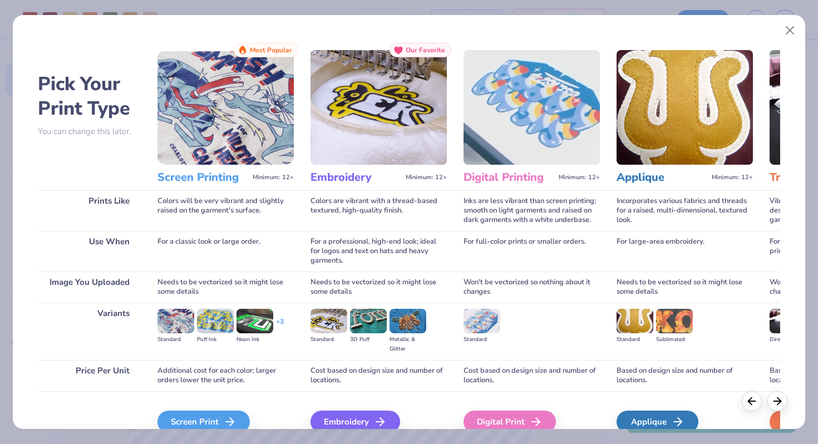
click at [334, 310] on img at bounding box center [329, 321] width 37 height 24
click at [337, 316] on img at bounding box center [329, 321] width 37 height 24
click at [366, 419] on div "Embroidery" at bounding box center [357, 422] width 90 height 22
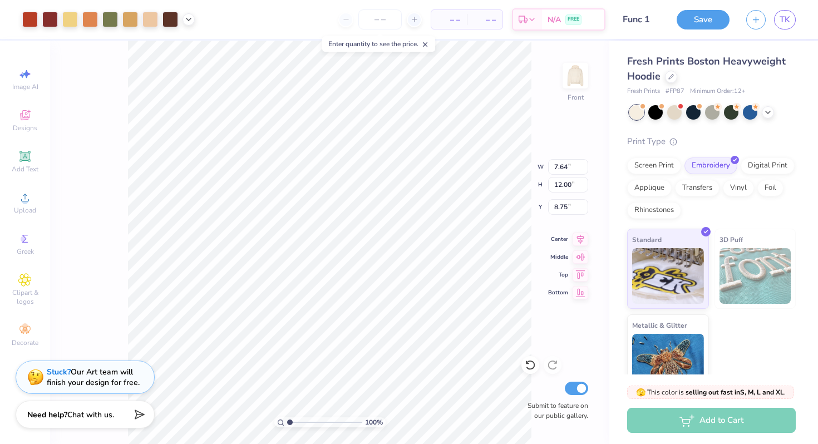
type input "9.64"
type input "7.88"
type input "5.43"
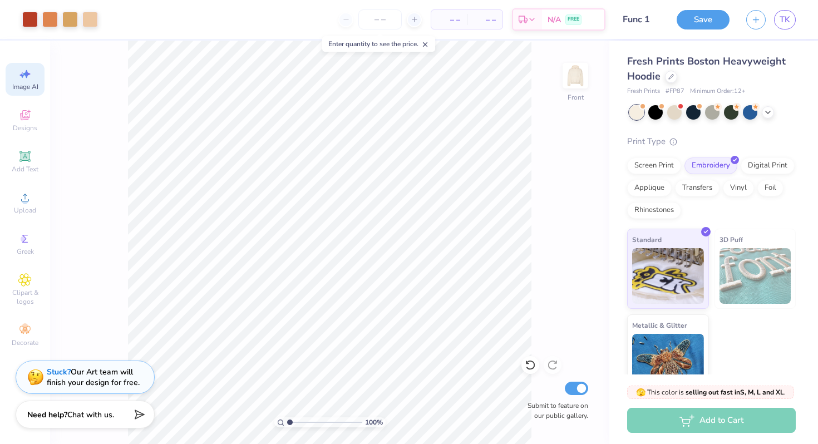
click at [27, 80] on icon at bounding box center [24, 73] width 13 height 13
select select "4"
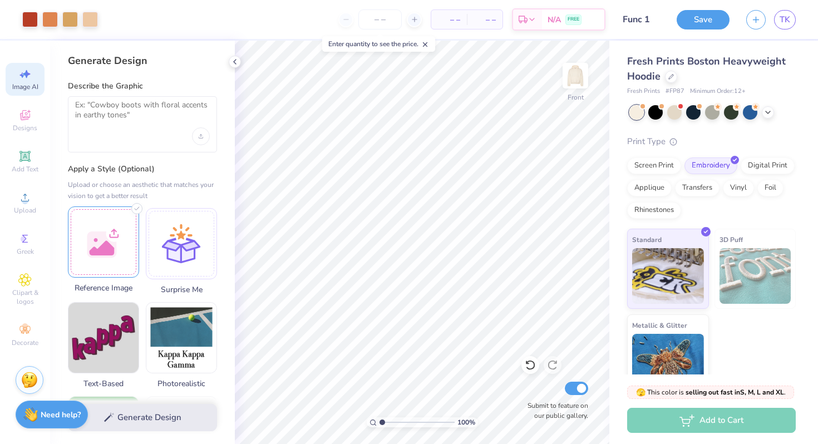
click at [101, 248] on div at bounding box center [103, 242] width 71 height 71
click at [207, 134] on div "Upload image" at bounding box center [201, 137] width 18 height 18
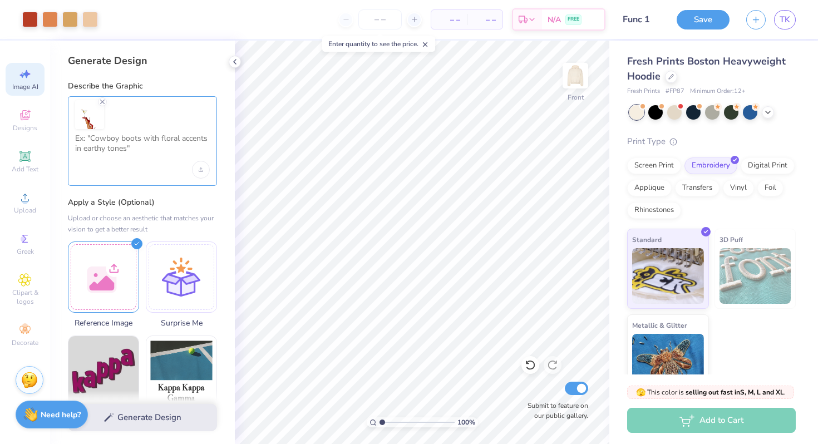
click at [159, 153] on textarea at bounding box center [142, 148] width 135 height 28
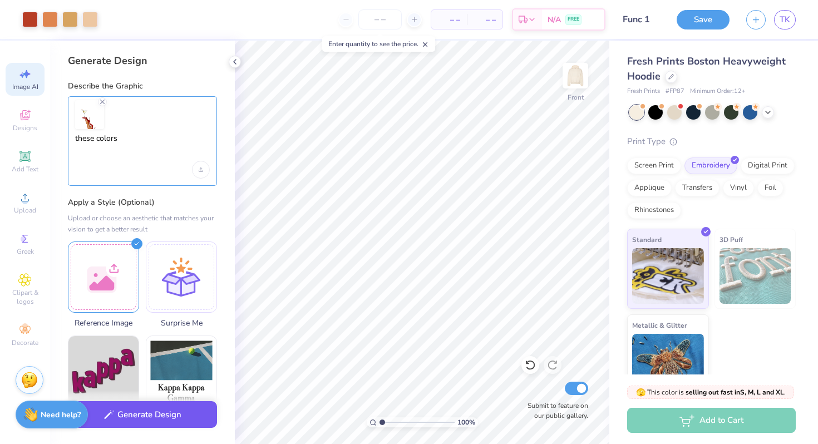
type textarea "these colors"
click at [161, 419] on button "Generate Design" at bounding box center [142, 414] width 149 height 27
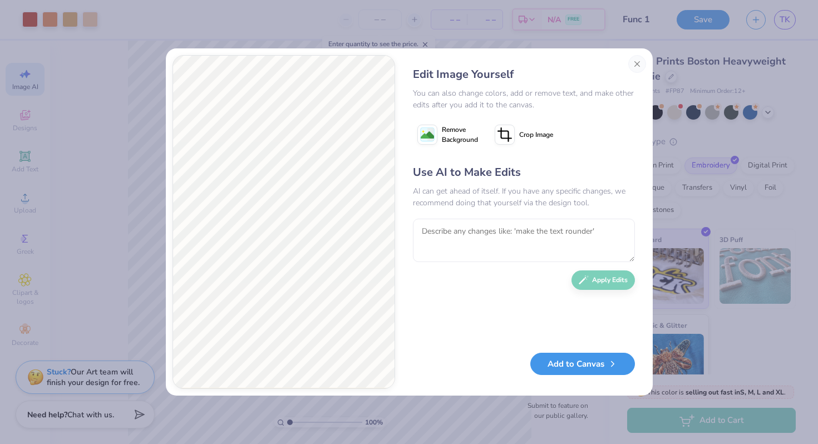
click at [567, 367] on button "Add to Canvas" at bounding box center [583, 364] width 105 height 23
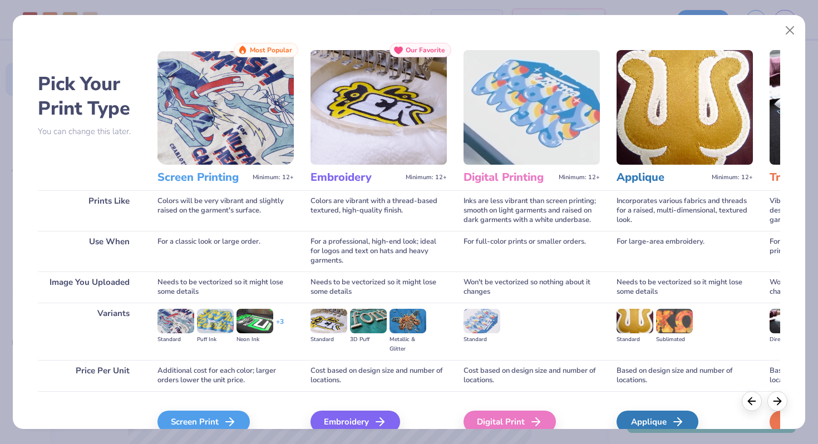
click at [320, 319] on img at bounding box center [329, 321] width 37 height 24
click at [329, 322] on img at bounding box center [329, 321] width 37 height 24
click at [355, 420] on div "Embroidery" at bounding box center [357, 422] width 90 height 22
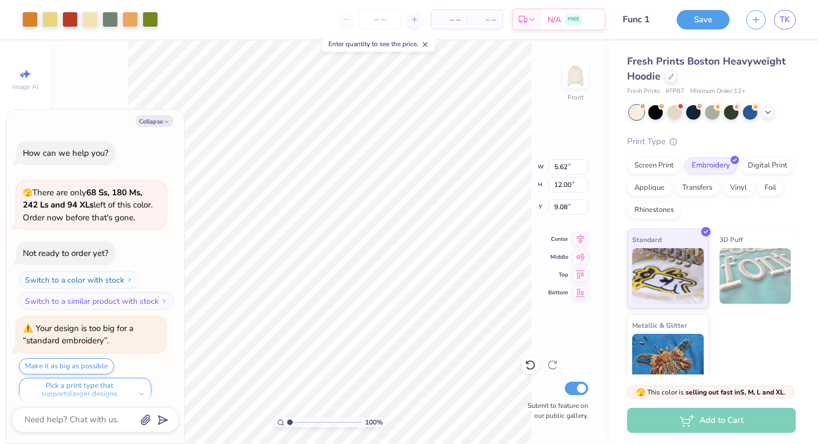
type textarea "x"
type input "9.08"
type textarea "x"
type input "9.90"
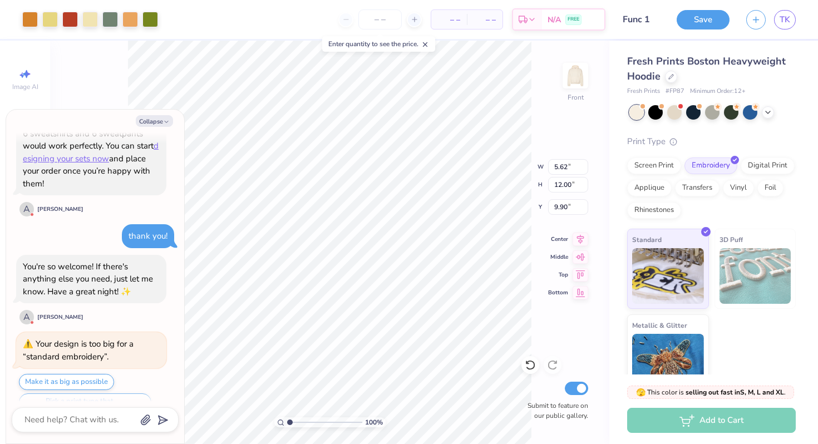
type textarea "x"
type input "11.60"
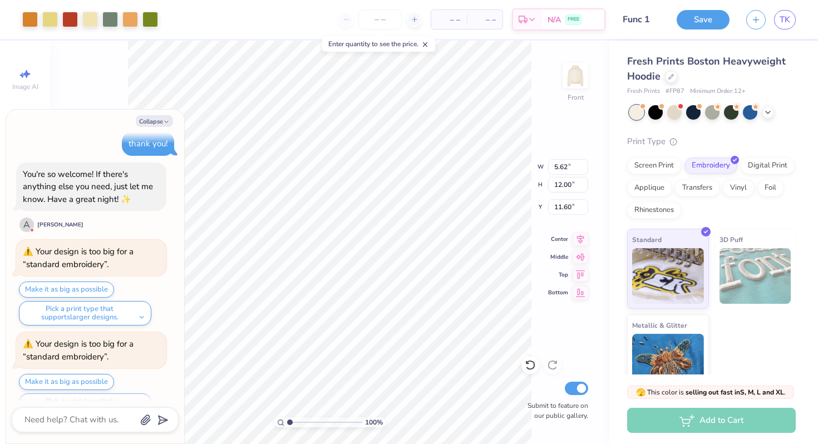
scroll to position [1090, 0]
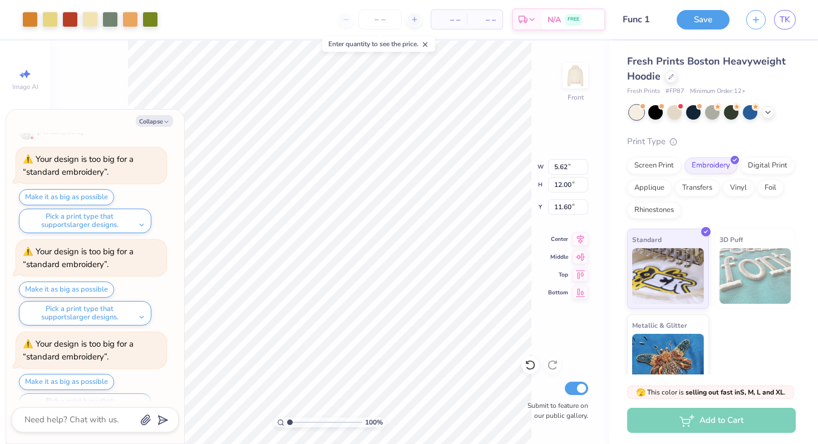
type textarea "x"
type input "8.75"
click at [81, 282] on button "Make it as big as possible" at bounding box center [66, 290] width 95 height 16
type textarea "x"
type input "11.60"
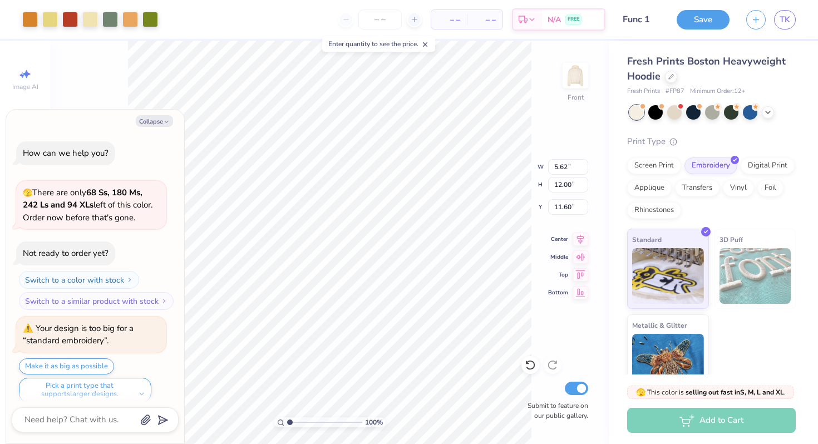
scroll to position [1090, 0]
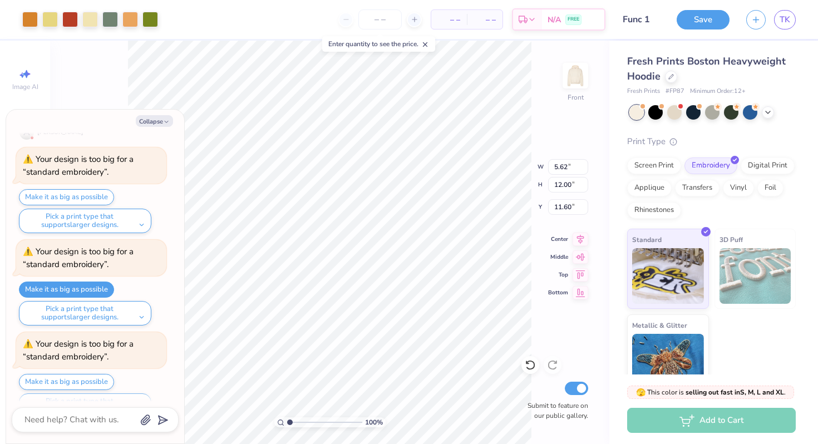
type textarea "x"
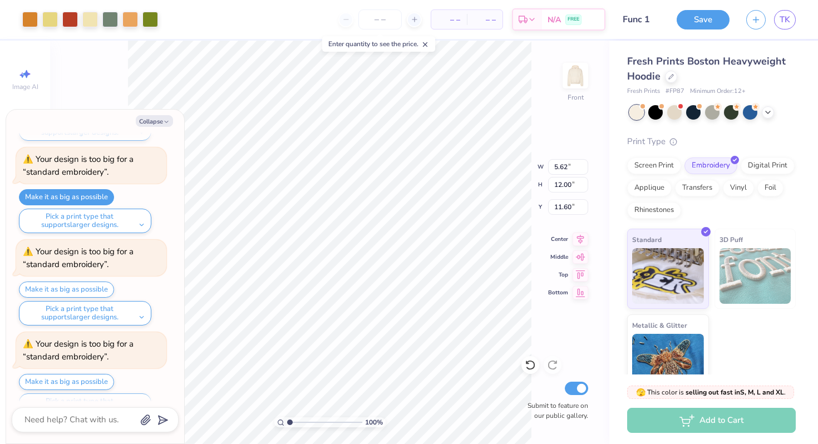
type input "7.31"
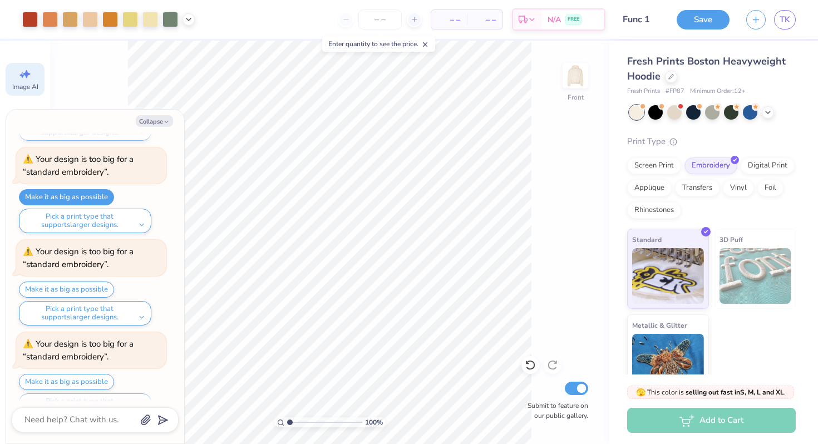
click at [41, 88] on div "Image AI" at bounding box center [25, 79] width 39 height 33
type textarea "x"
select select "4"
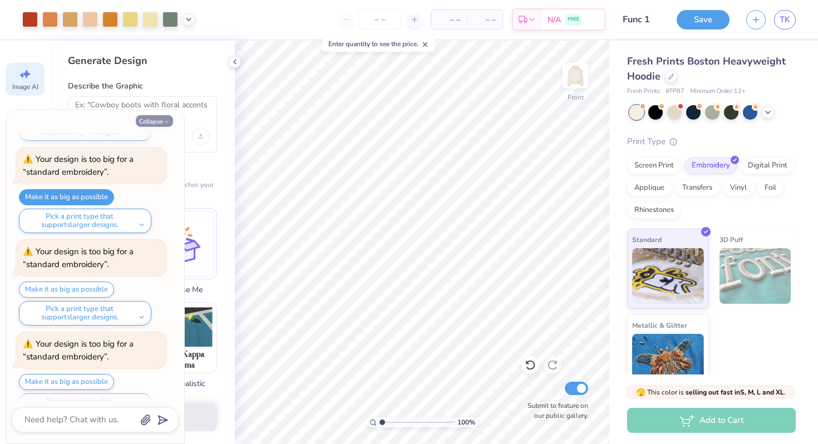
click at [159, 121] on button "Collapse" at bounding box center [154, 121] width 37 height 12
type textarea "x"
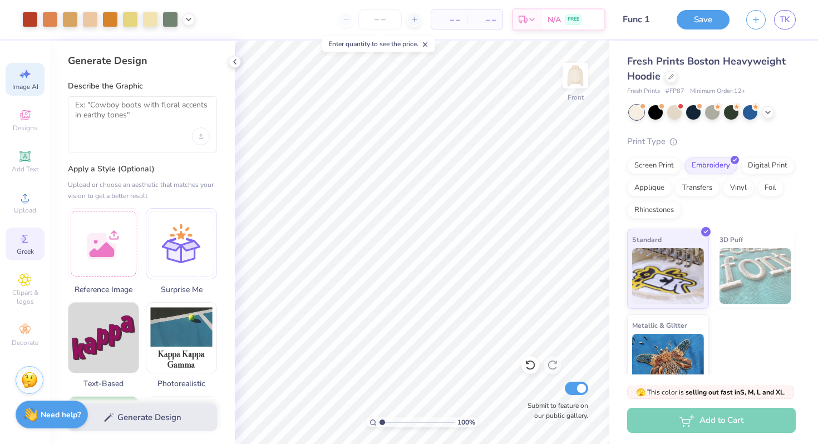
click at [27, 239] on icon at bounding box center [24, 238] width 13 height 13
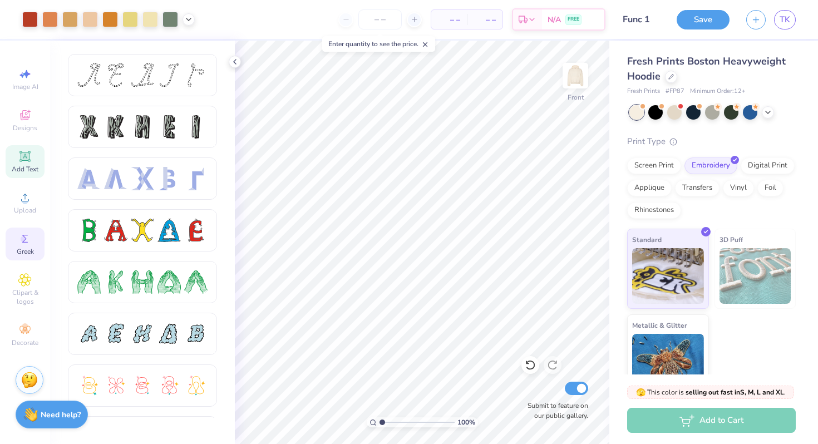
click at [26, 153] on icon at bounding box center [25, 156] width 8 height 8
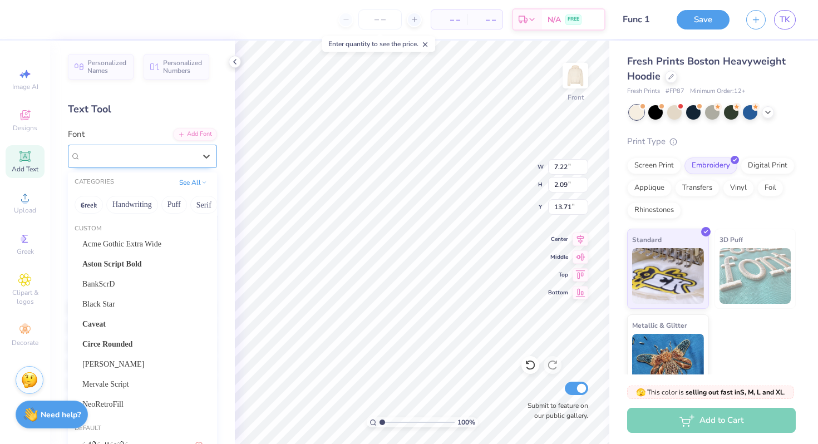
click at [126, 166] on div "Super Dream" at bounding box center [142, 156] width 149 height 23
click at [141, 269] on span "Aston Script Bold" at bounding box center [112, 264] width 60 height 12
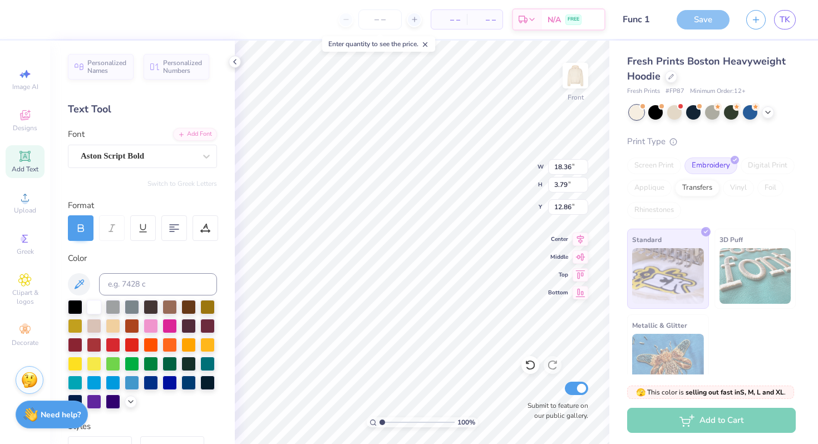
type input "18.36"
type input "3.79"
type input "12.86"
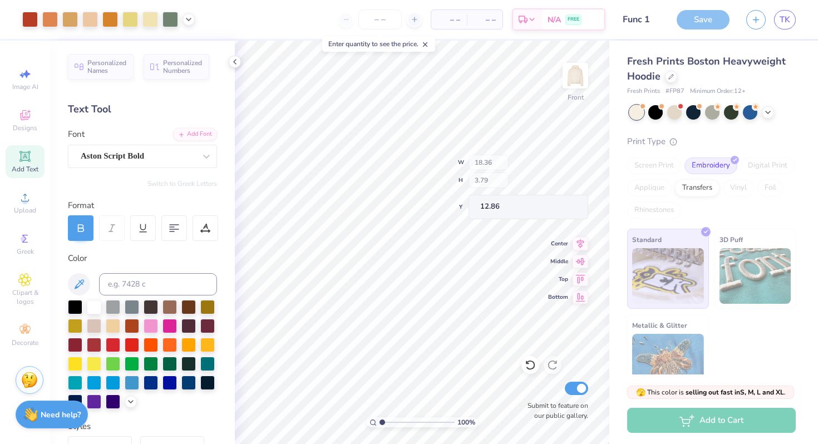
scroll to position [203, 0]
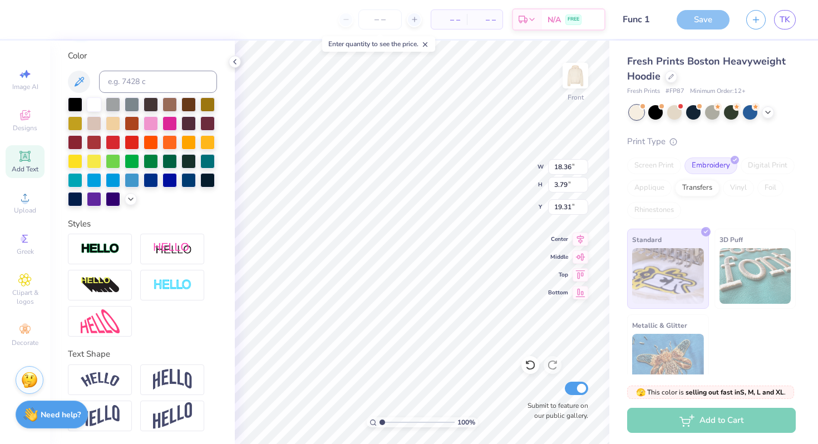
type input "19.31"
type textarea "The Func"
click at [79, 86] on icon at bounding box center [78, 81] width 13 height 13
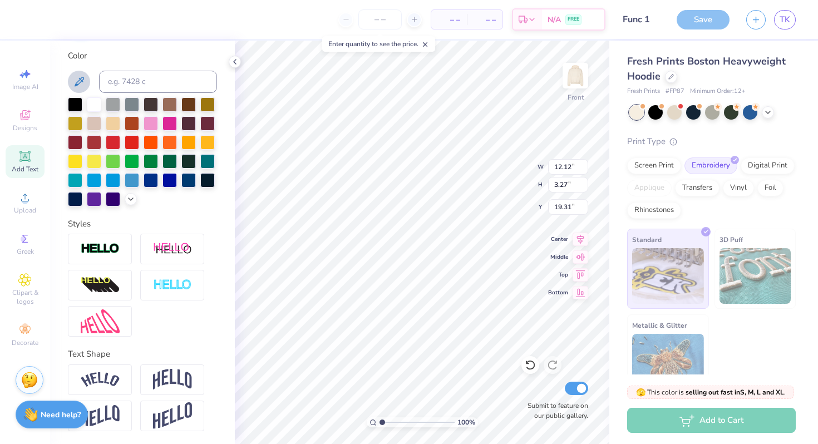
type input "12.12"
type input "3.27"
type input "21.23"
click at [333, 177] on div "– – Per Item – – Total Est. Delivery N/A FREE Design Title Func 1 Save TK Image…" at bounding box center [409, 222] width 818 height 444
click at [82, 77] on icon at bounding box center [79, 81] width 9 height 9
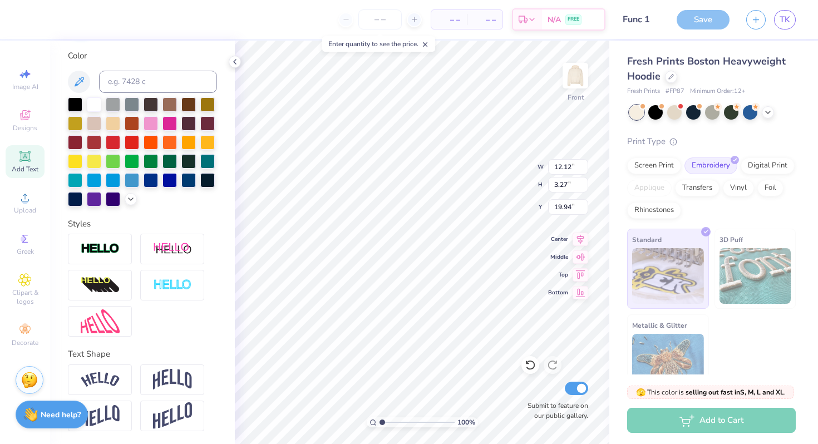
type input "19.94"
click at [583, 65] on img at bounding box center [575, 75] width 45 height 45
click at [36, 76] on div "Image AI" at bounding box center [25, 79] width 39 height 33
select select "4"
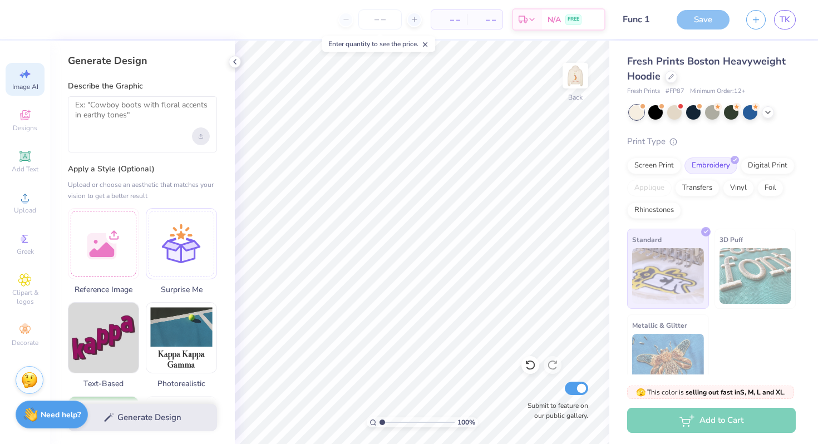
click at [200, 137] on icon "Upload image" at bounding box center [201, 136] width 4 height 4
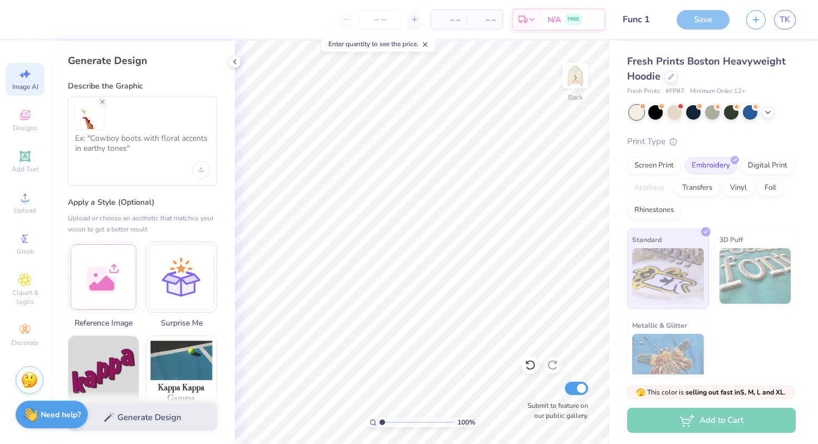
click at [130, 165] on div at bounding box center [142, 141] width 149 height 90
click at [123, 142] on textarea at bounding box center [142, 148] width 135 height 28
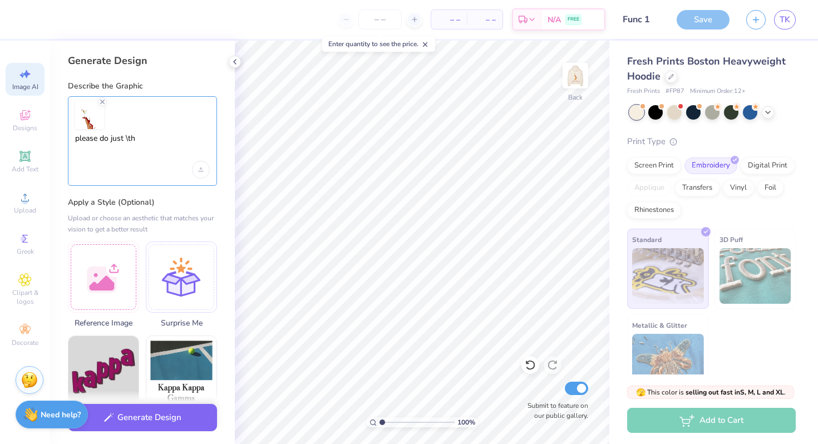
type textarea "please do just \the"
select select "4"
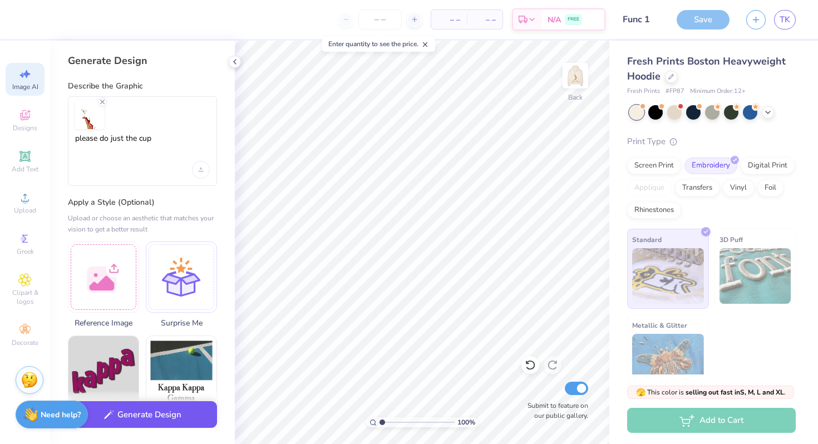
type textarea "please do just the cup"
click at [178, 425] on button "Generate Design" at bounding box center [142, 414] width 149 height 27
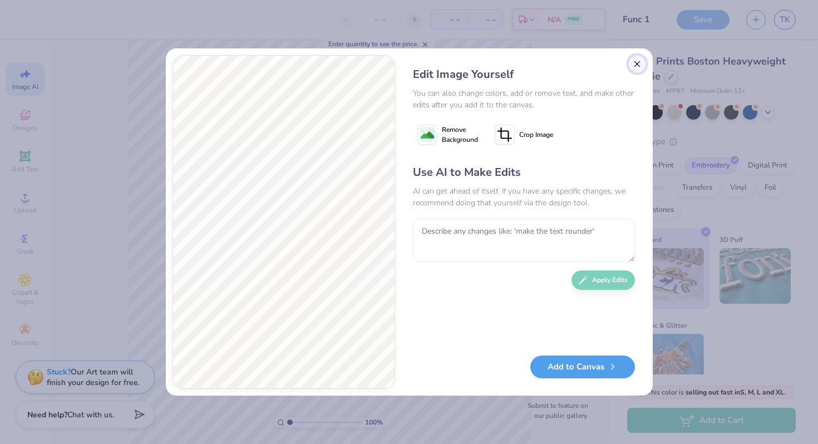
click at [639, 63] on button "Close" at bounding box center [638, 64] width 18 height 18
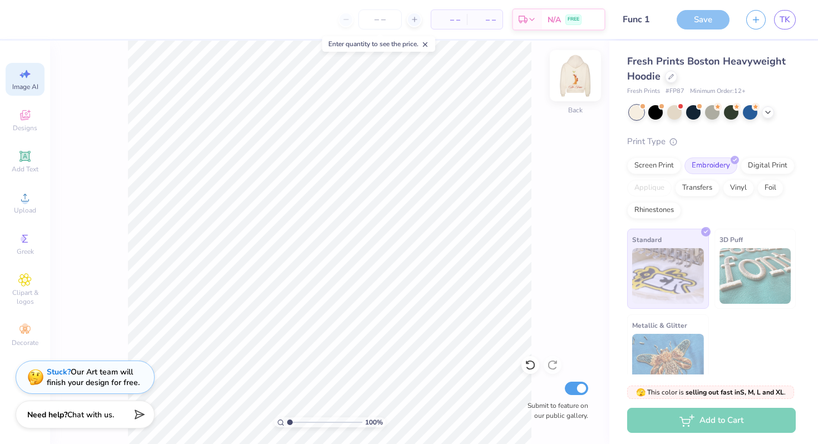
click at [580, 73] on img at bounding box center [575, 75] width 45 height 45
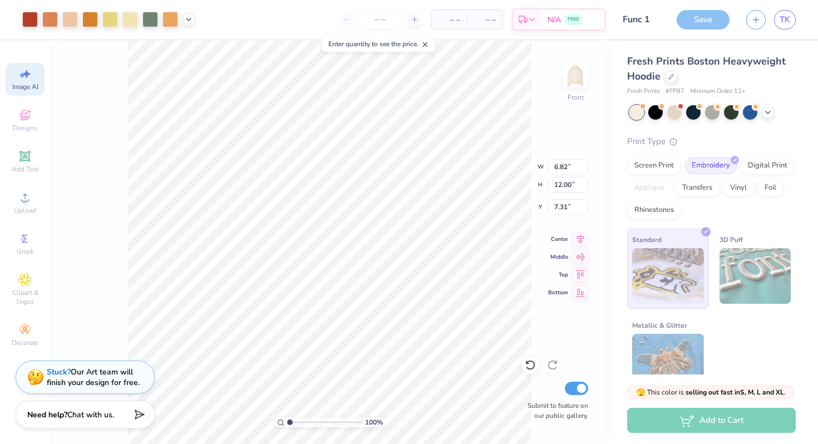
click at [556, 110] on div "100 % Front W 6.82 6.82 " H 12.00 12.00 " Y 7.31 7.31 " Center Middle Top Botto…" at bounding box center [330, 243] width 560 height 404
type input "7.29"
type input "7.51"
click at [575, 75] on img at bounding box center [575, 75] width 45 height 45
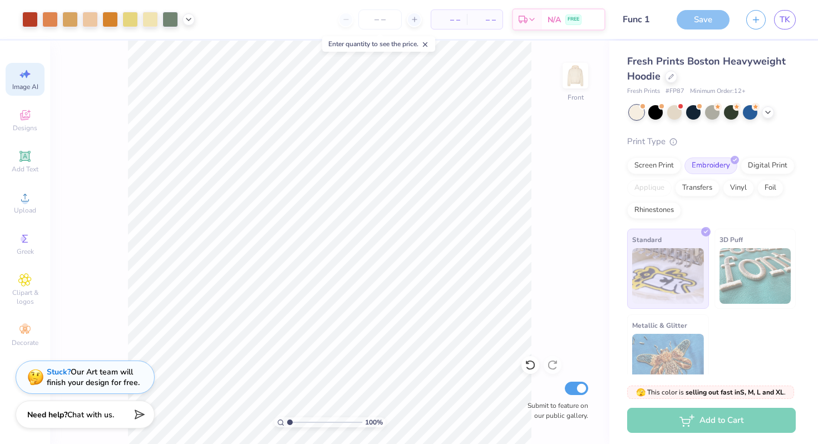
select select "4"
click at [584, 80] on img at bounding box center [575, 75] width 45 height 45
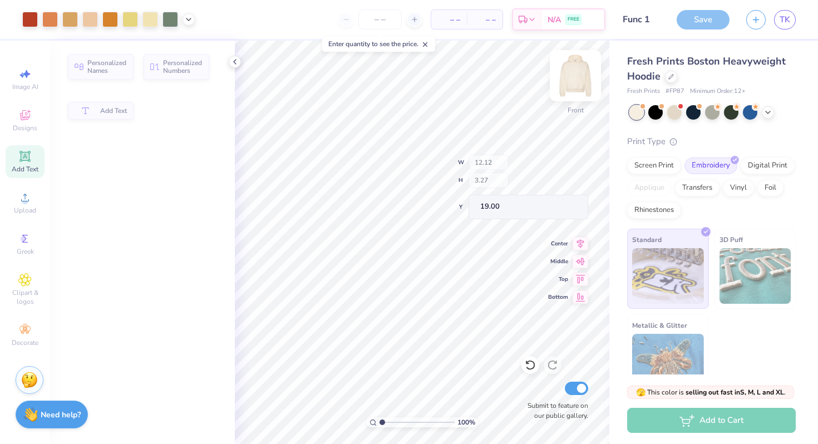
type input "12.12"
type input "3.27"
type input "19.00"
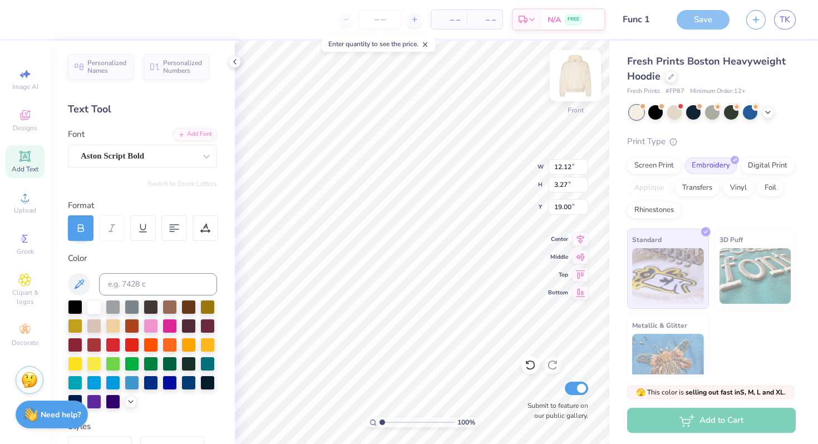
type input "19.25"
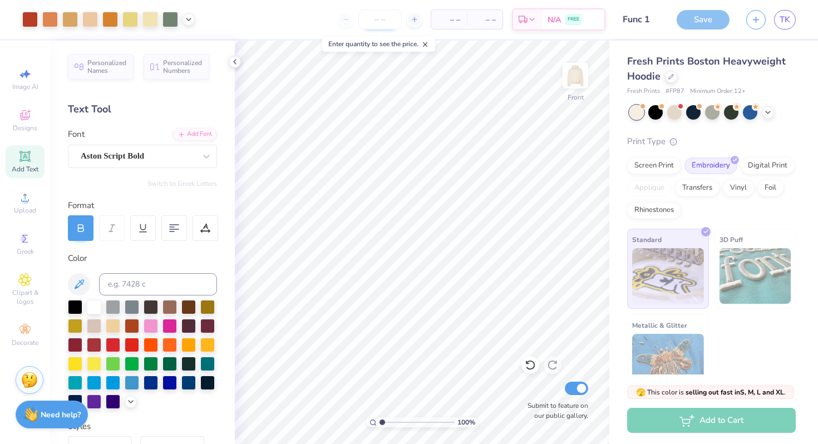
click at [387, 16] on input "number" at bounding box center [380, 19] width 43 height 20
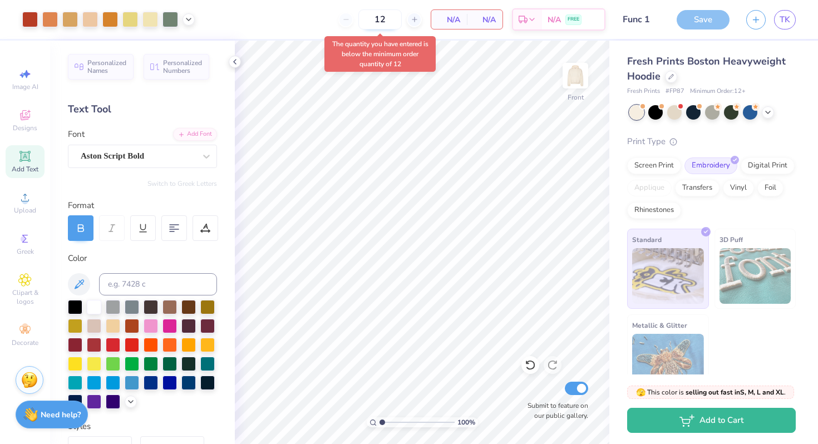
click at [393, 27] on input "12" at bounding box center [380, 19] width 43 height 20
type input "1"
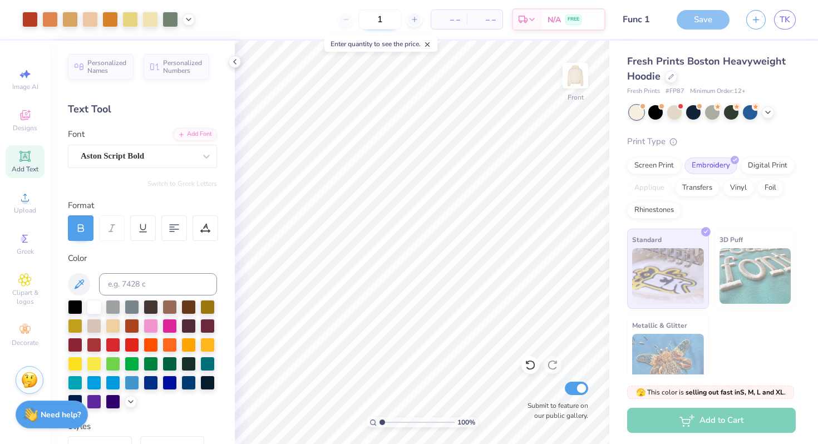
type input "12"
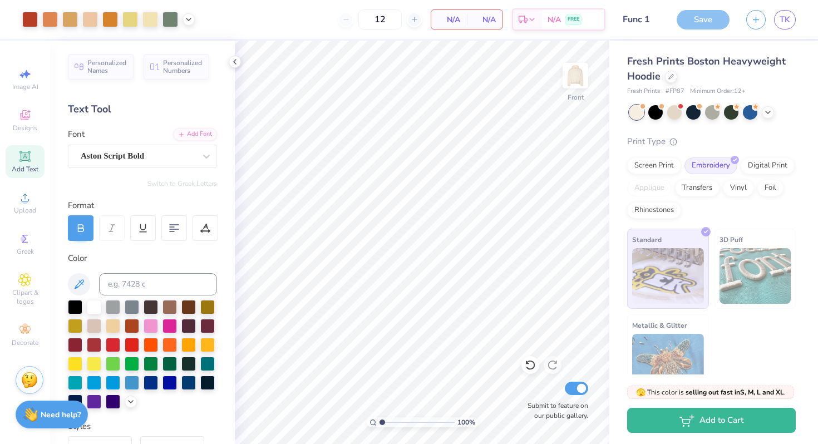
click at [454, 12] on div "N/A Per Item" at bounding box center [450, 19] width 36 height 19
click at [553, 23] on span "N/A" at bounding box center [554, 22] width 13 height 12
click at [570, 78] on img at bounding box center [575, 75] width 45 height 45
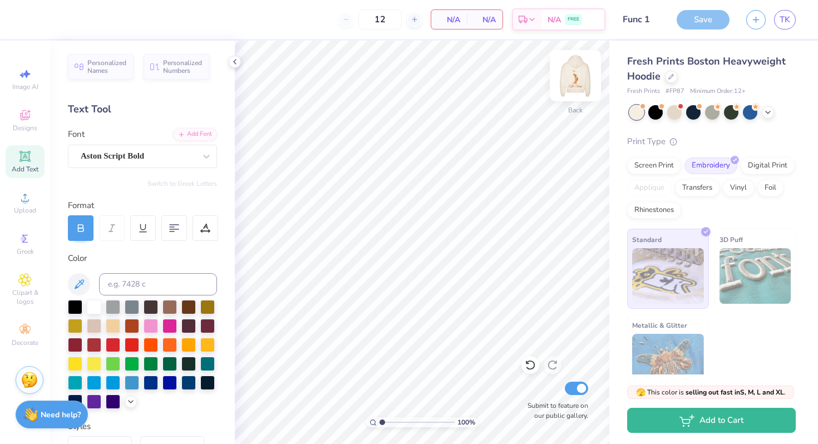
click at [569, 79] on img at bounding box center [575, 75] width 45 height 45
